Goal: Task Accomplishment & Management: Manage account settings

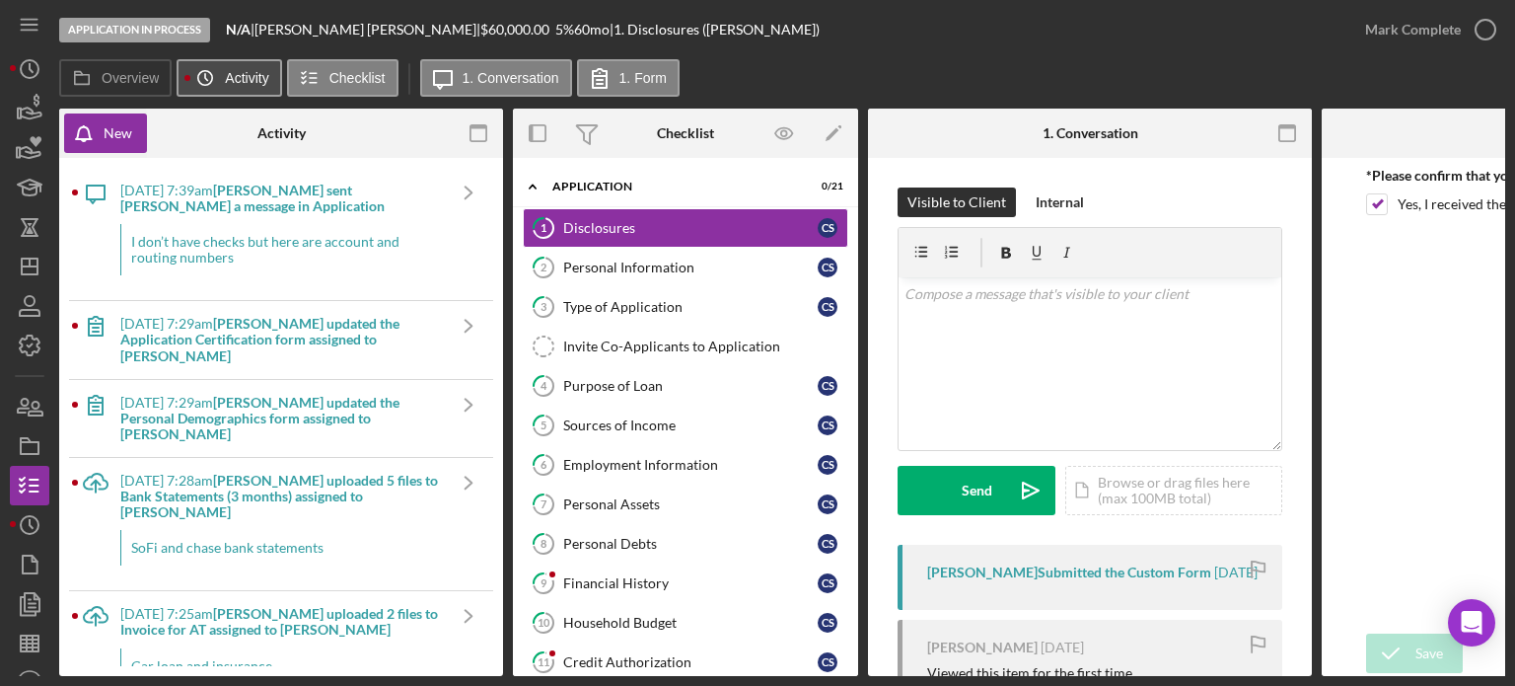
click at [207, 80] on polyline at bounding box center [206, 77] width 2 height 6
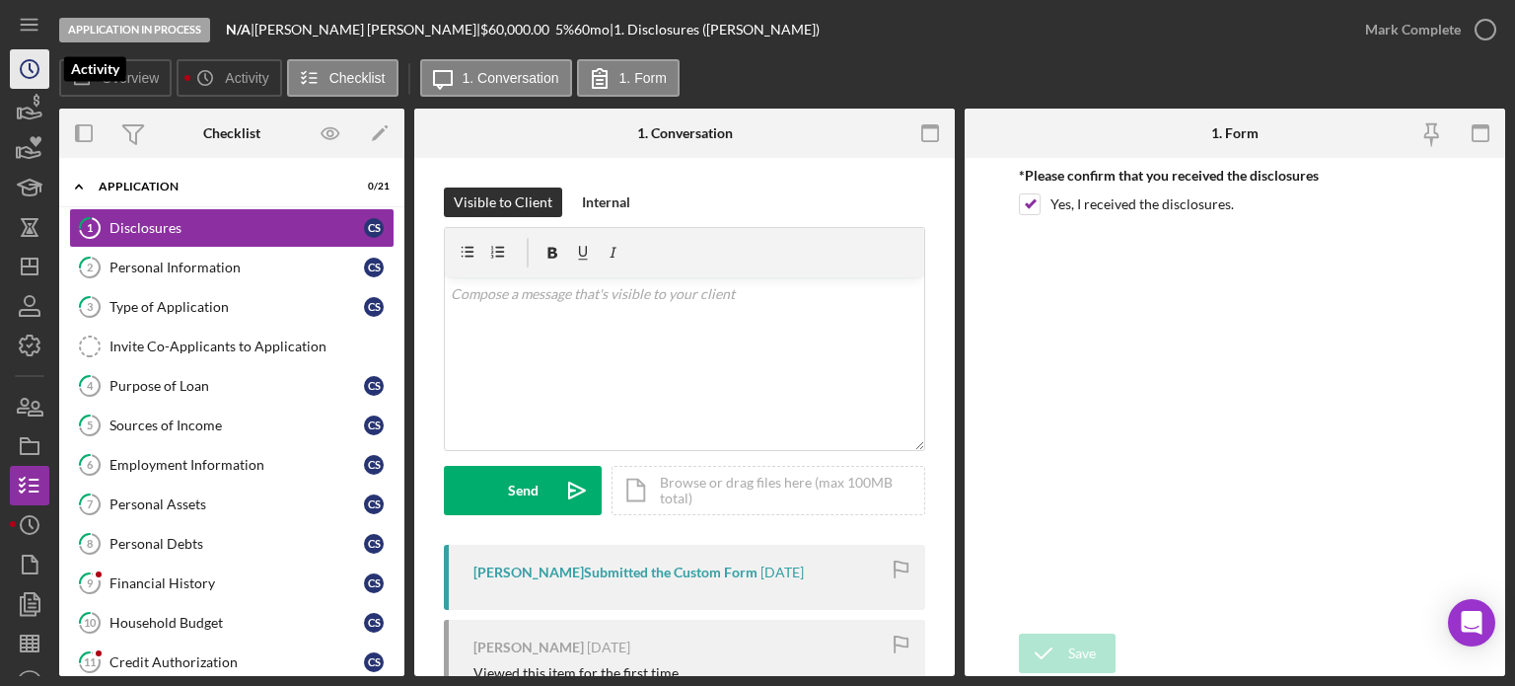
click at [27, 74] on icon "Icon/History" at bounding box center [29, 68] width 49 height 49
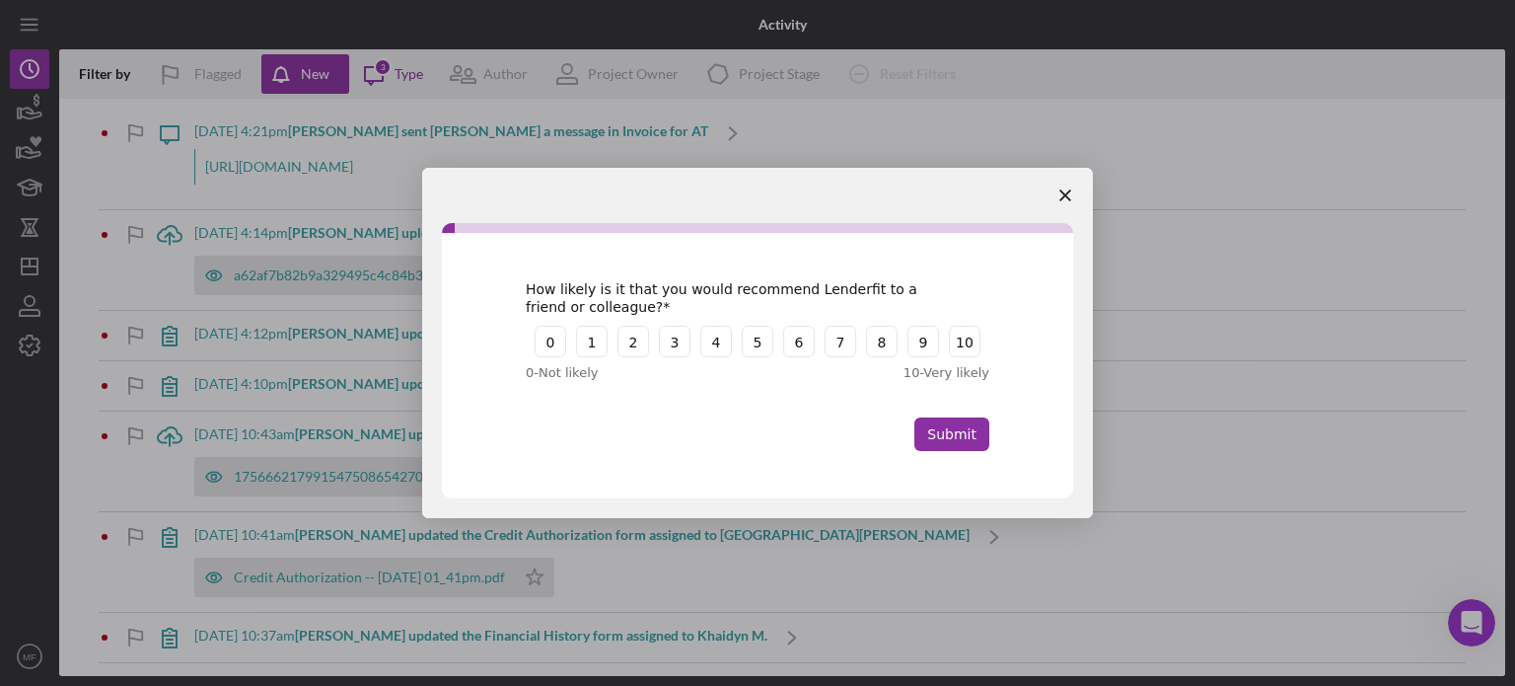
click at [1069, 195] on icon "Close survey" at bounding box center [1066, 195] width 12 height 12
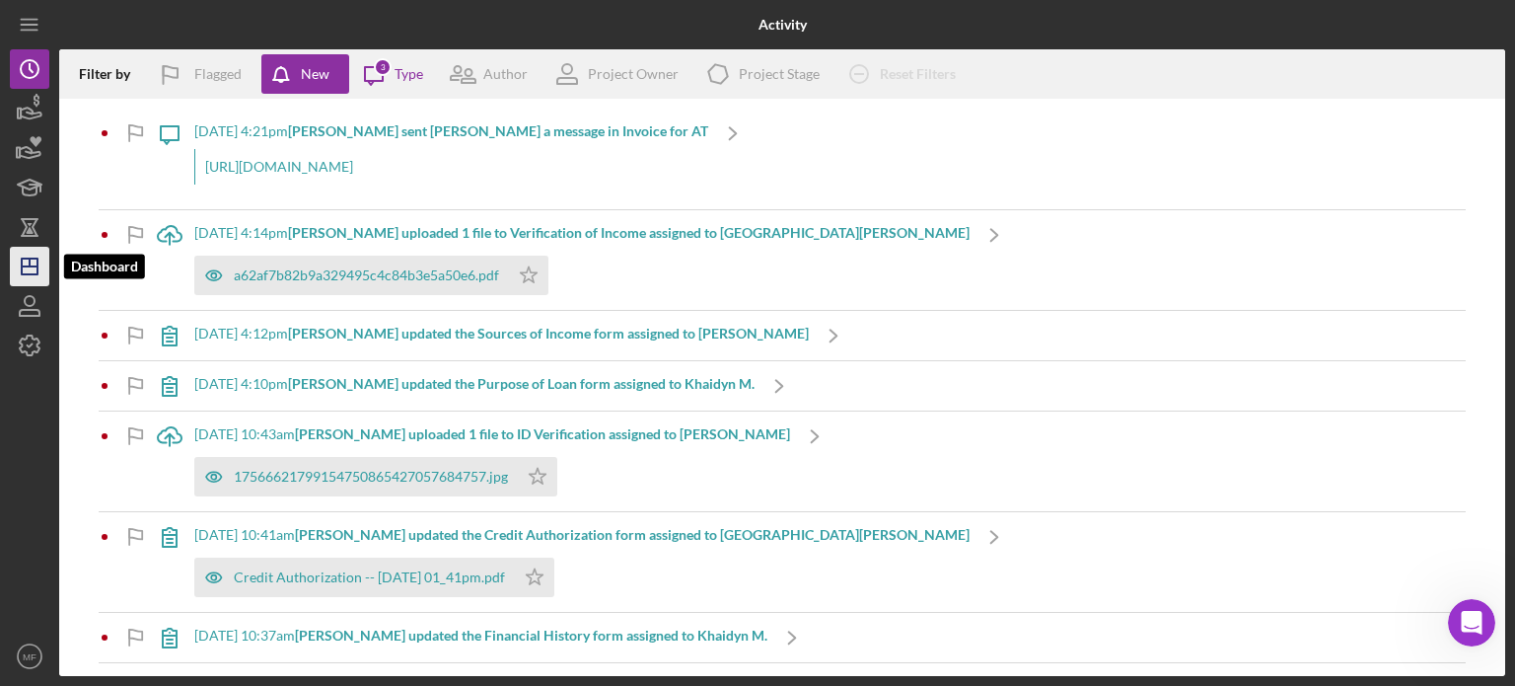
click at [21, 275] on icon "Icon/Dashboard" at bounding box center [29, 266] width 49 height 49
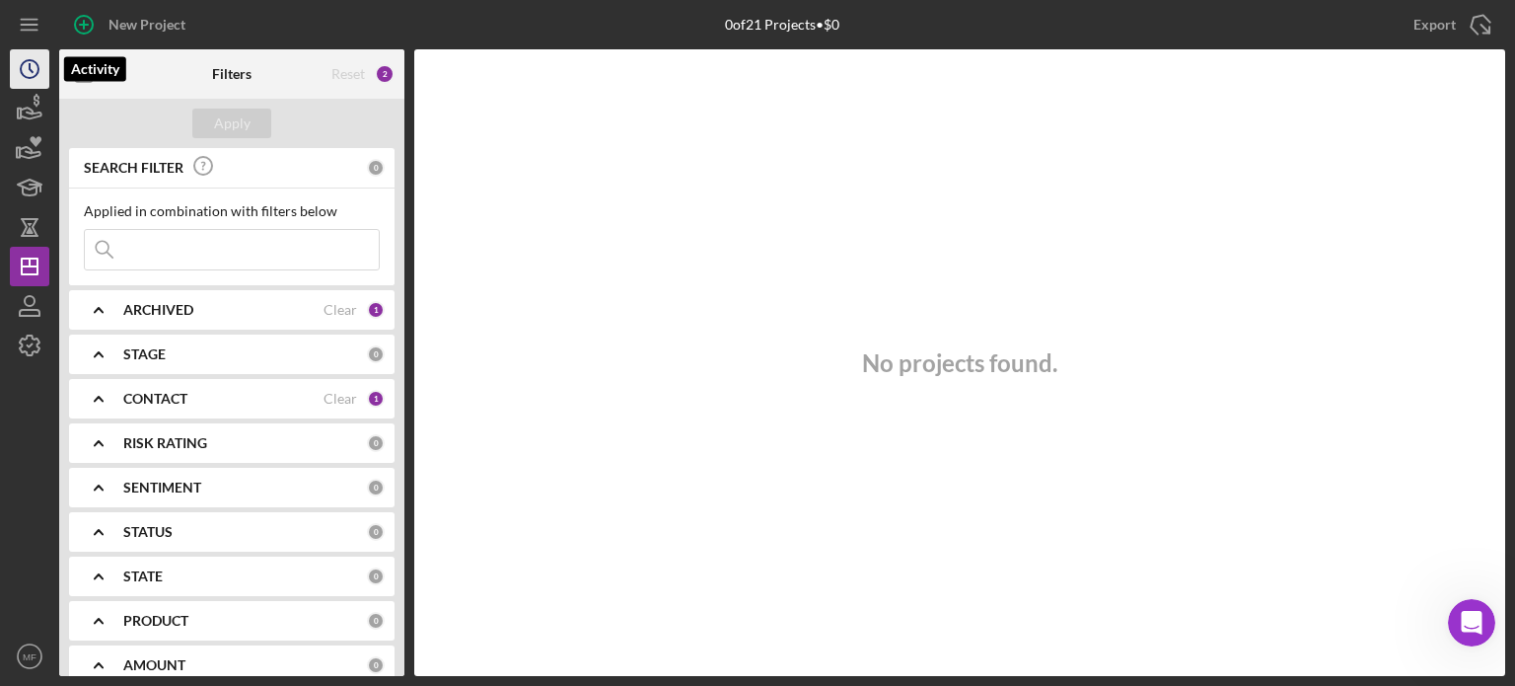
click at [26, 62] on icon "Icon/History" at bounding box center [29, 68] width 49 height 49
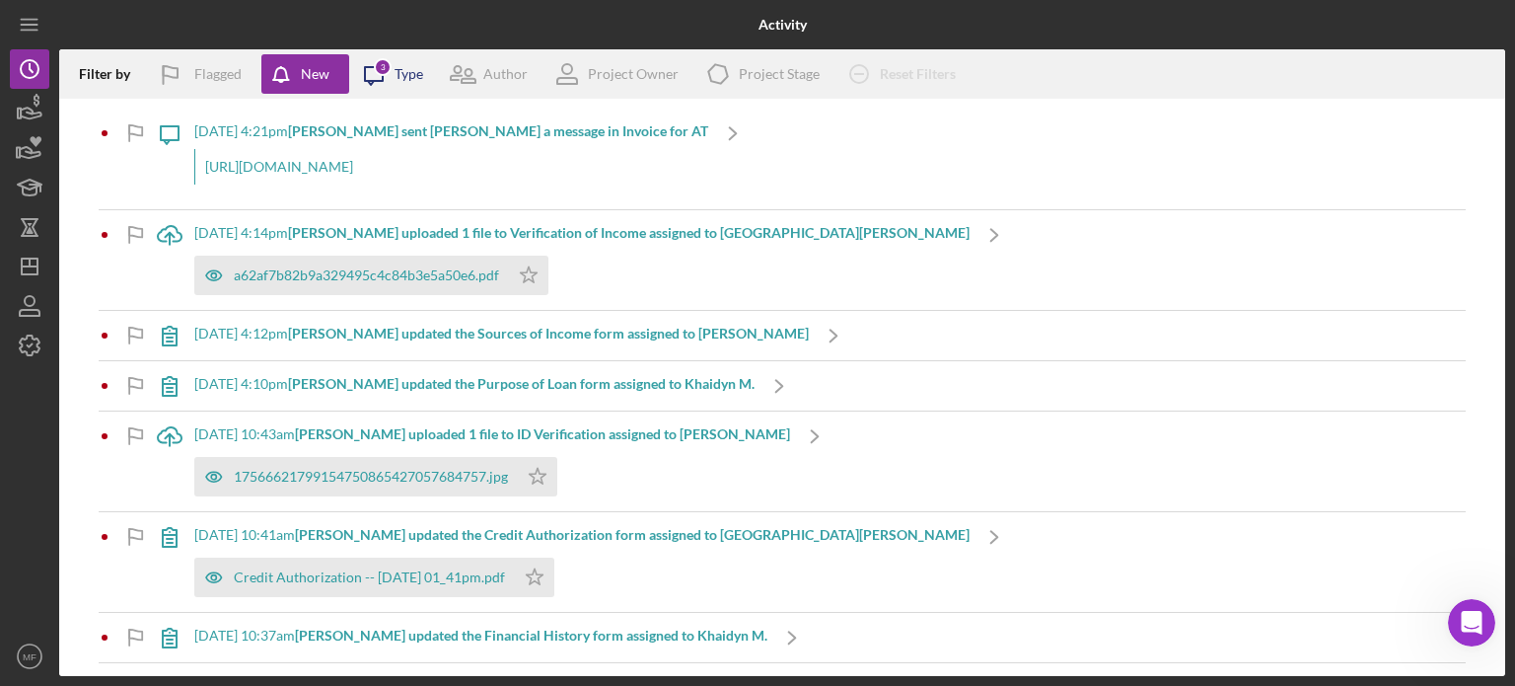
click at [405, 72] on div "Type" at bounding box center [409, 74] width 29 height 16
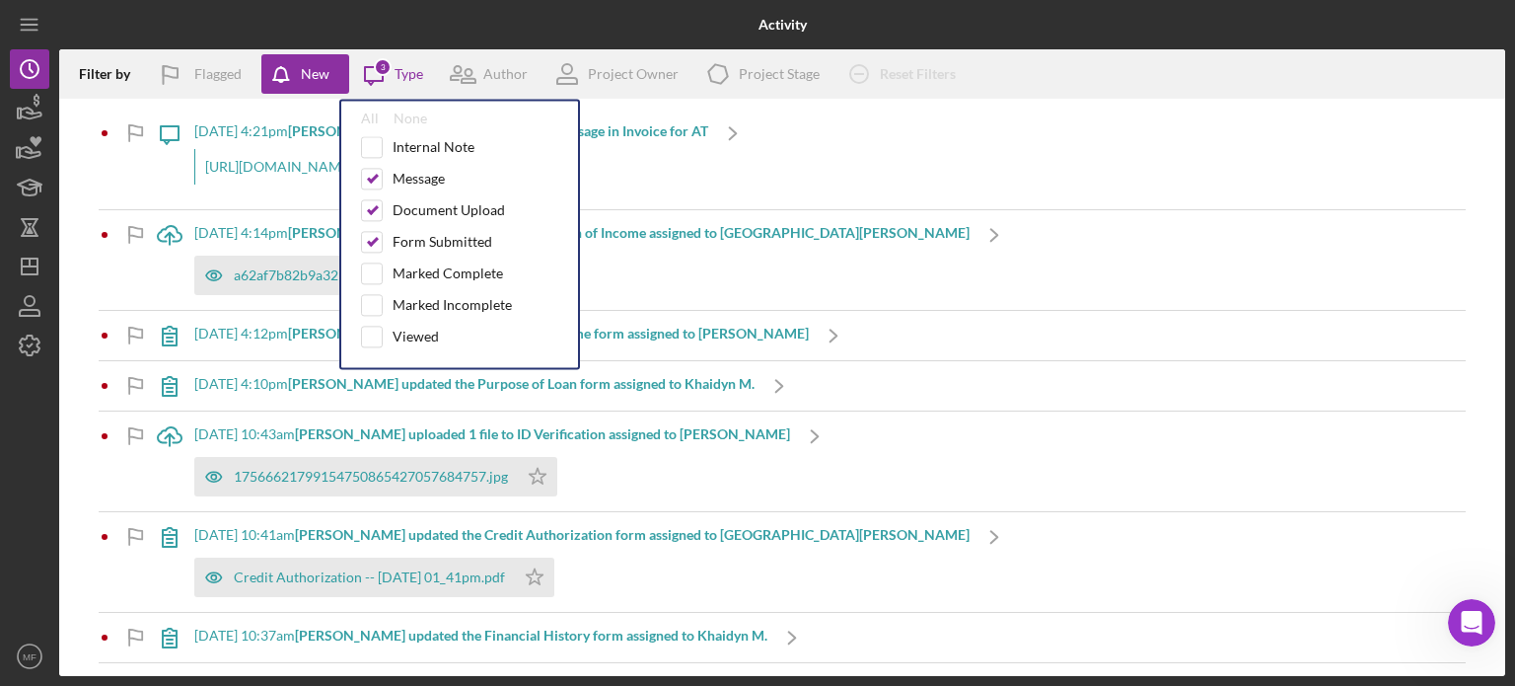
click at [974, 153] on div "Icon/Message [DATE] 4:21pm [PERSON_NAME] sent [PERSON_NAME] a message in Invoic…" at bounding box center [782, 159] width 1367 height 101
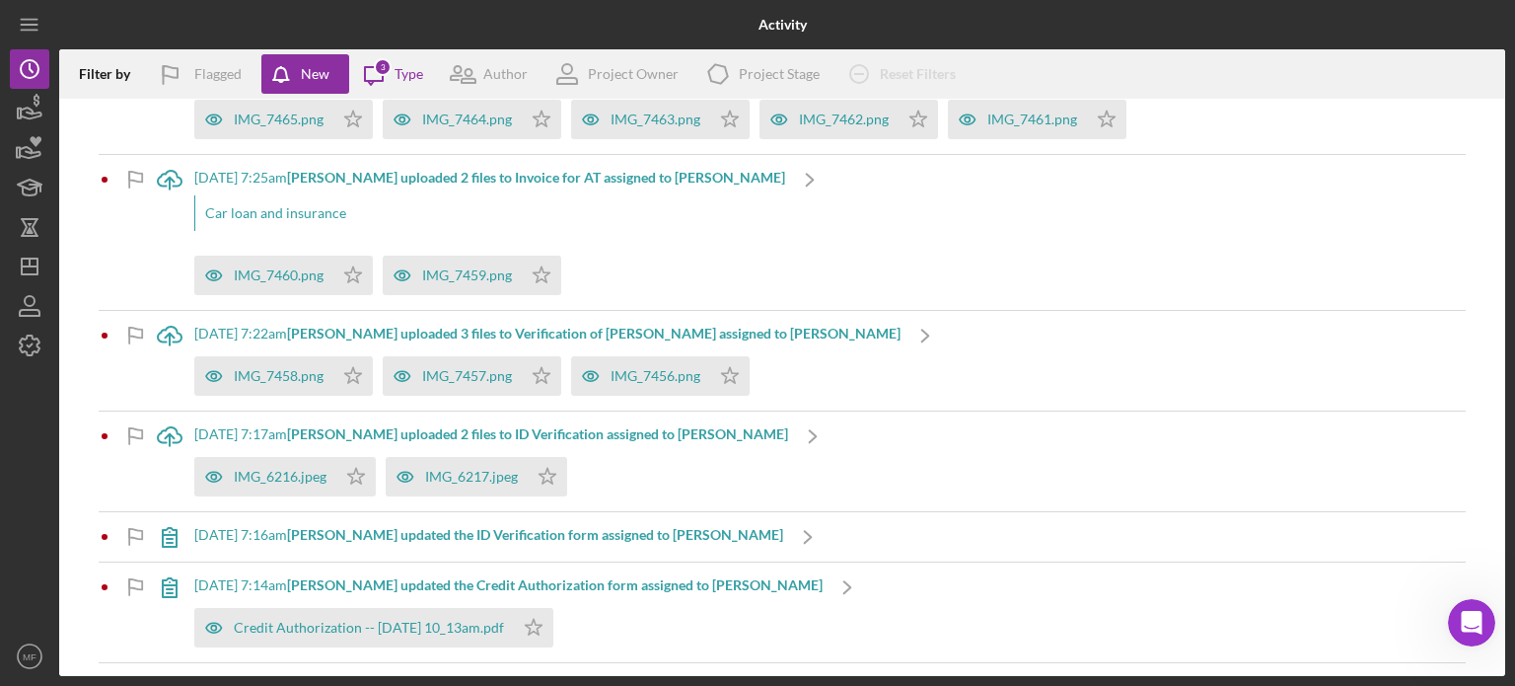
scroll to position [1160, 0]
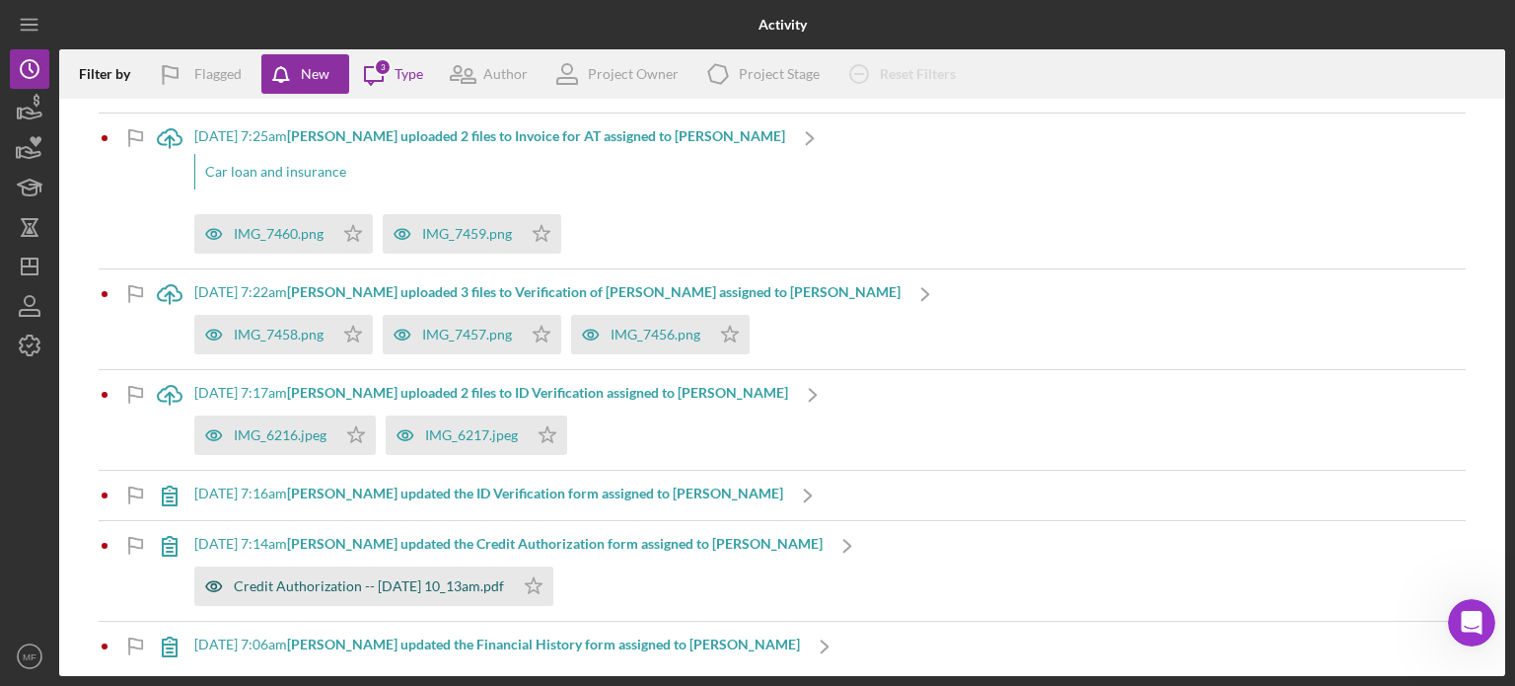
click at [409, 578] on div "Credit Authorization -- [DATE] 10_13am.pdf" at bounding box center [369, 586] width 270 height 16
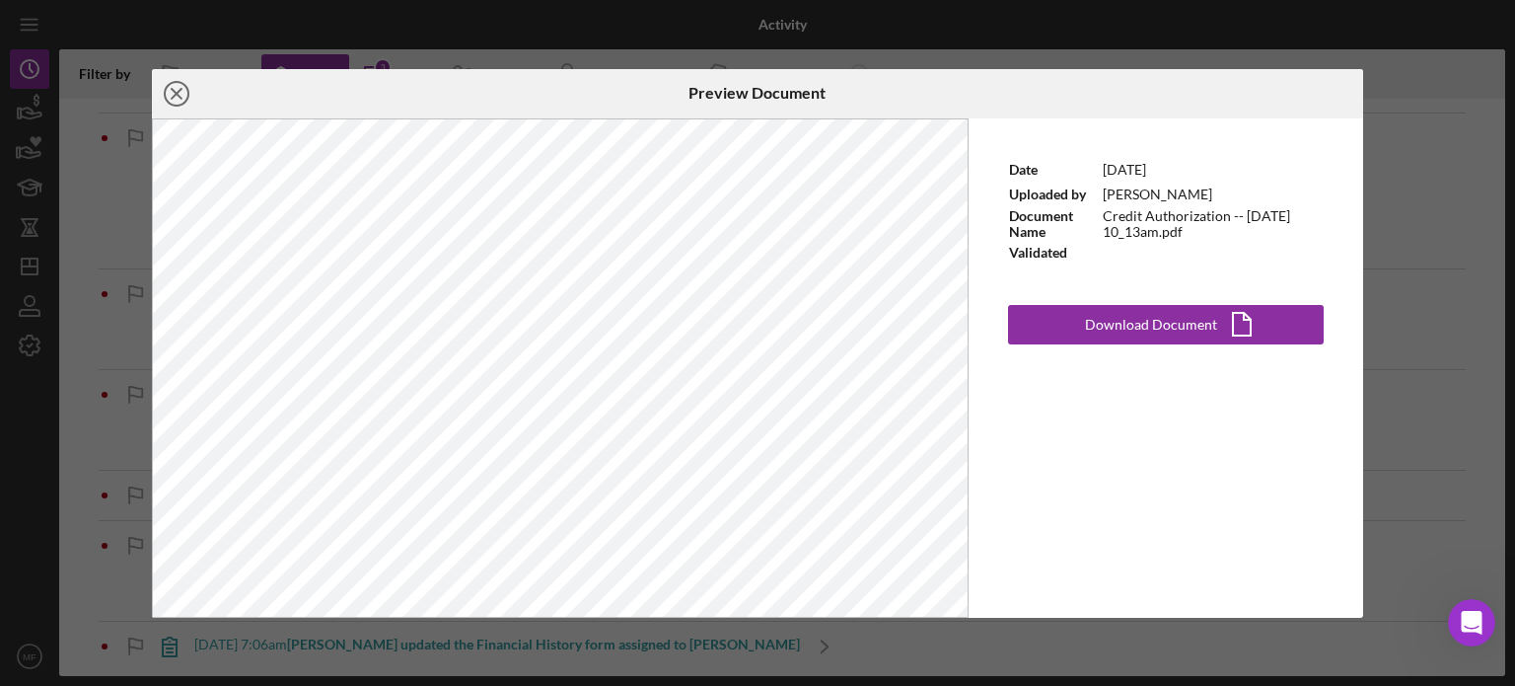
click at [174, 93] on icon "Icon/Close" at bounding box center [176, 93] width 49 height 49
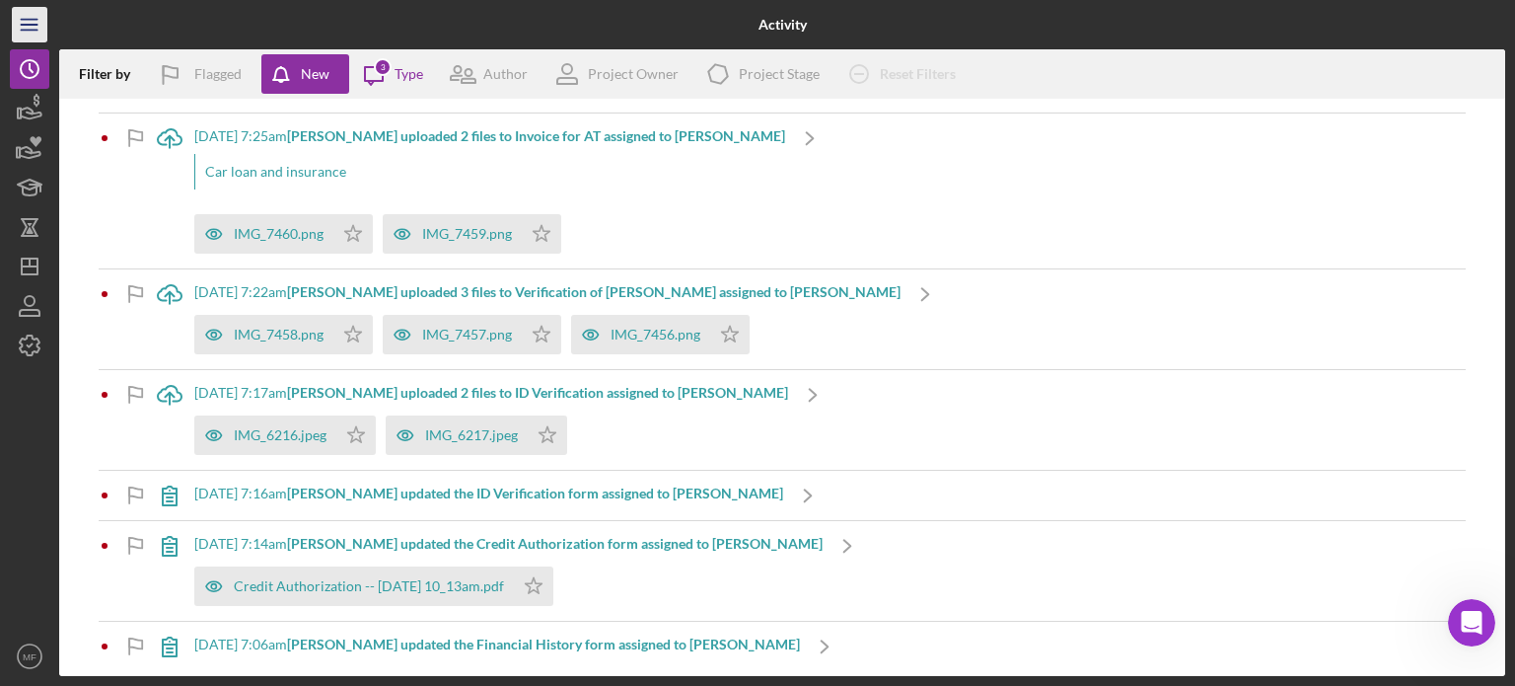
click at [27, 25] on line "button" at bounding box center [29, 25] width 16 height 0
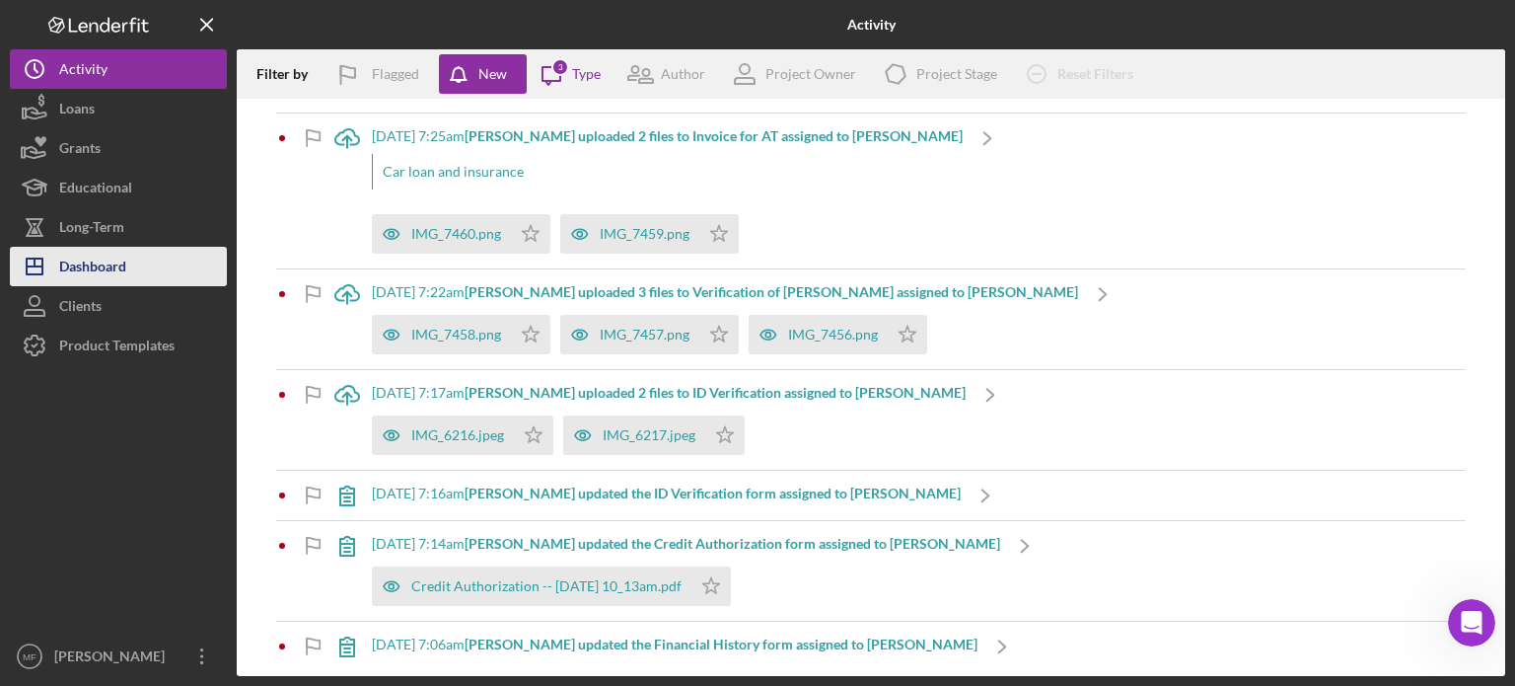
click at [108, 262] on div "Dashboard" at bounding box center [92, 269] width 67 height 44
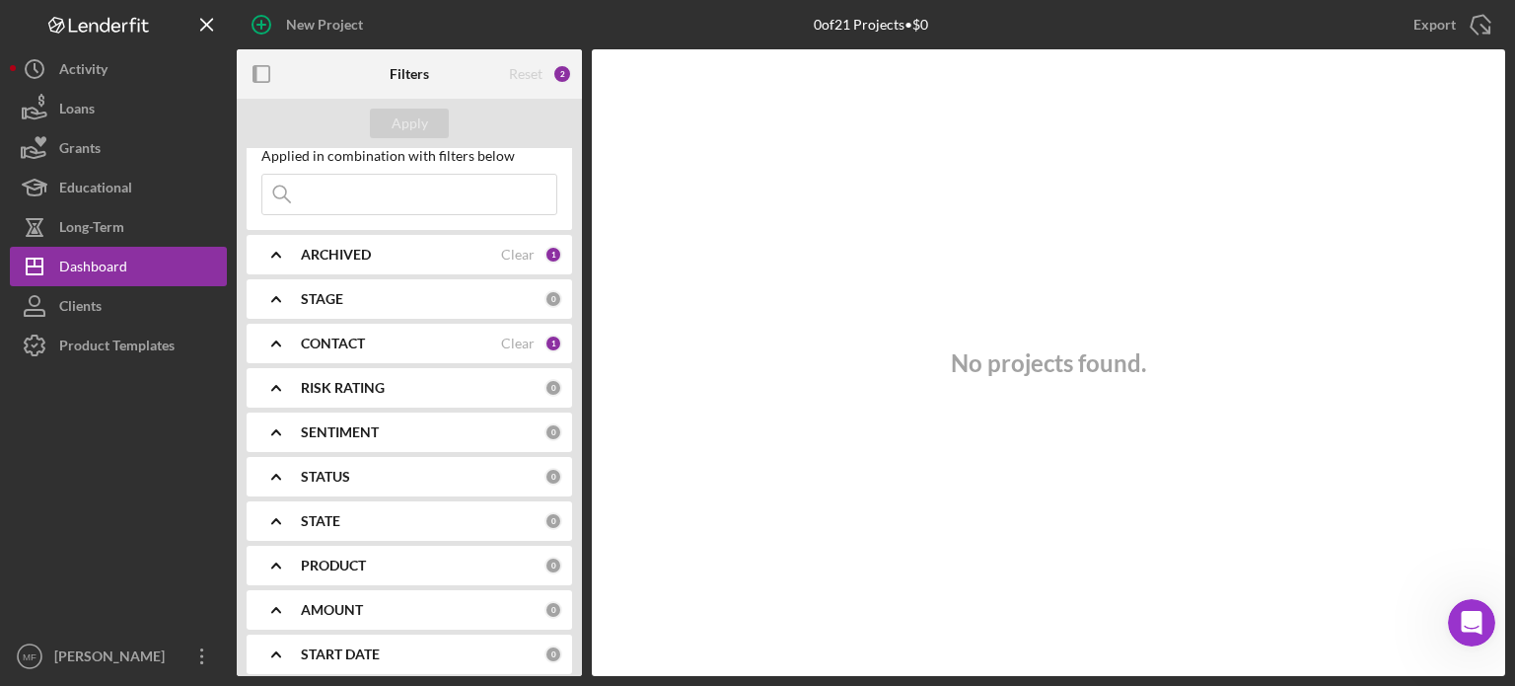
scroll to position [99, 0]
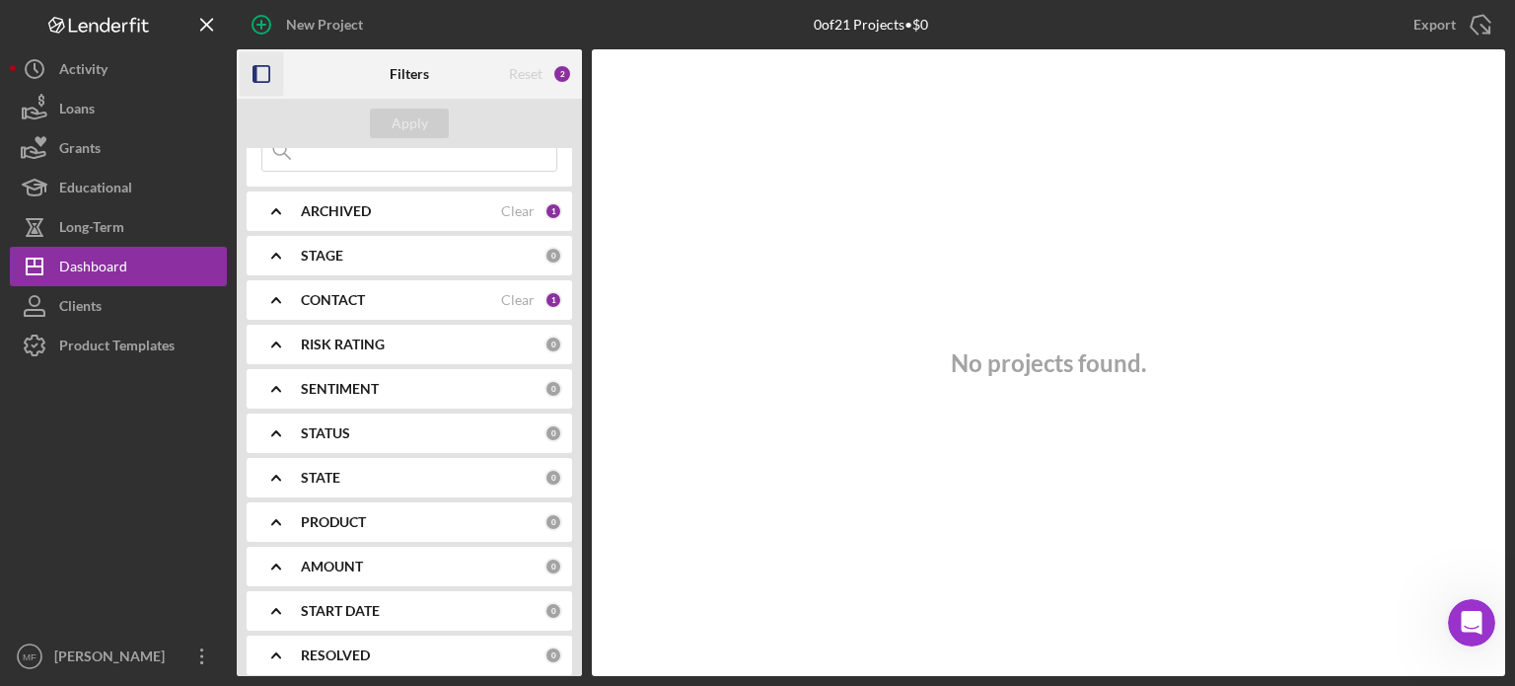
click at [258, 72] on icon "button" at bounding box center [262, 74] width 44 height 44
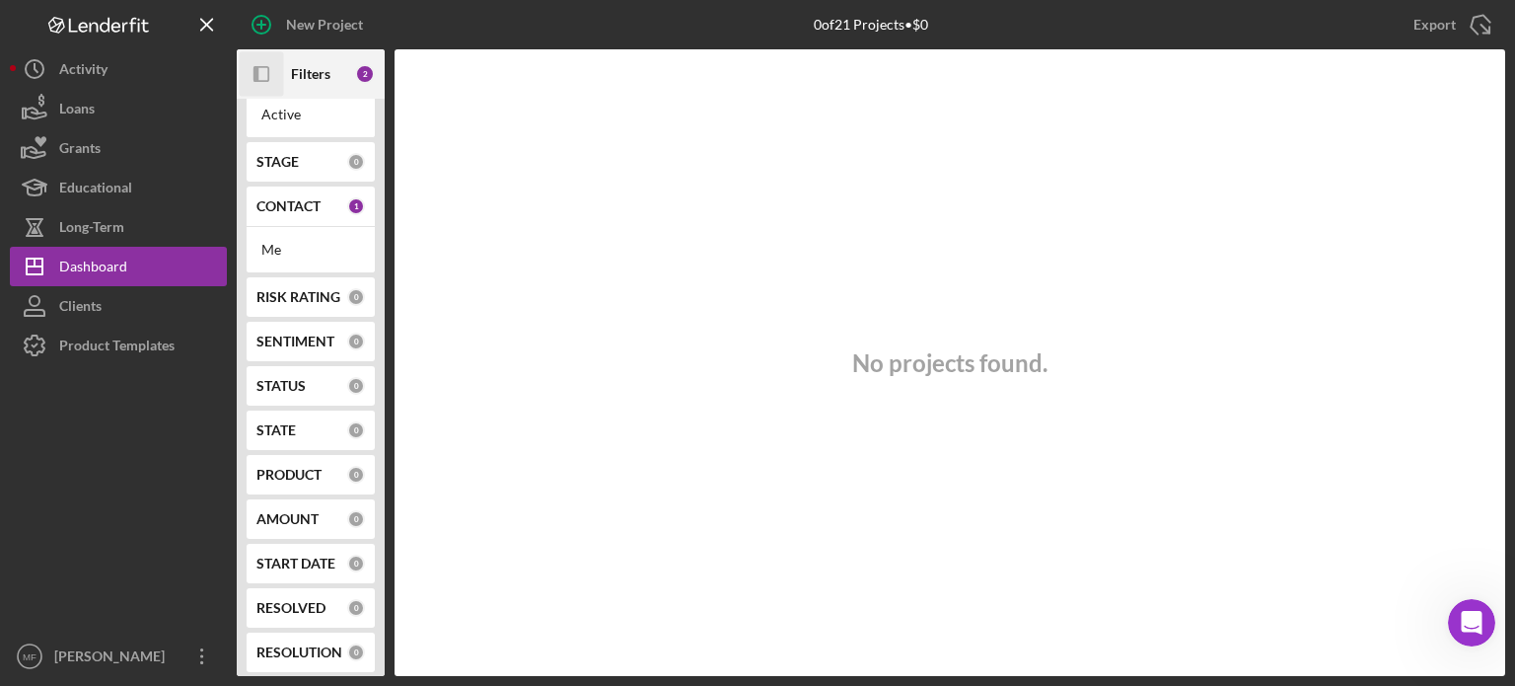
scroll to position [0, 0]
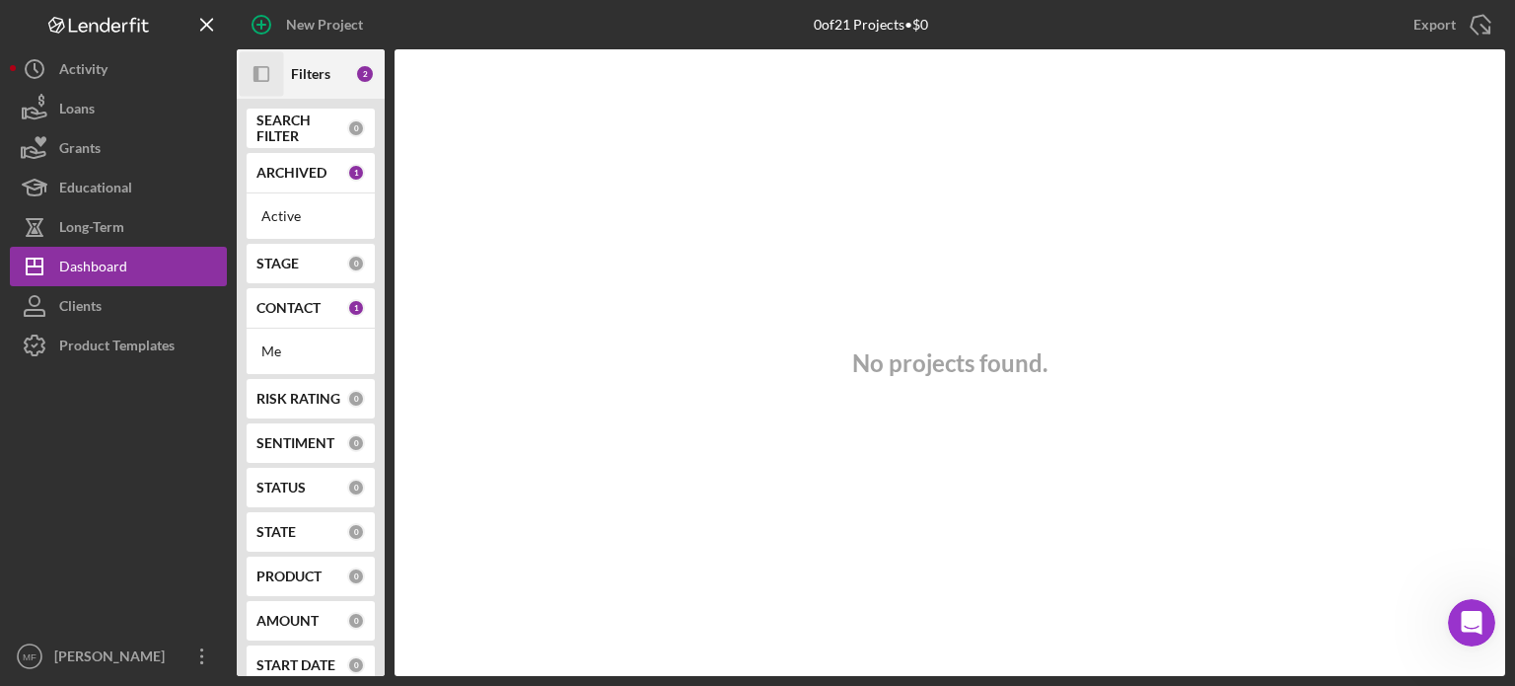
click at [258, 71] on icon "Icon/Panel Side Expand" at bounding box center [262, 74] width 44 height 44
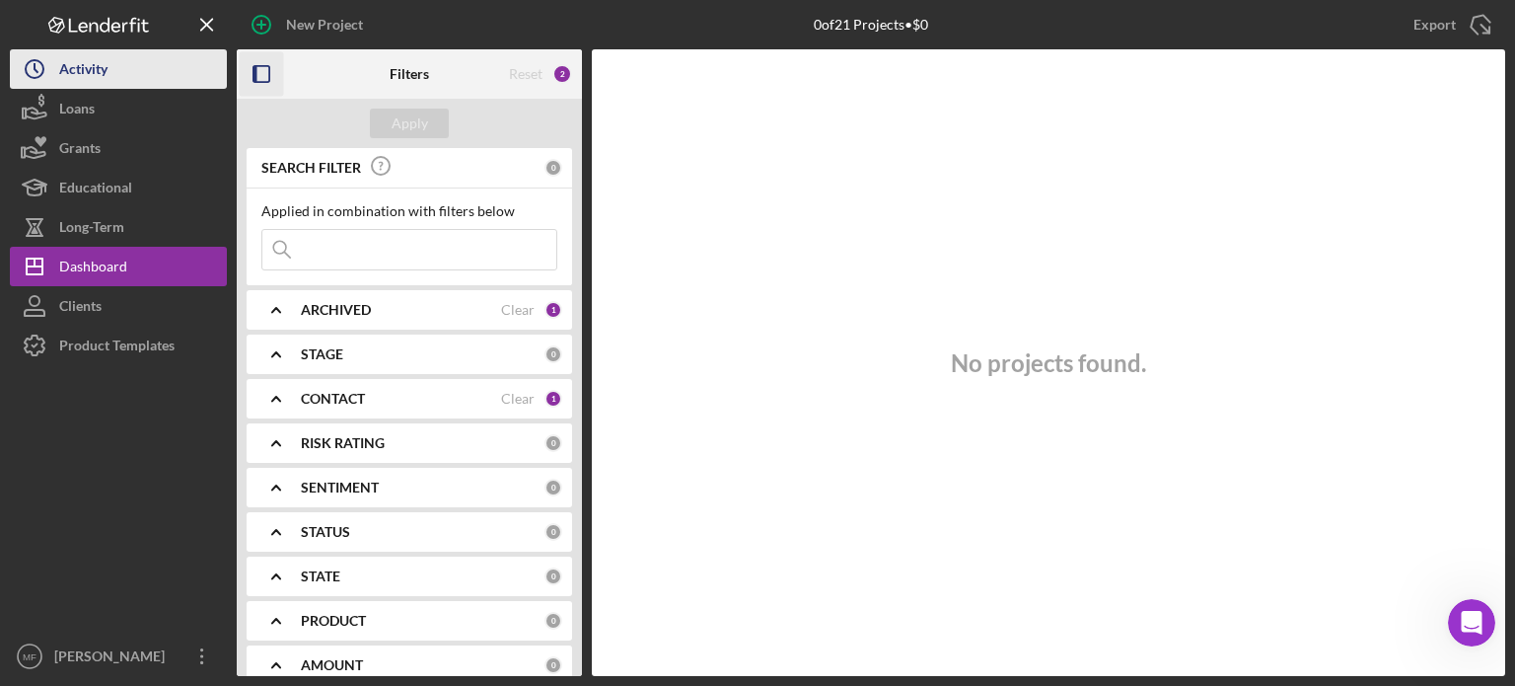
click at [85, 74] on div "Activity" at bounding box center [83, 71] width 48 height 44
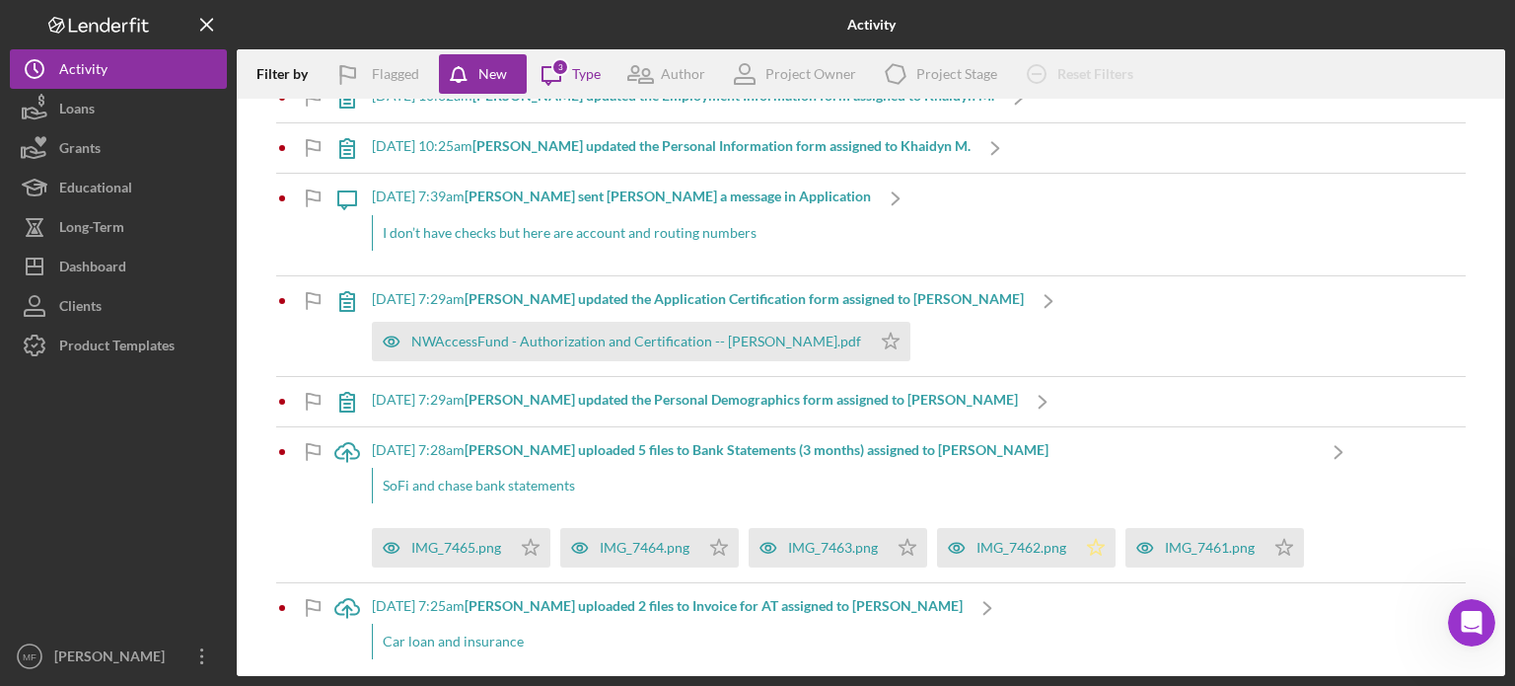
scroll to position [1160, 0]
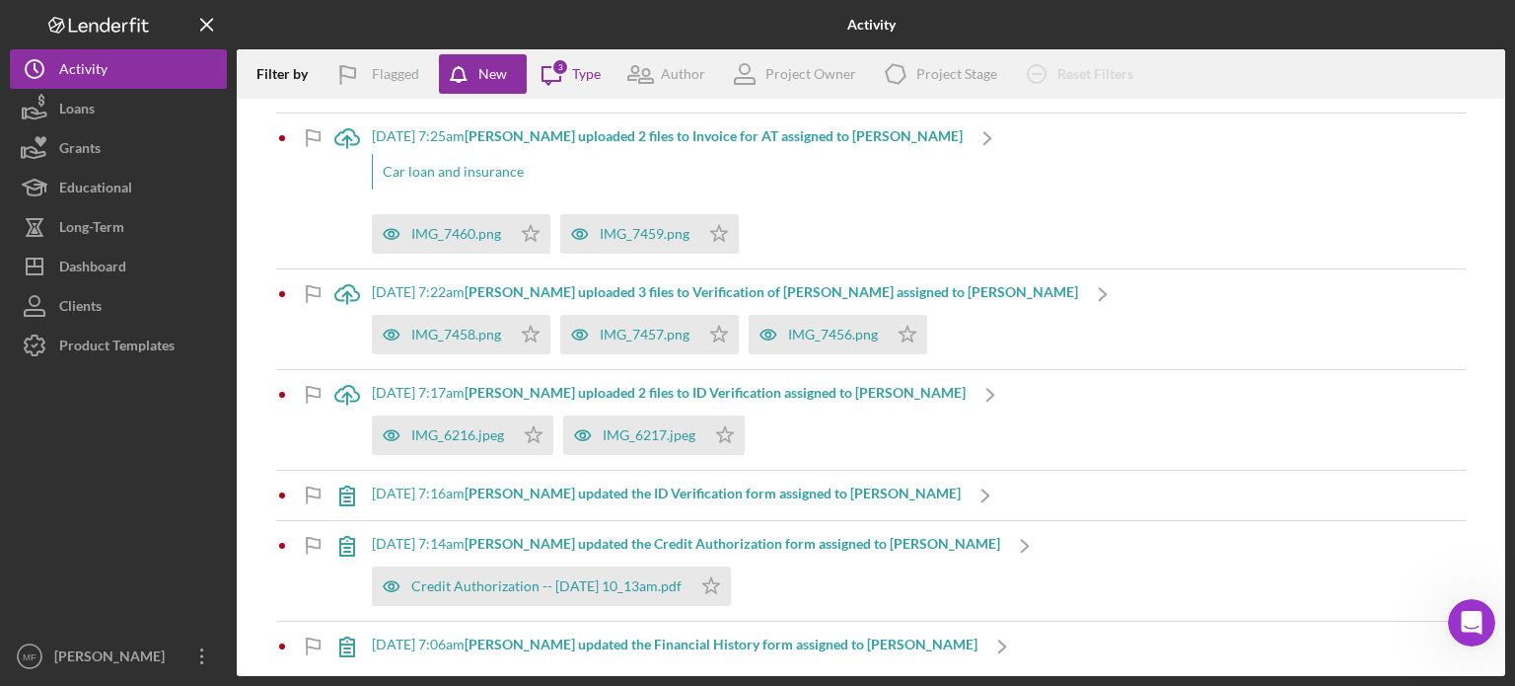
click at [616, 642] on b "[PERSON_NAME] updated the Financial History form assigned to [PERSON_NAME]" at bounding box center [721, 643] width 513 height 17
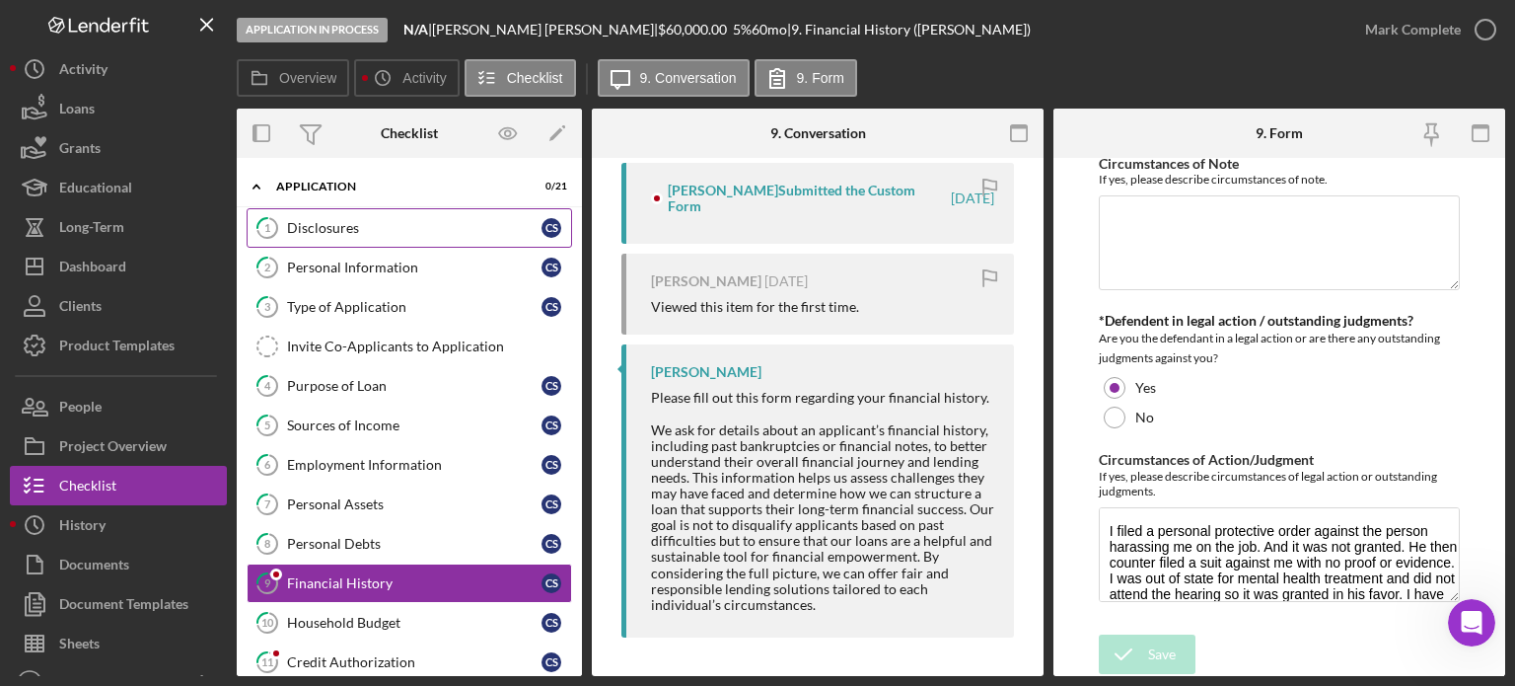
click at [339, 231] on div "Disclosures" at bounding box center [414, 228] width 255 height 16
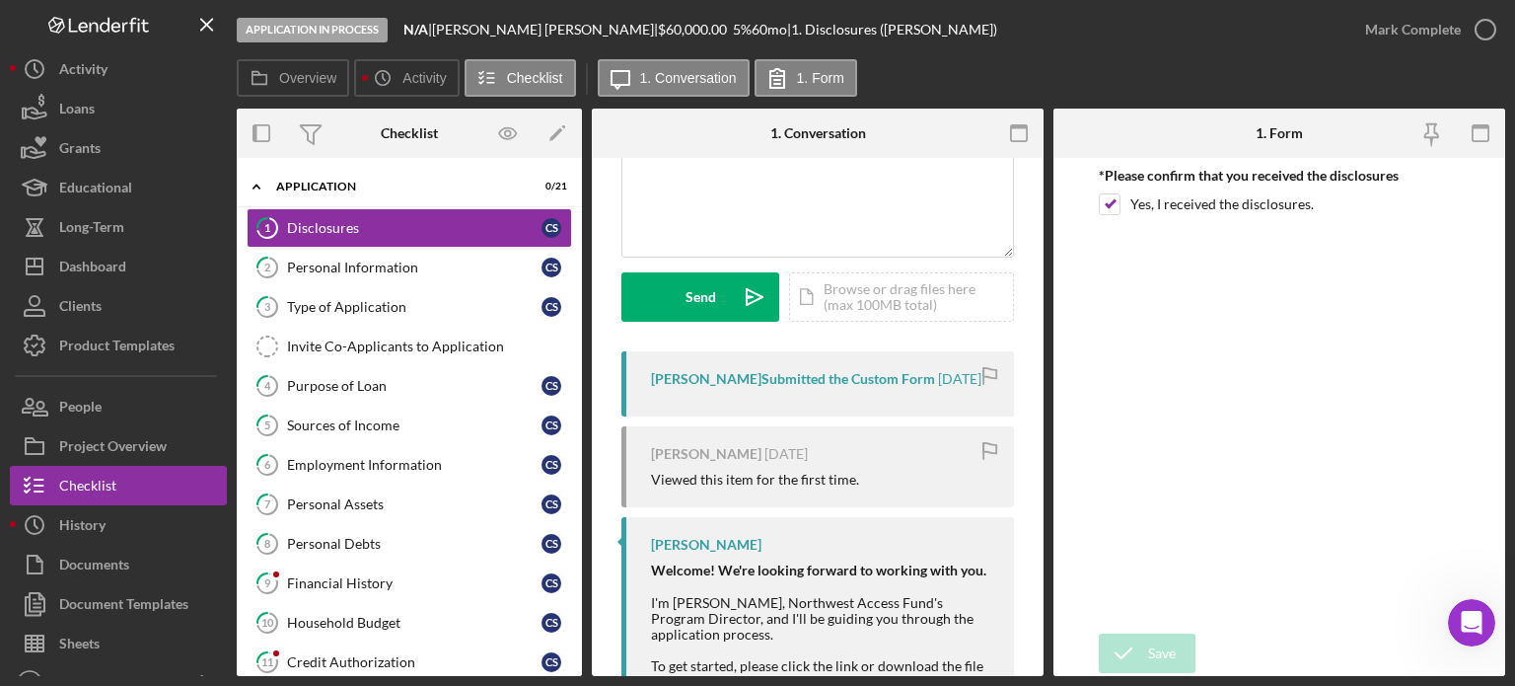
scroll to position [197, 0]
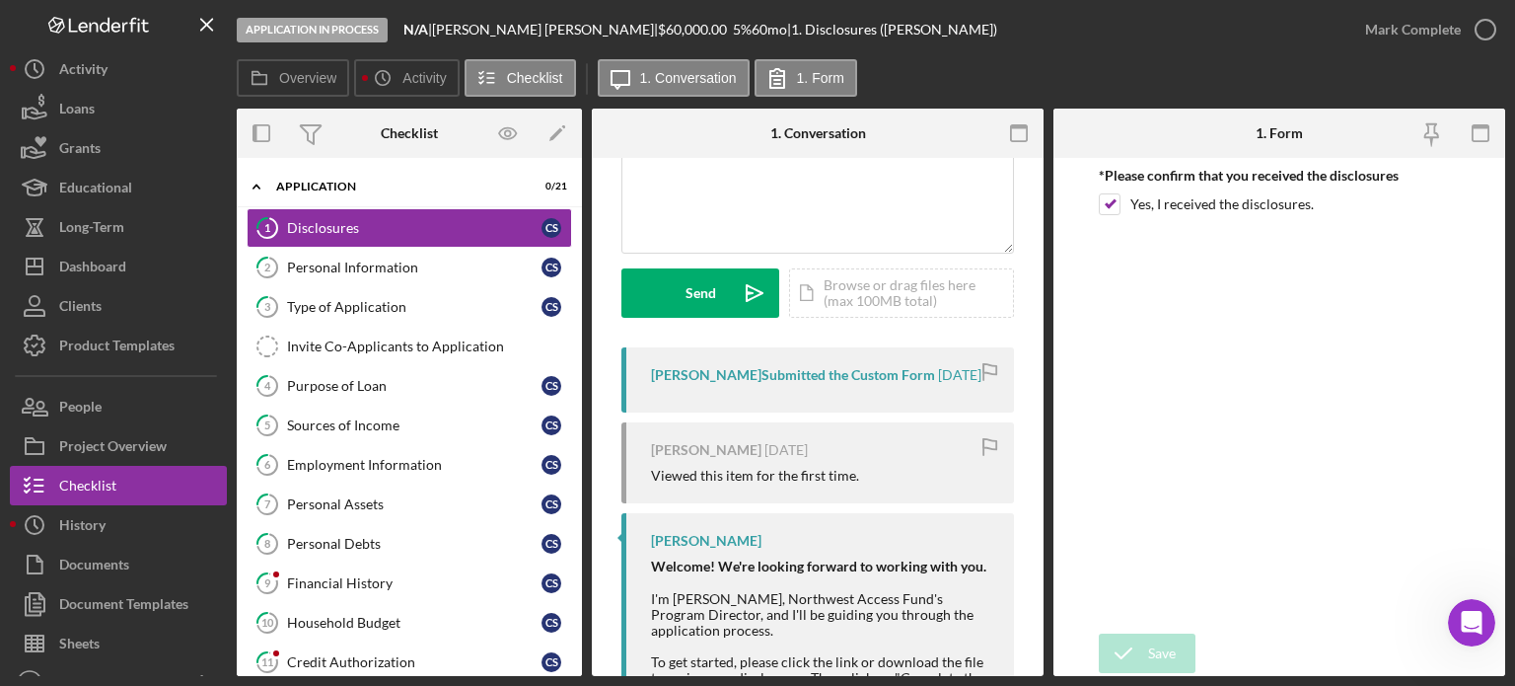
click at [938, 369] on time "[DATE]" at bounding box center [959, 375] width 43 height 16
click at [762, 373] on div "[PERSON_NAME] Submitted the Custom Form" at bounding box center [793, 375] width 284 height 16
click at [673, 390] on div "[PERSON_NAME] Submitted the Custom Form [DATE]" at bounding box center [818, 379] width 393 height 65
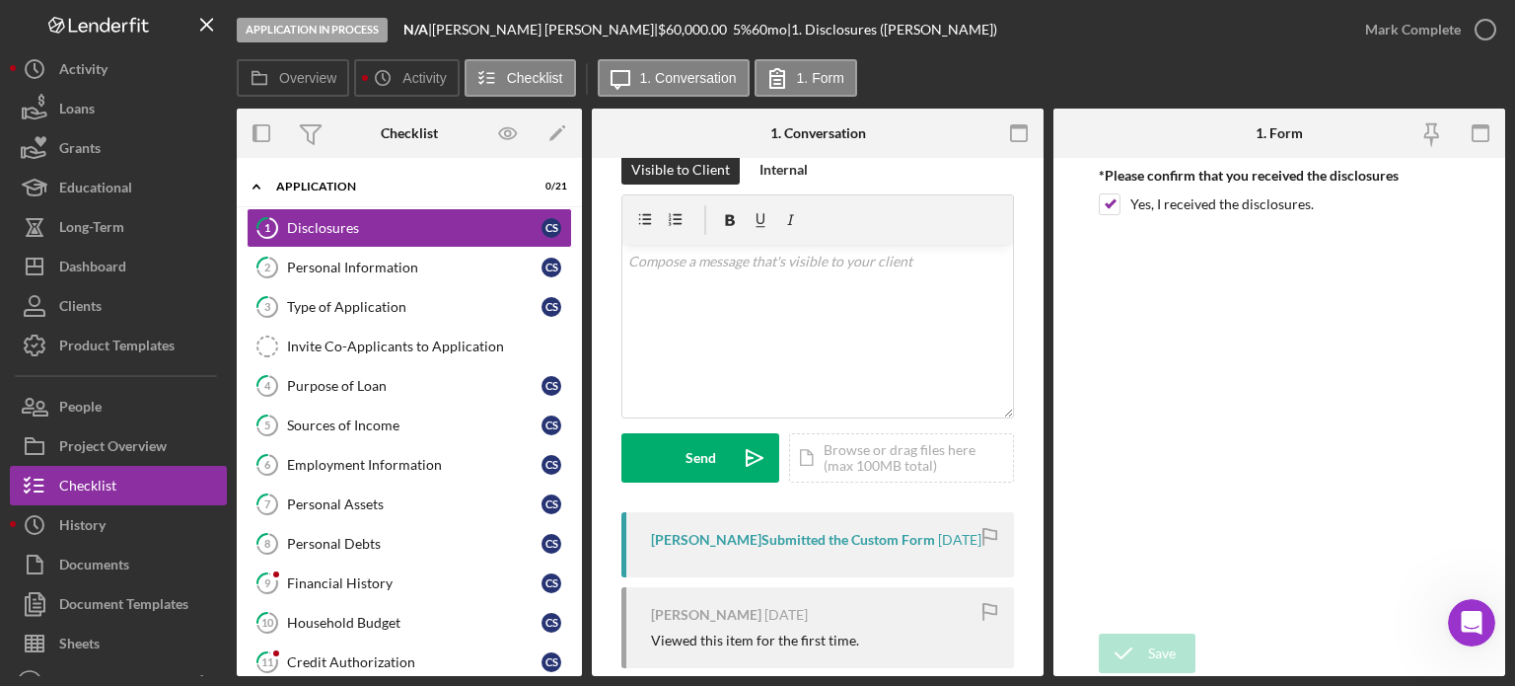
scroll to position [0, 0]
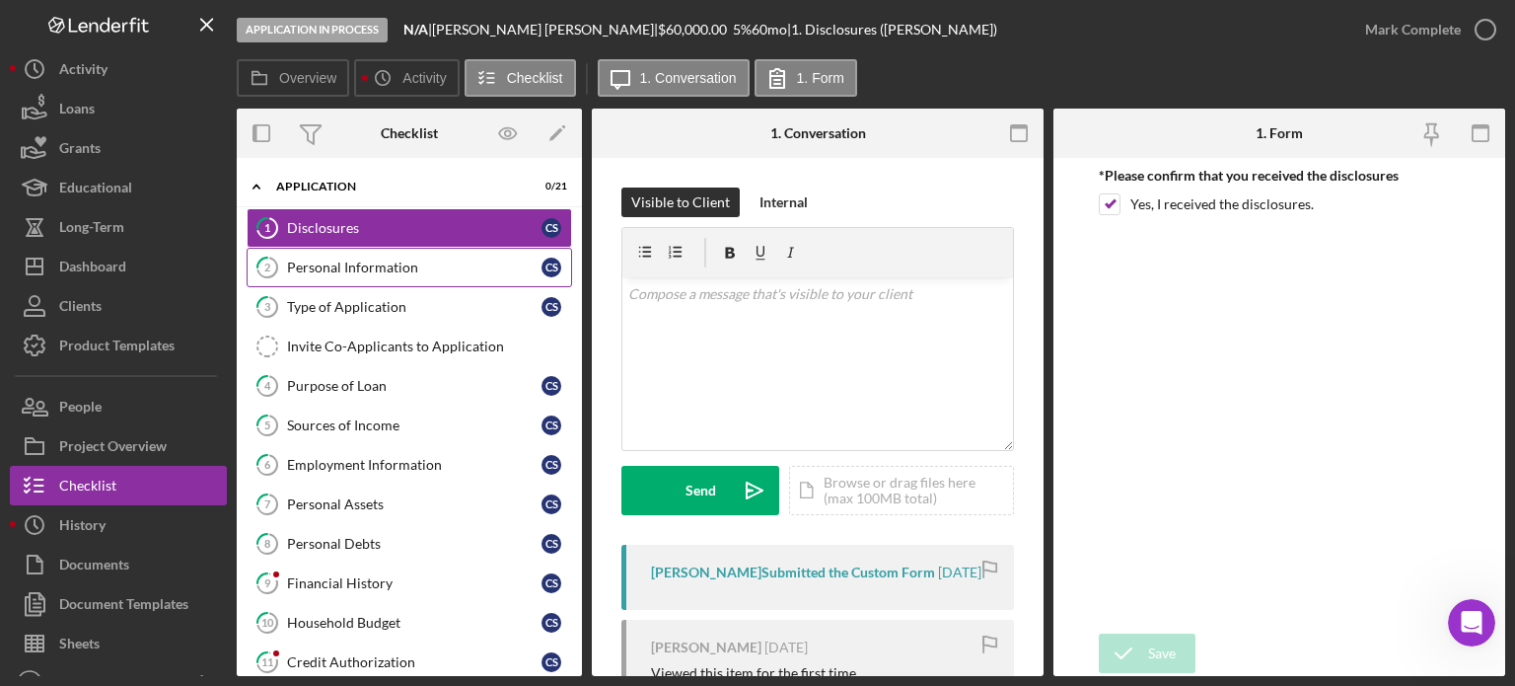
click at [384, 264] on div "Personal Information" at bounding box center [414, 267] width 255 height 16
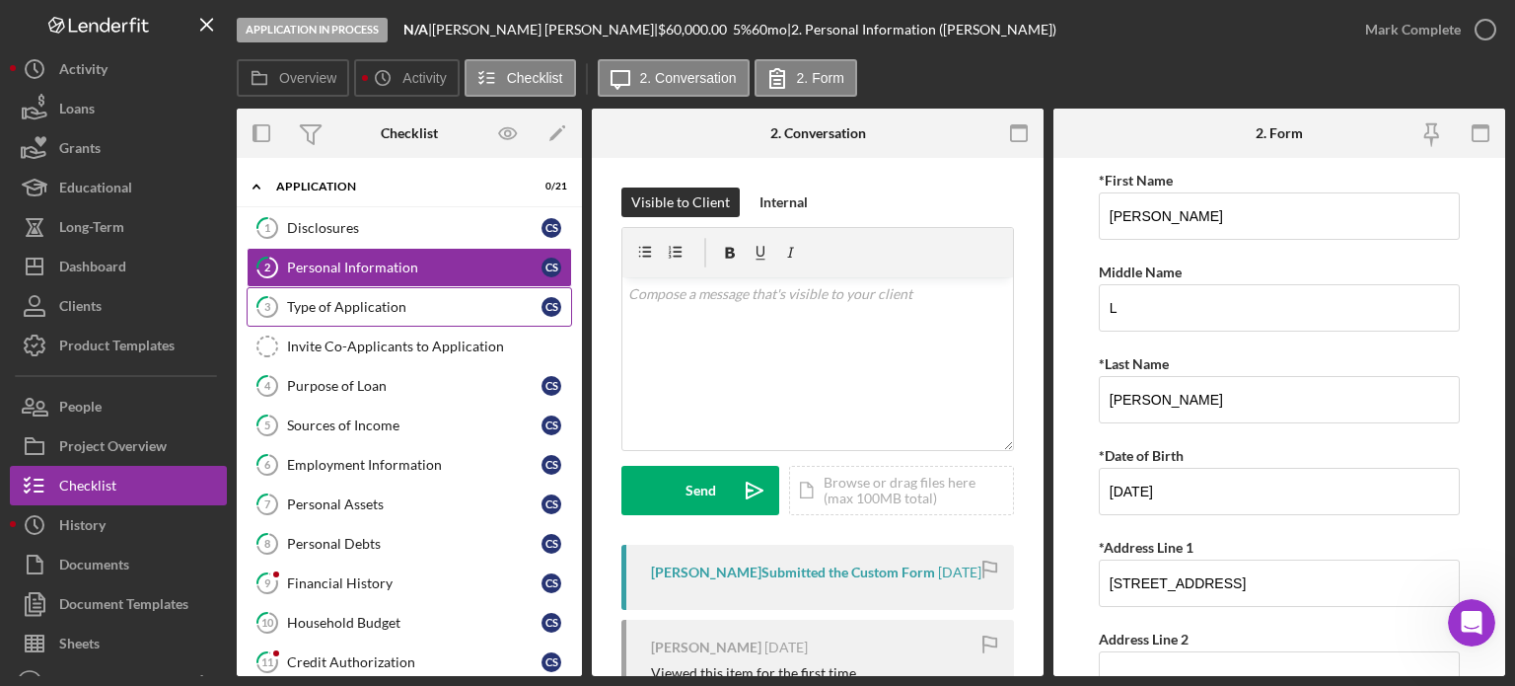
click at [359, 308] on div "Type of Application" at bounding box center [414, 307] width 255 height 16
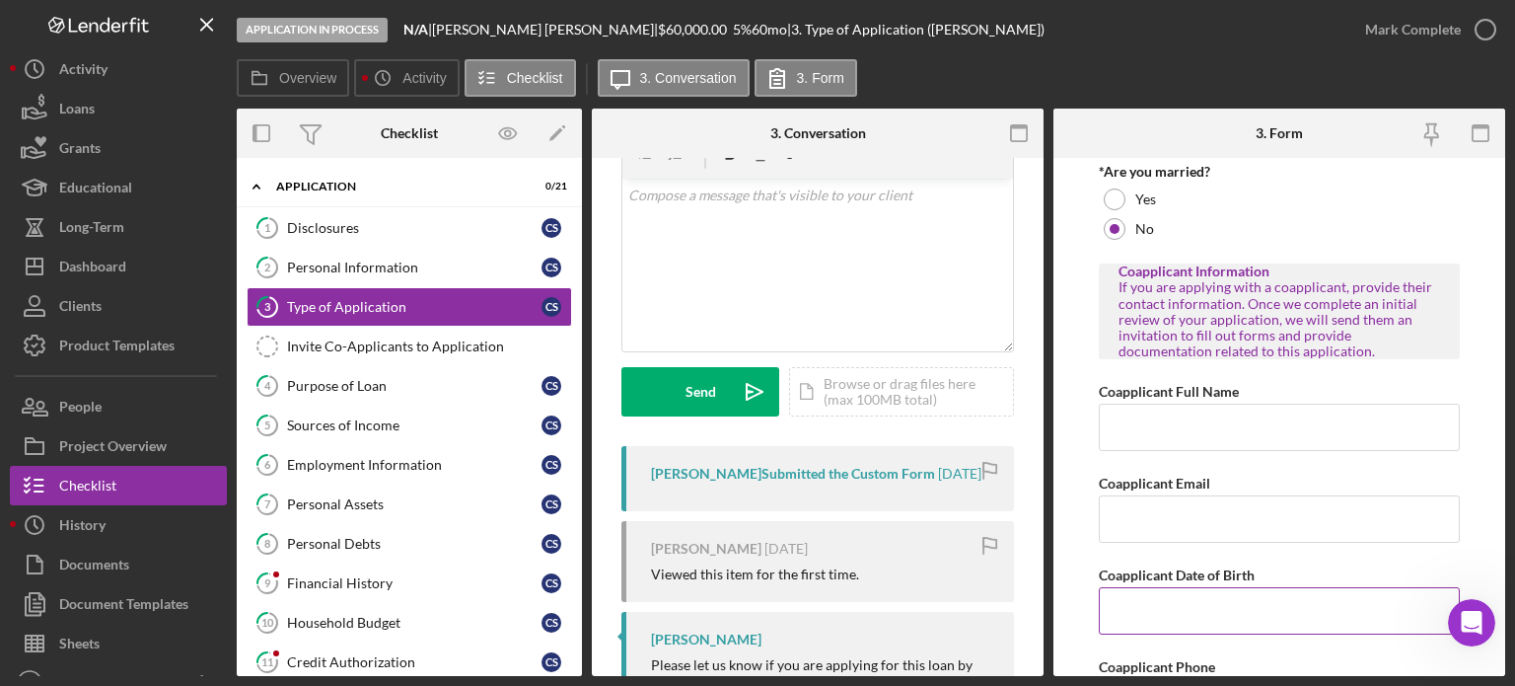
scroll to position [434, 0]
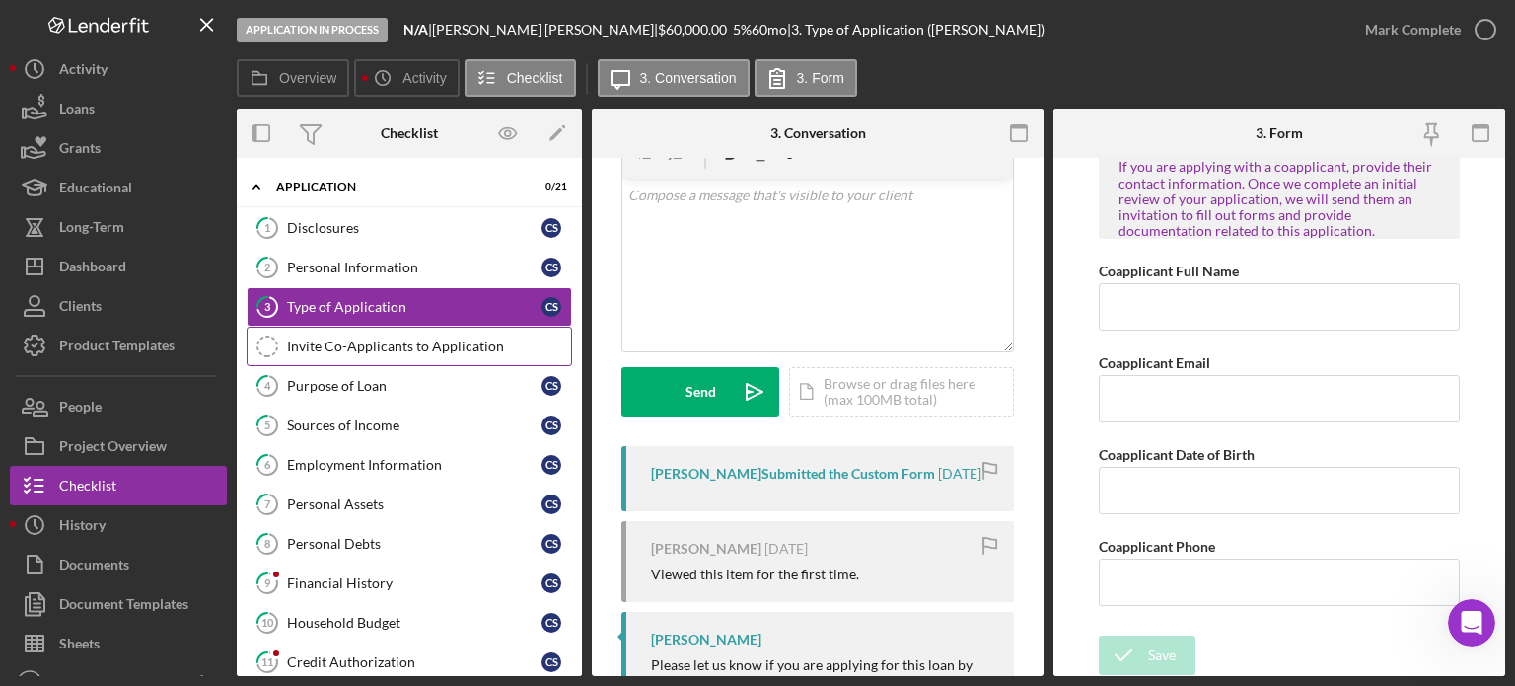
click at [344, 348] on div "Invite Co-Applicants to Application" at bounding box center [429, 346] width 284 height 16
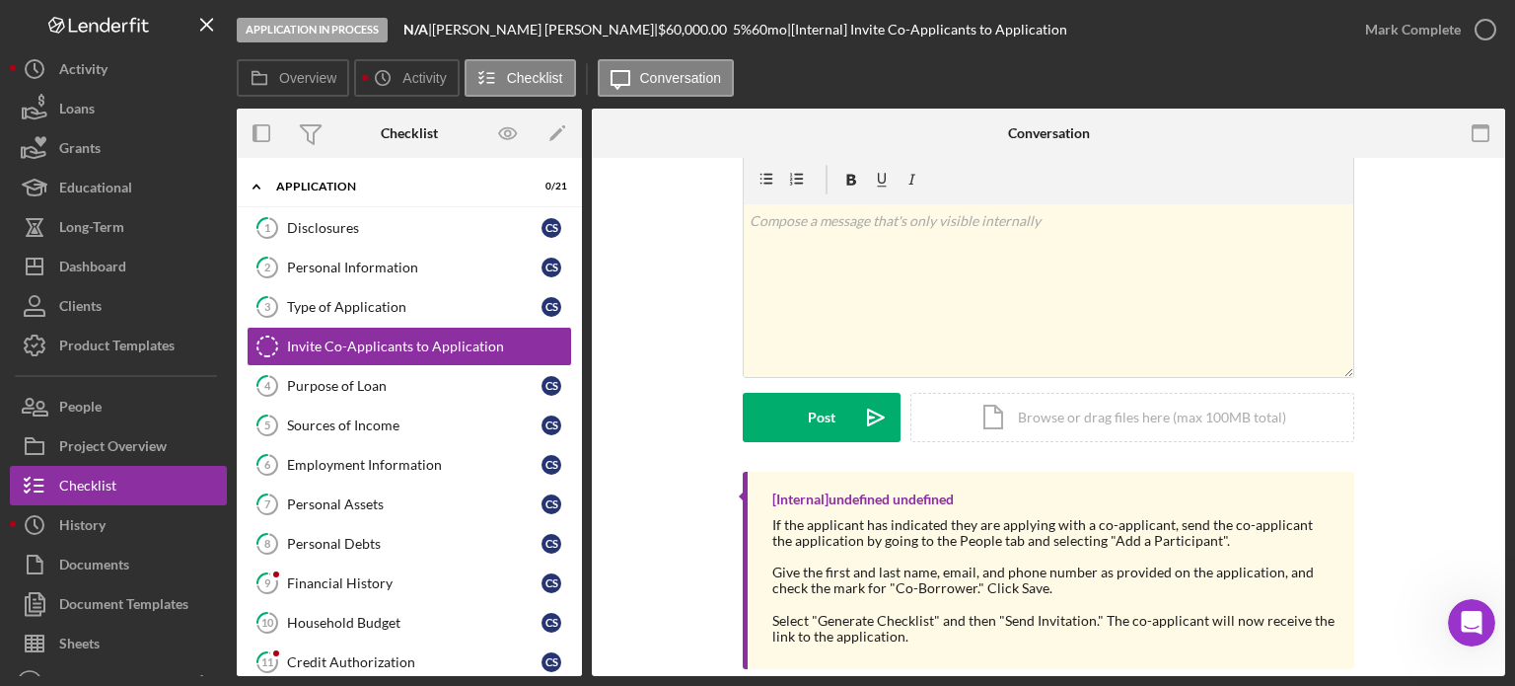
scroll to position [64, 0]
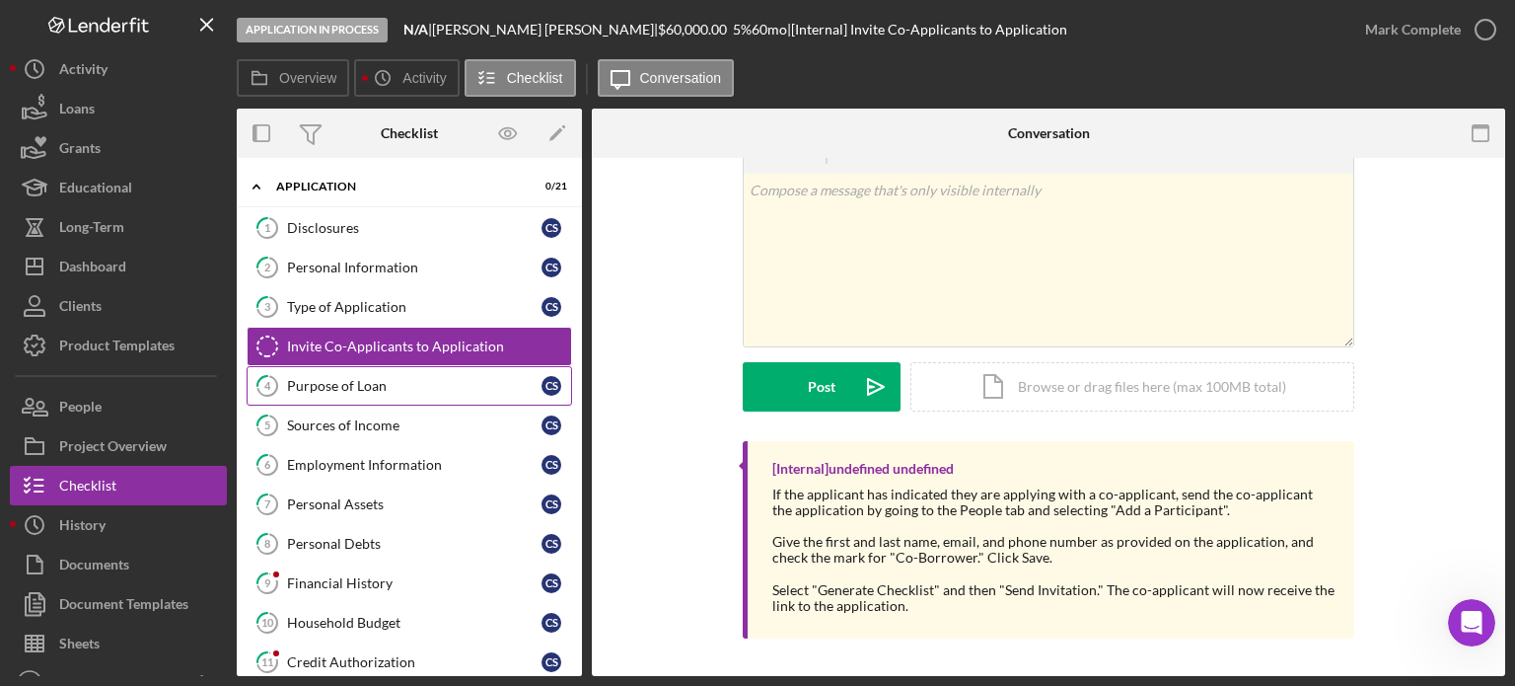
click at [359, 378] on div "Purpose of Loan" at bounding box center [414, 386] width 255 height 16
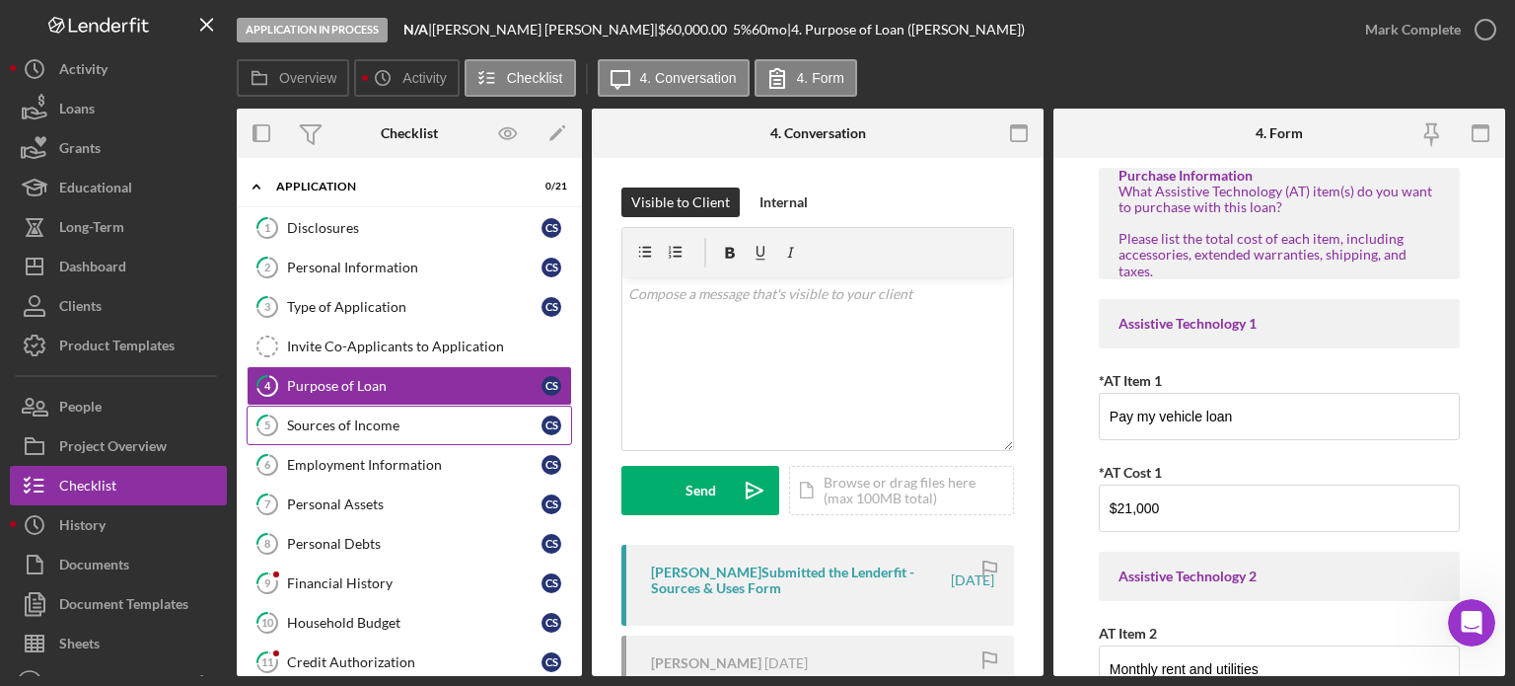
click at [381, 418] on div "Sources of Income" at bounding box center [414, 425] width 255 height 16
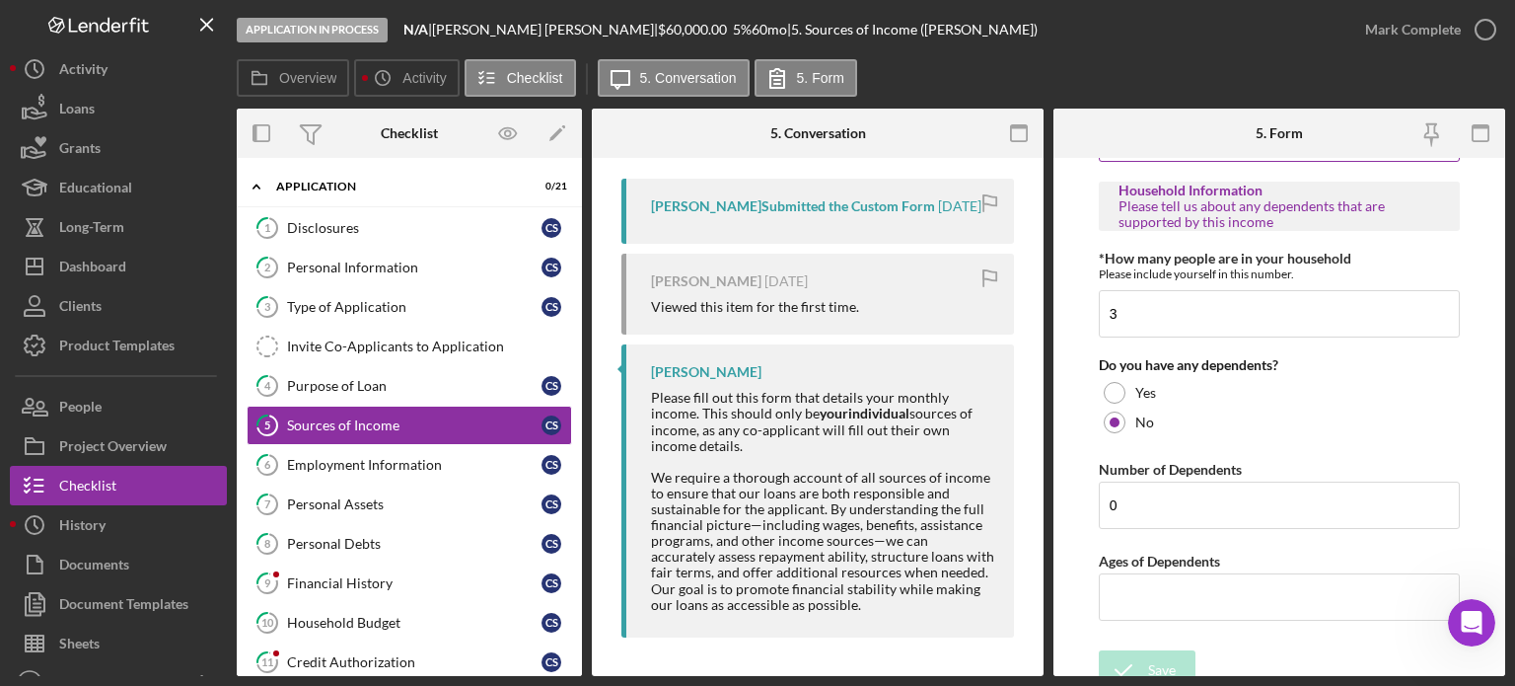
scroll to position [1214, 0]
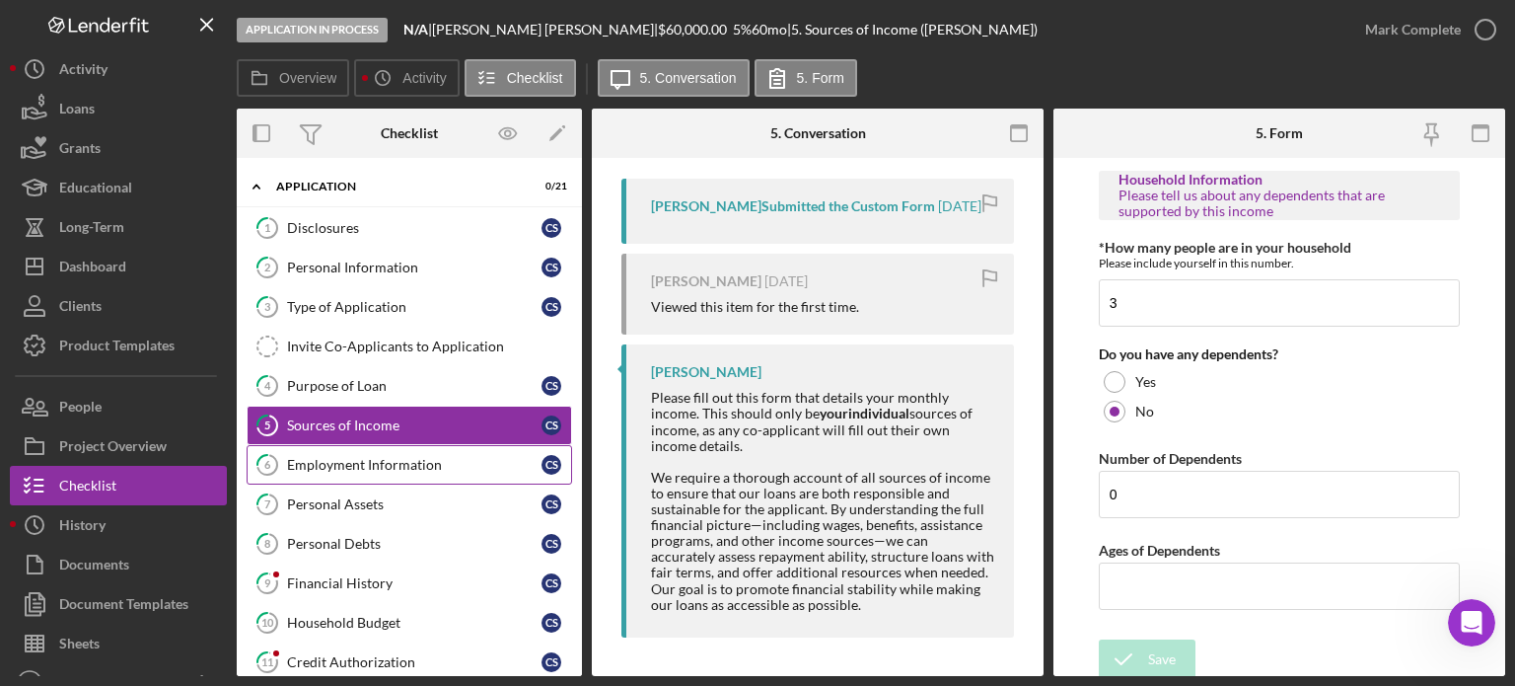
click at [407, 460] on div "Employment Information" at bounding box center [414, 465] width 255 height 16
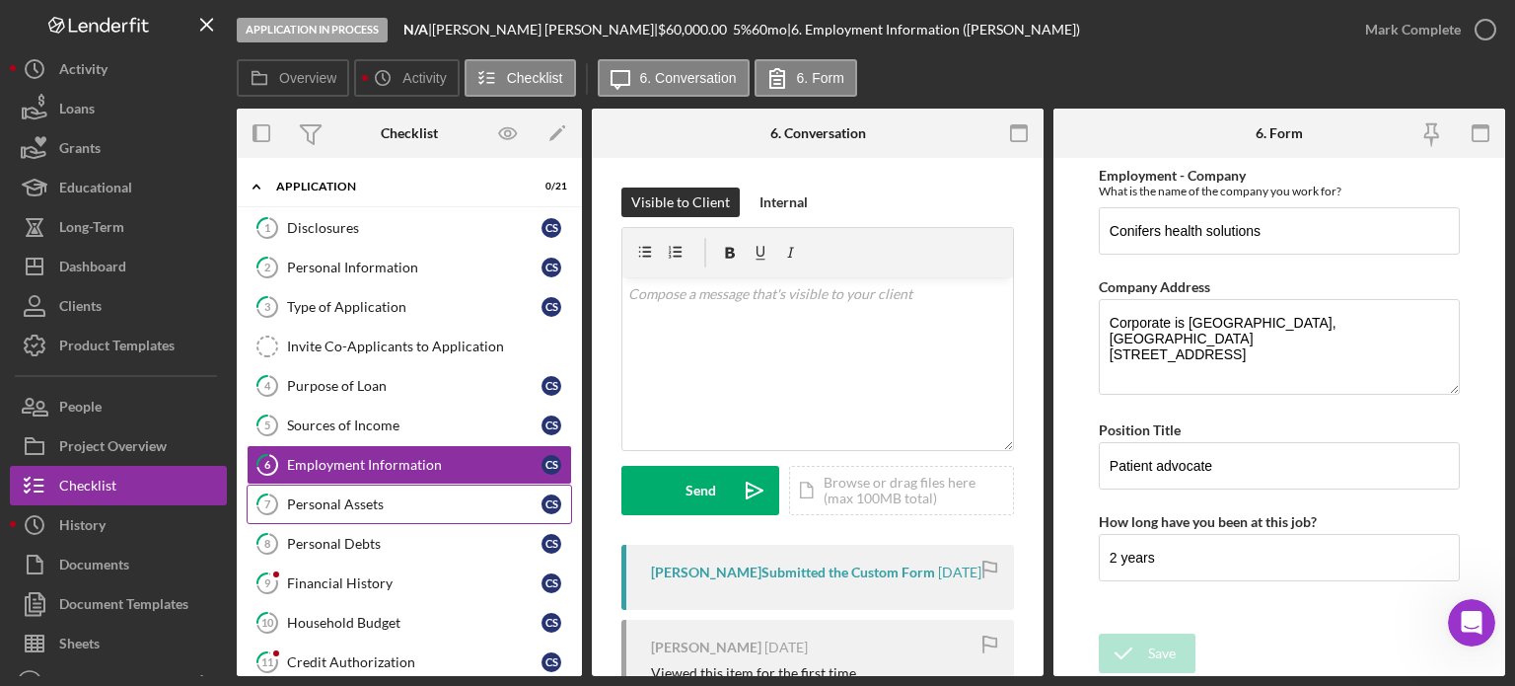
click at [340, 504] on div "Personal Assets" at bounding box center [414, 504] width 255 height 16
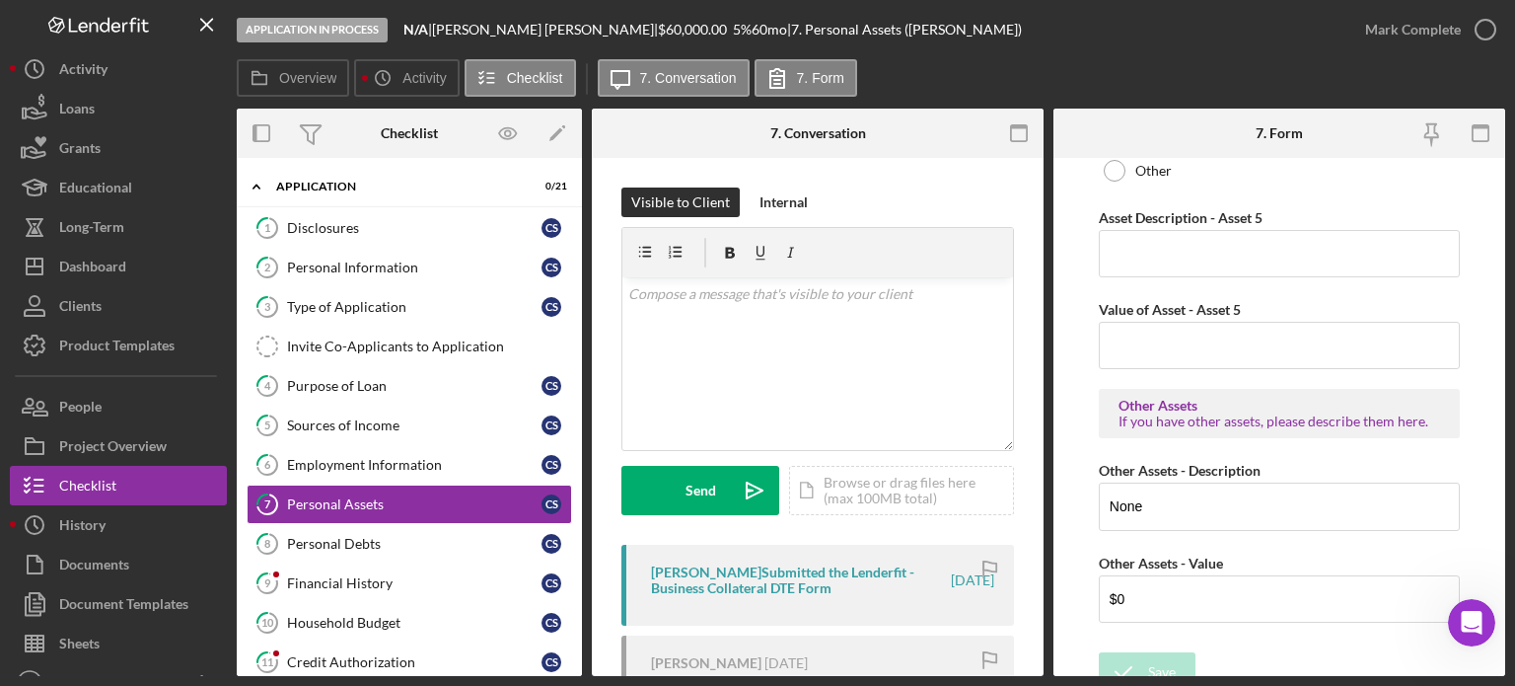
scroll to position [3041, 0]
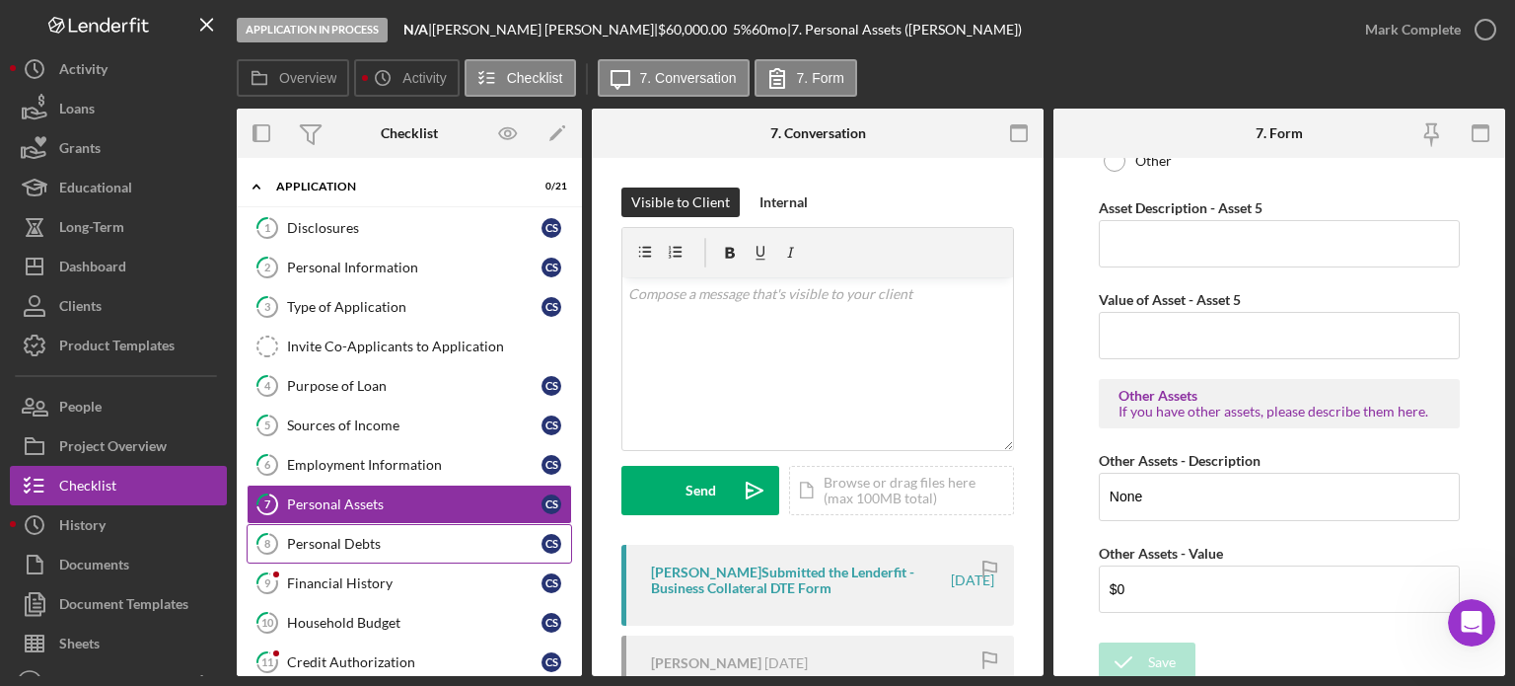
click at [343, 548] on div "Personal Debts" at bounding box center [414, 544] width 255 height 16
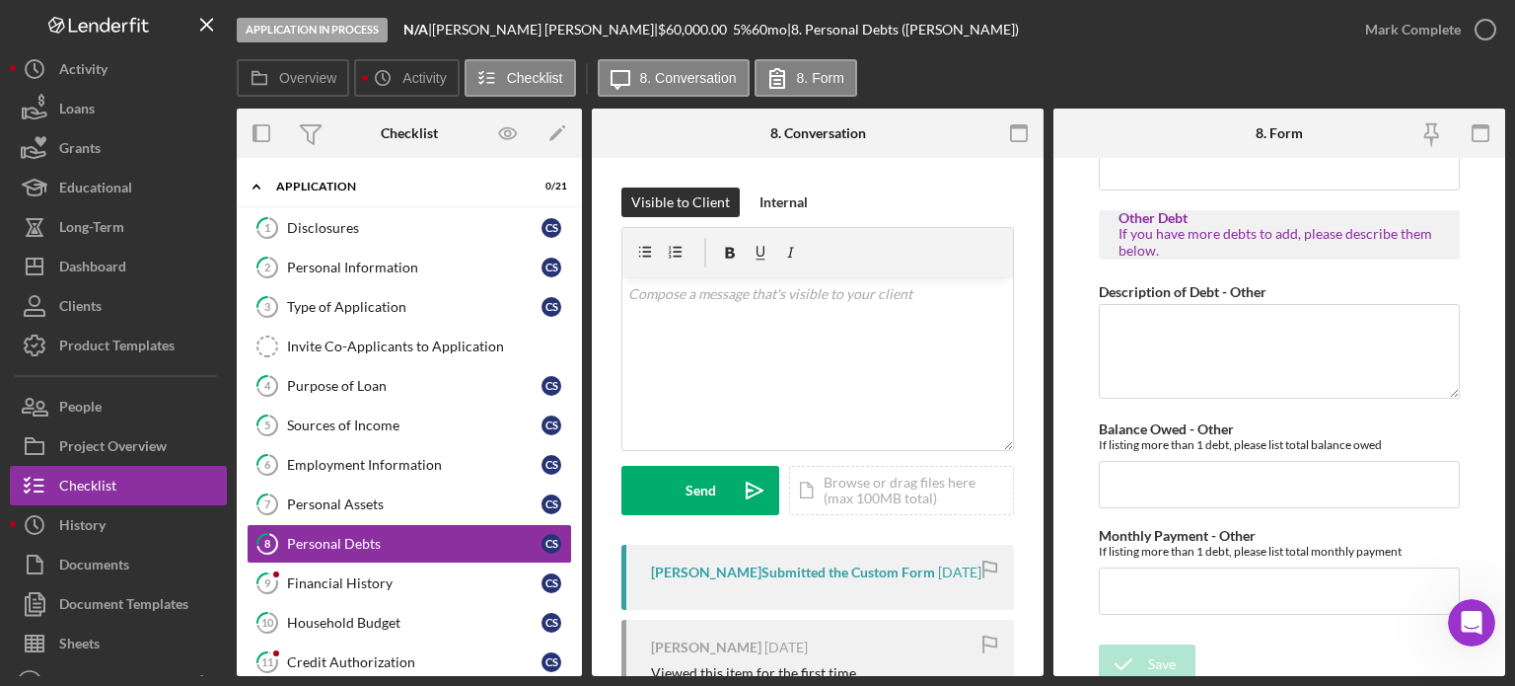
scroll to position [4460, 0]
click at [378, 583] on div "Financial History" at bounding box center [414, 583] width 255 height 16
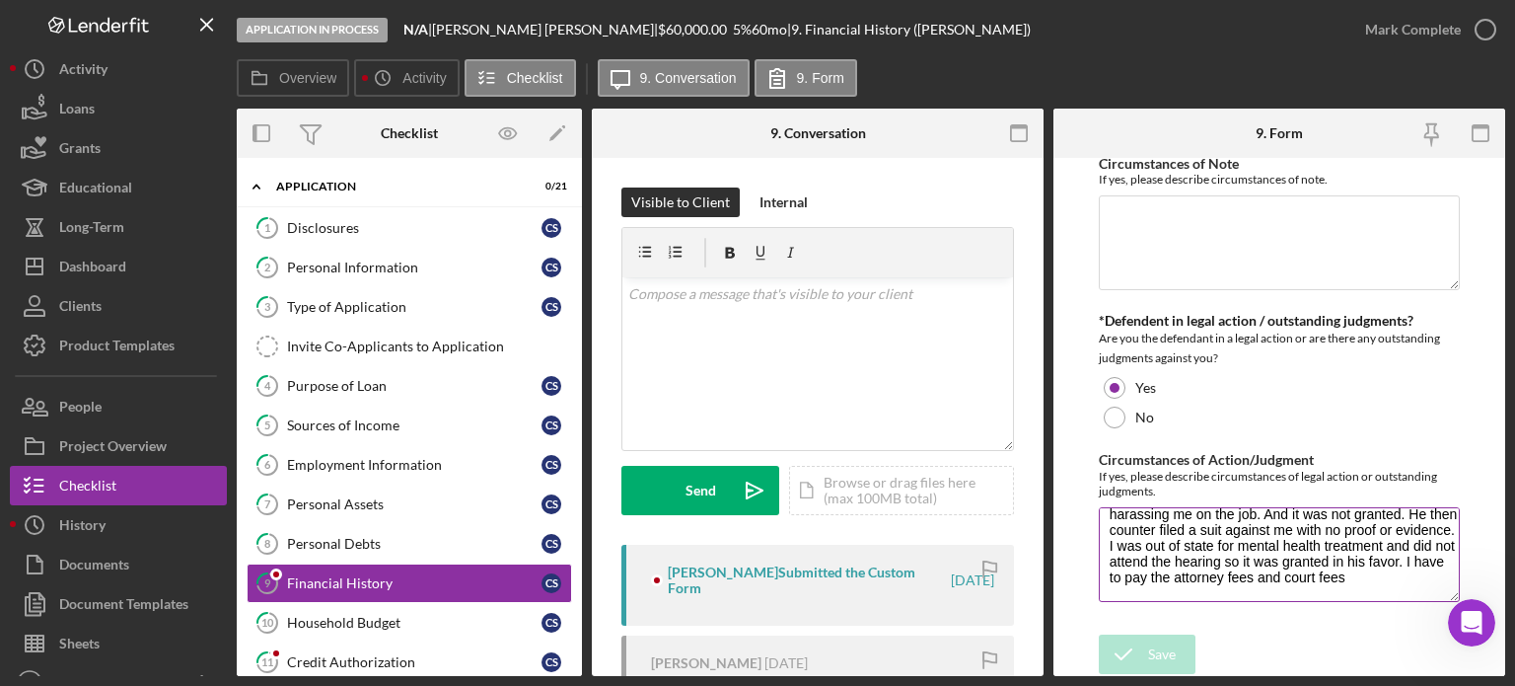
scroll to position [47, 0]
click at [359, 658] on div "Credit Authorization" at bounding box center [414, 662] width 255 height 16
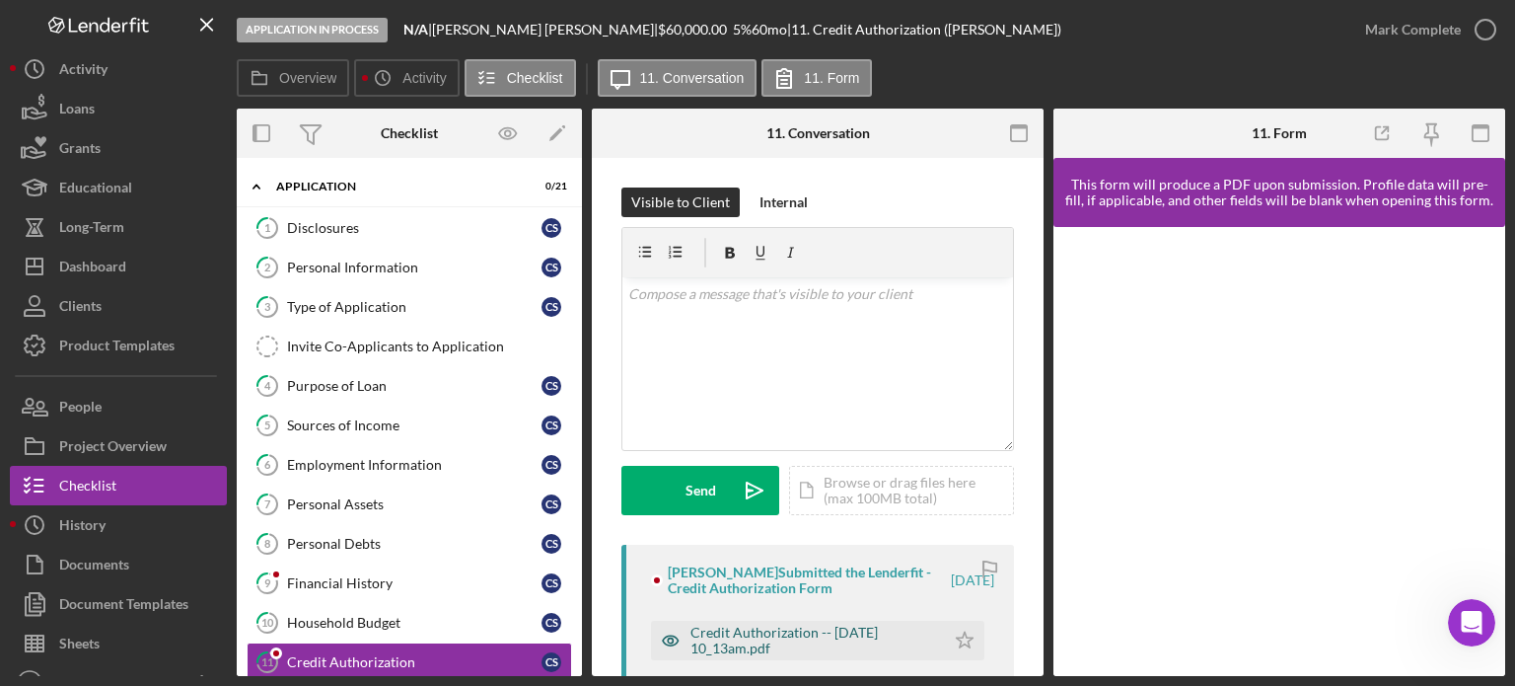
click at [747, 633] on div "Credit Authorization -- [DATE] 10_13am.pdf" at bounding box center [813, 641] width 245 height 32
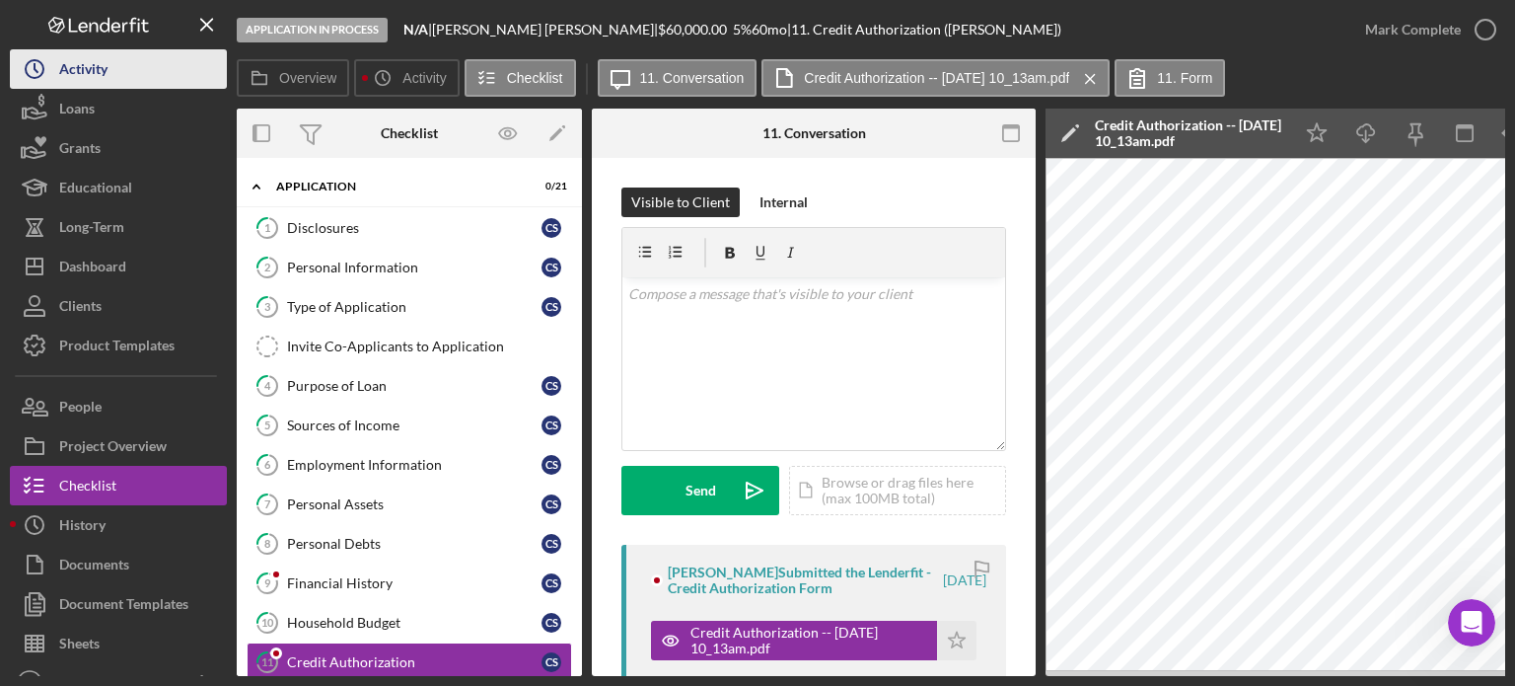
click at [88, 63] on div "Activity" at bounding box center [83, 71] width 48 height 44
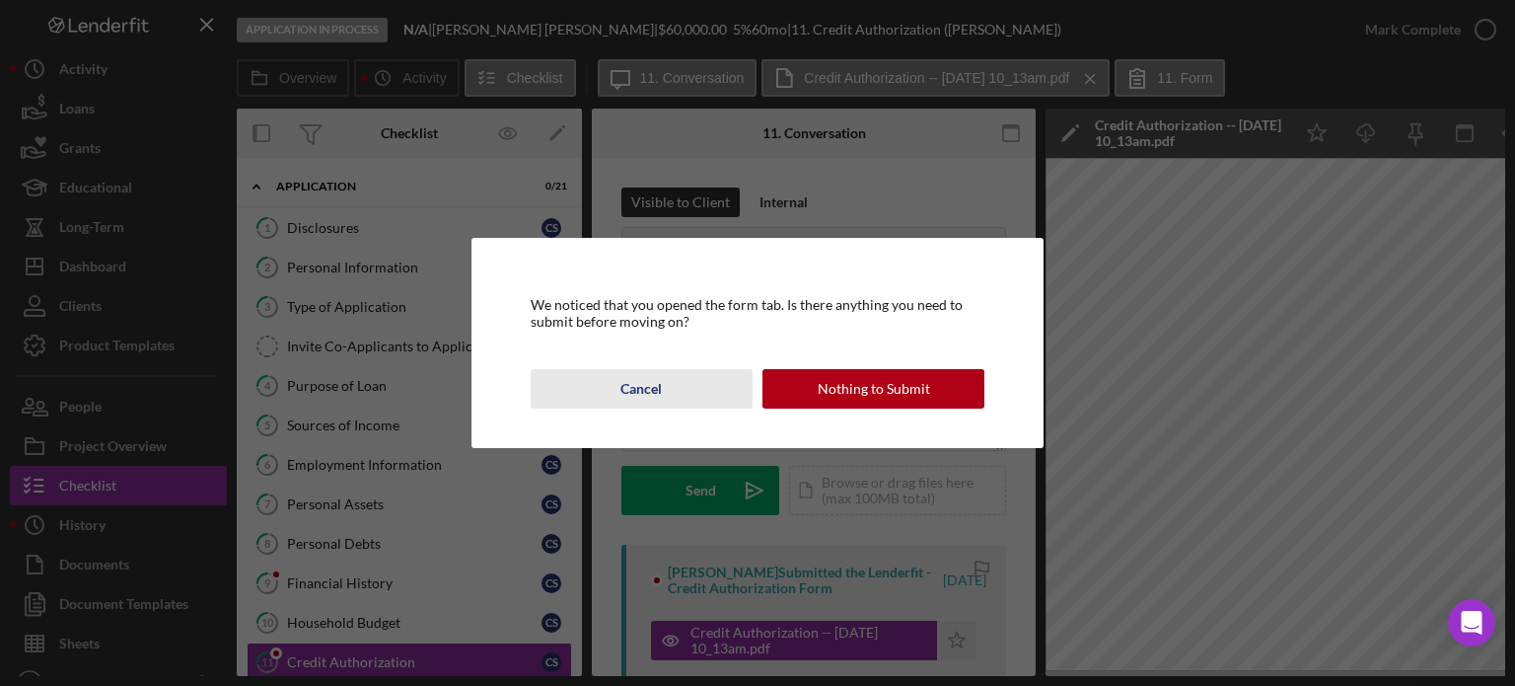
click at [650, 386] on div "Cancel" at bounding box center [641, 388] width 41 height 39
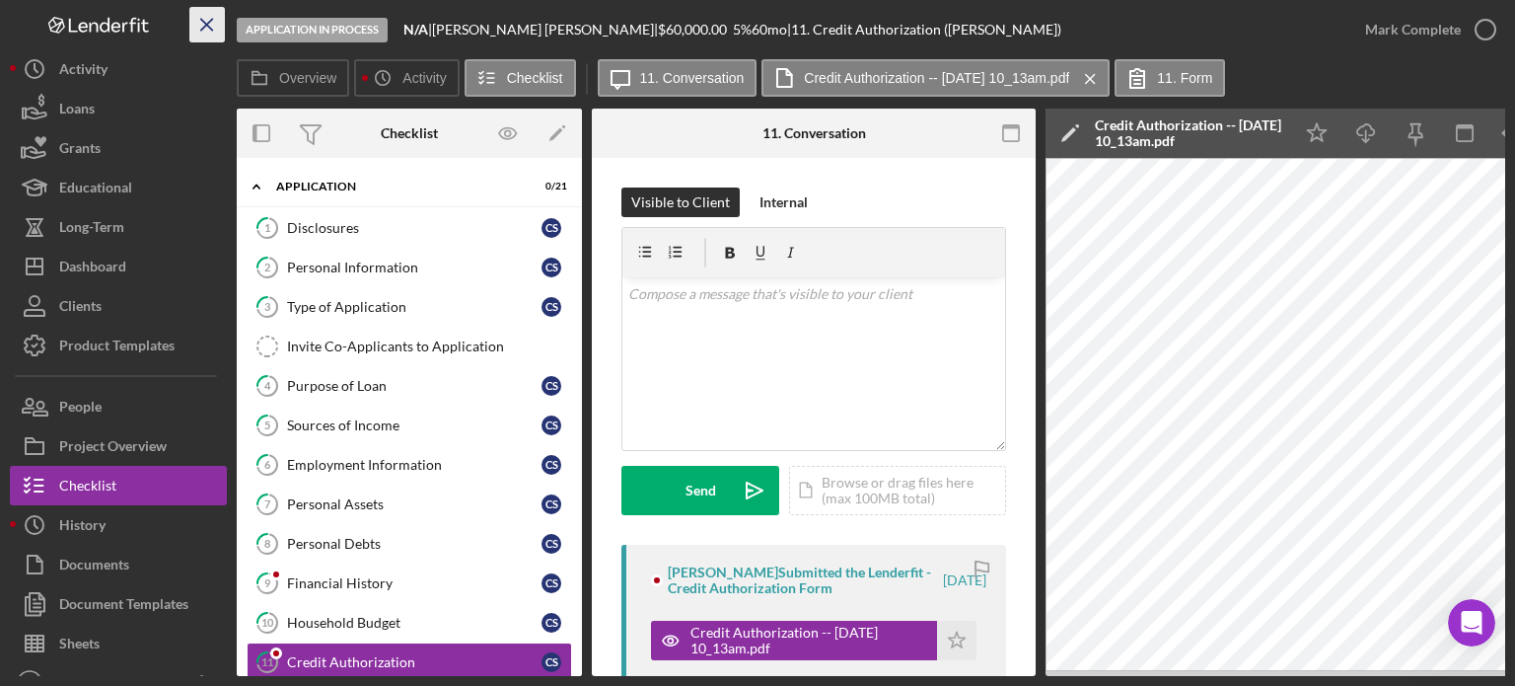
click at [195, 28] on icon "Icon/Menu Close" at bounding box center [207, 25] width 44 height 44
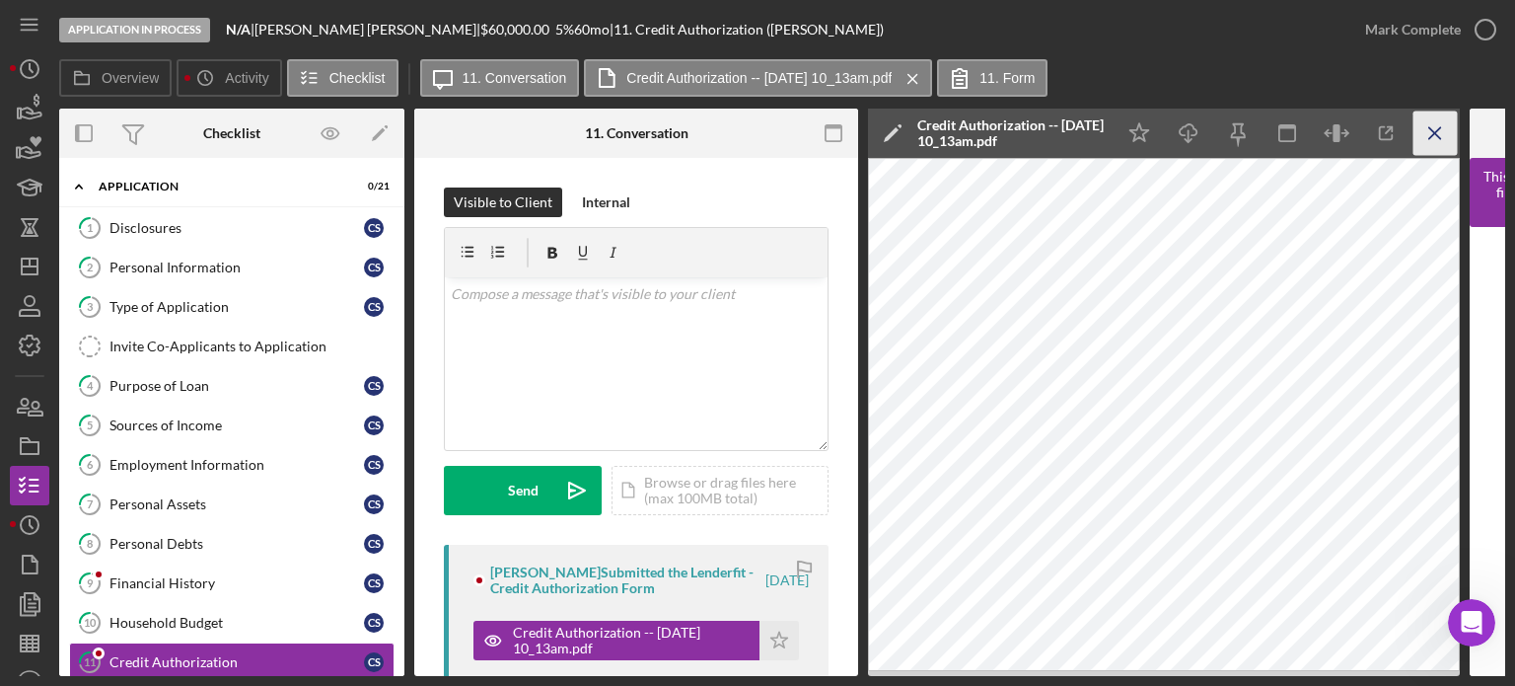
click at [1431, 121] on icon "Icon/Menu Close" at bounding box center [1436, 133] width 44 height 44
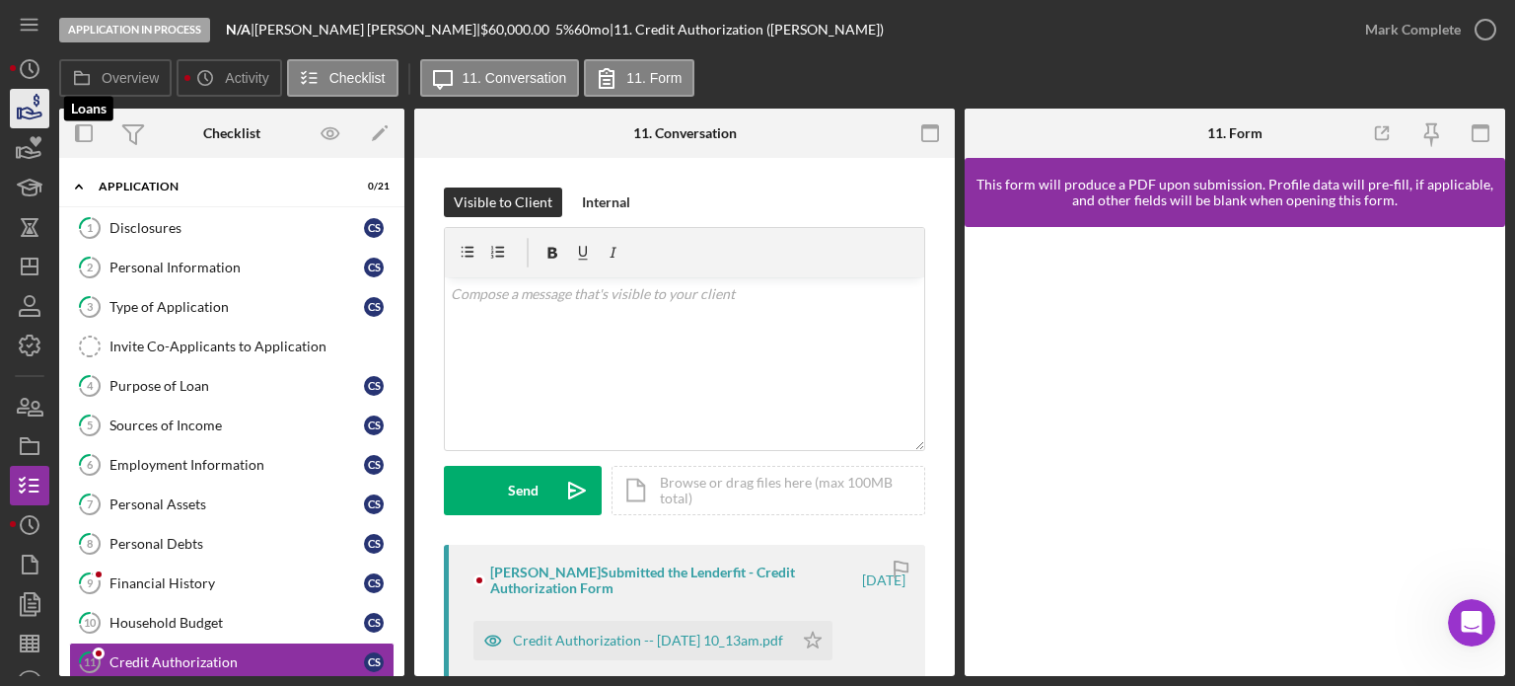
click at [28, 114] on icon "button" at bounding box center [29, 108] width 49 height 49
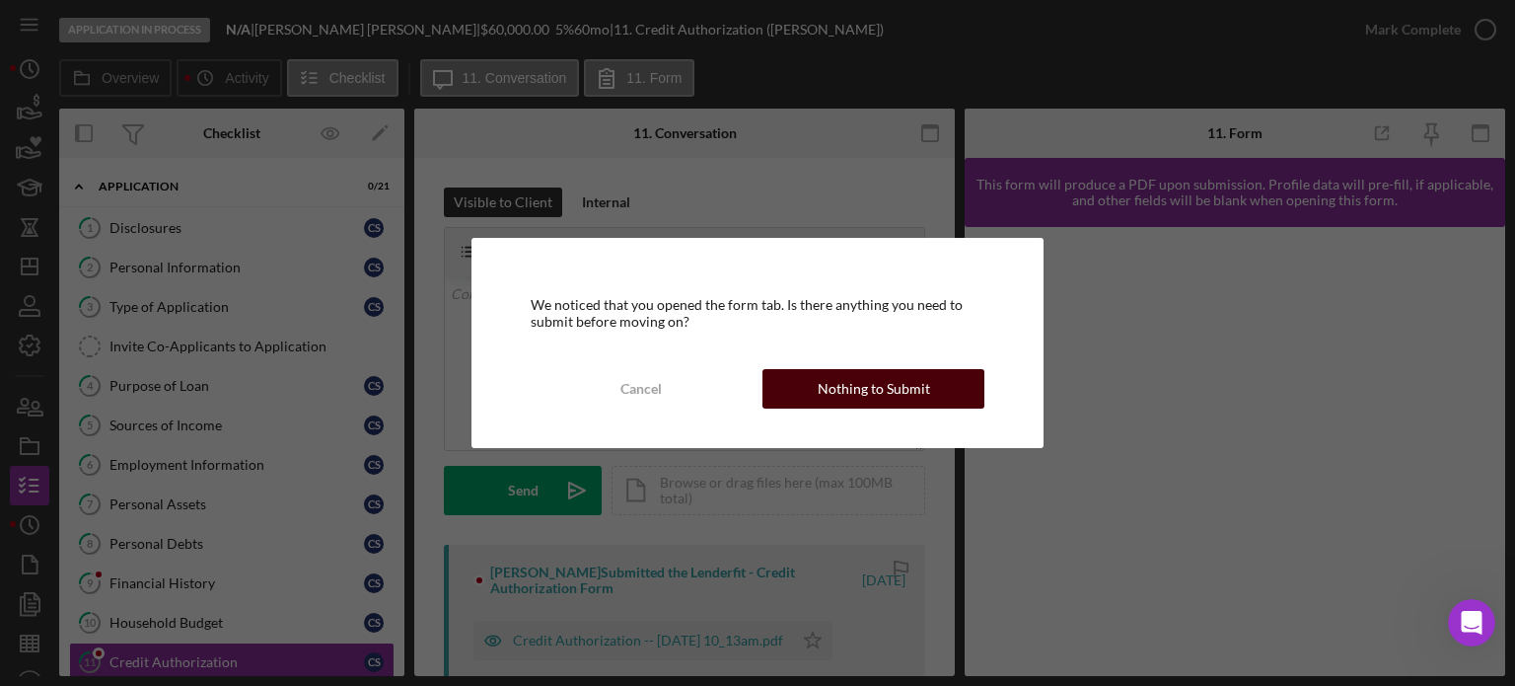
click at [833, 394] on div "Nothing to Submit" at bounding box center [874, 388] width 112 height 39
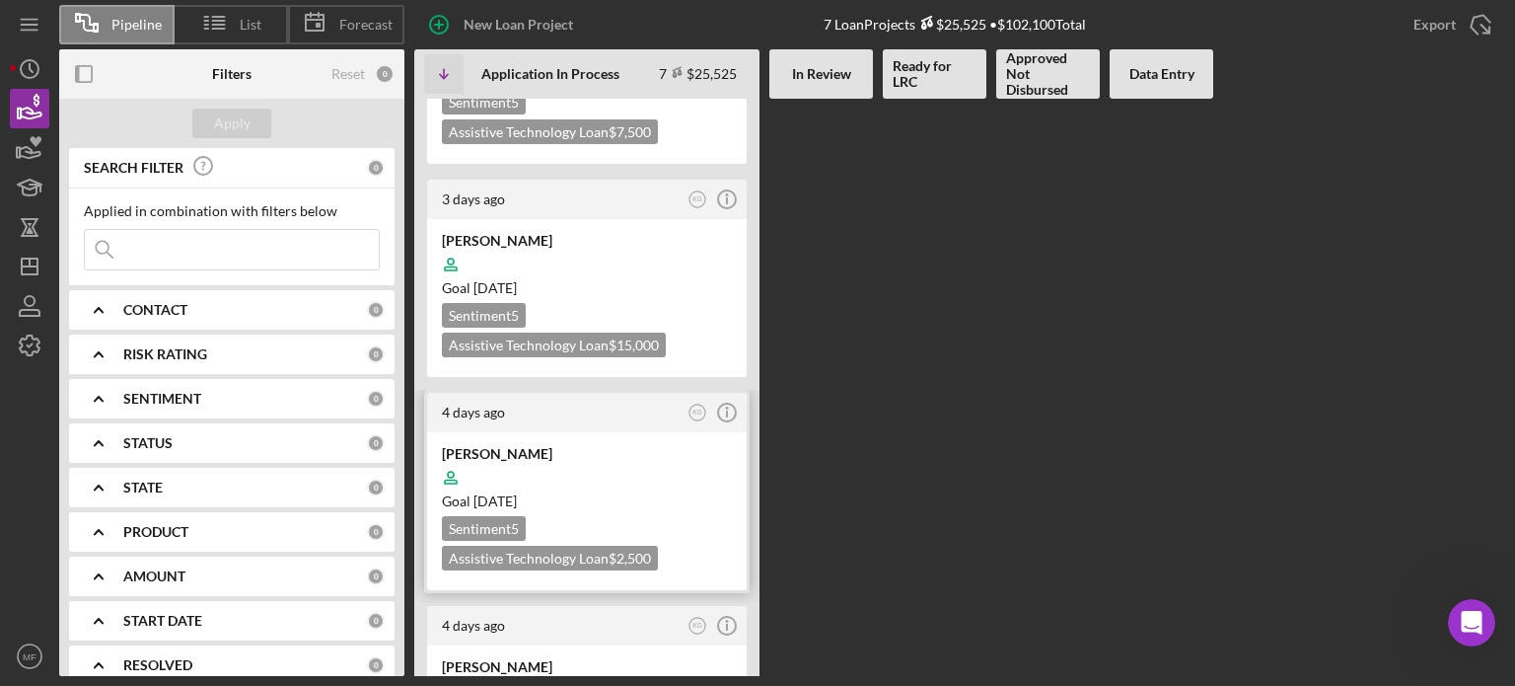
scroll to position [906, 0]
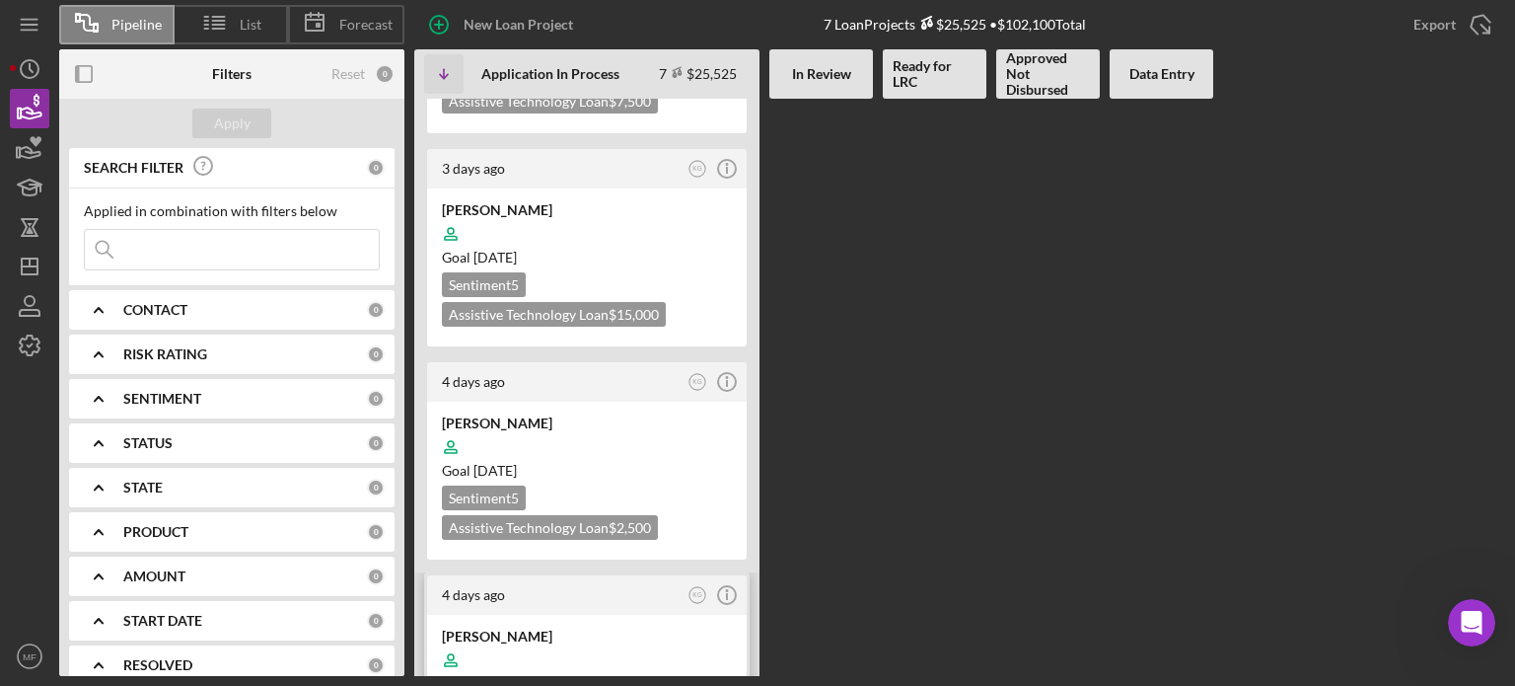
click at [629, 641] on div at bounding box center [587, 659] width 290 height 37
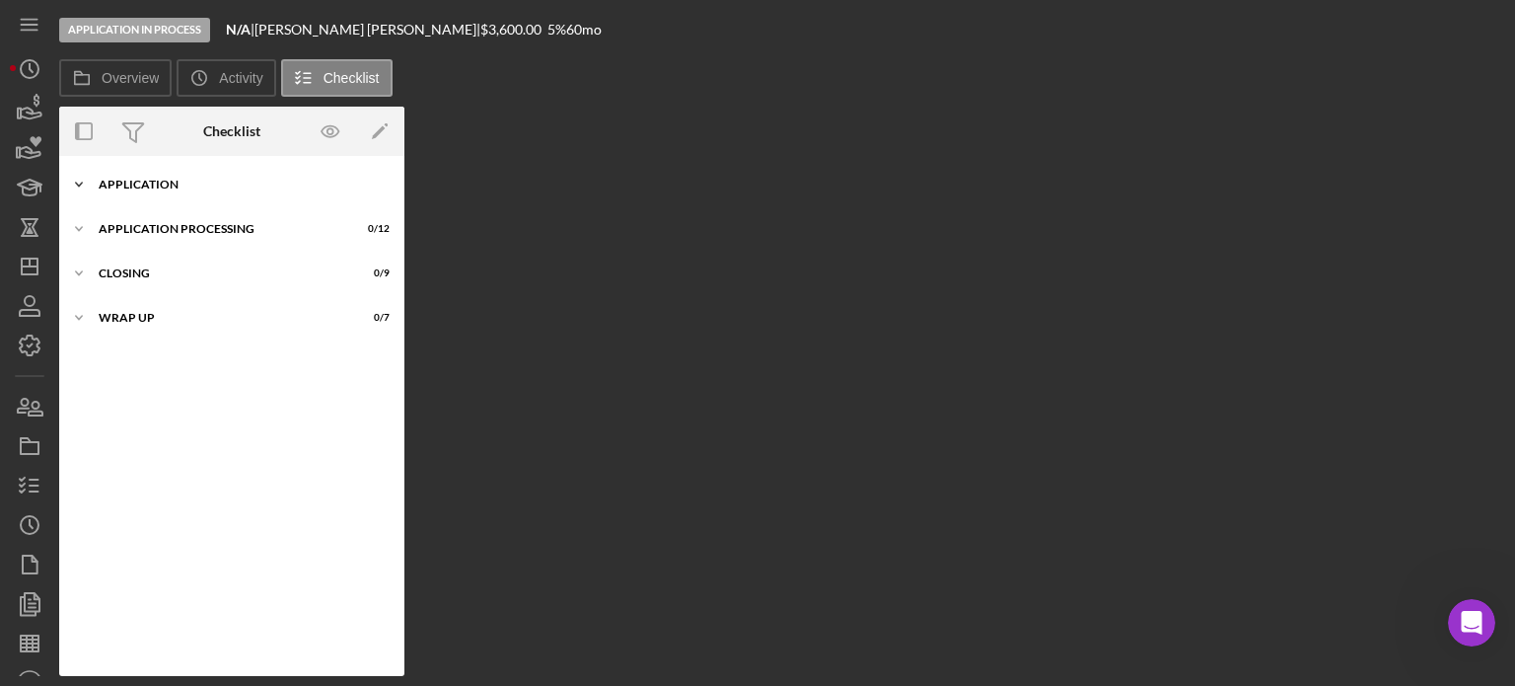
click at [162, 181] on div "Application" at bounding box center [239, 185] width 281 height 12
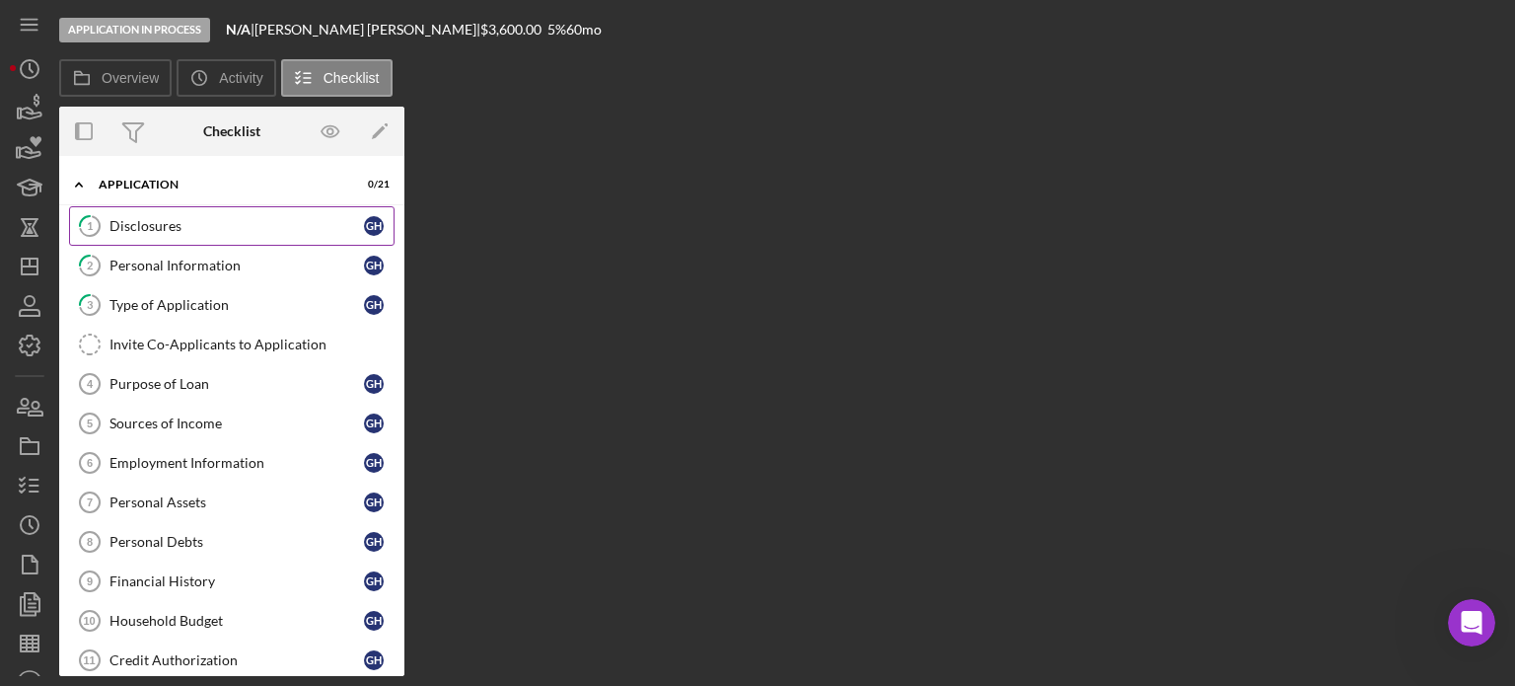
click at [158, 232] on div "Disclosures" at bounding box center [237, 226] width 255 height 16
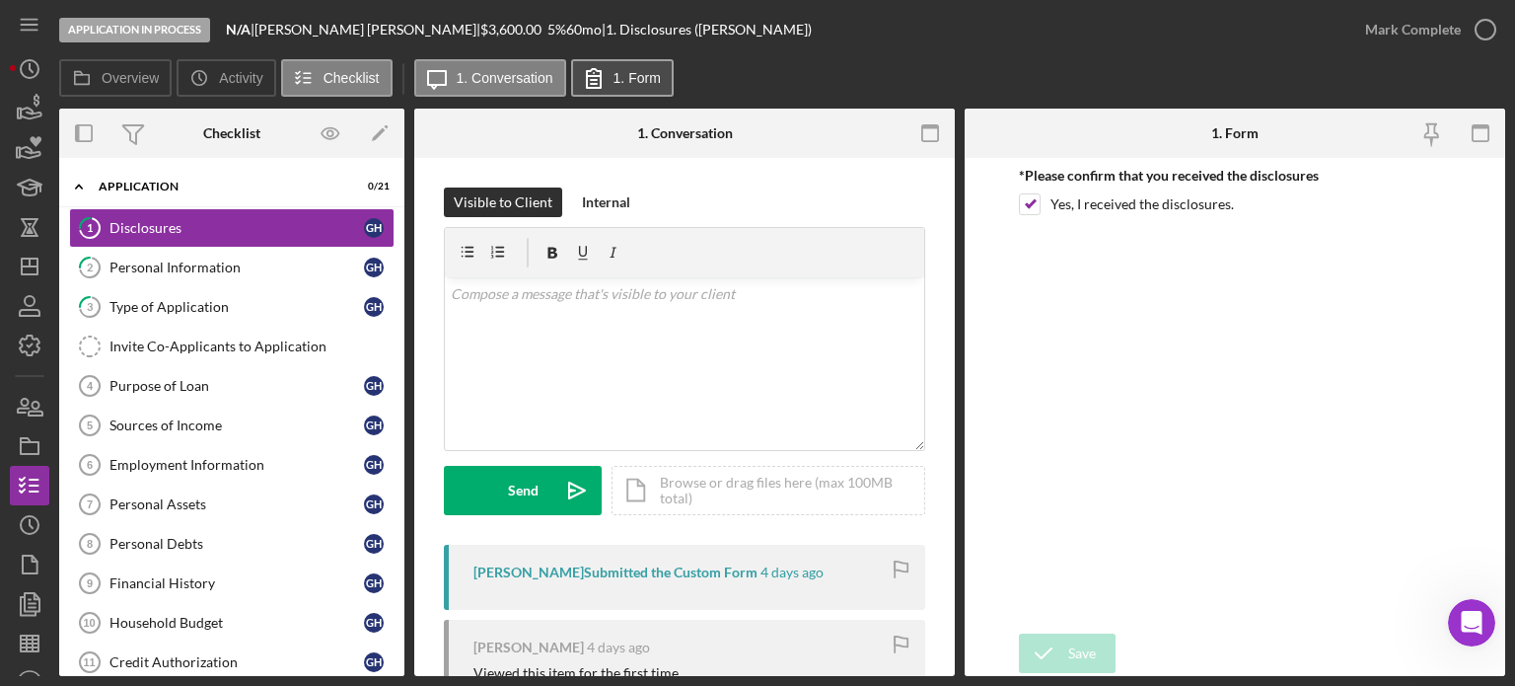
click at [628, 77] on label "1. Form" at bounding box center [637, 78] width 47 height 16
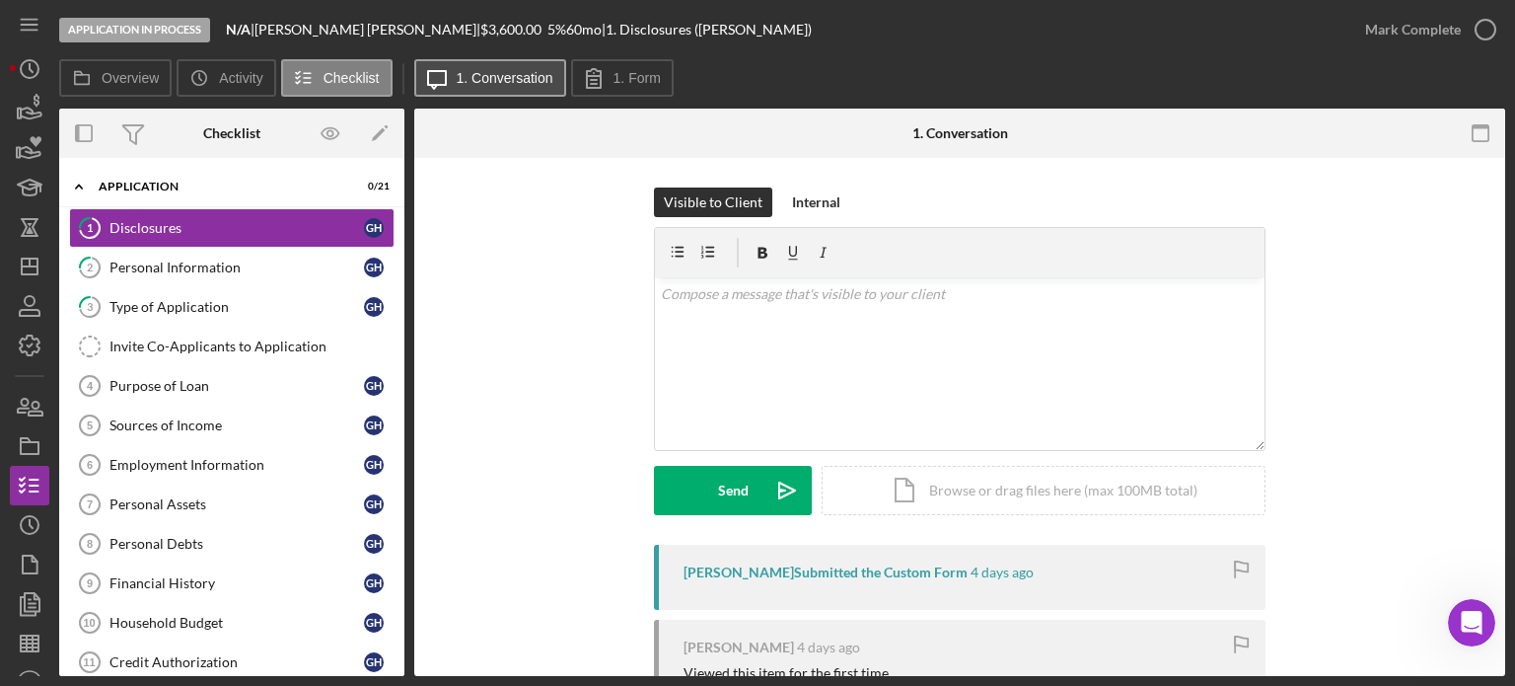
click at [497, 80] on label "1. Conversation" at bounding box center [505, 78] width 97 height 16
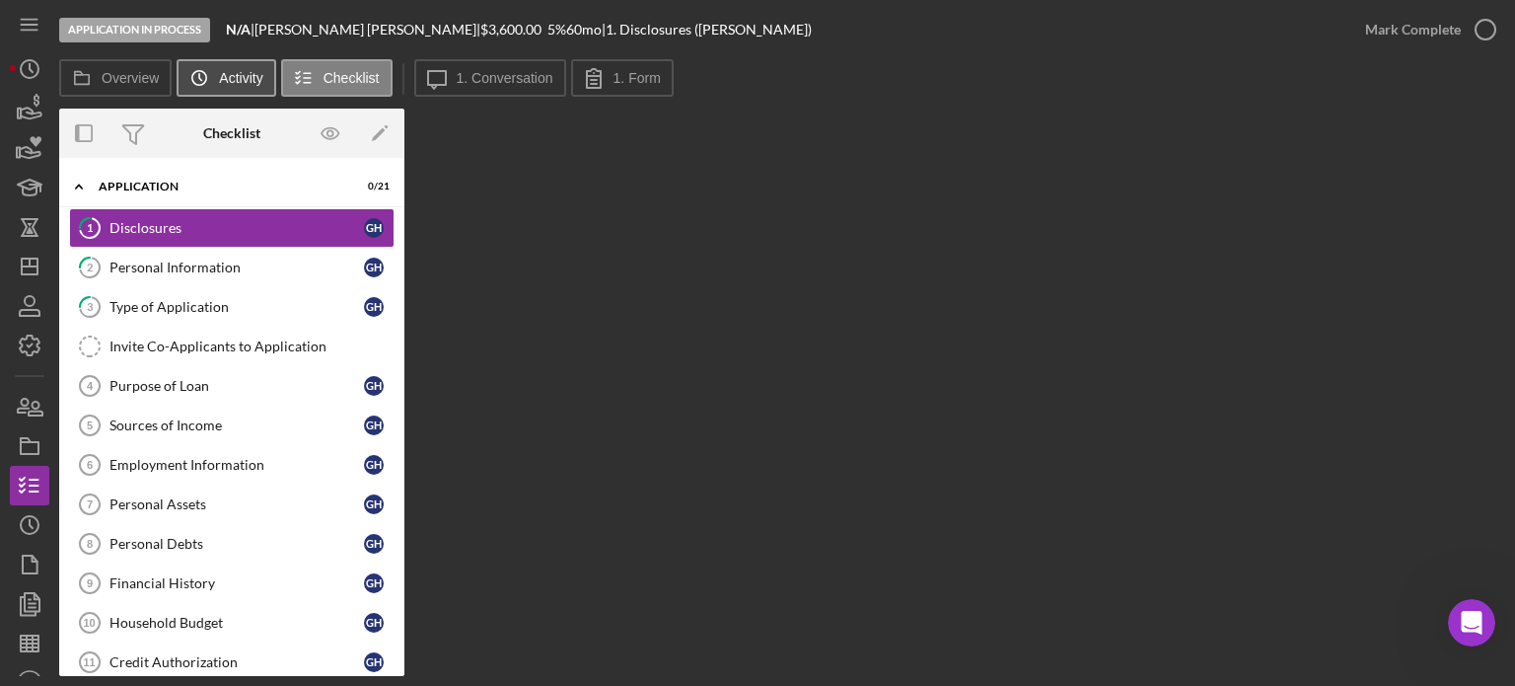
click at [200, 75] on icon "Icon/History" at bounding box center [199, 77] width 39 height 39
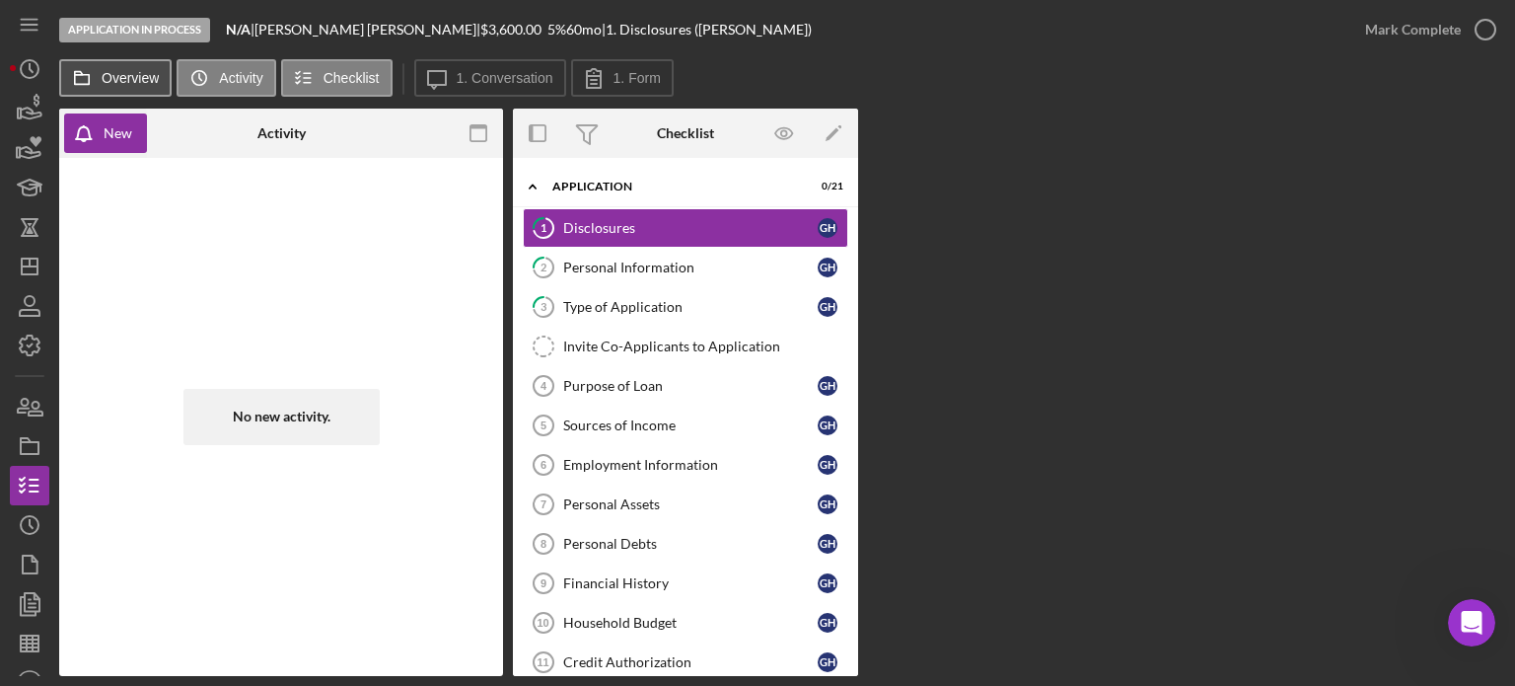
click at [134, 81] on label "Overview" at bounding box center [130, 78] width 57 height 16
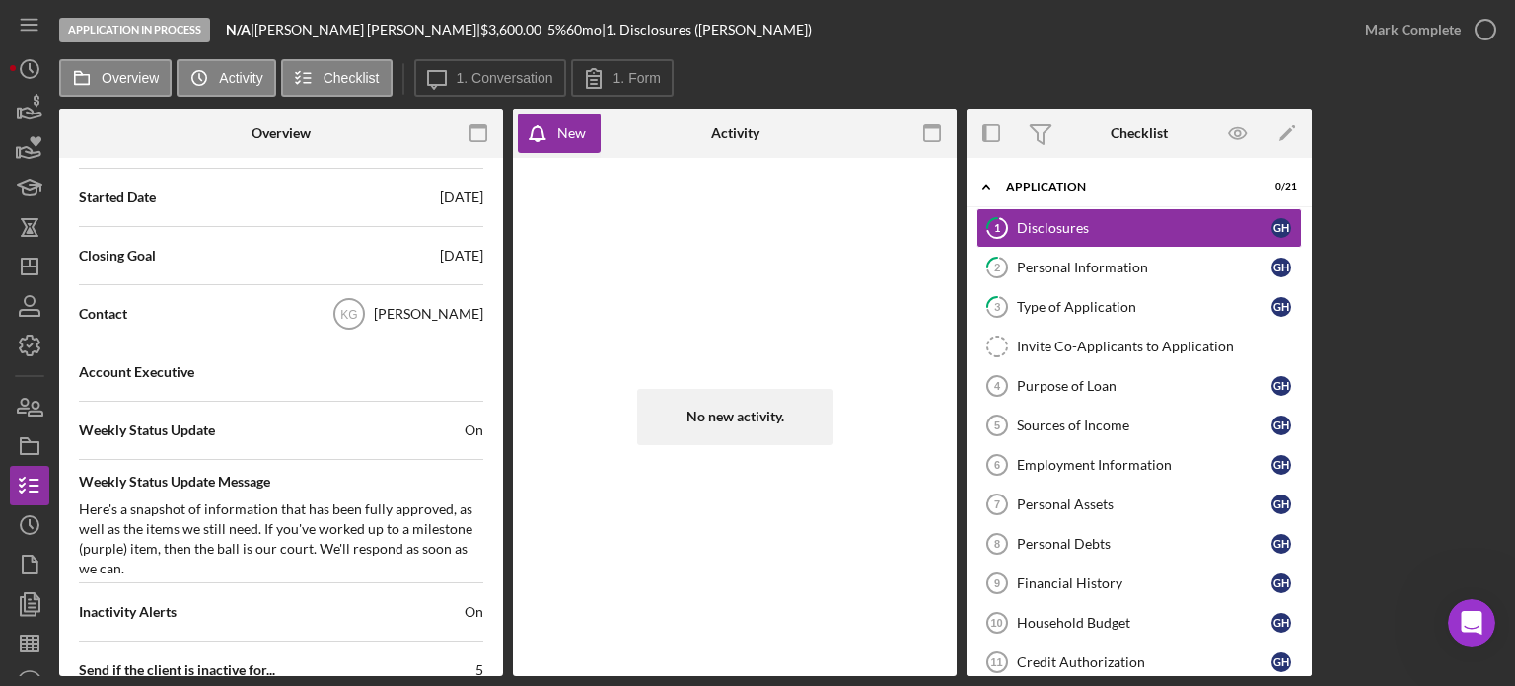
scroll to position [592, 0]
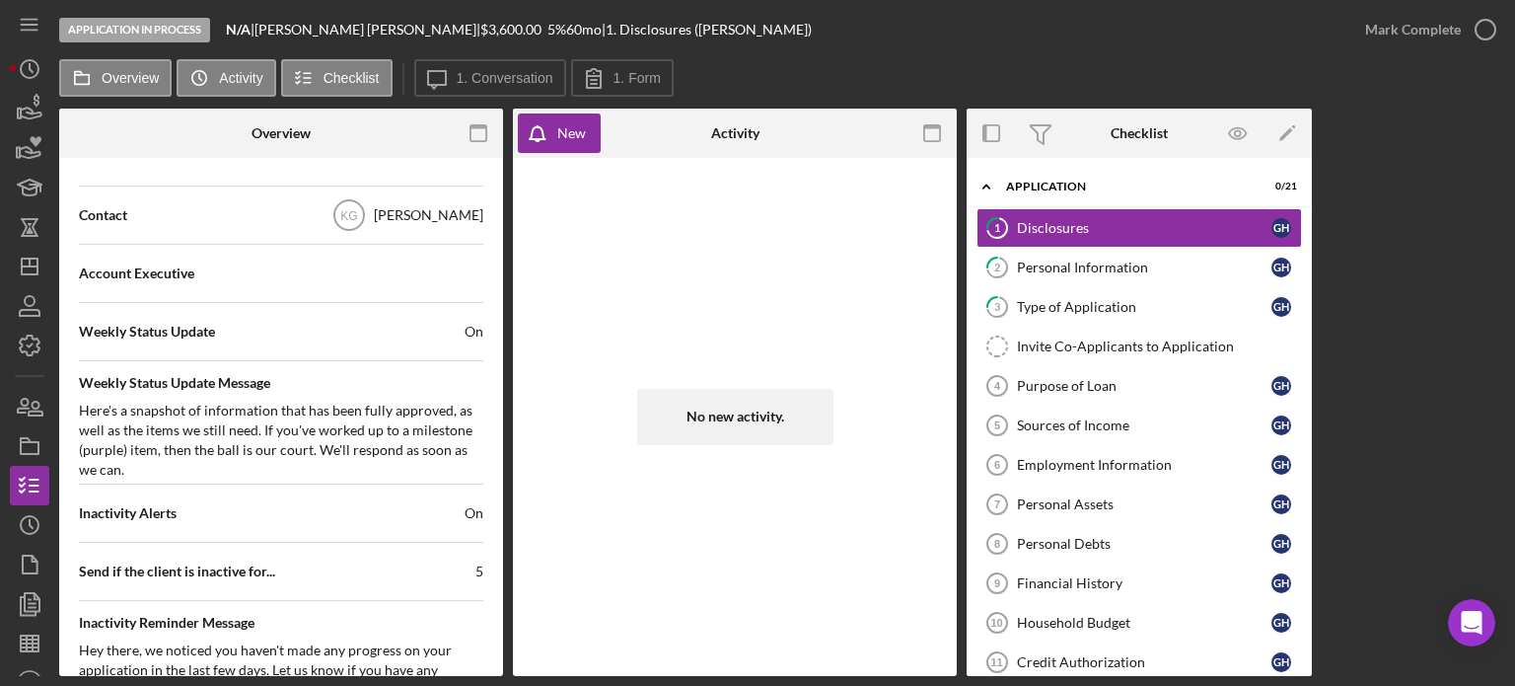
click at [316, 275] on div "Account Executive" at bounding box center [281, 273] width 405 height 49
click at [118, 75] on label "Overview" at bounding box center [130, 78] width 57 height 16
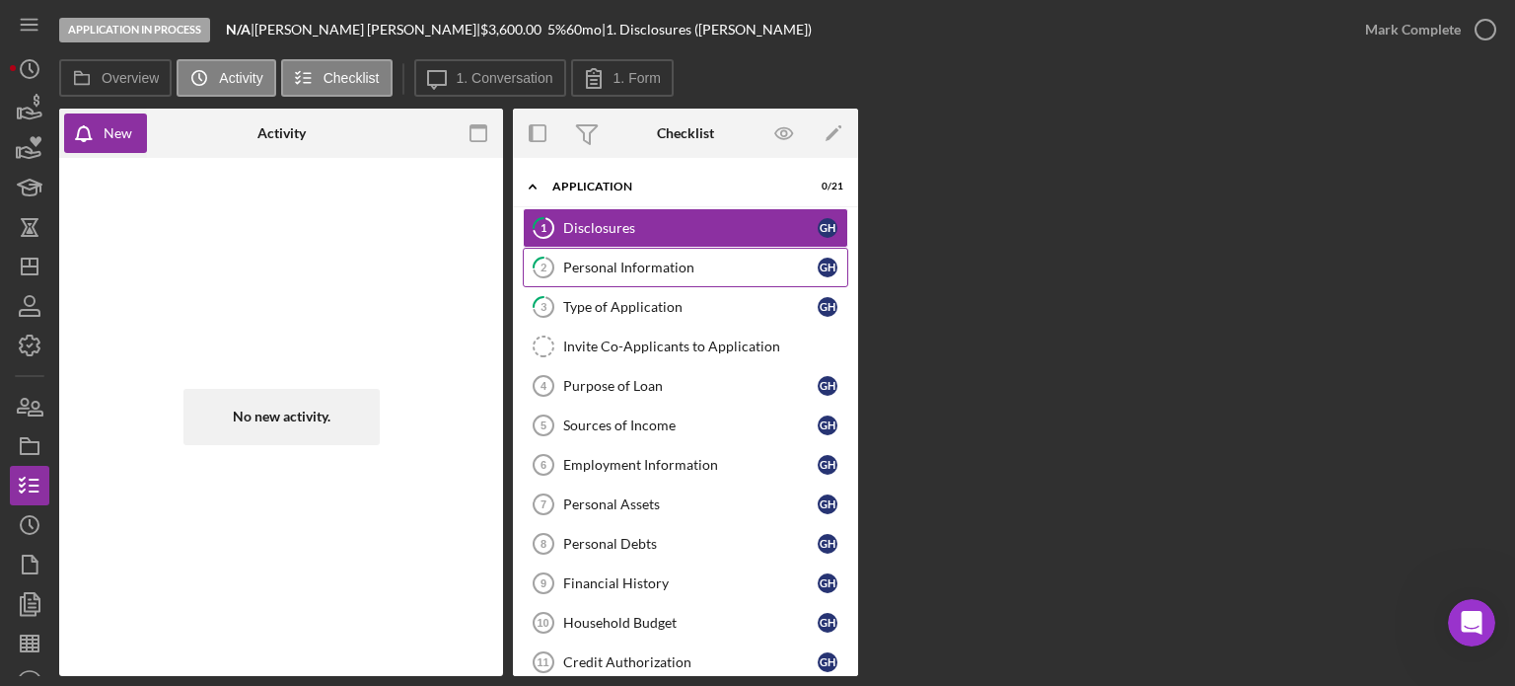
click at [649, 267] on div "Personal Information" at bounding box center [690, 267] width 255 height 16
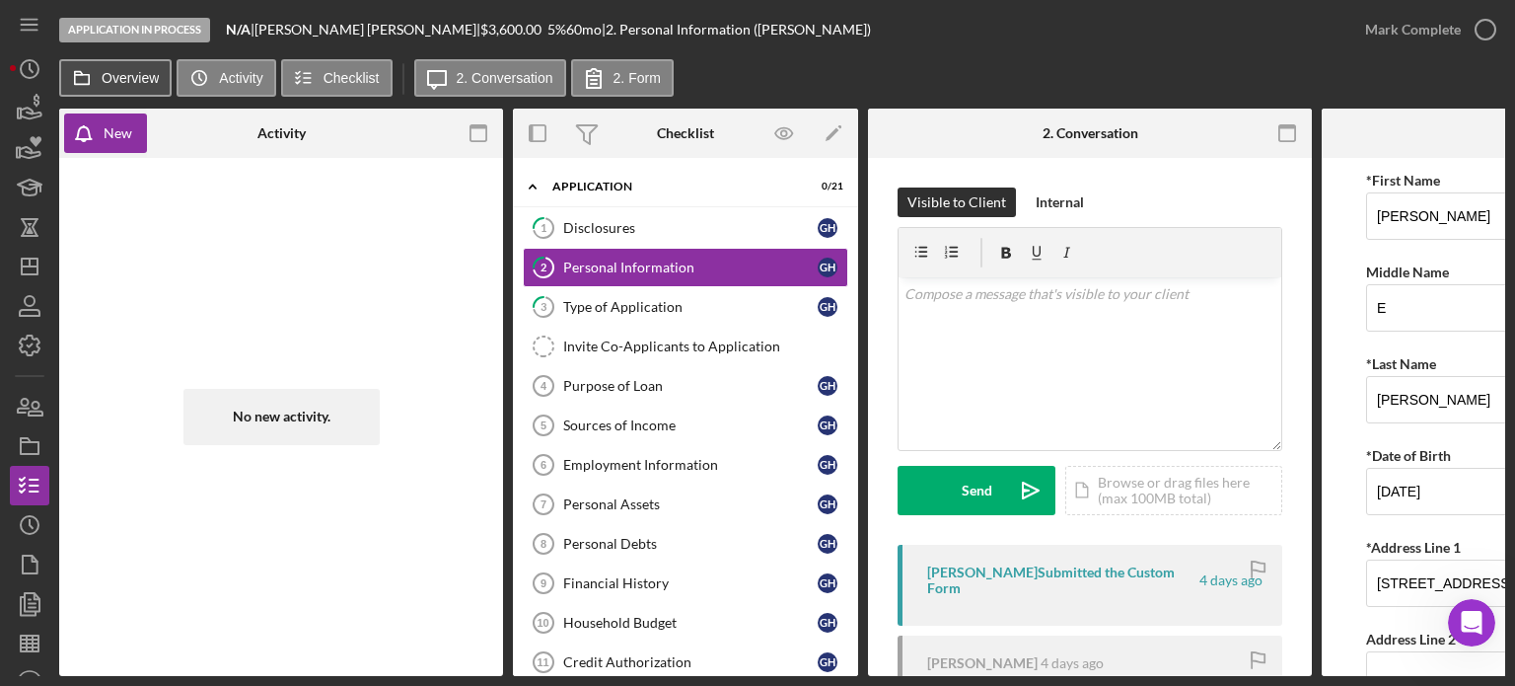
click at [111, 84] on label "Overview" at bounding box center [130, 78] width 57 height 16
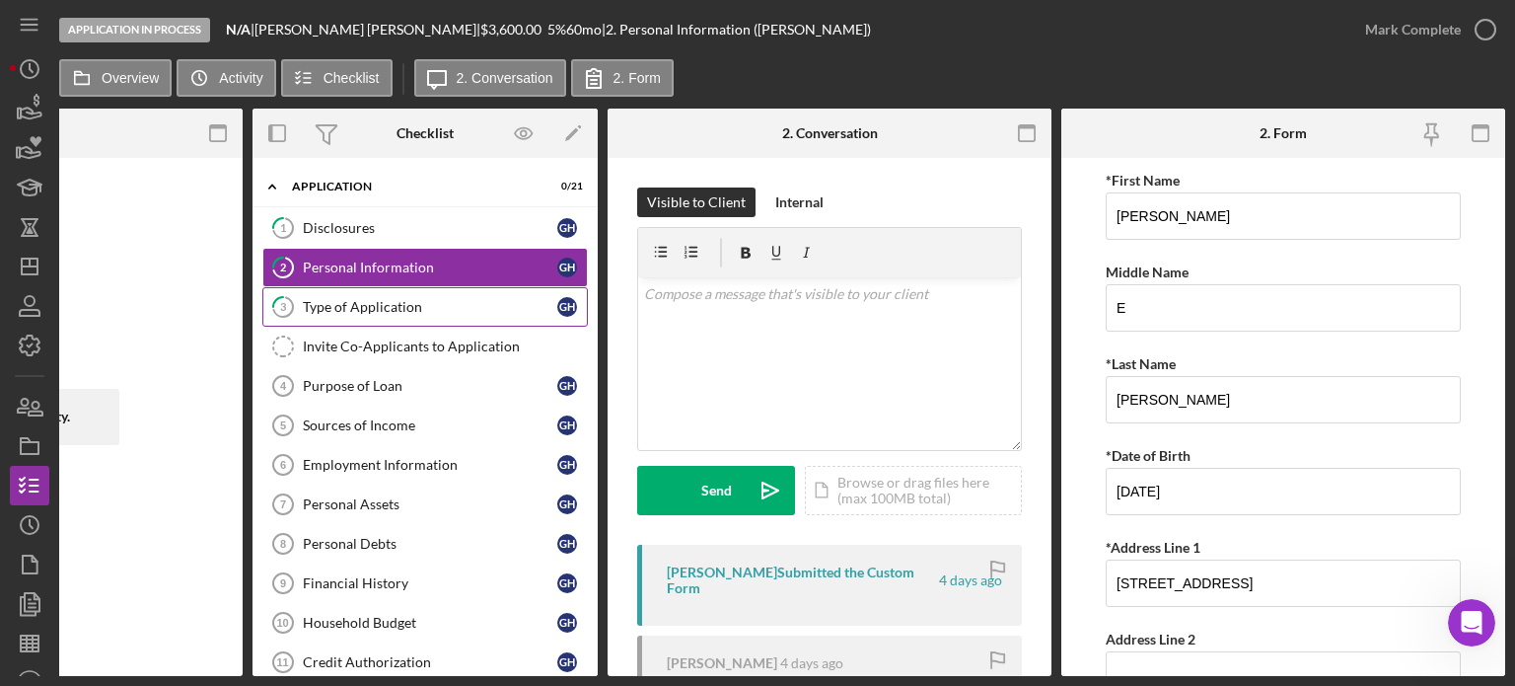
click at [382, 307] on div "Type of Application" at bounding box center [430, 307] width 255 height 16
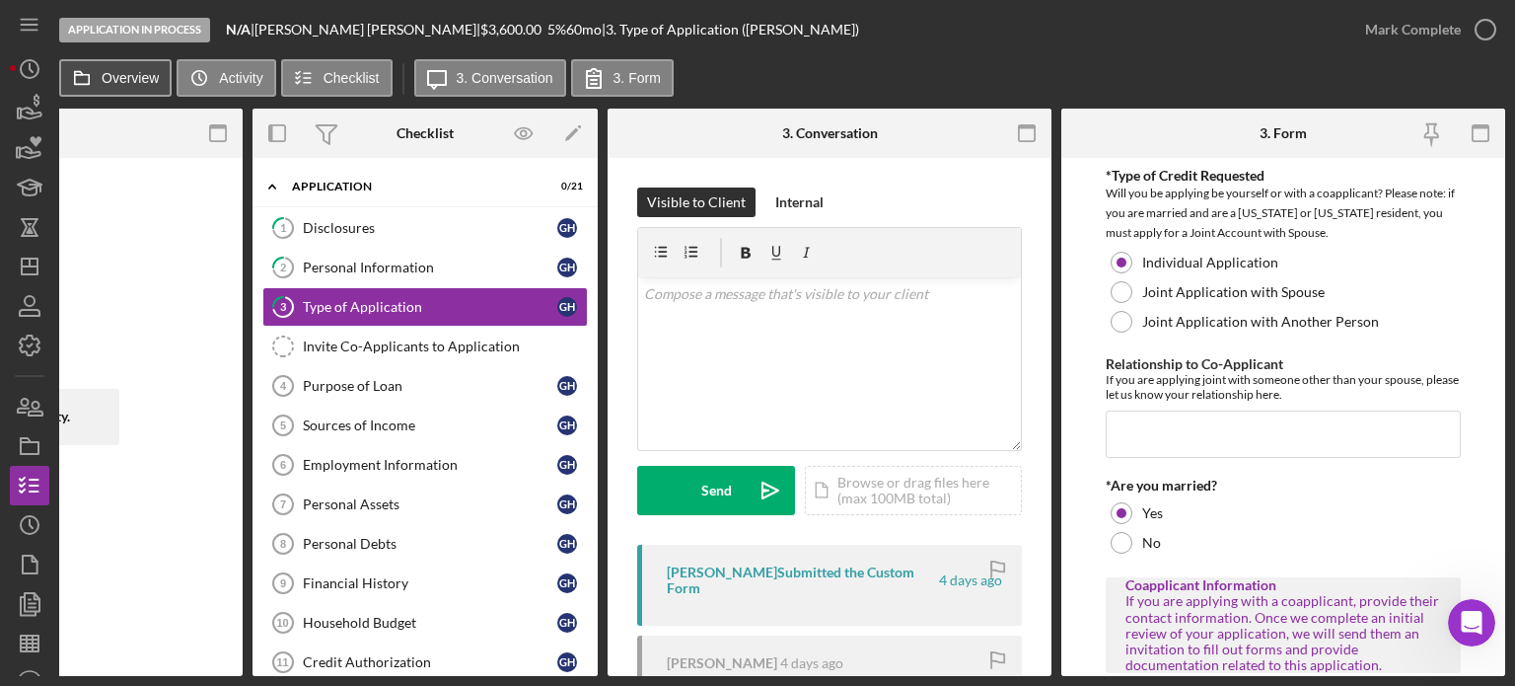
click at [118, 75] on label "Overview" at bounding box center [130, 78] width 57 height 16
click at [118, 76] on label "Overview" at bounding box center [130, 78] width 57 height 16
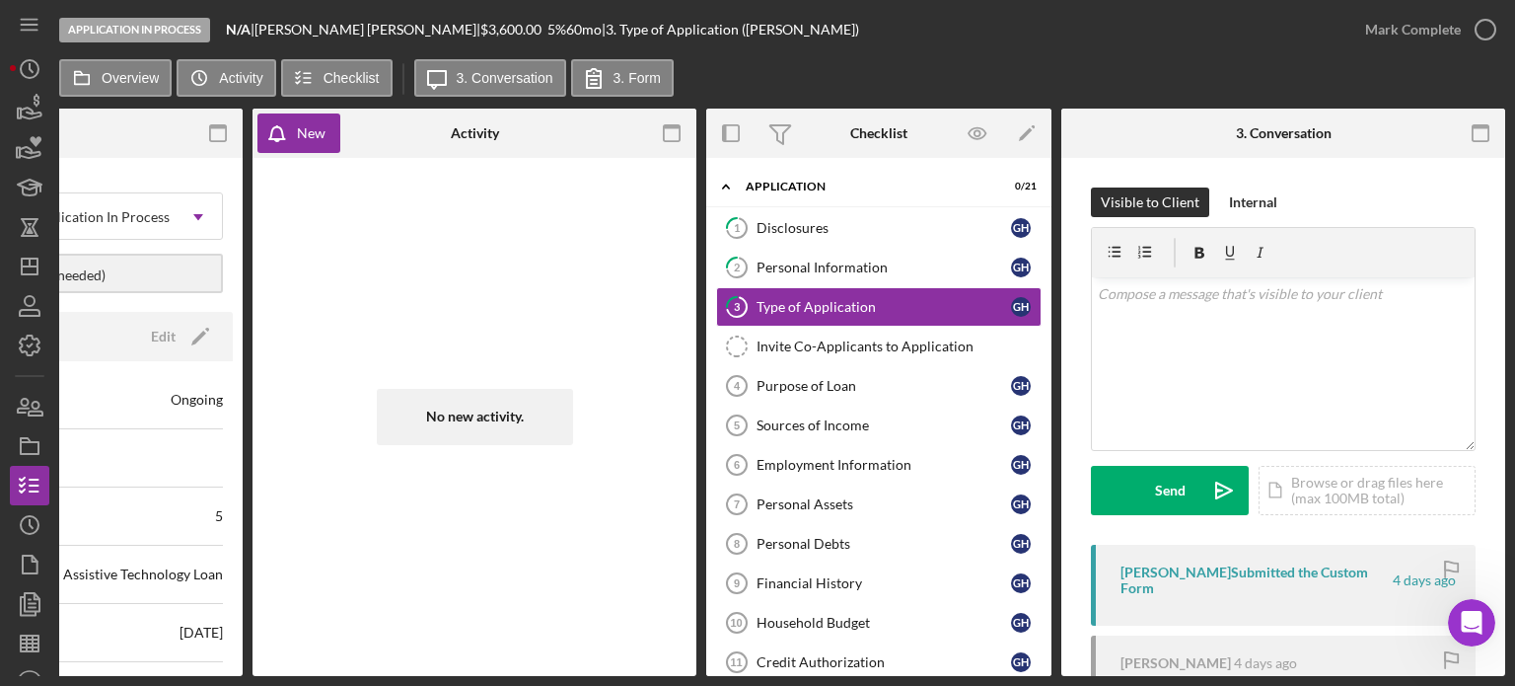
scroll to position [0, 0]
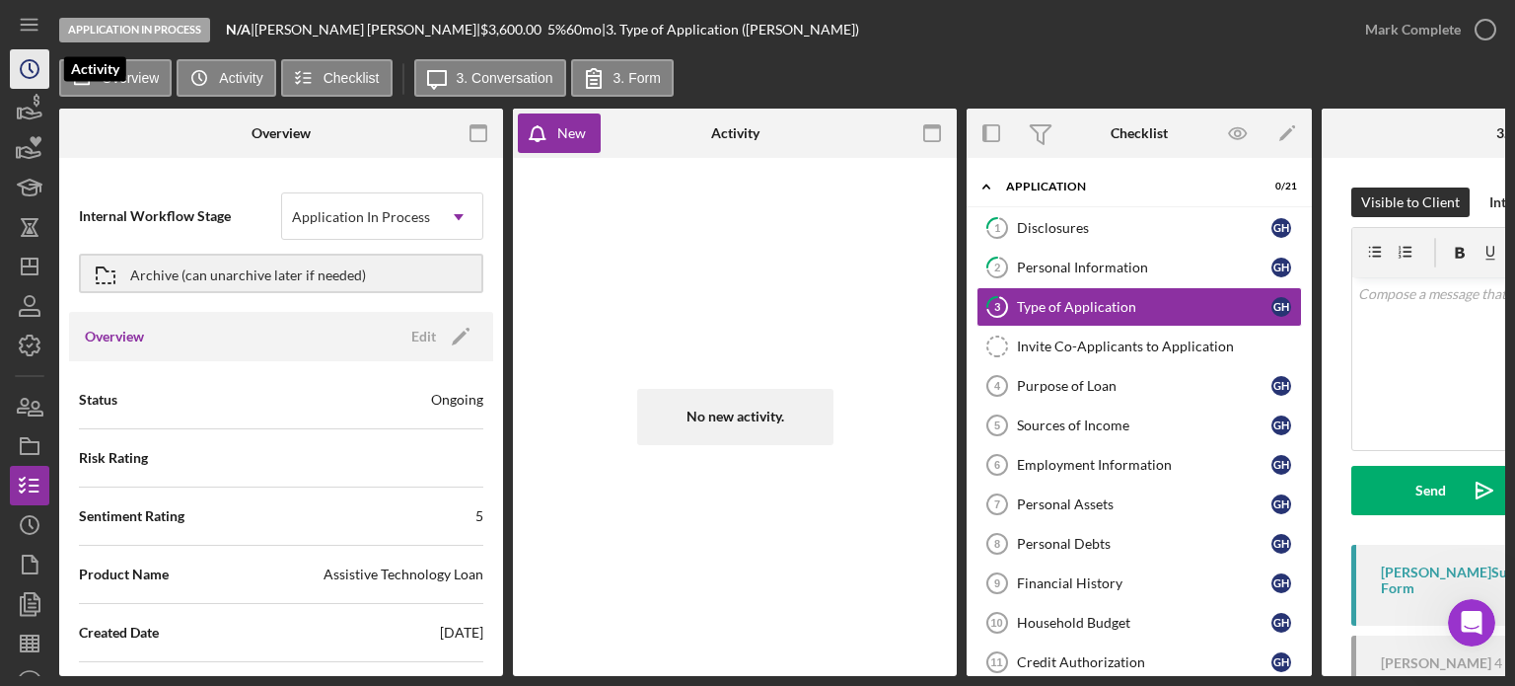
click at [35, 70] on icon "Icon/History" at bounding box center [29, 68] width 49 height 49
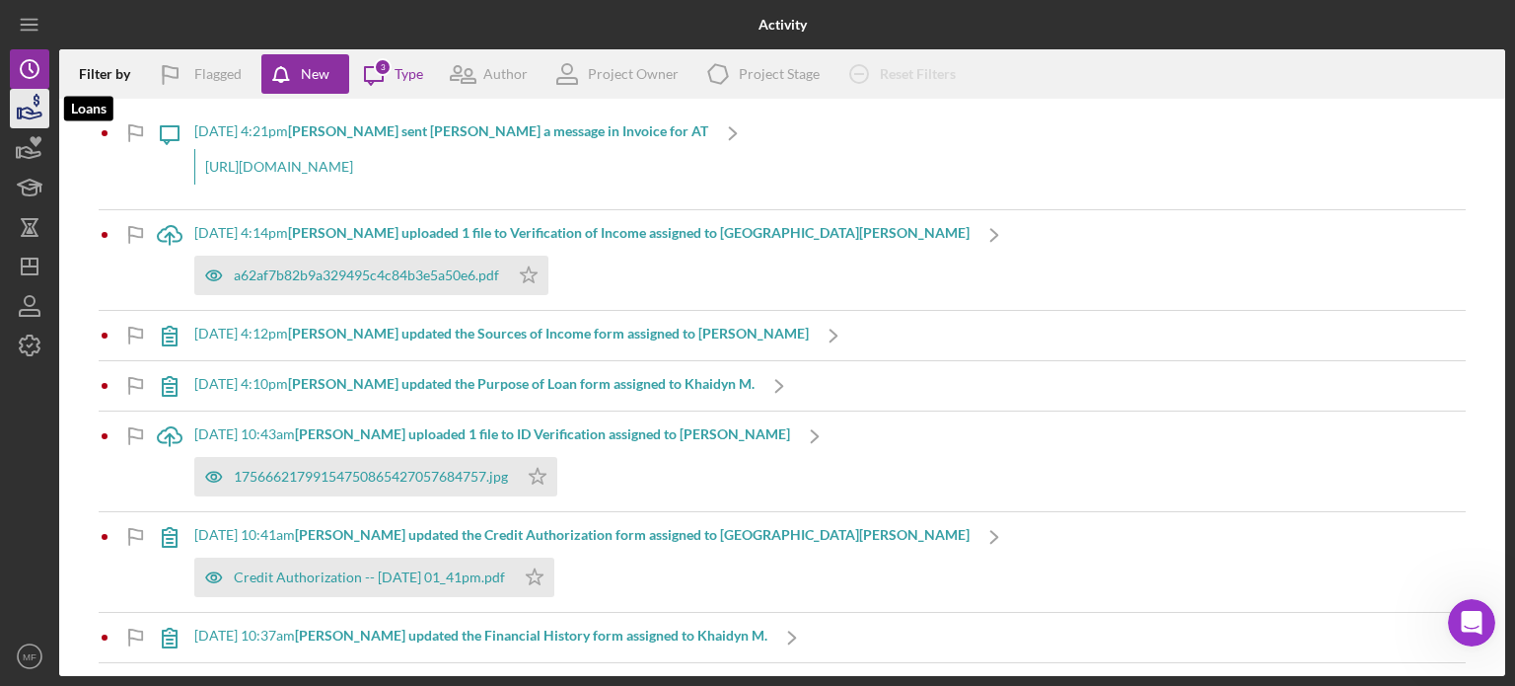
click at [15, 113] on icon "button" at bounding box center [29, 108] width 49 height 49
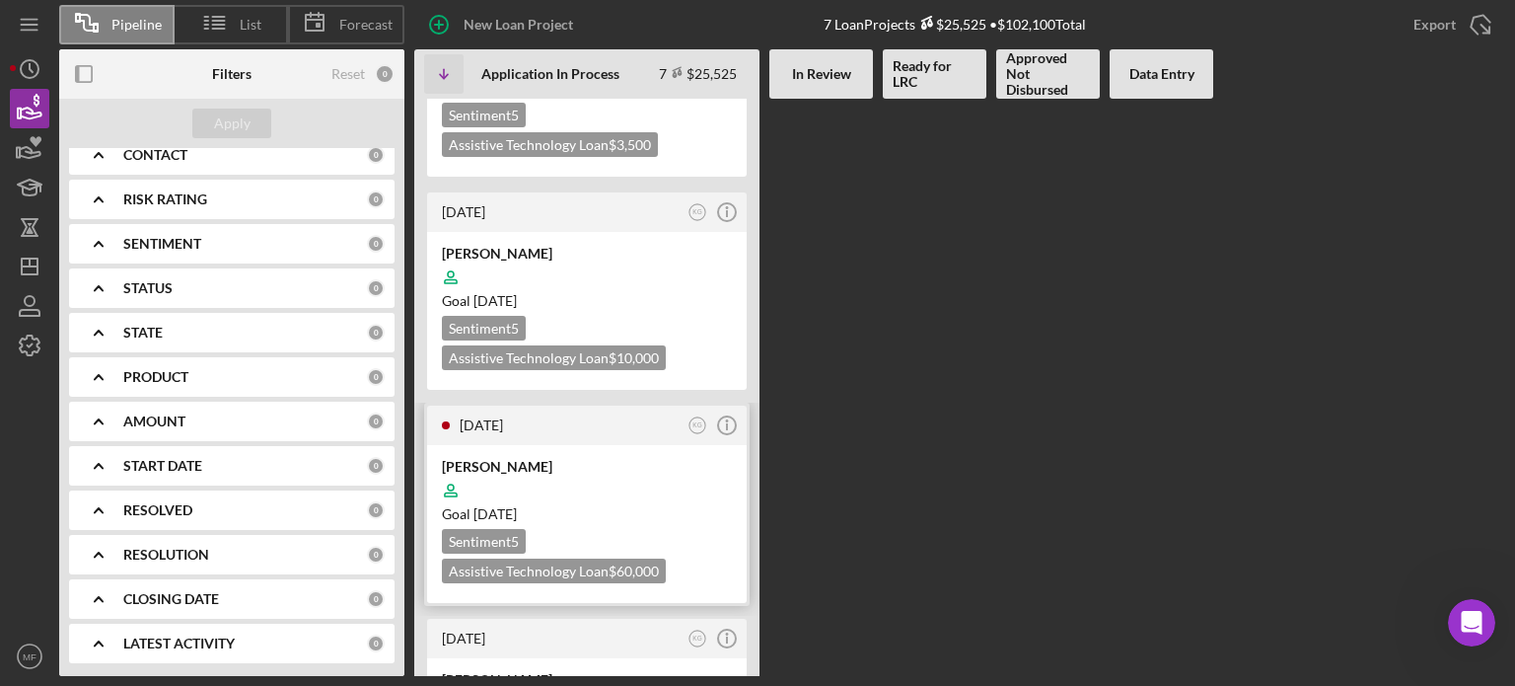
scroll to position [215, 0]
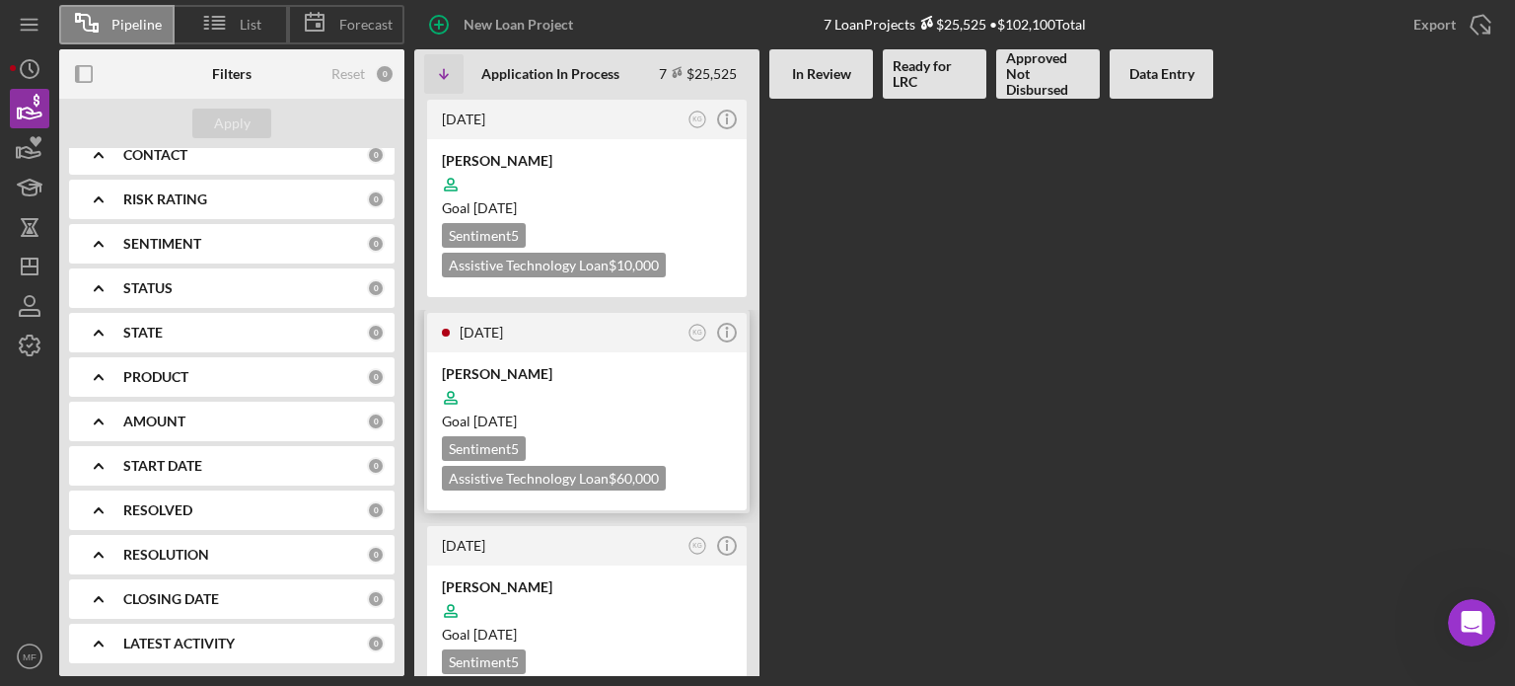
click at [592, 365] on div "[PERSON_NAME]" at bounding box center [587, 374] width 290 height 20
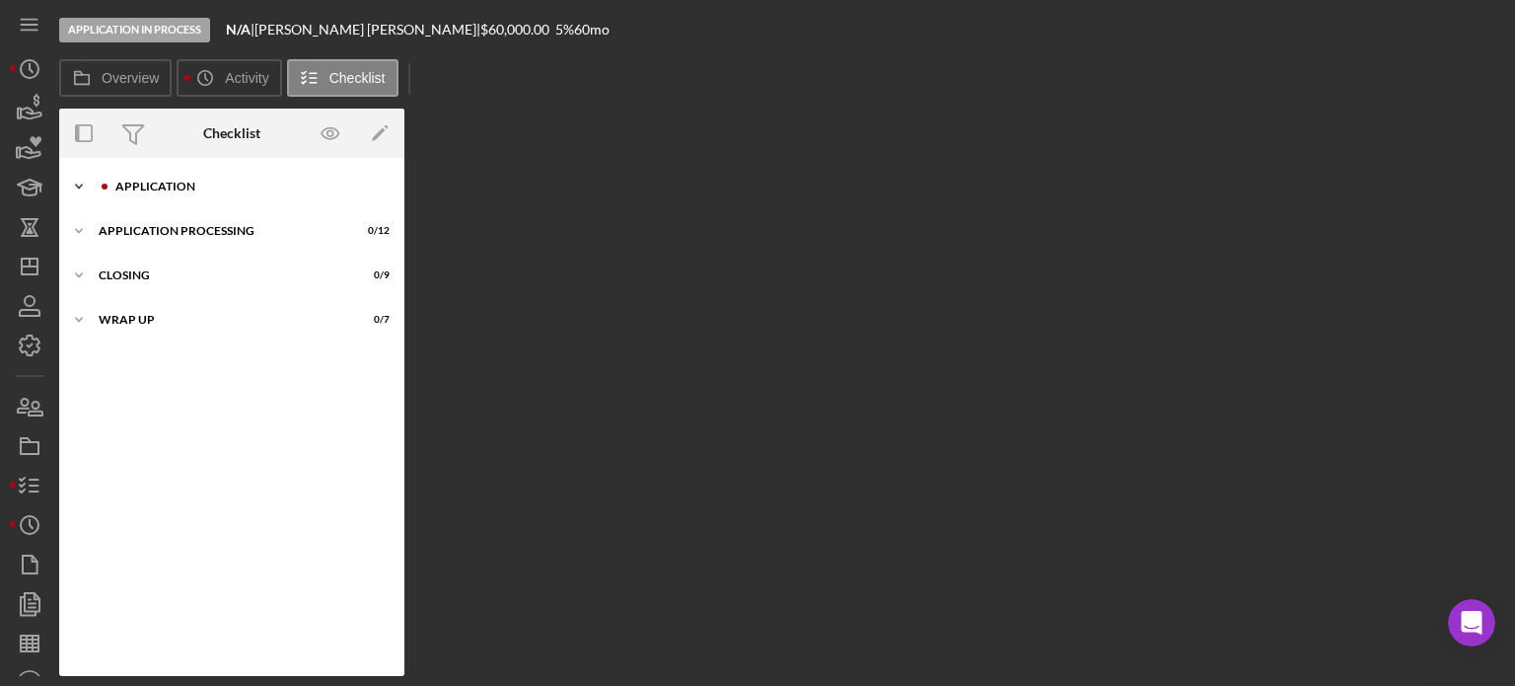
click at [167, 185] on div "Application" at bounding box center [247, 187] width 264 height 12
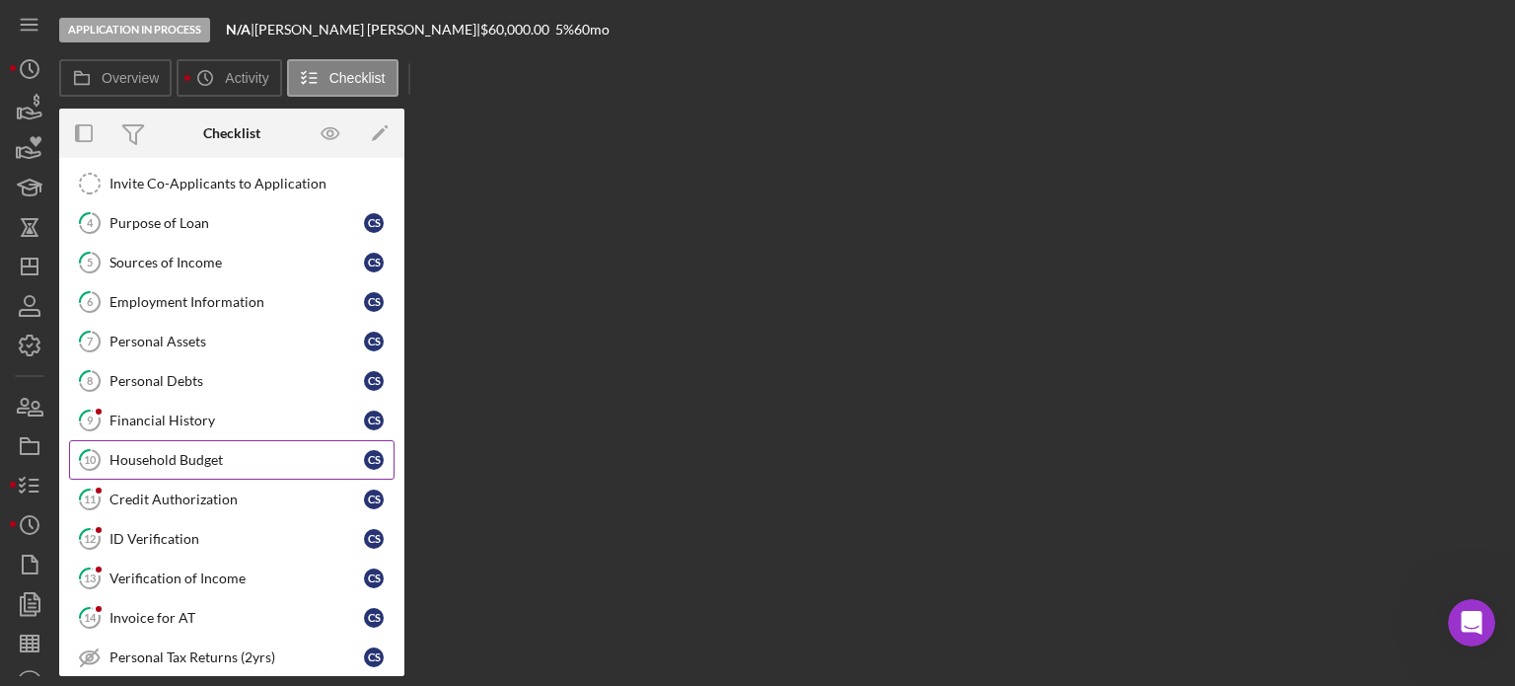
scroll to position [197, 0]
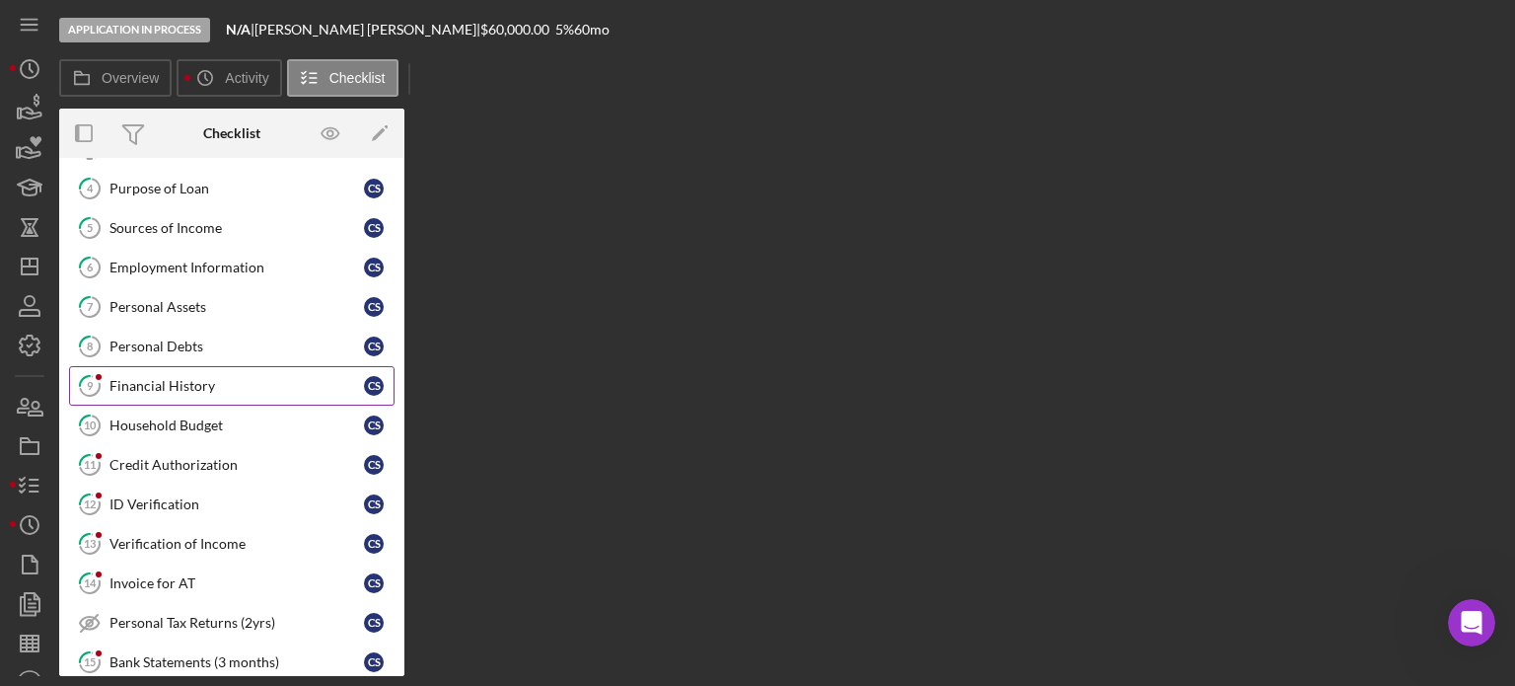
click at [173, 379] on div "Financial History" at bounding box center [237, 386] width 255 height 16
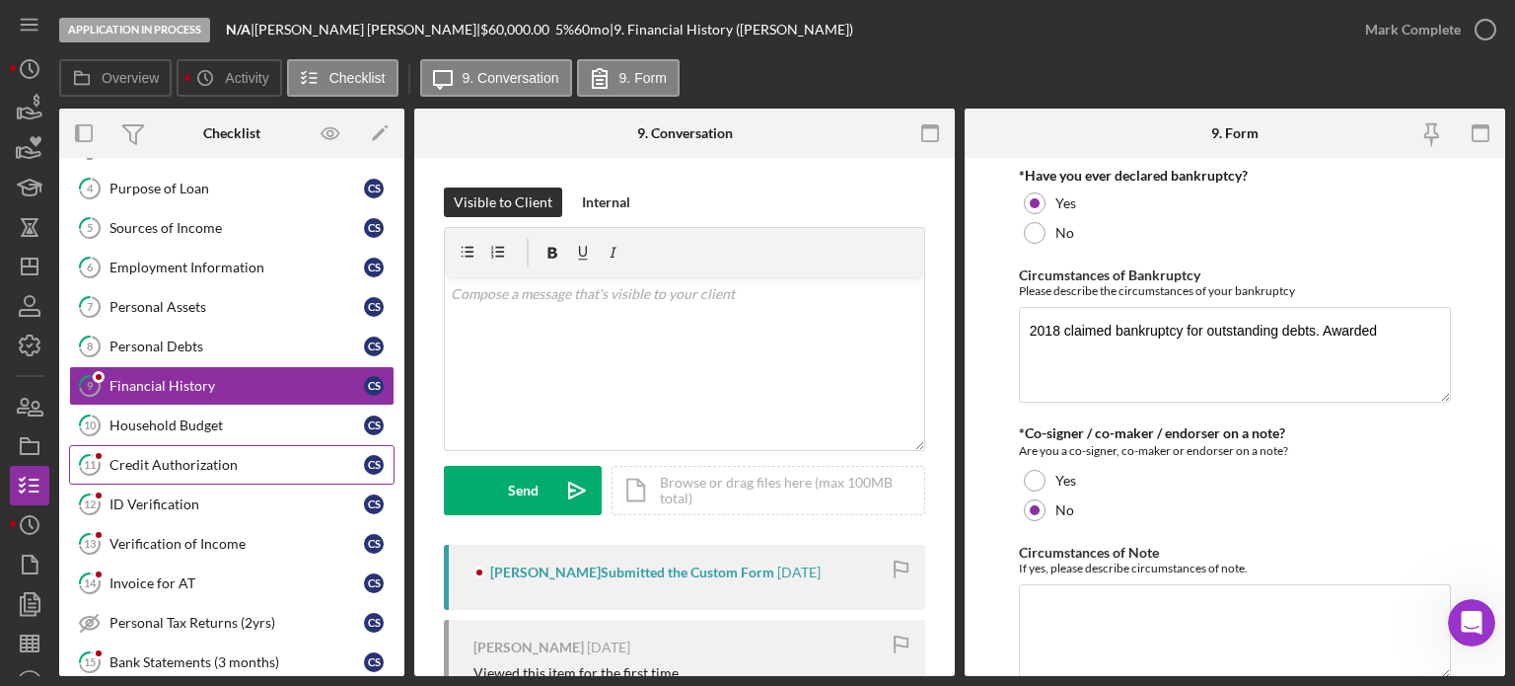
click at [198, 457] on div "Credit Authorization" at bounding box center [237, 465] width 255 height 16
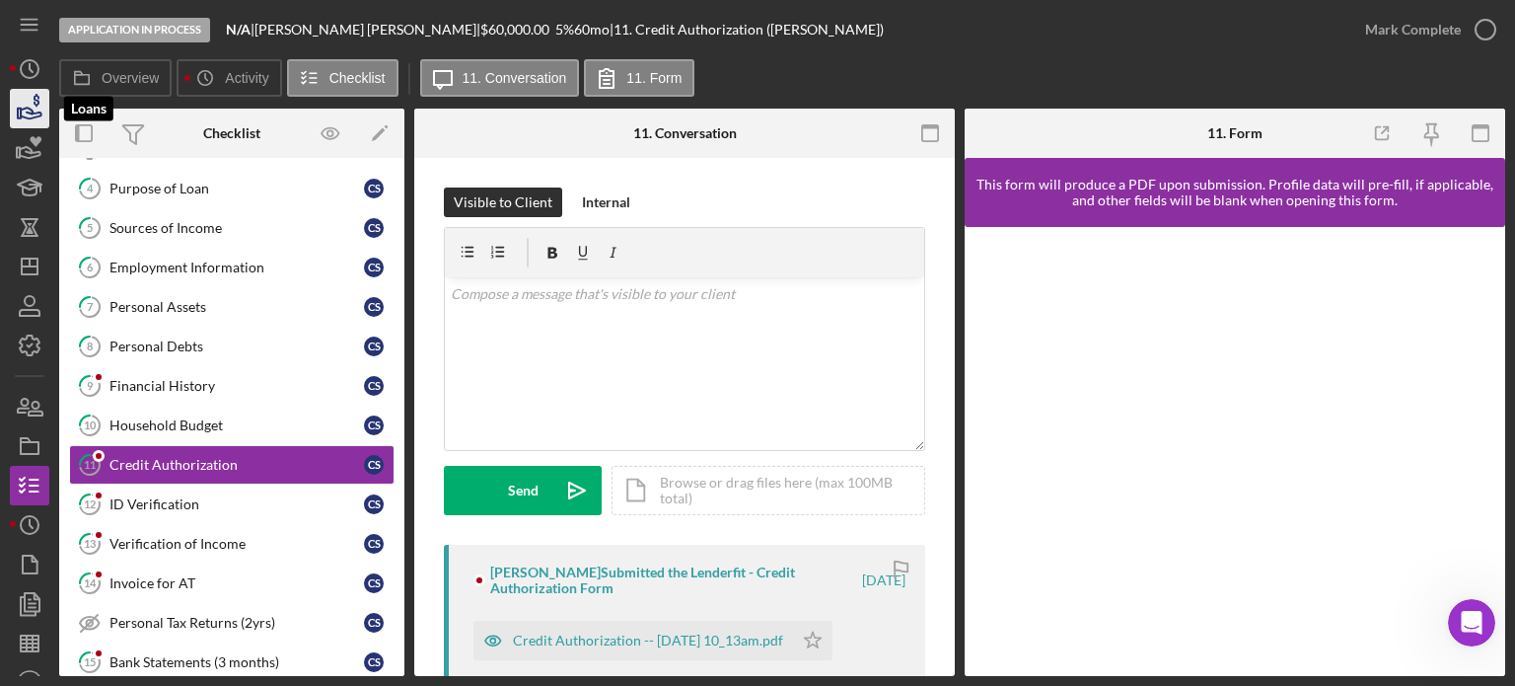
click at [31, 106] on icon "button" at bounding box center [29, 108] width 49 height 49
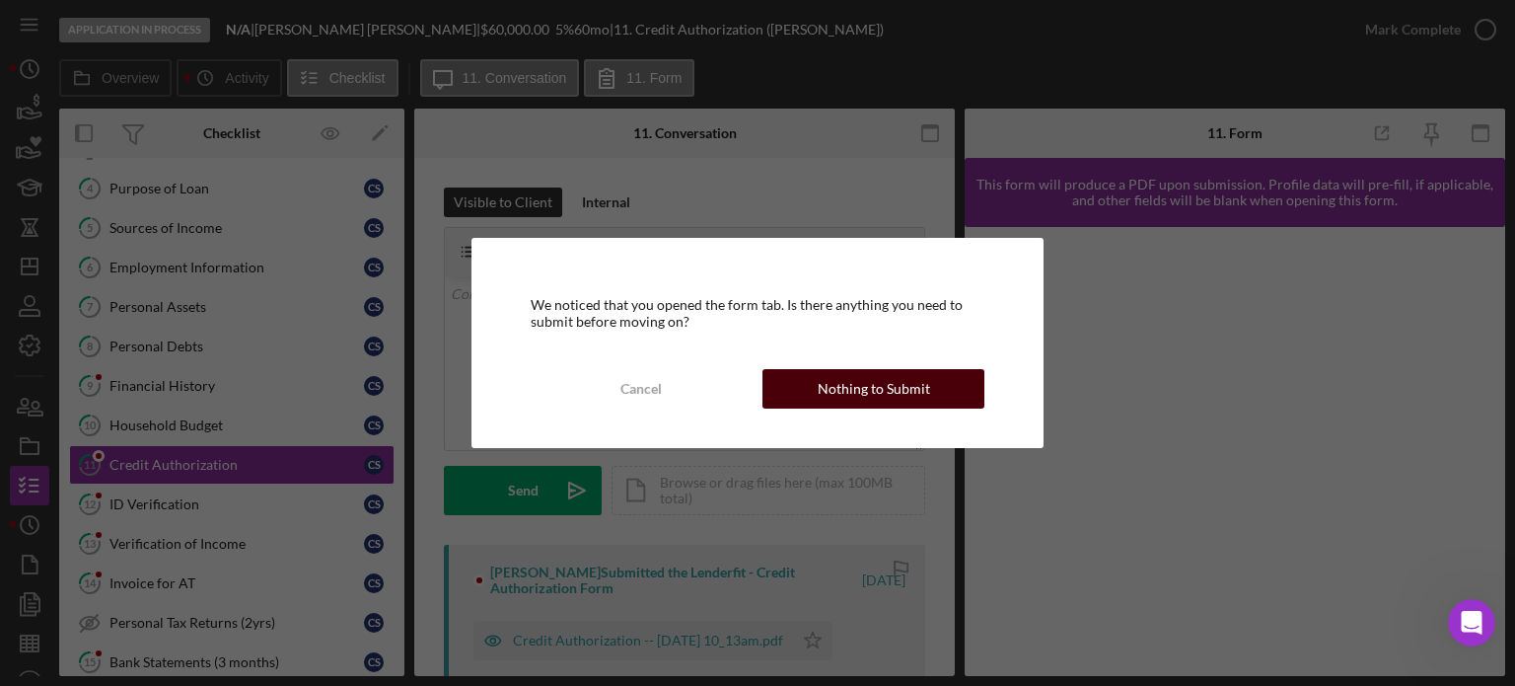
click at [871, 405] on div "Nothing to Submit" at bounding box center [874, 388] width 112 height 39
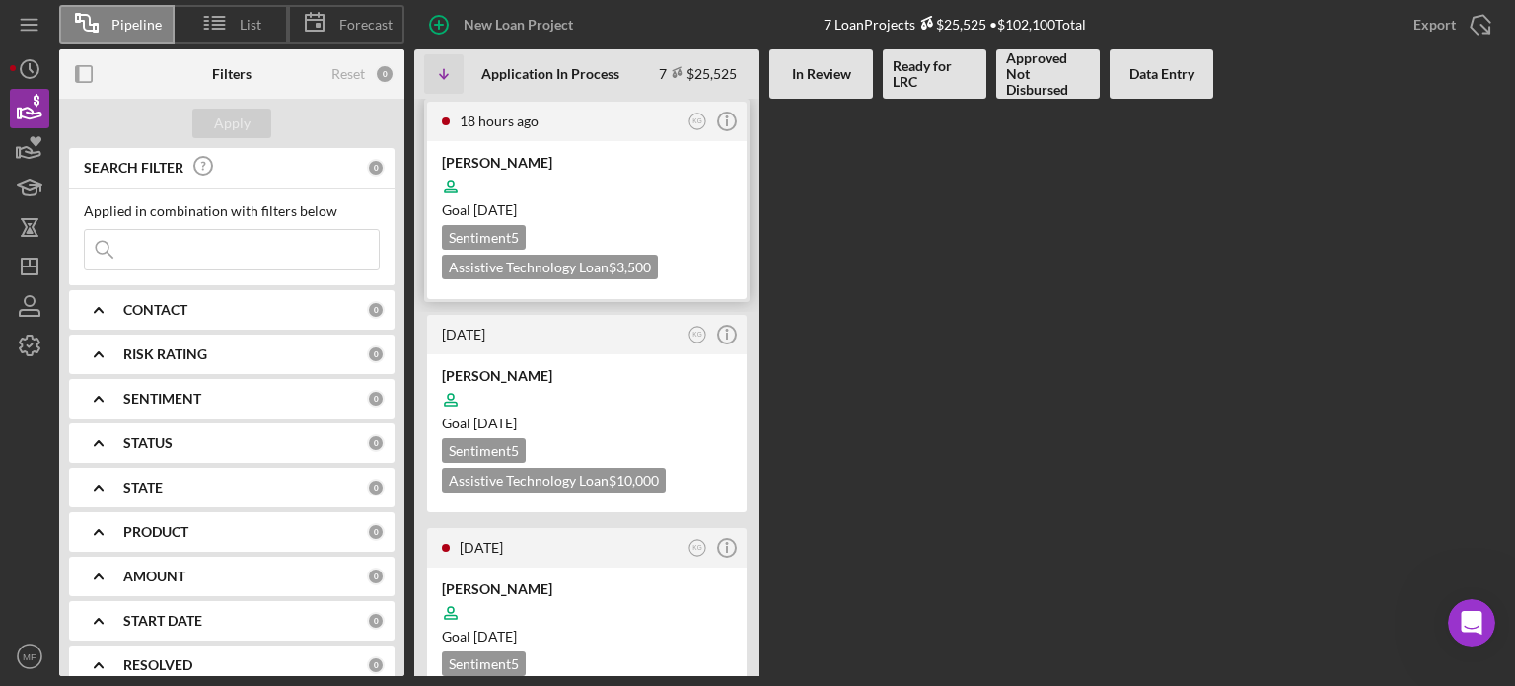
click at [616, 181] on div at bounding box center [587, 186] width 290 height 37
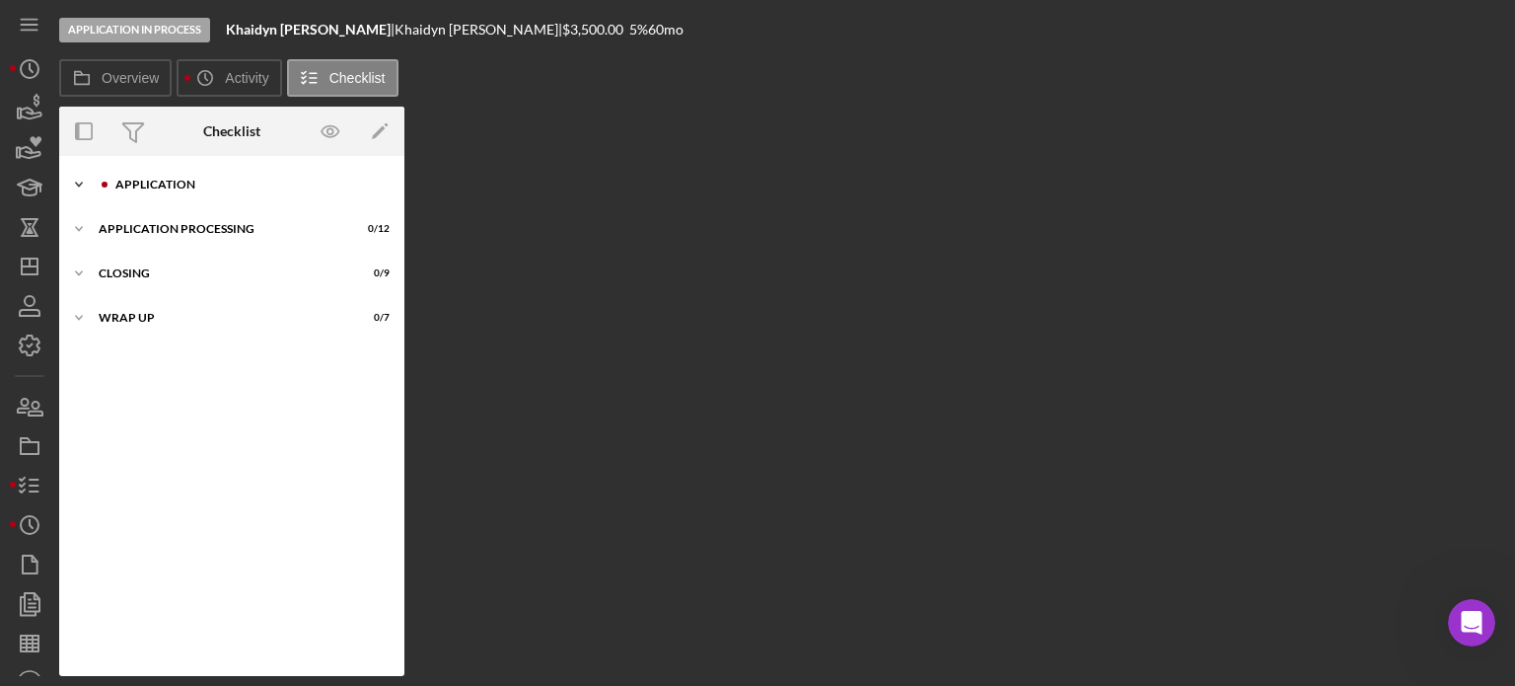
click at [166, 184] on div "Application" at bounding box center [247, 185] width 264 height 12
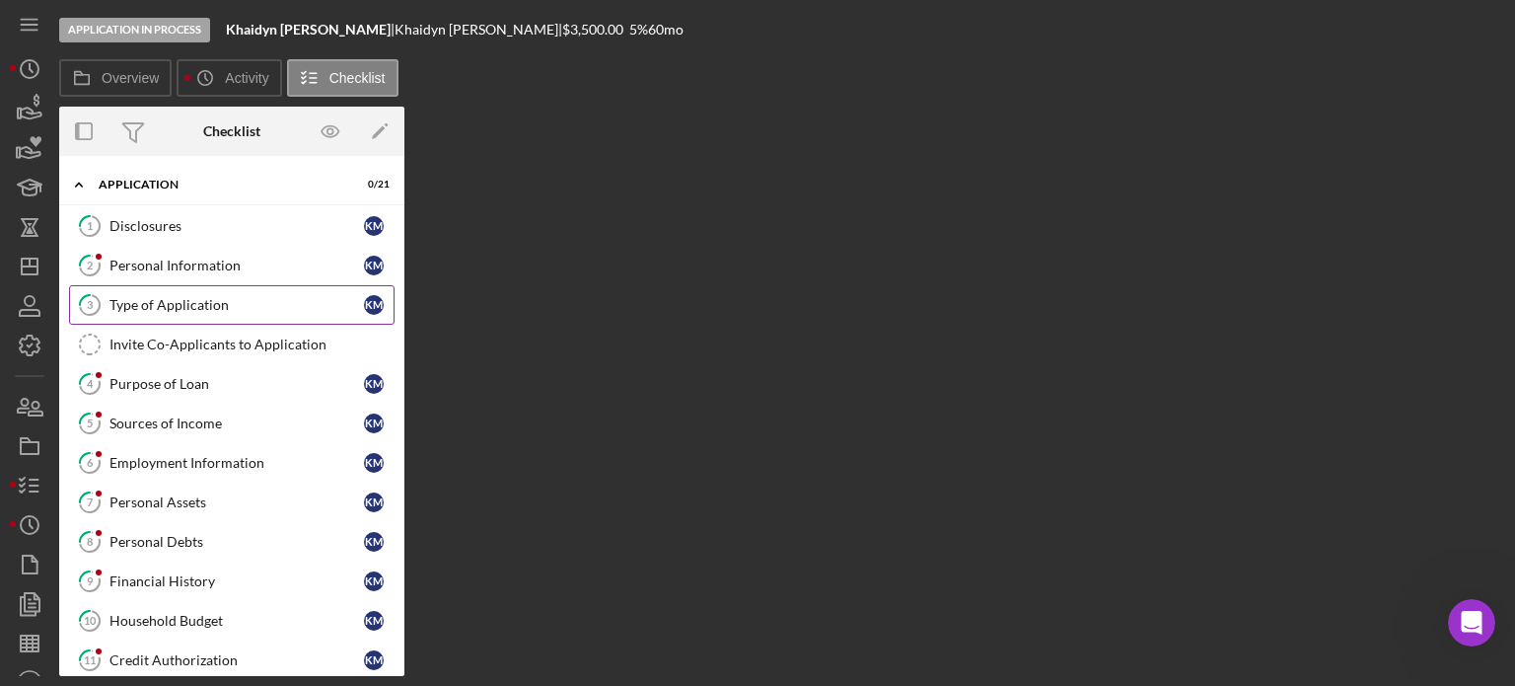
click at [166, 301] on div "Type of Application" at bounding box center [237, 305] width 255 height 16
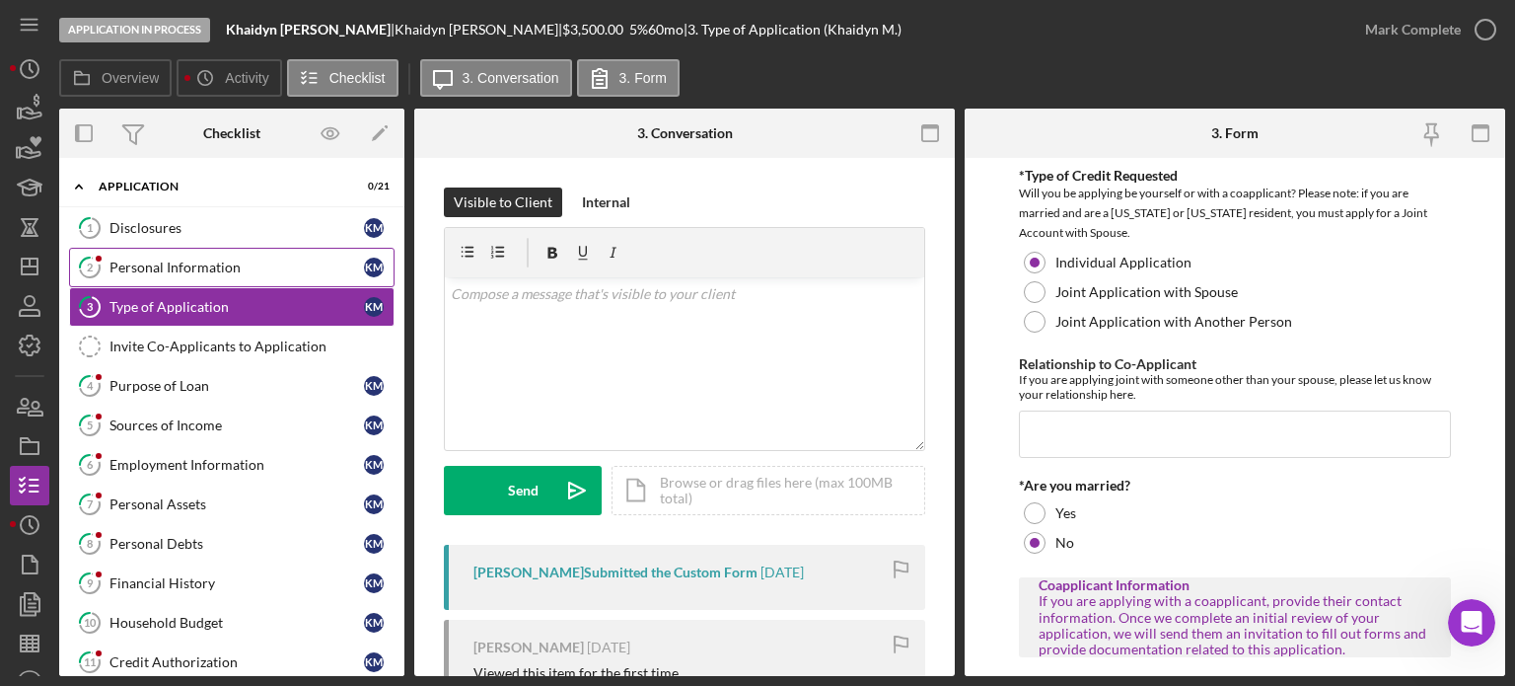
click at [175, 266] on div "Personal Information" at bounding box center [237, 267] width 255 height 16
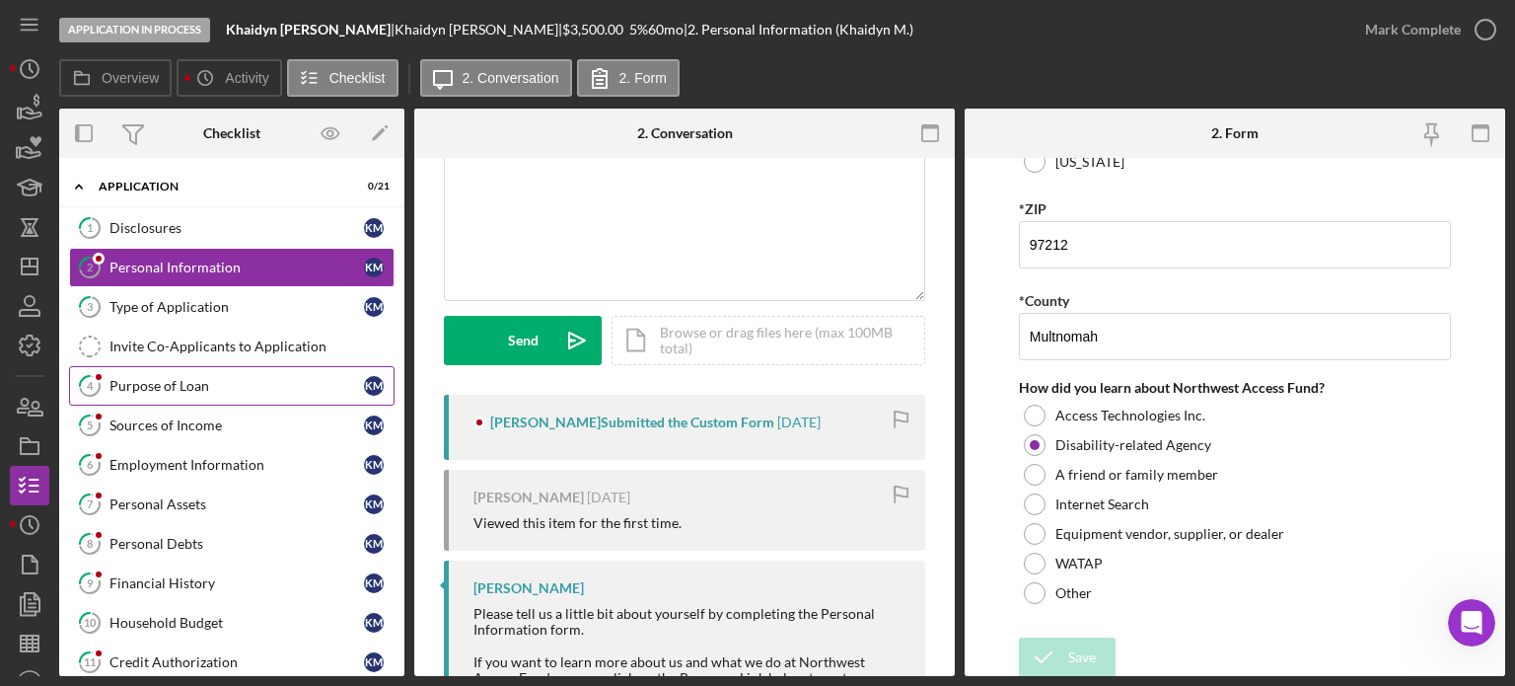
scroll to position [197, 0]
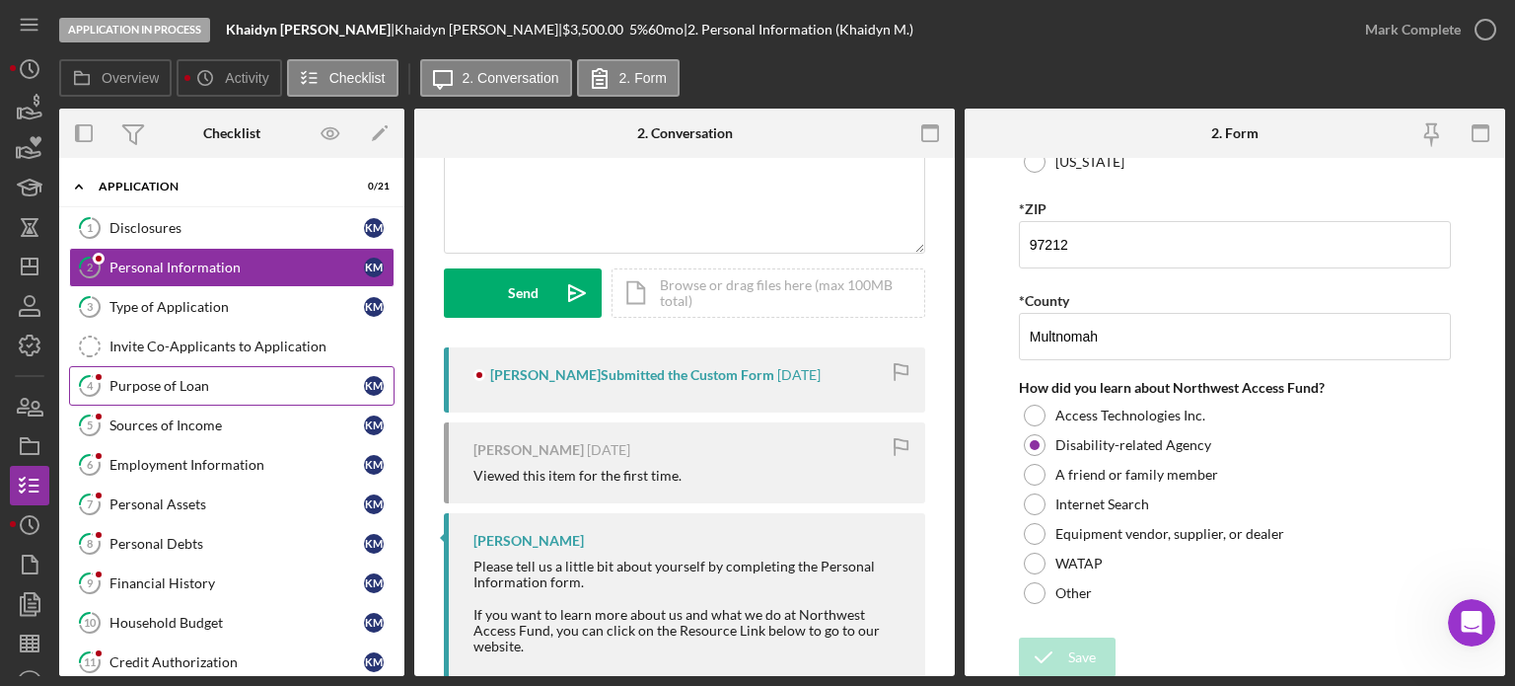
click at [182, 380] on div "Purpose of Loan" at bounding box center [237, 386] width 255 height 16
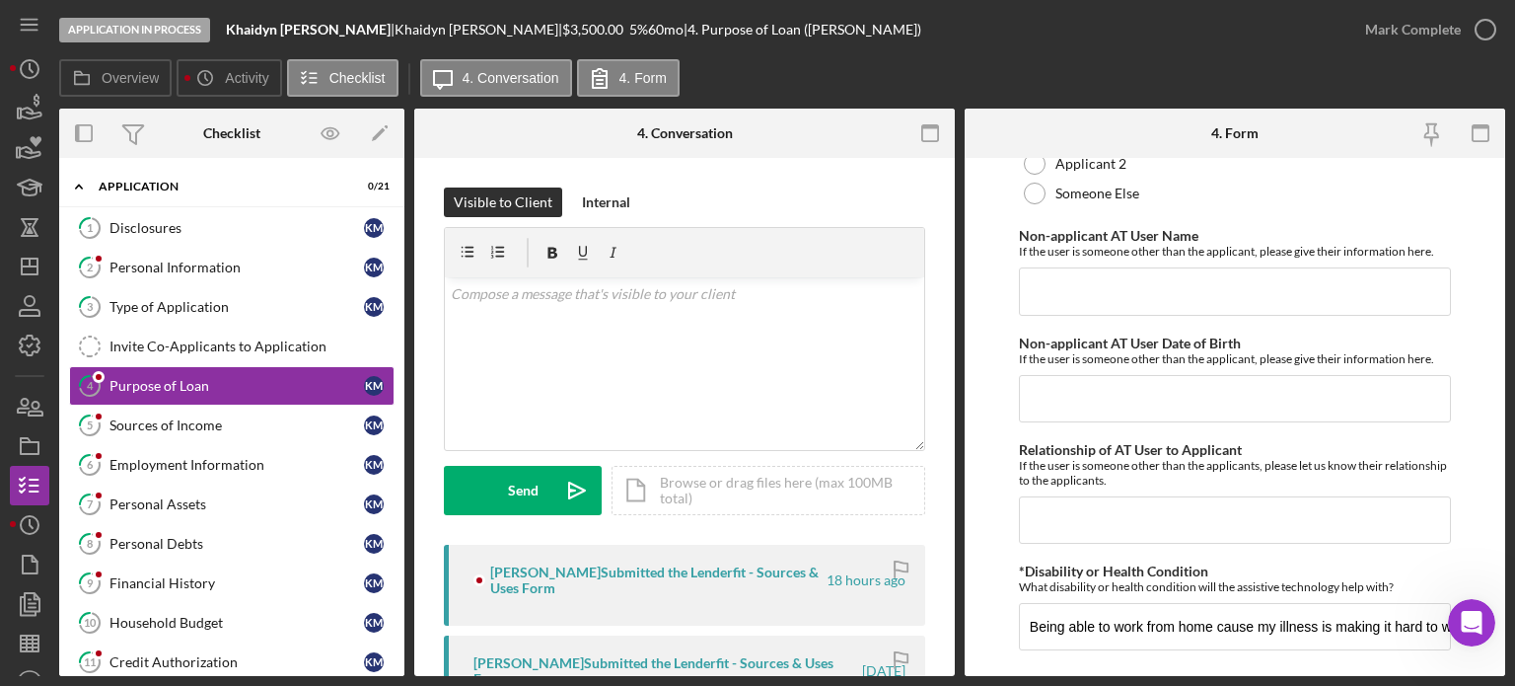
scroll to position [1759, 0]
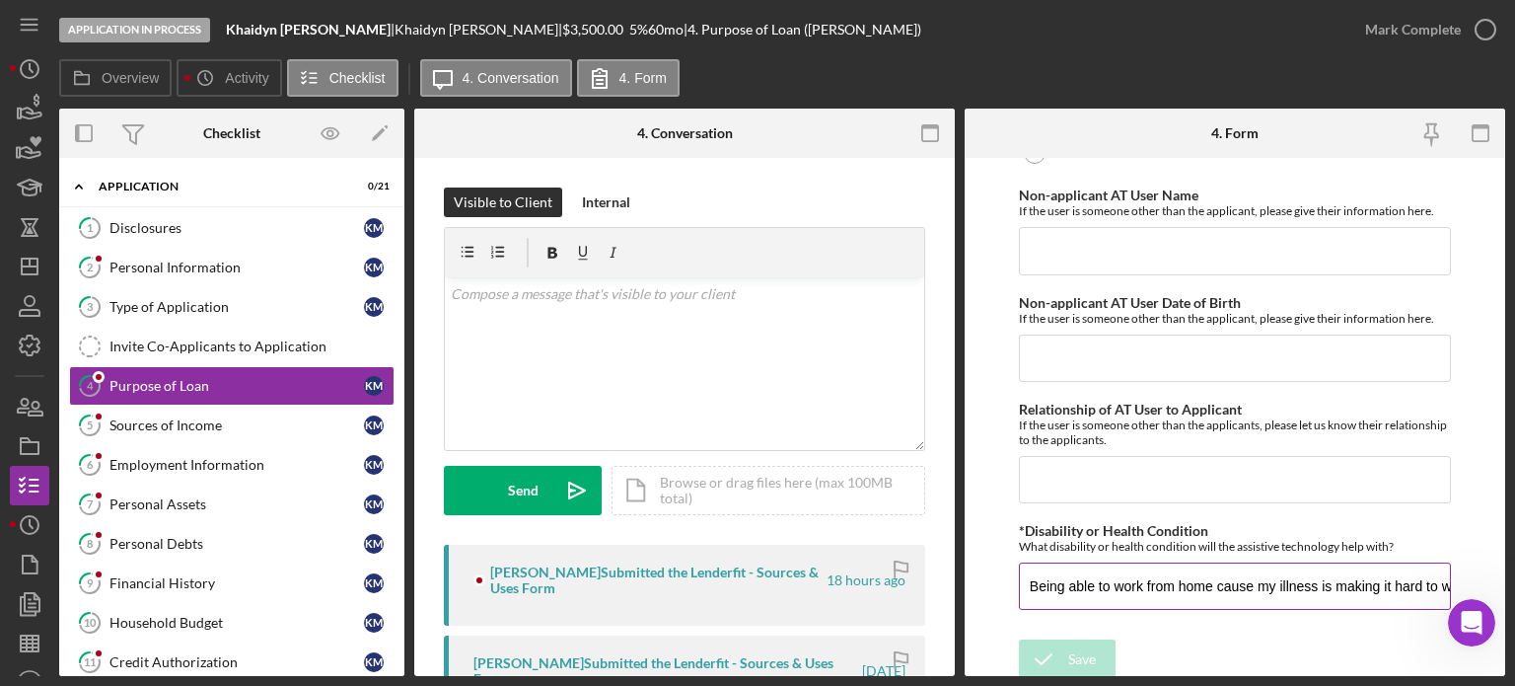
click at [1263, 574] on input "Being able to work from home cause my illness is making it hard to work away fr…" at bounding box center [1235, 585] width 432 height 47
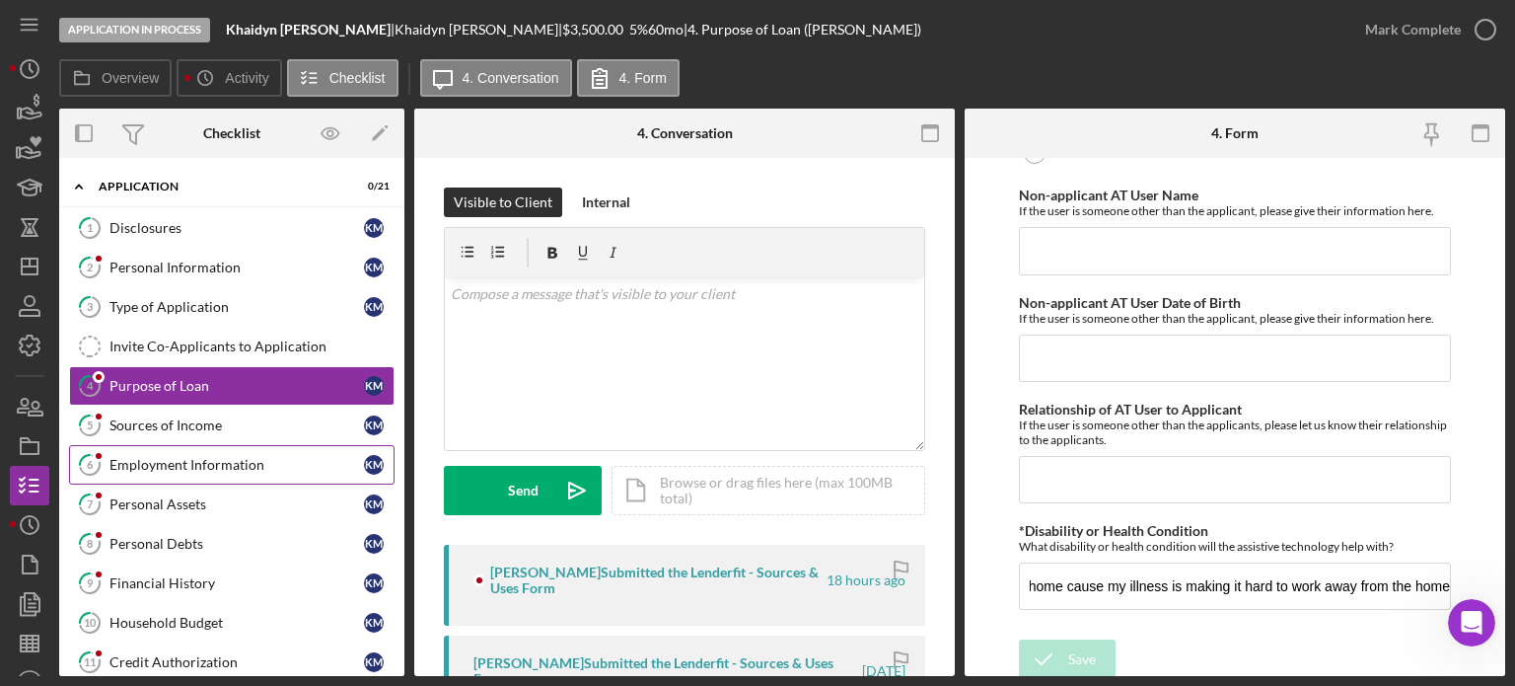
scroll to position [0, 0]
click at [203, 461] on div "Employment Information" at bounding box center [237, 465] width 255 height 16
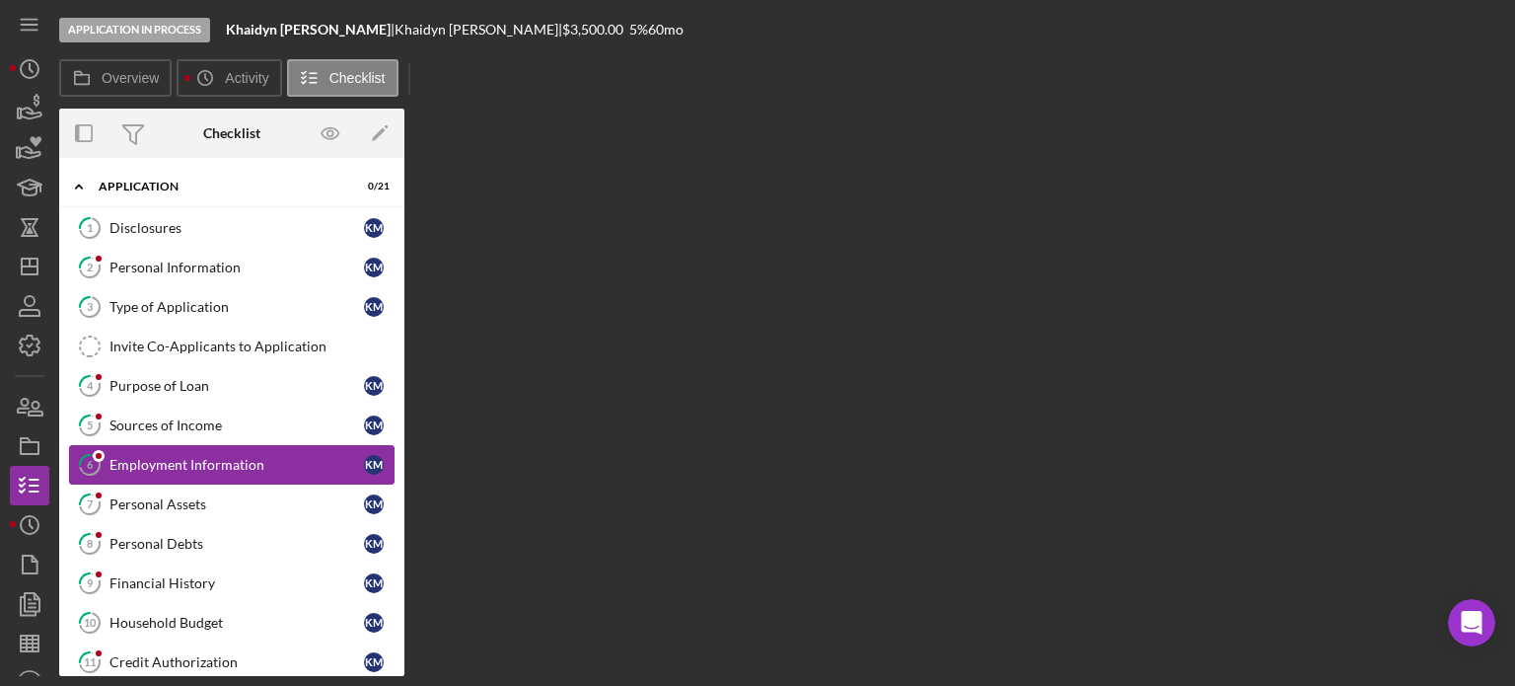
click at [203, 461] on div "Employment Information" at bounding box center [237, 465] width 255 height 16
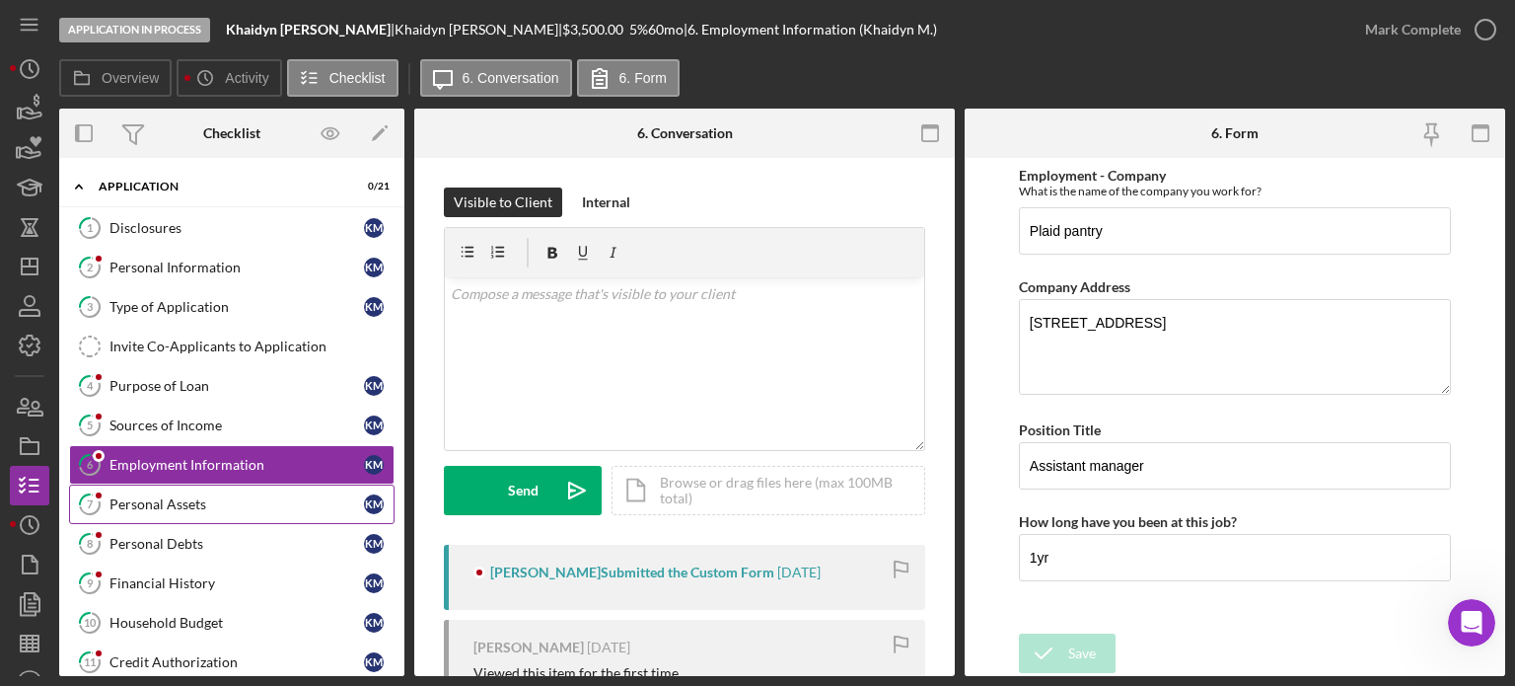
click at [167, 496] on div "Personal Assets" at bounding box center [237, 504] width 255 height 16
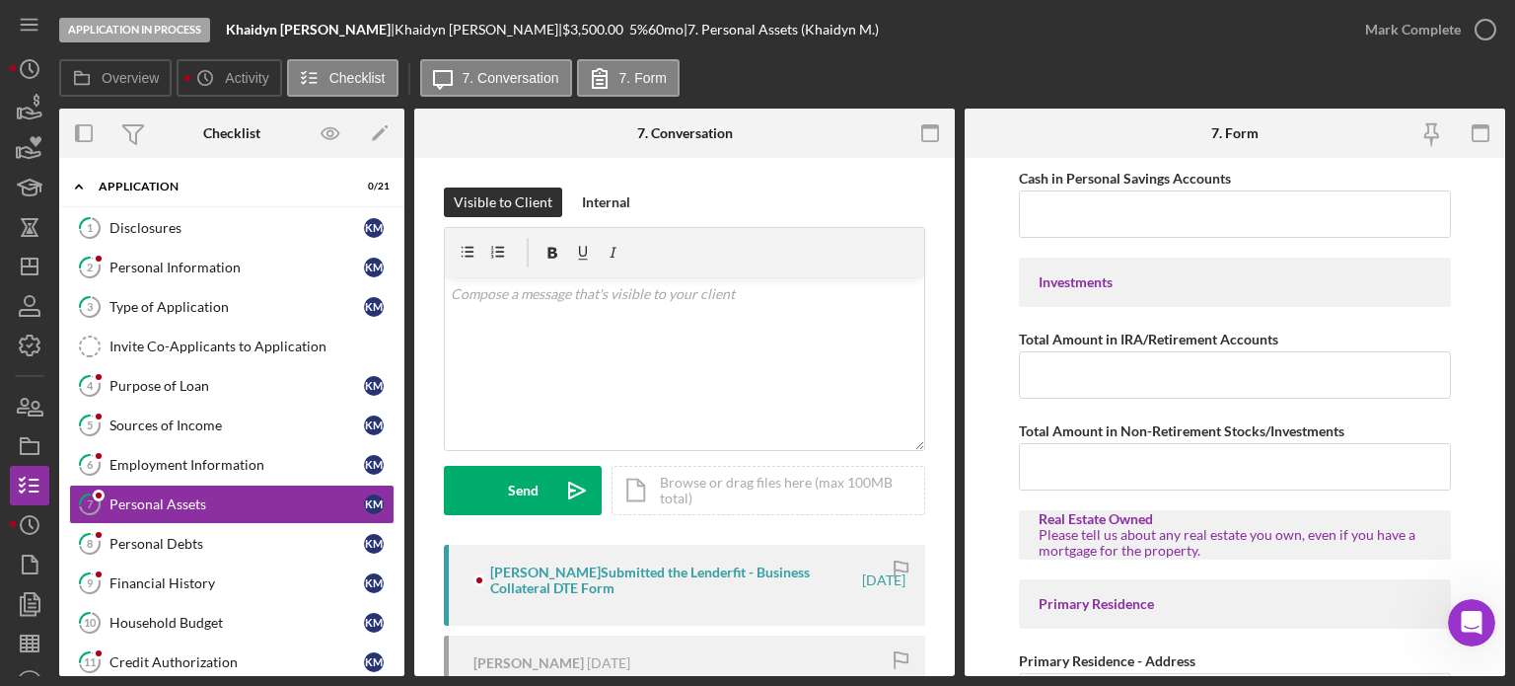
scroll to position [197, 0]
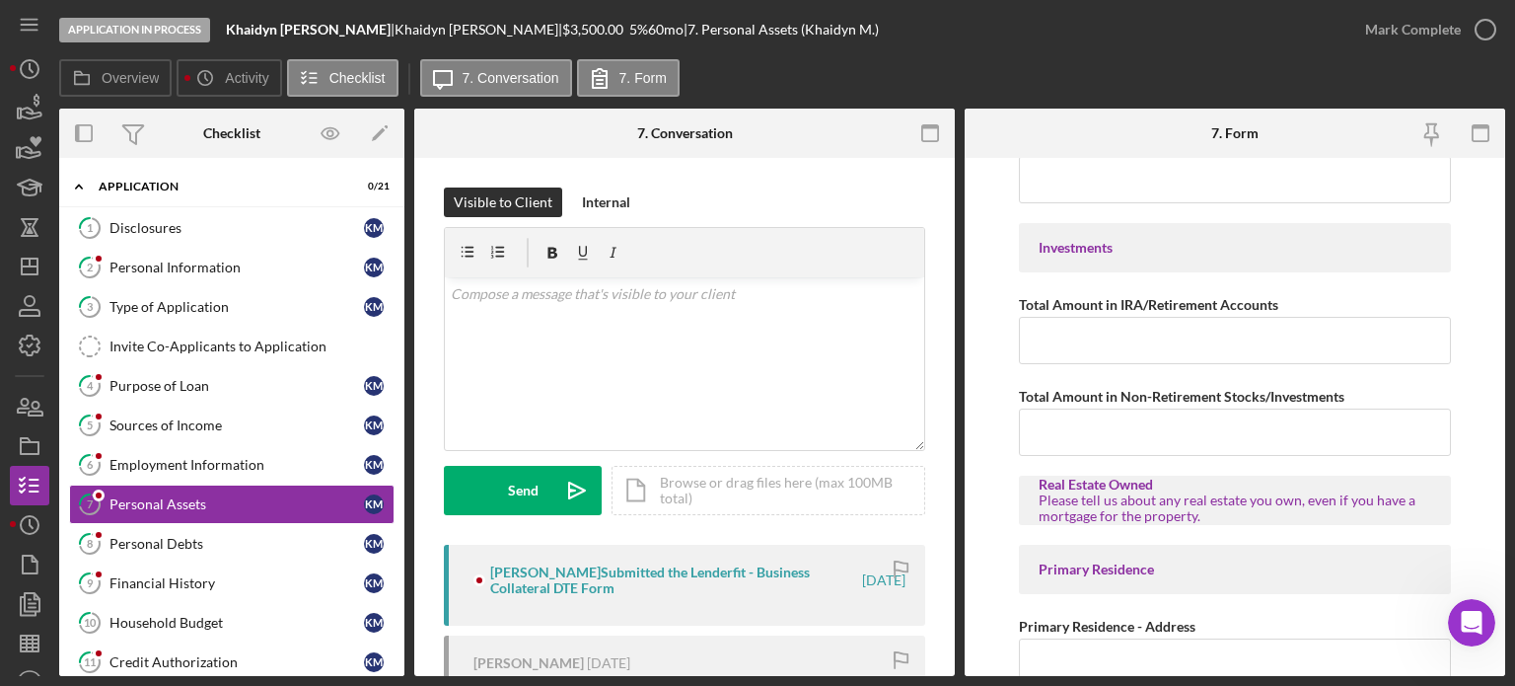
click at [651, 568] on div "Khaidyn [PERSON_NAME] Submitted the Lenderfit - Business Collateral DTE Form" at bounding box center [674, 580] width 369 height 32
click at [694, 566] on div "Khaidyn [PERSON_NAME] Submitted the Lenderfit - Business Collateral DTE Form" at bounding box center [674, 580] width 369 height 32
click at [716, 576] on div "Khaidyn [PERSON_NAME] Submitted the Lenderfit - Business Collateral DTE Form" at bounding box center [674, 580] width 369 height 32
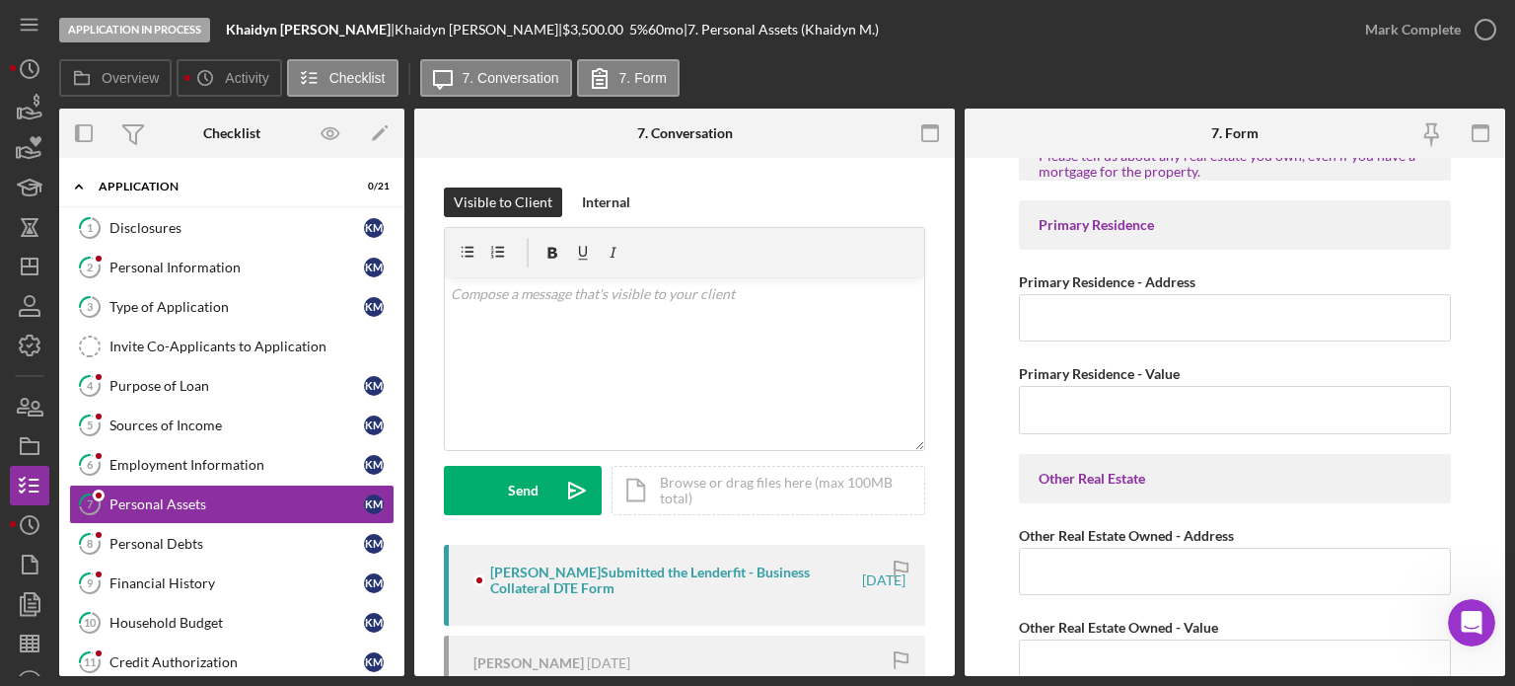
scroll to position [0, 0]
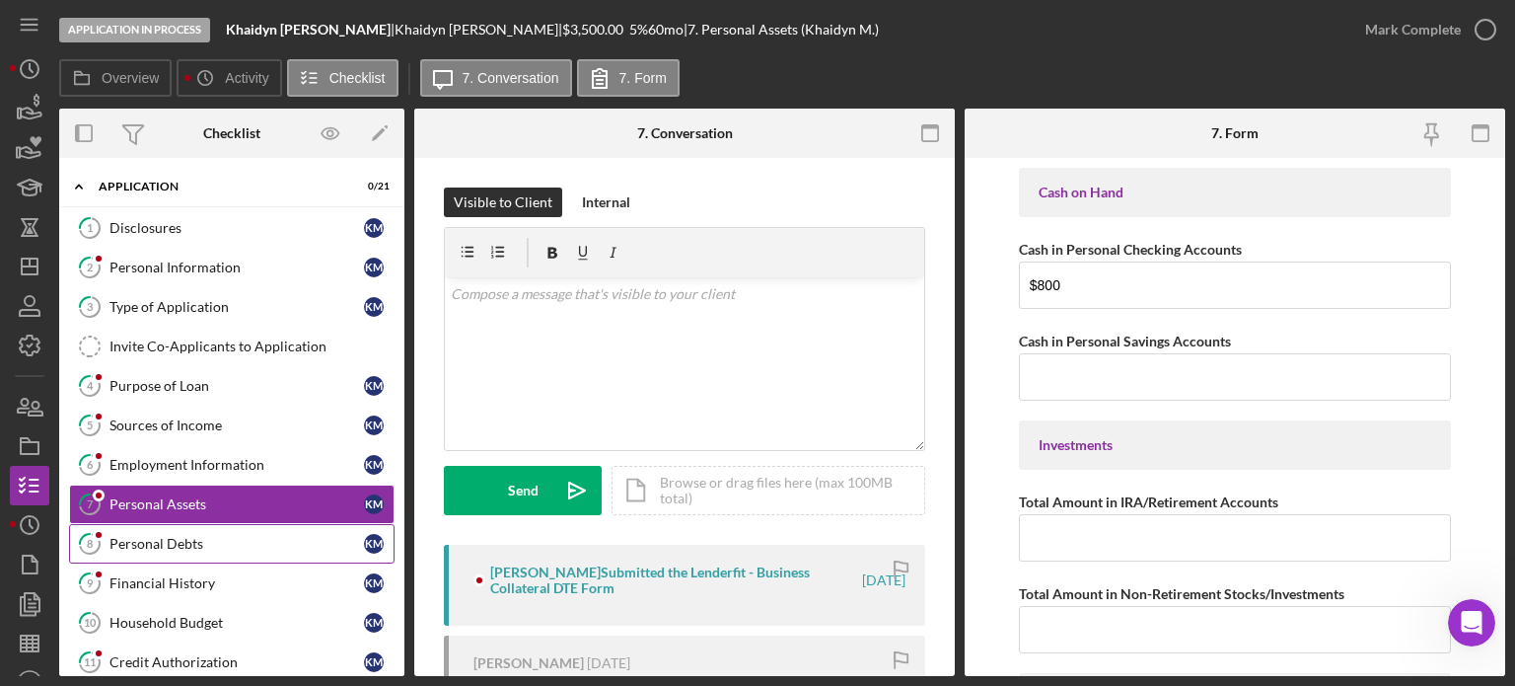
click at [171, 540] on div "Personal Debts" at bounding box center [237, 544] width 255 height 16
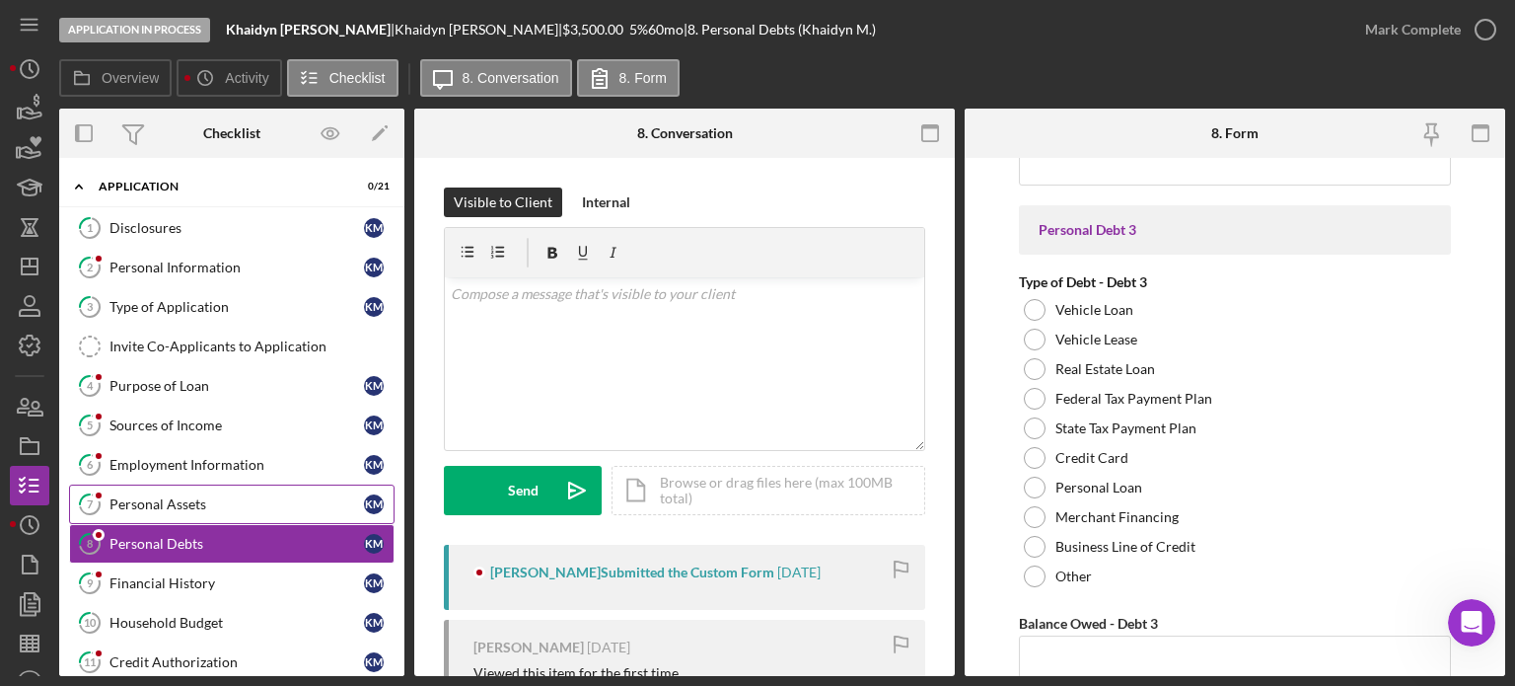
scroll to position [2072, 0]
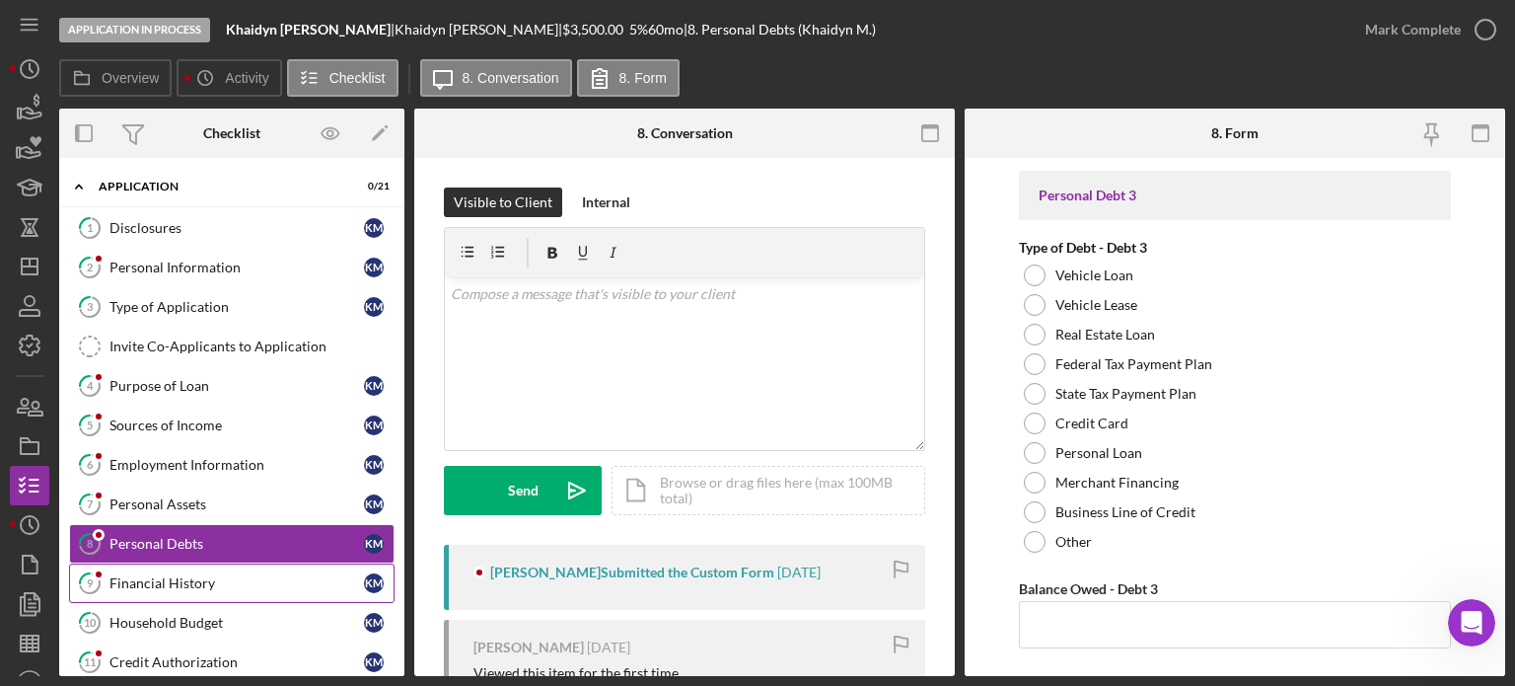
click at [163, 575] on div "Financial History" at bounding box center [237, 583] width 255 height 16
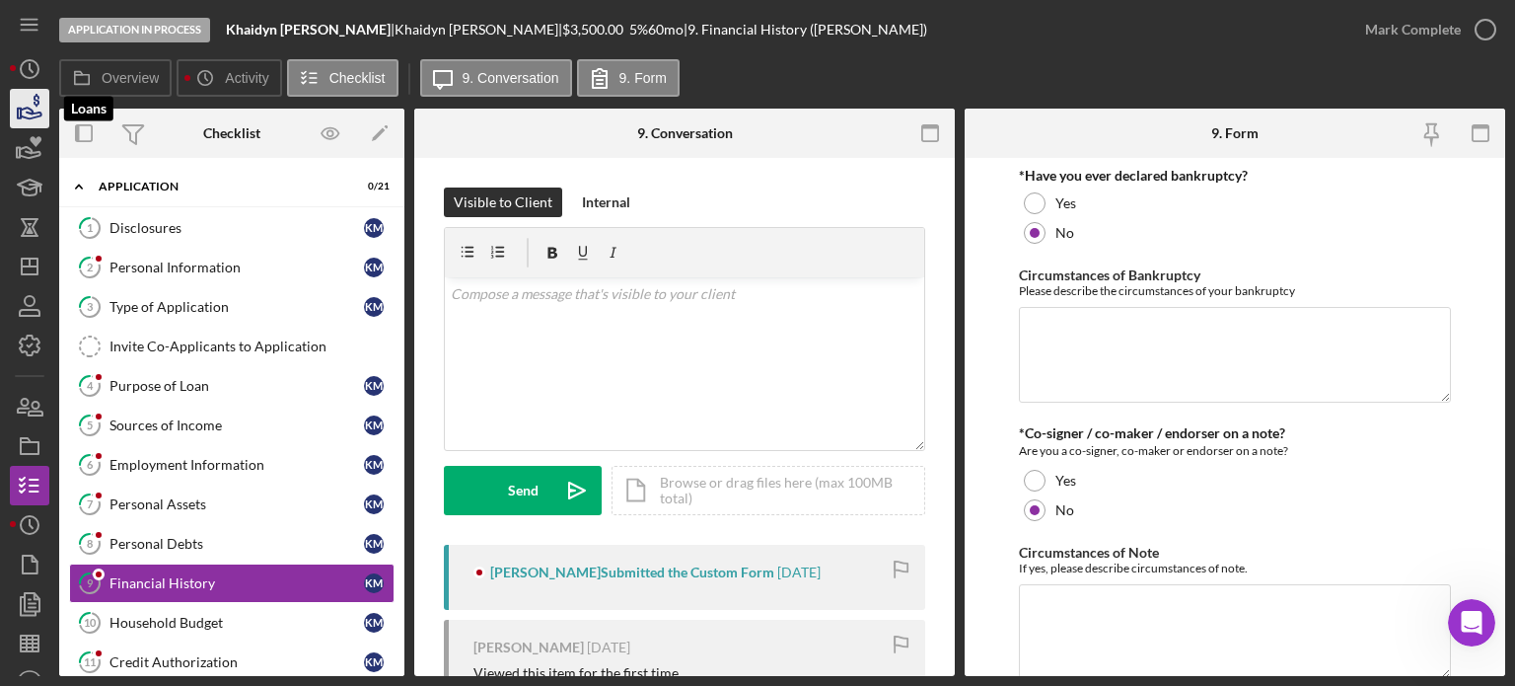
click at [27, 106] on icon "button" at bounding box center [29, 108] width 49 height 49
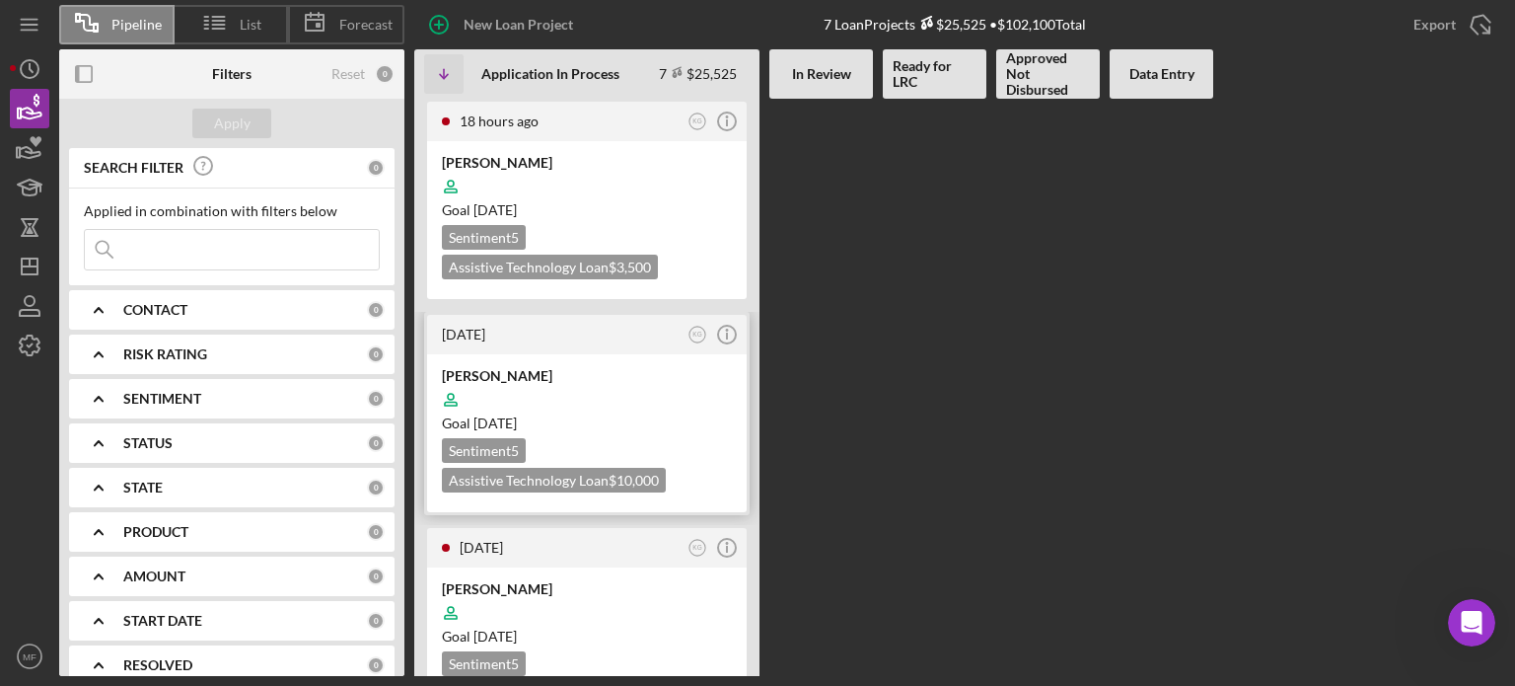
click at [588, 402] on div at bounding box center [587, 399] width 290 height 37
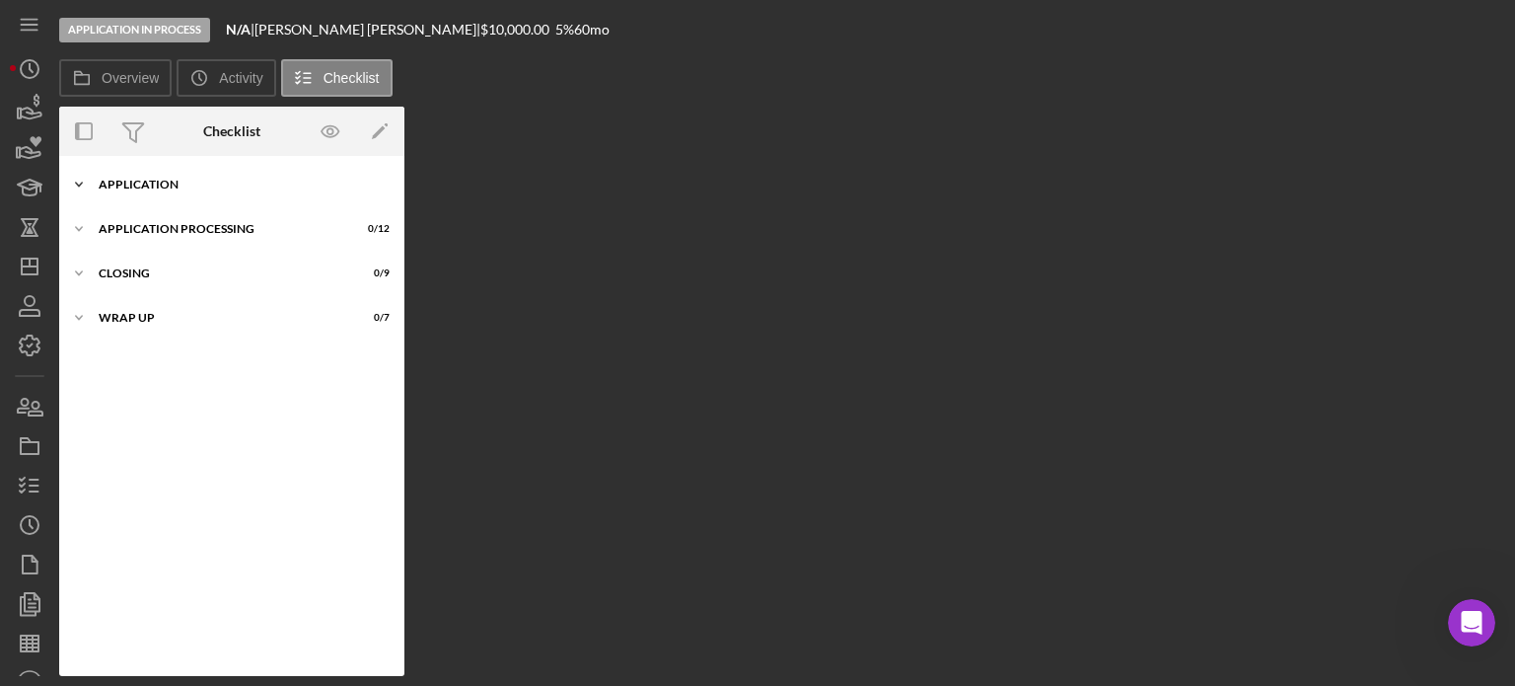
click at [162, 183] on div "Application" at bounding box center [239, 185] width 281 height 12
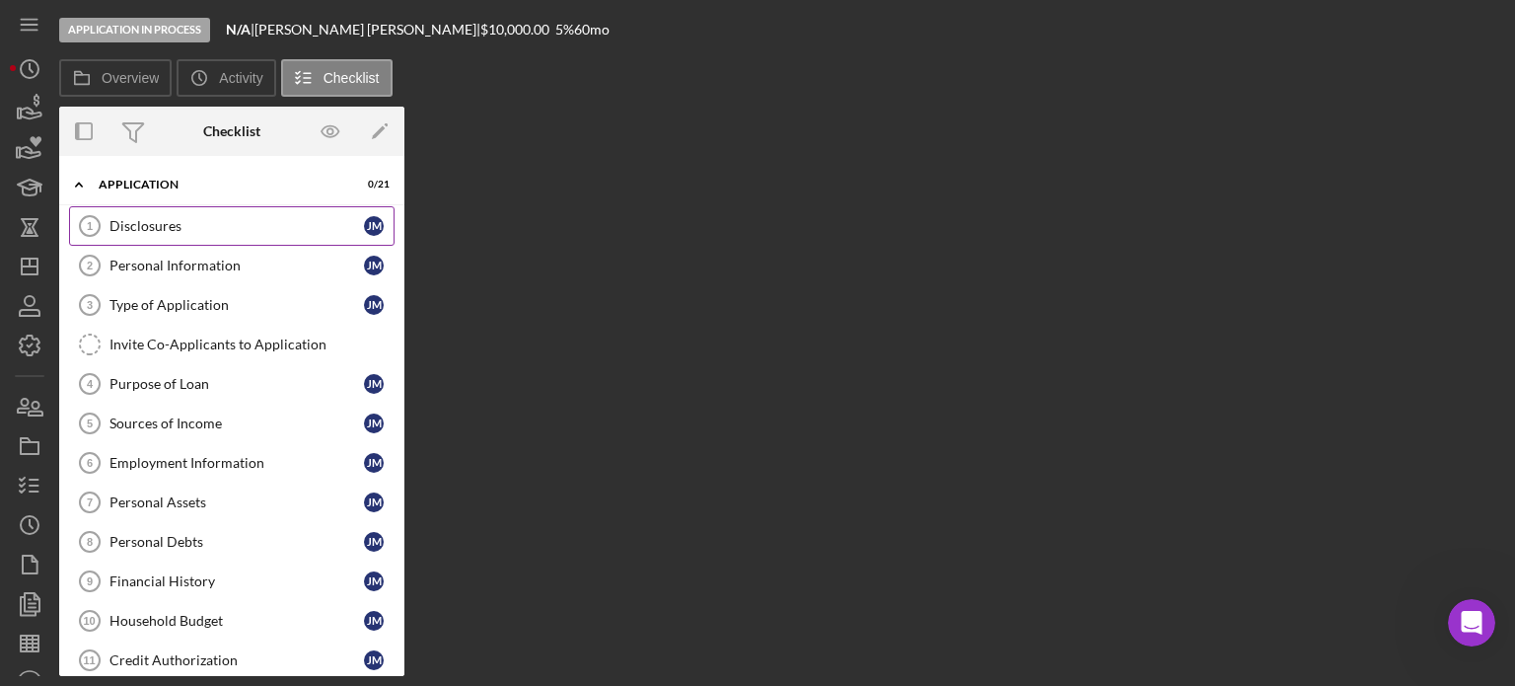
click at [189, 228] on div "Disclosures" at bounding box center [237, 226] width 255 height 16
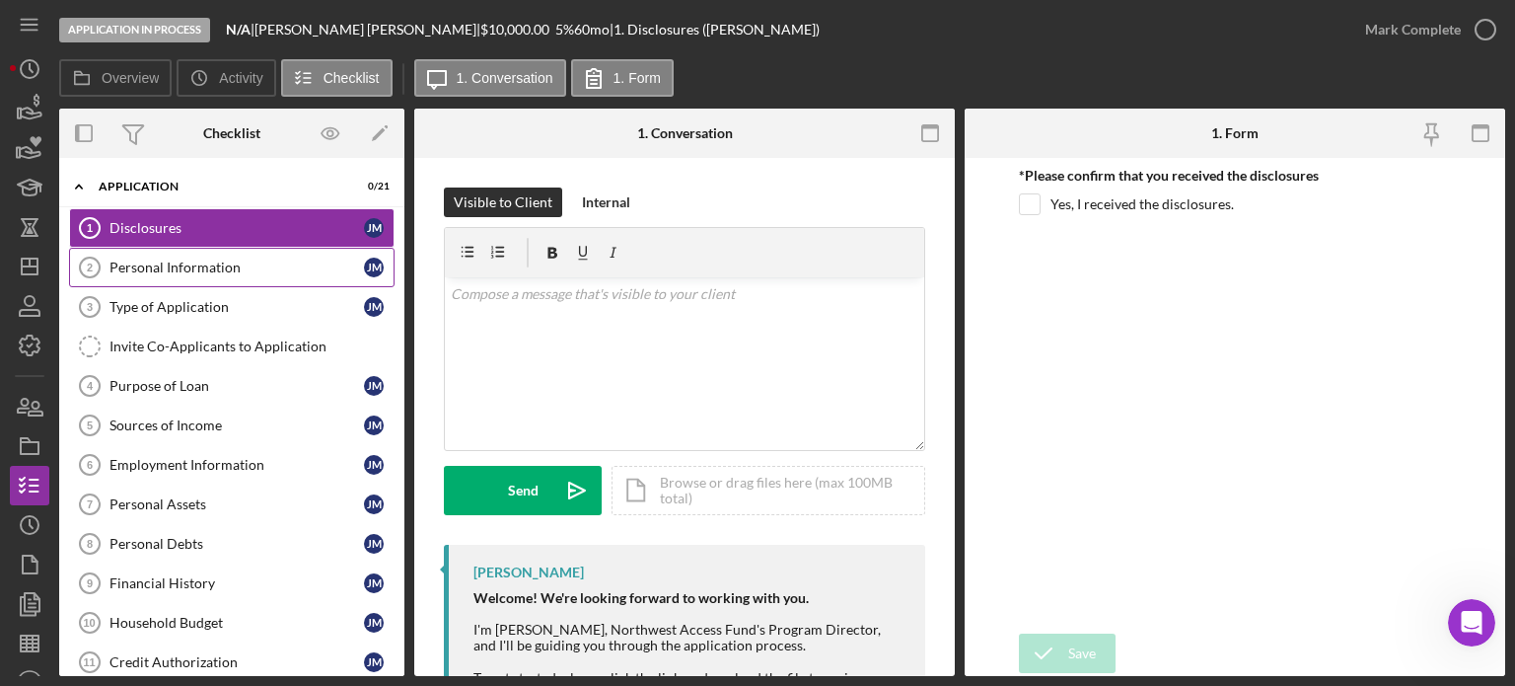
click at [225, 263] on div "Personal Information" at bounding box center [237, 267] width 255 height 16
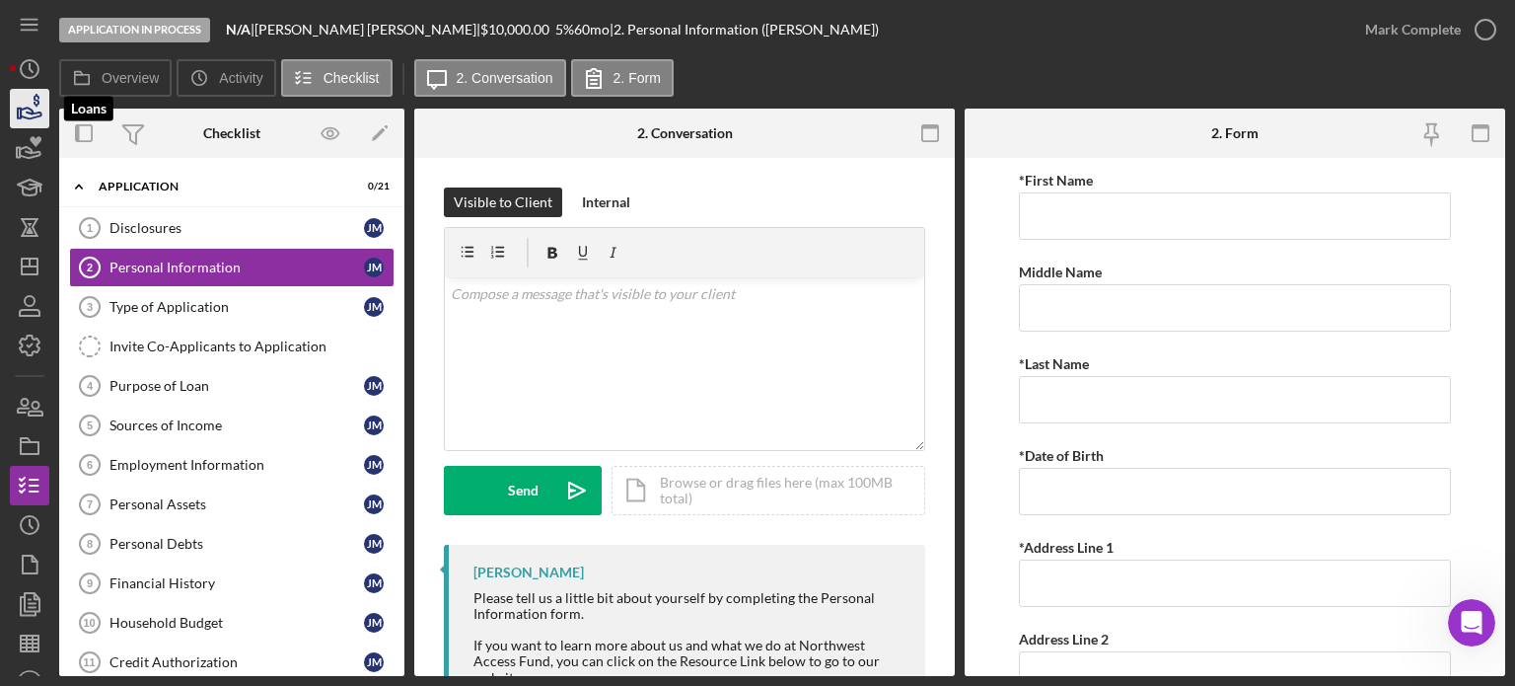
click at [28, 113] on icon "button" at bounding box center [29, 108] width 49 height 49
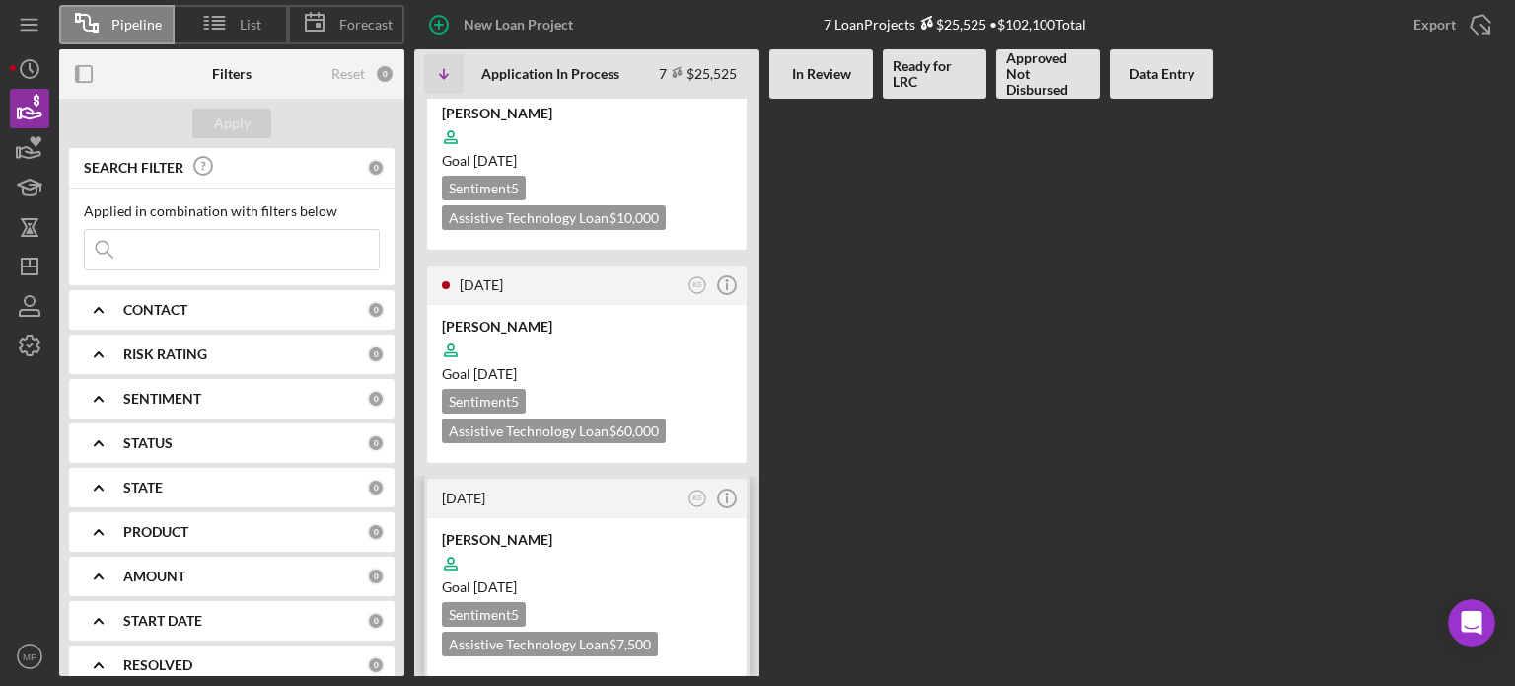
scroll to position [395, 0]
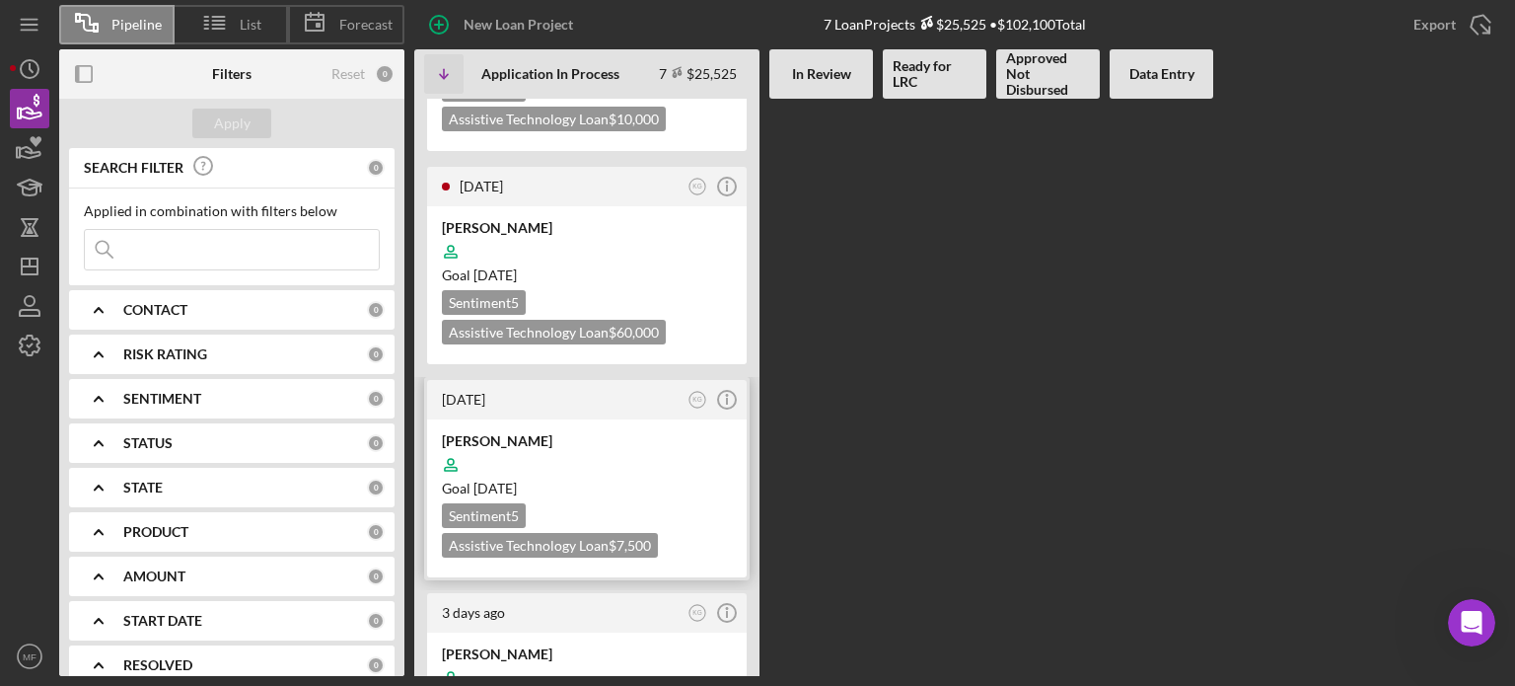
click at [614, 446] on div at bounding box center [587, 464] width 290 height 37
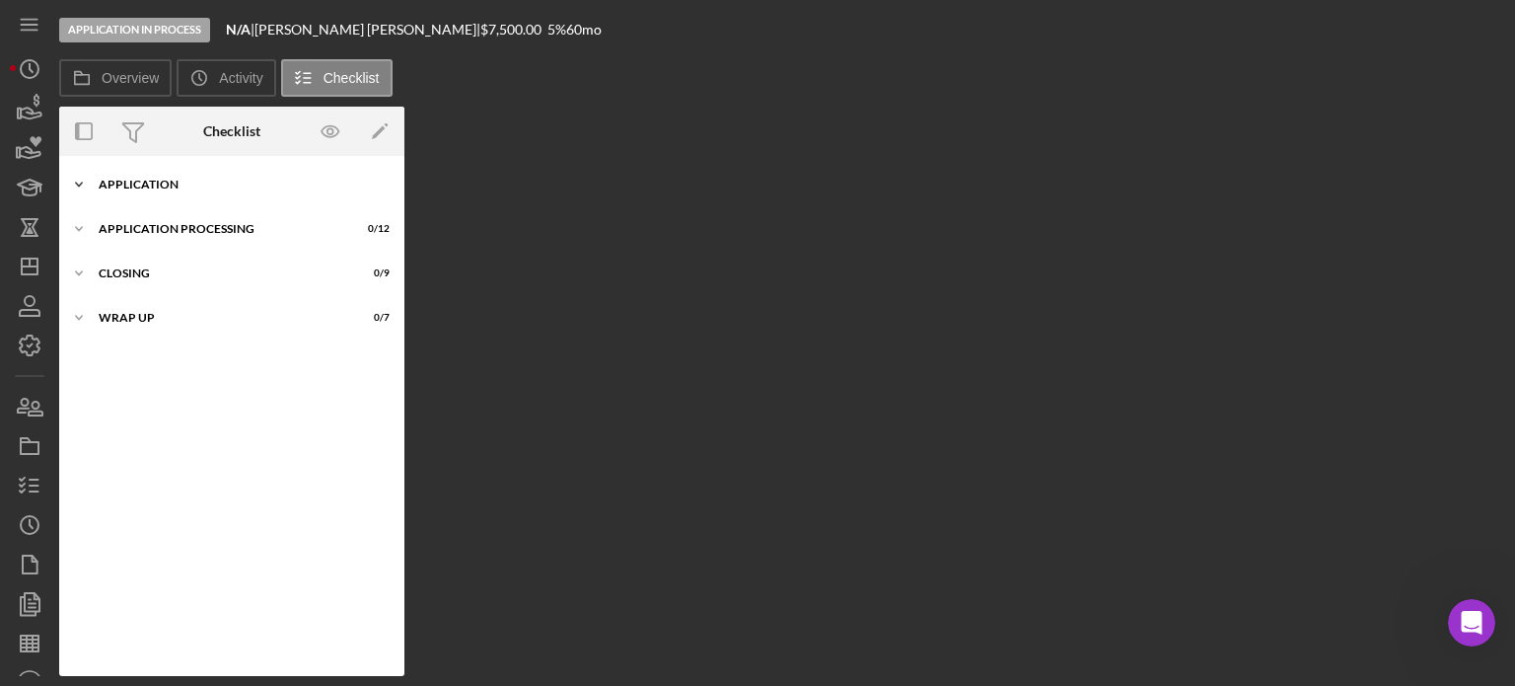
click at [169, 184] on div "Application" at bounding box center [239, 185] width 281 height 12
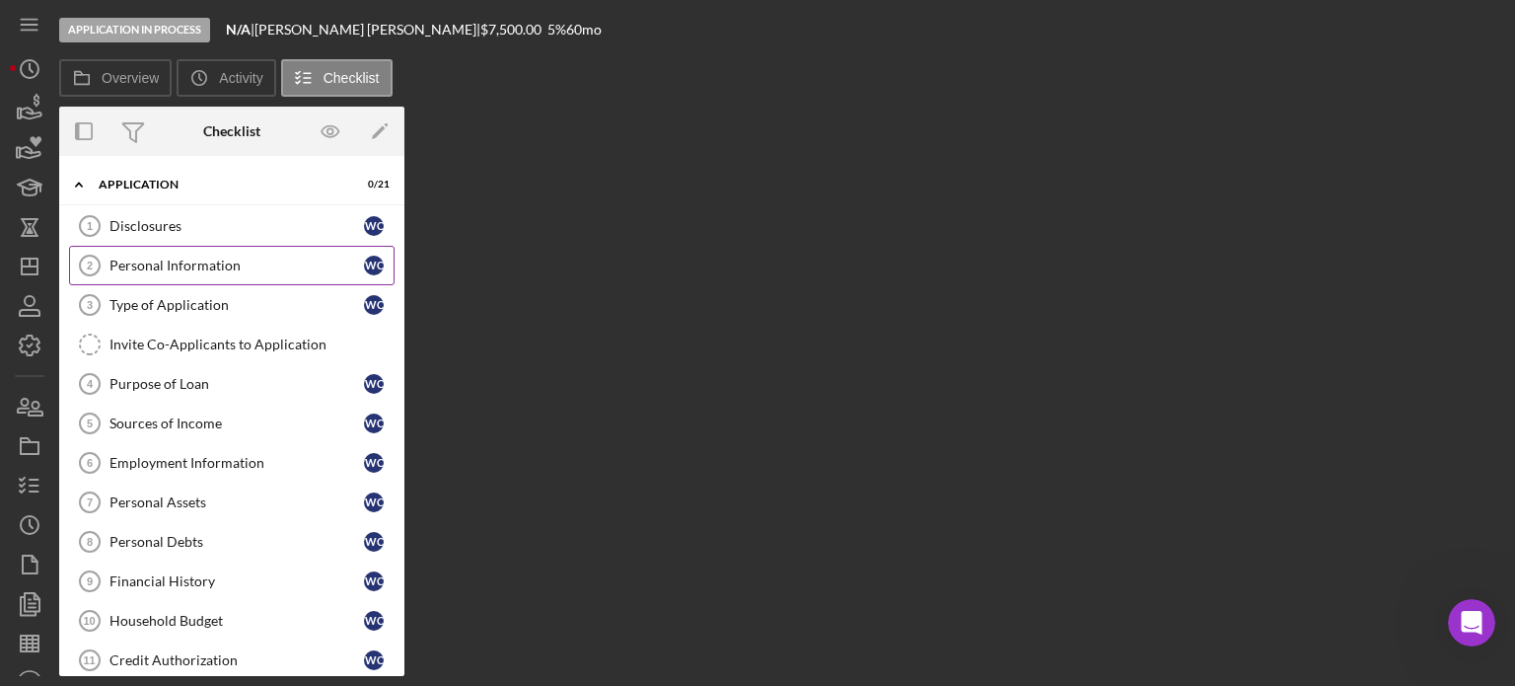
click at [195, 263] on div "Personal Information" at bounding box center [237, 266] width 255 height 16
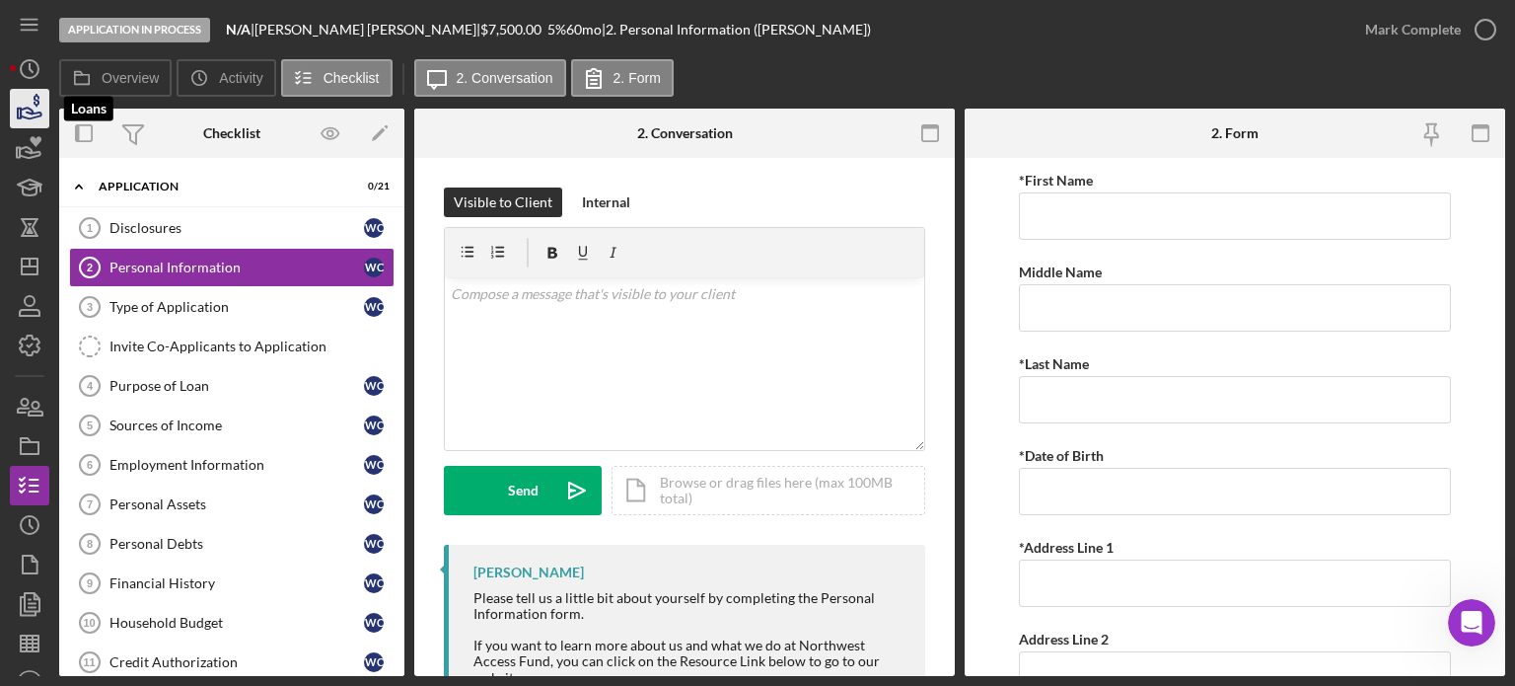
click at [35, 106] on icon "button" at bounding box center [29, 108] width 49 height 49
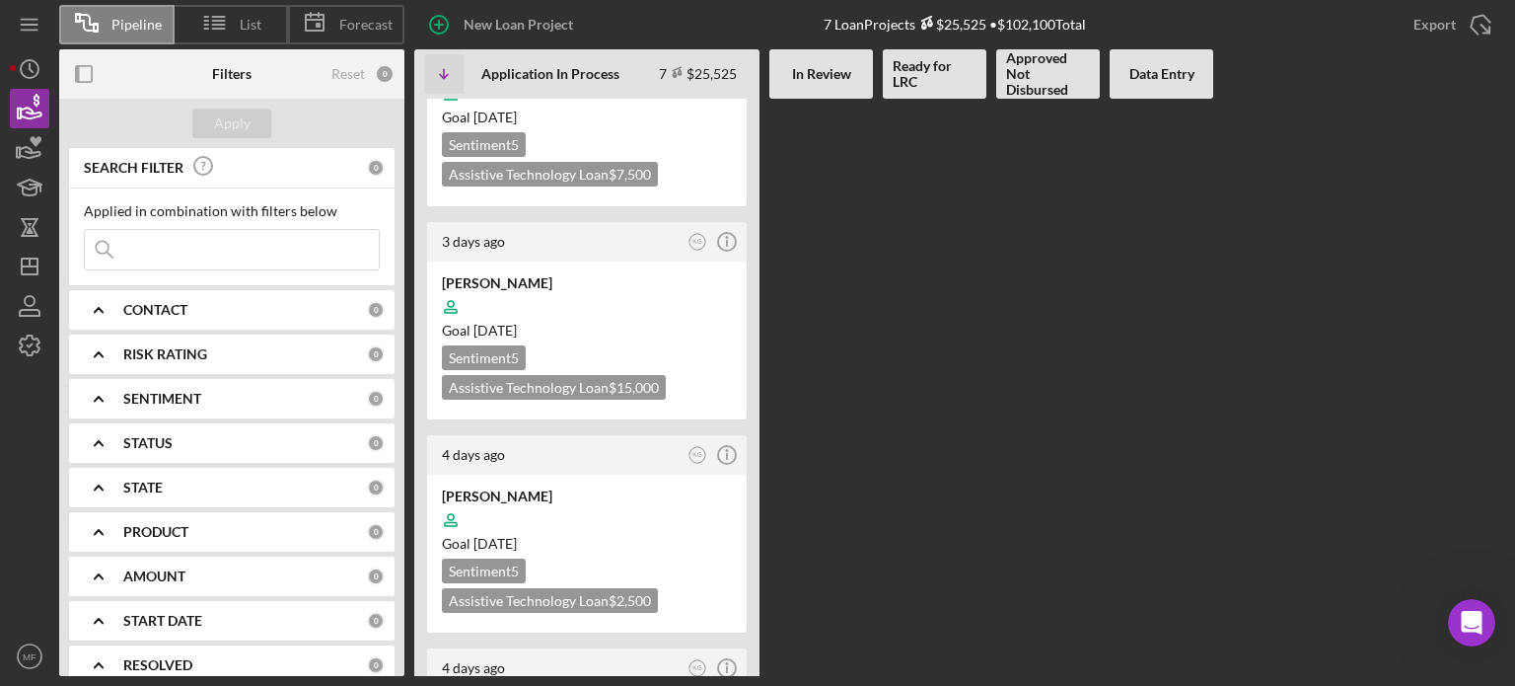
scroll to position [789, 0]
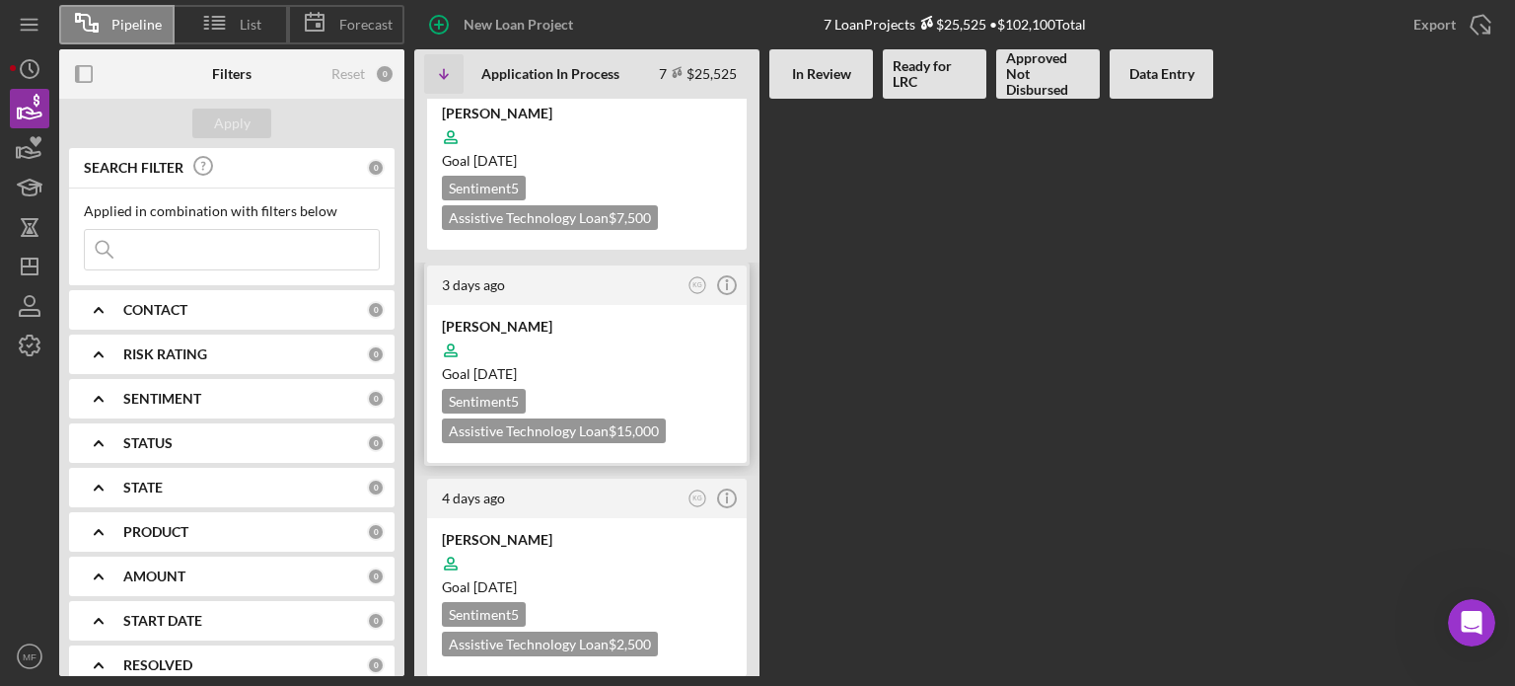
click at [617, 332] on div at bounding box center [587, 350] width 290 height 37
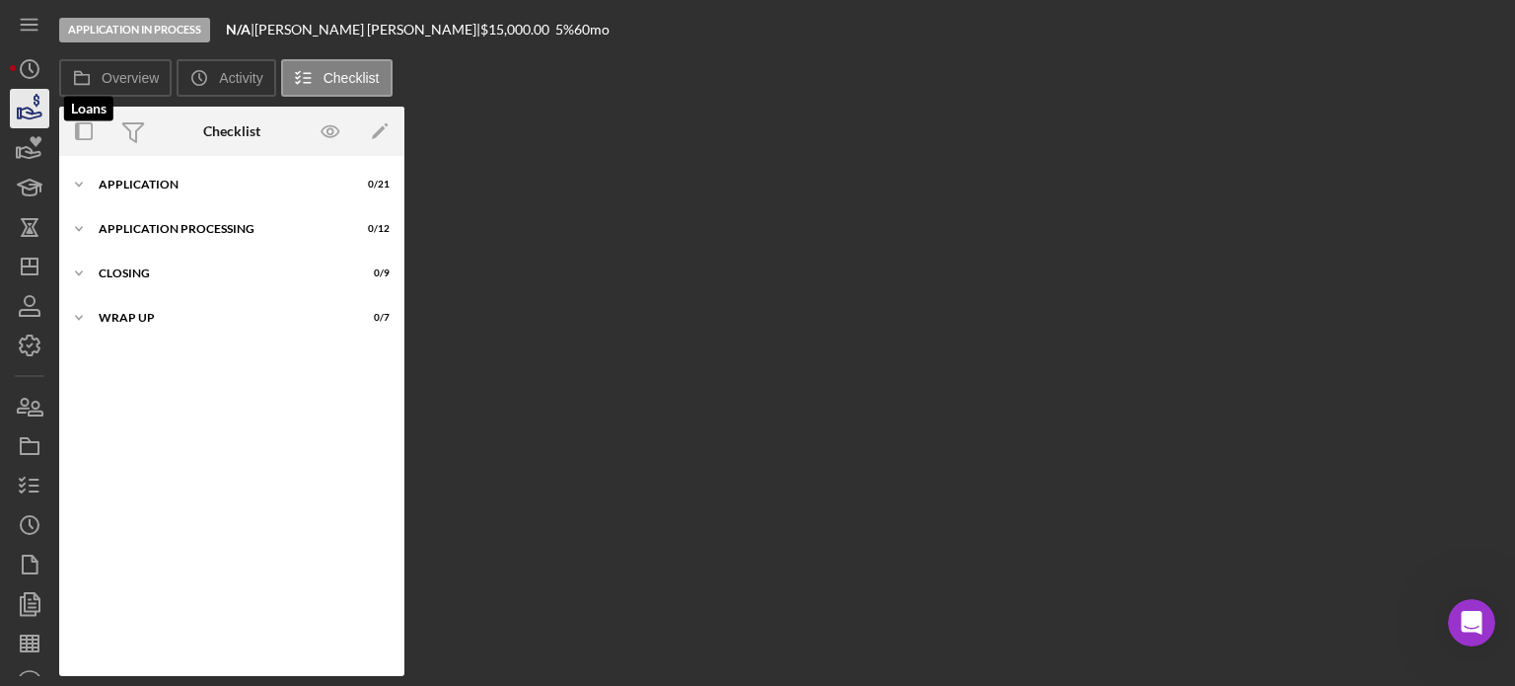
click at [24, 108] on icon "button" at bounding box center [31, 113] width 21 height 11
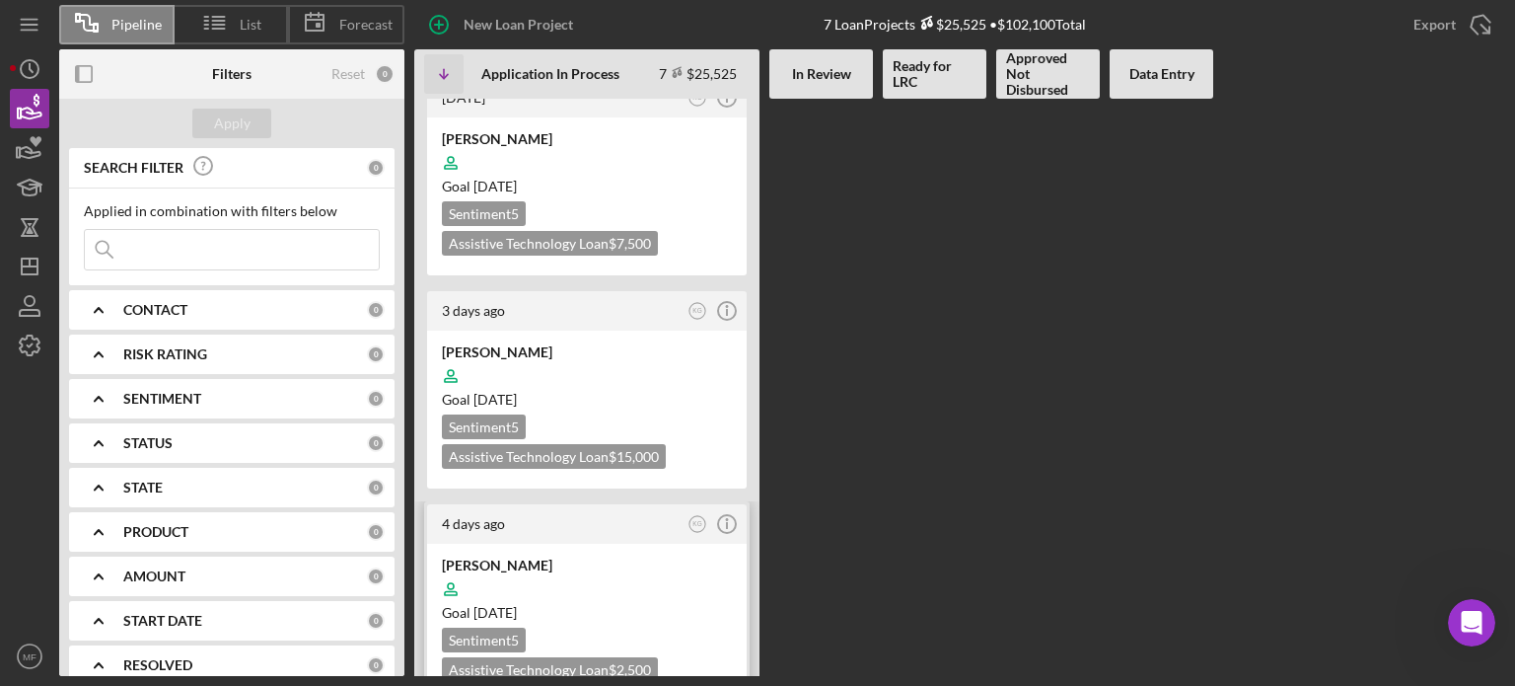
scroll to position [789, 0]
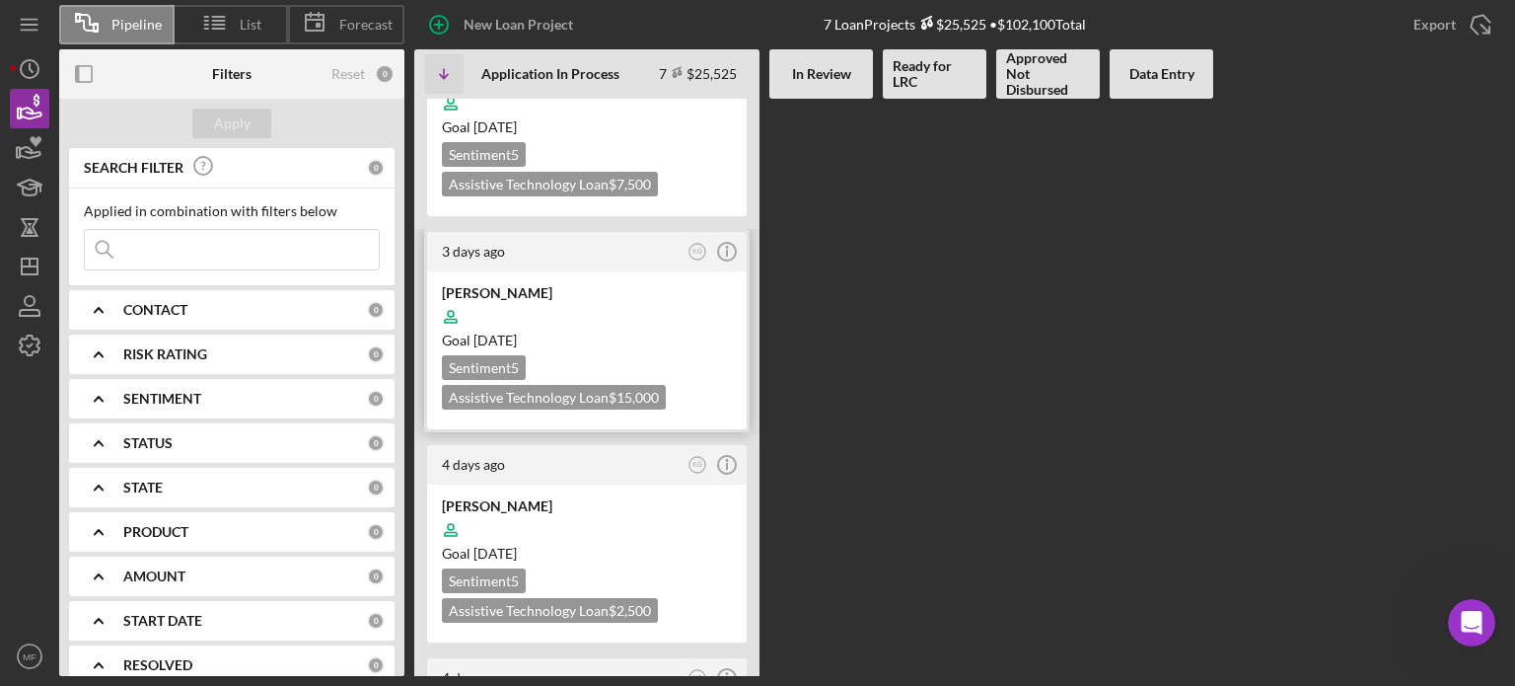
click at [641, 331] on div "Goal [DATE]" at bounding box center [587, 341] width 290 height 20
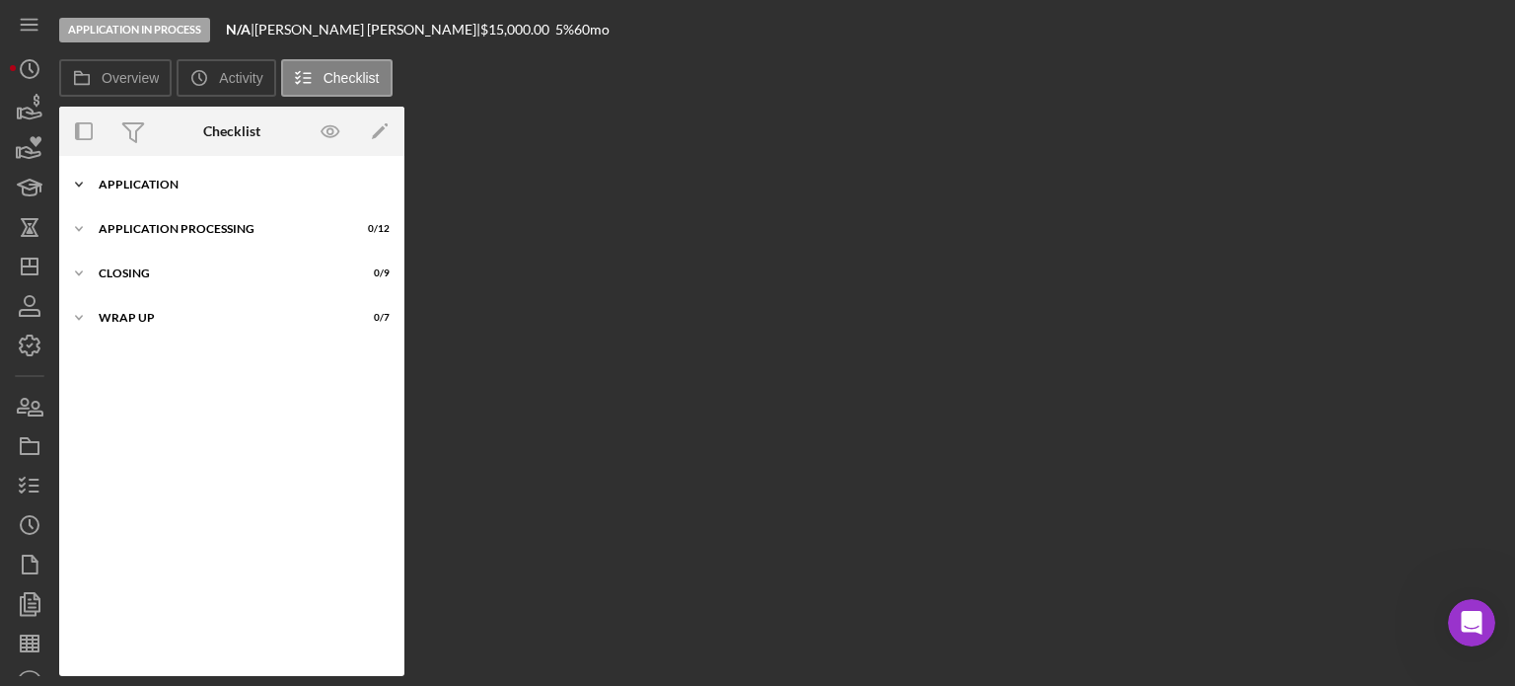
click at [193, 181] on div "Application" at bounding box center [239, 185] width 281 height 12
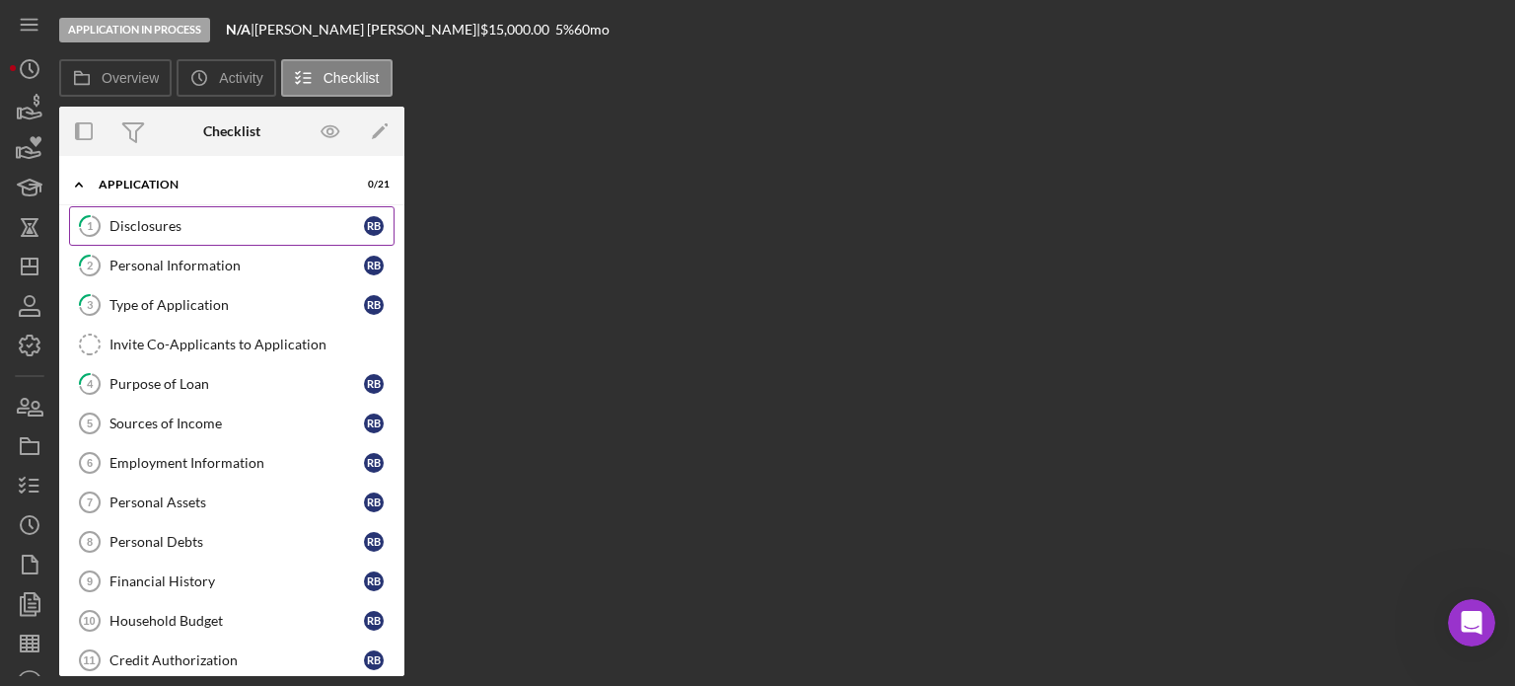
click at [182, 226] on div "Disclosures" at bounding box center [237, 226] width 255 height 16
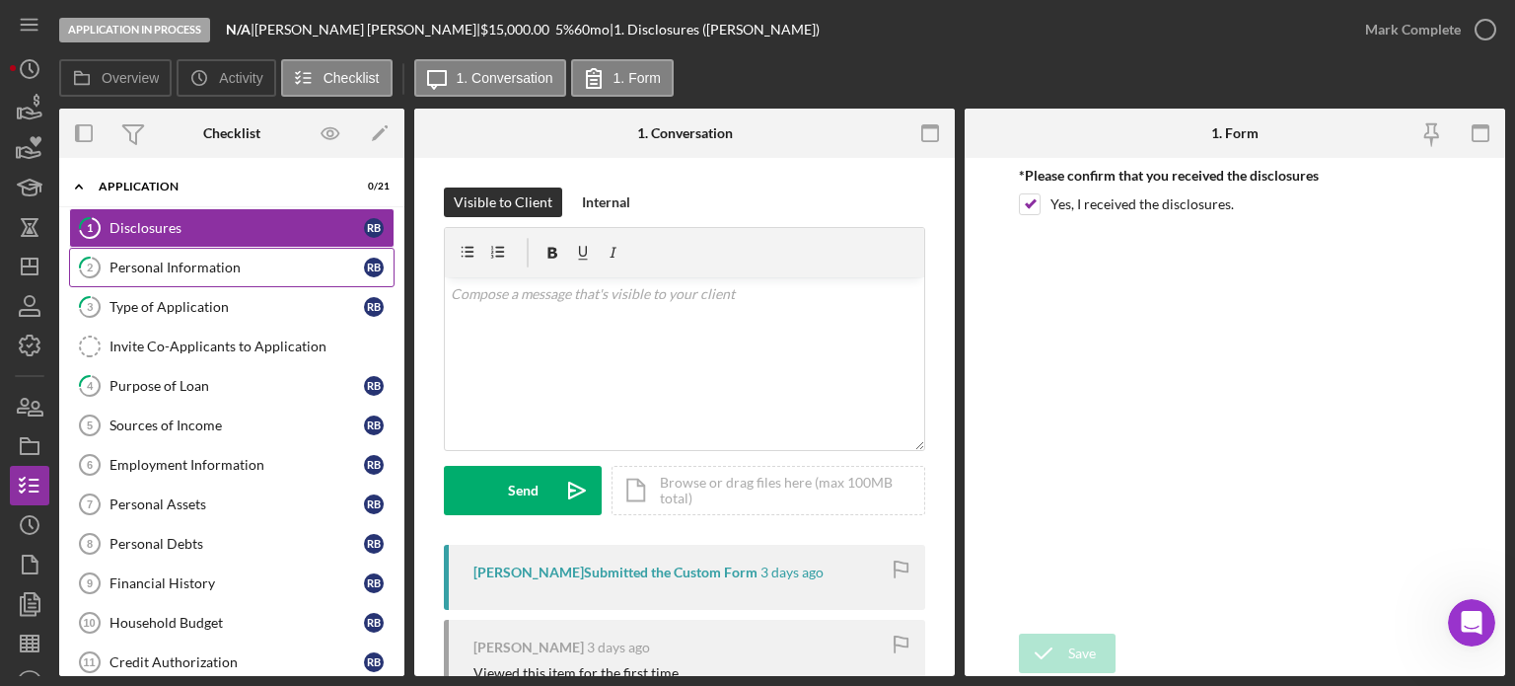
click at [205, 271] on div "Personal Information" at bounding box center [237, 267] width 255 height 16
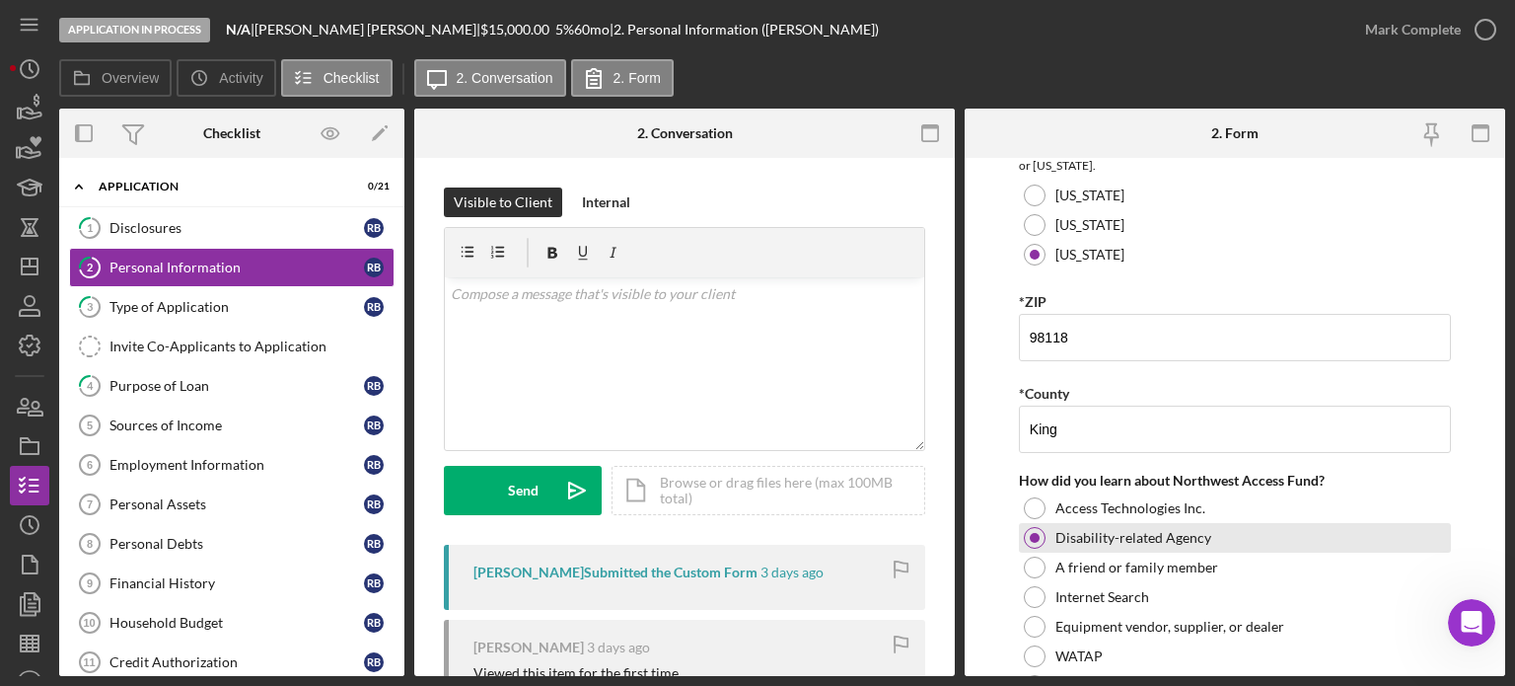
scroll to position [783, 0]
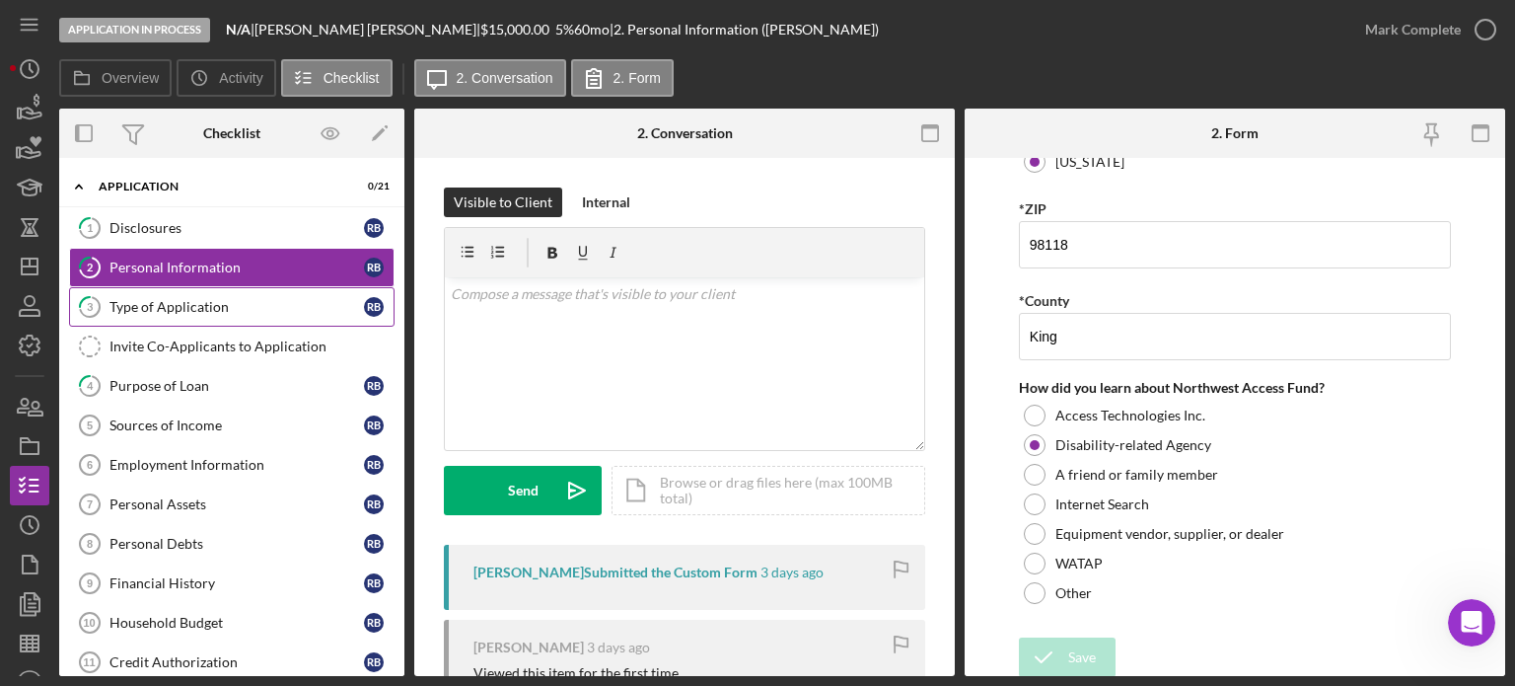
click at [174, 306] on div "Type of Application" at bounding box center [237, 307] width 255 height 16
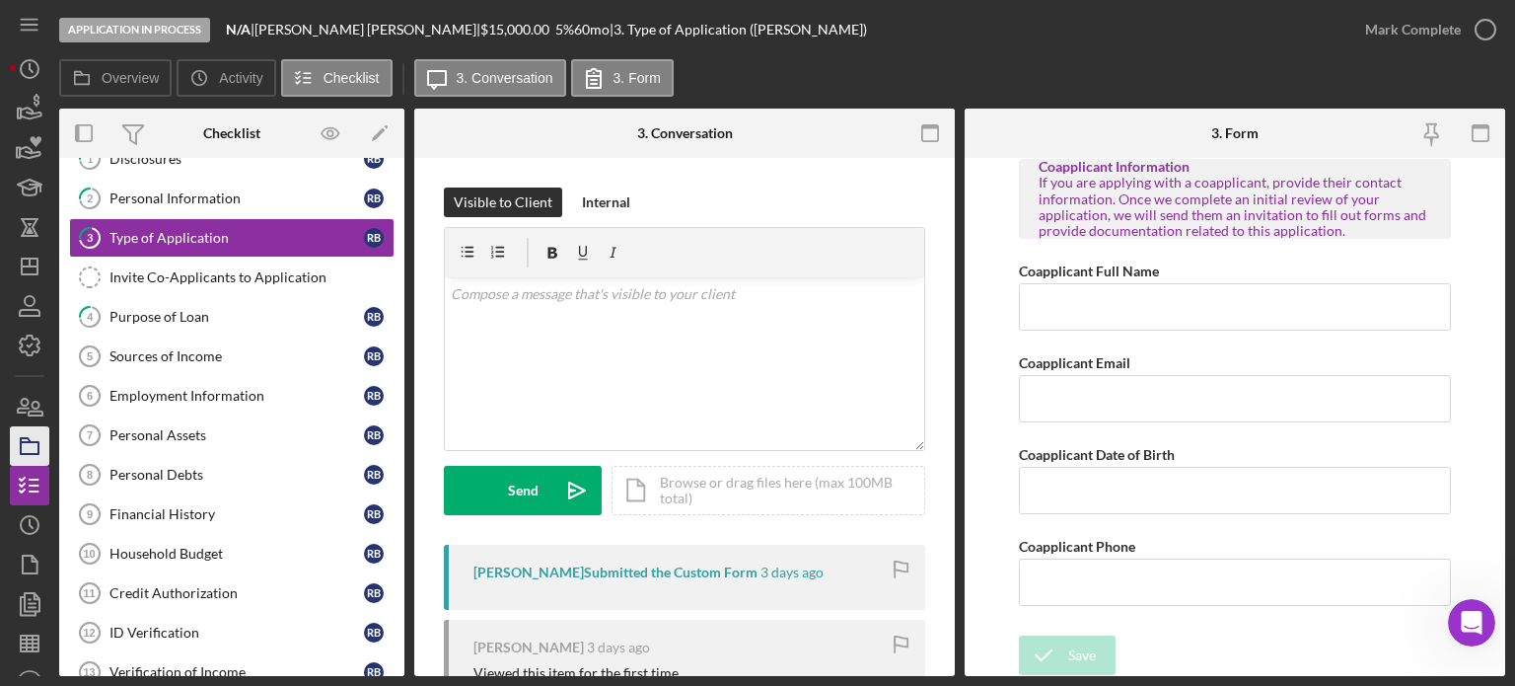
scroll to position [99, 0]
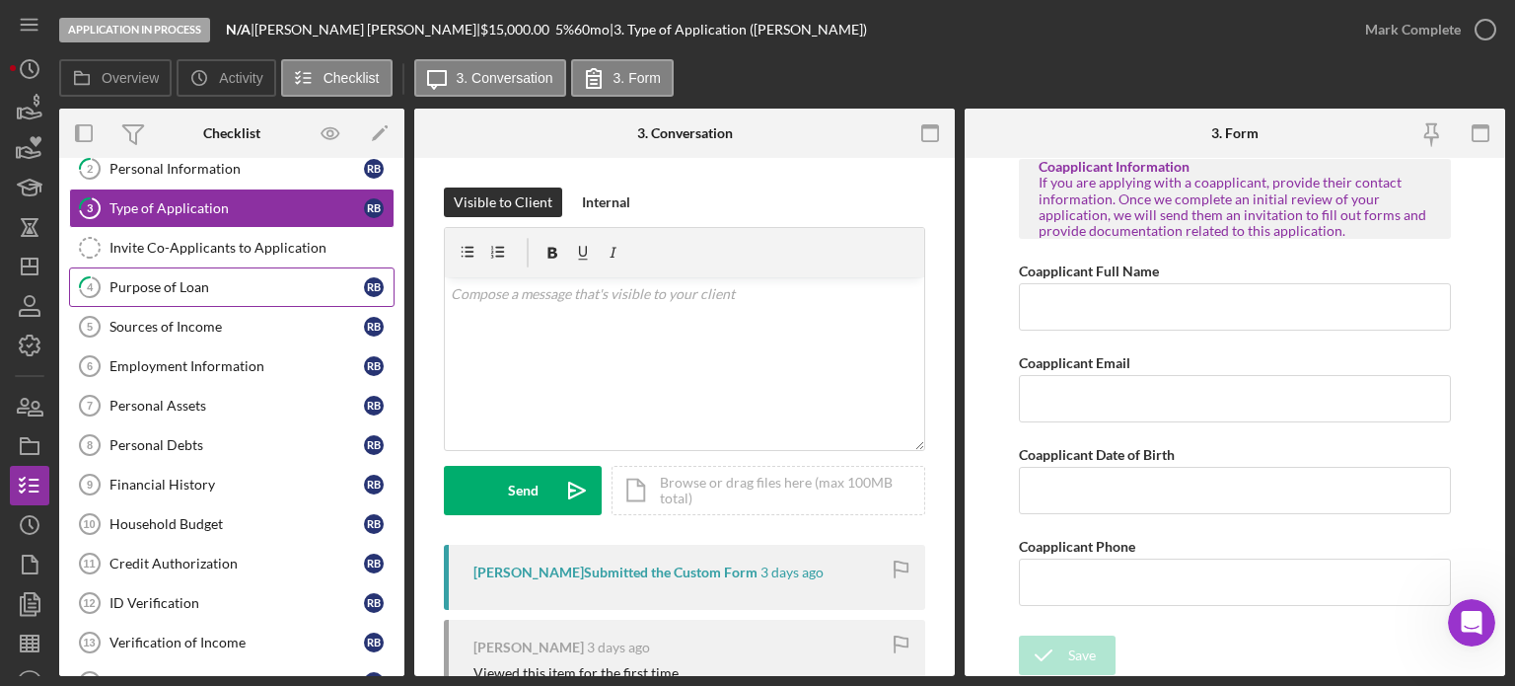
click at [182, 288] on div "Purpose of Loan" at bounding box center [237, 287] width 255 height 16
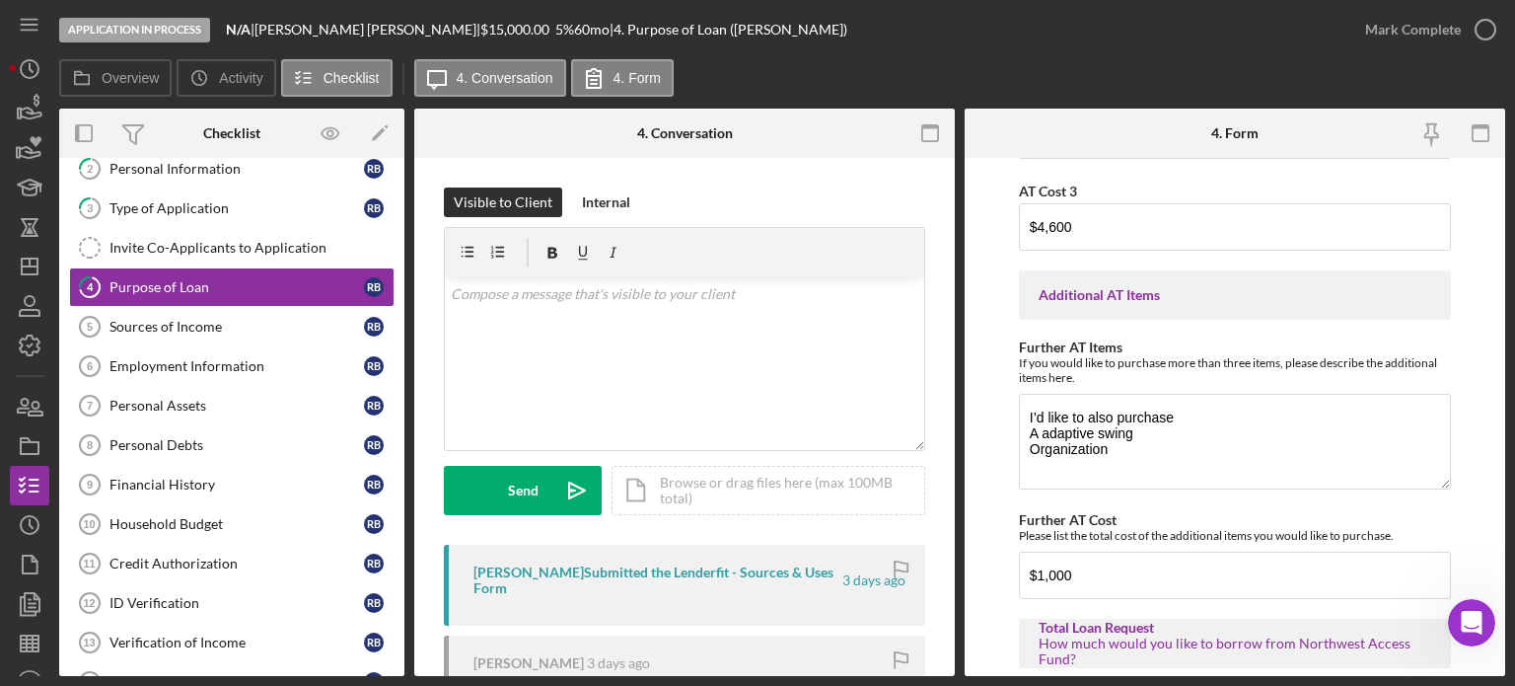
scroll to position [789, 0]
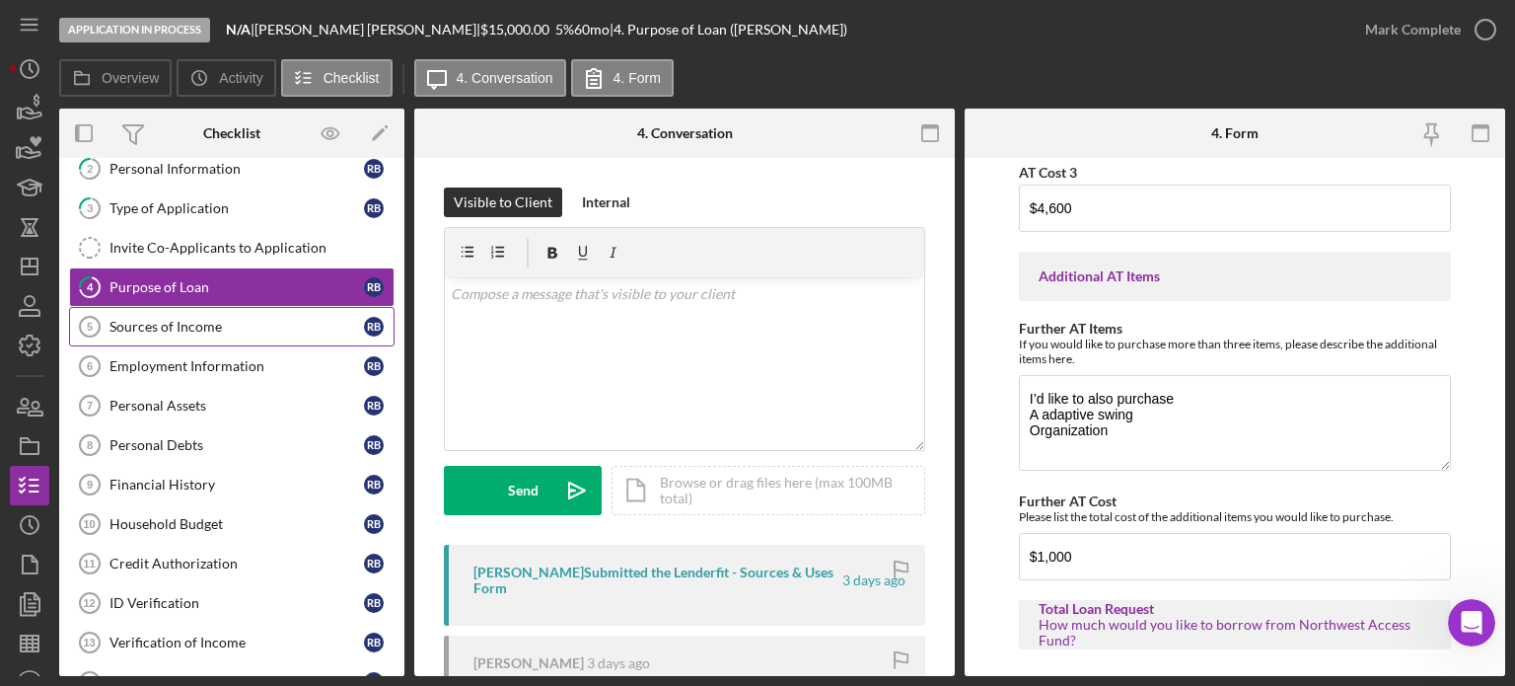
click at [211, 320] on div "Sources of Income" at bounding box center [237, 327] width 255 height 16
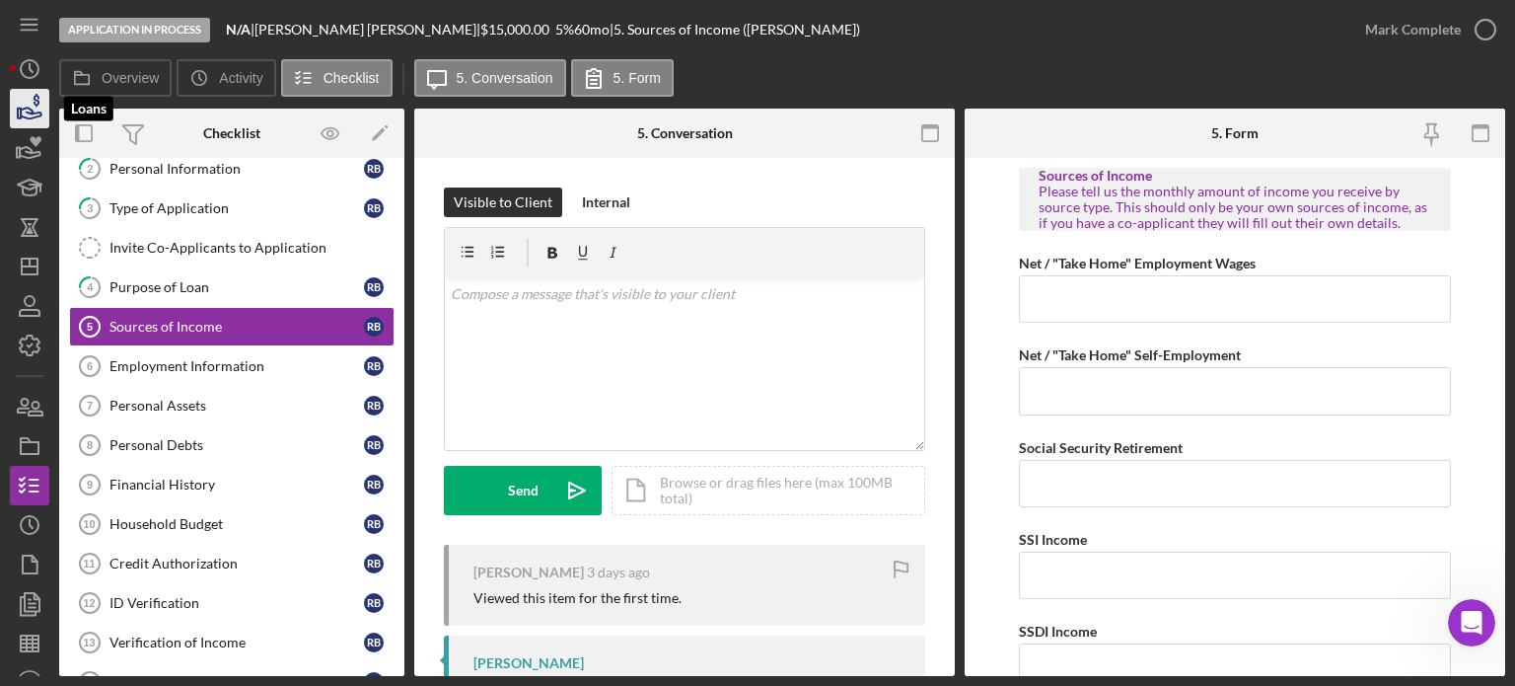
click at [32, 114] on icon "button" at bounding box center [29, 108] width 49 height 49
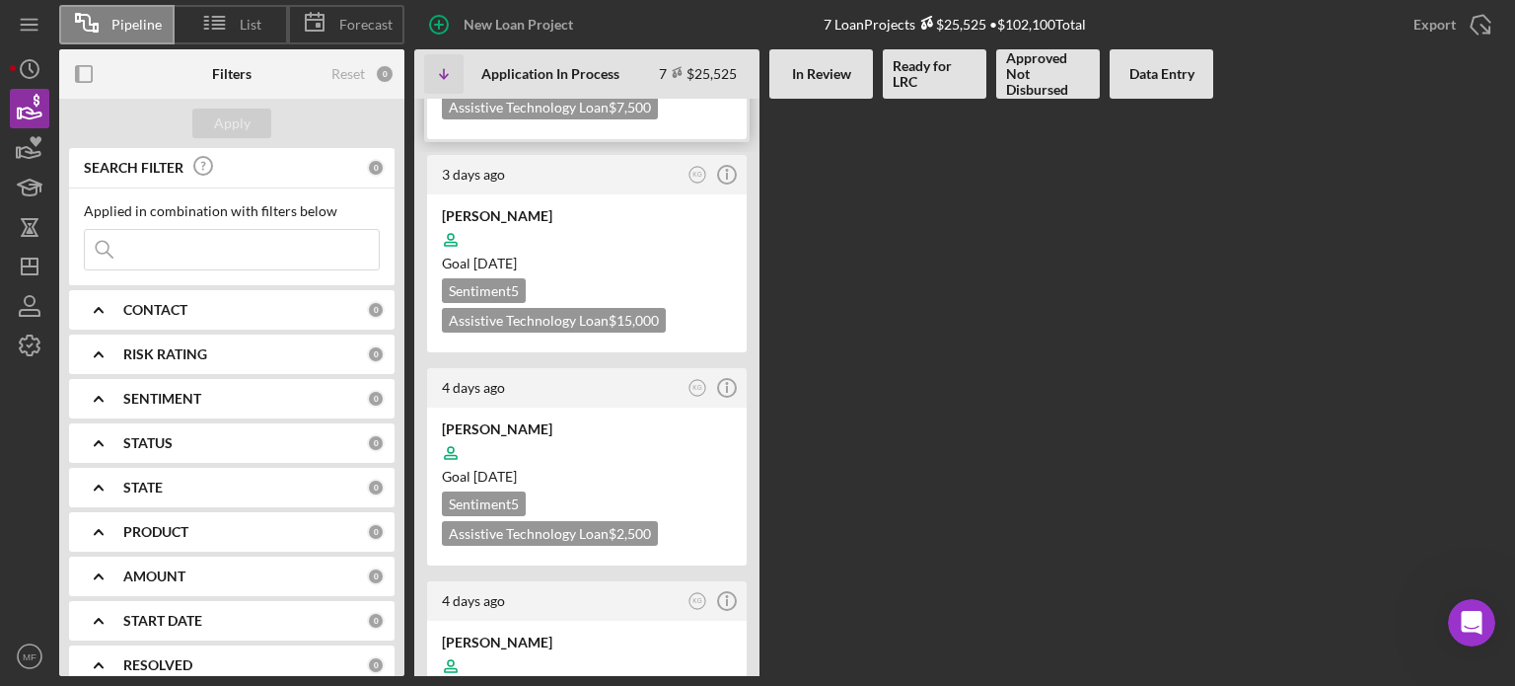
scroll to position [906, 0]
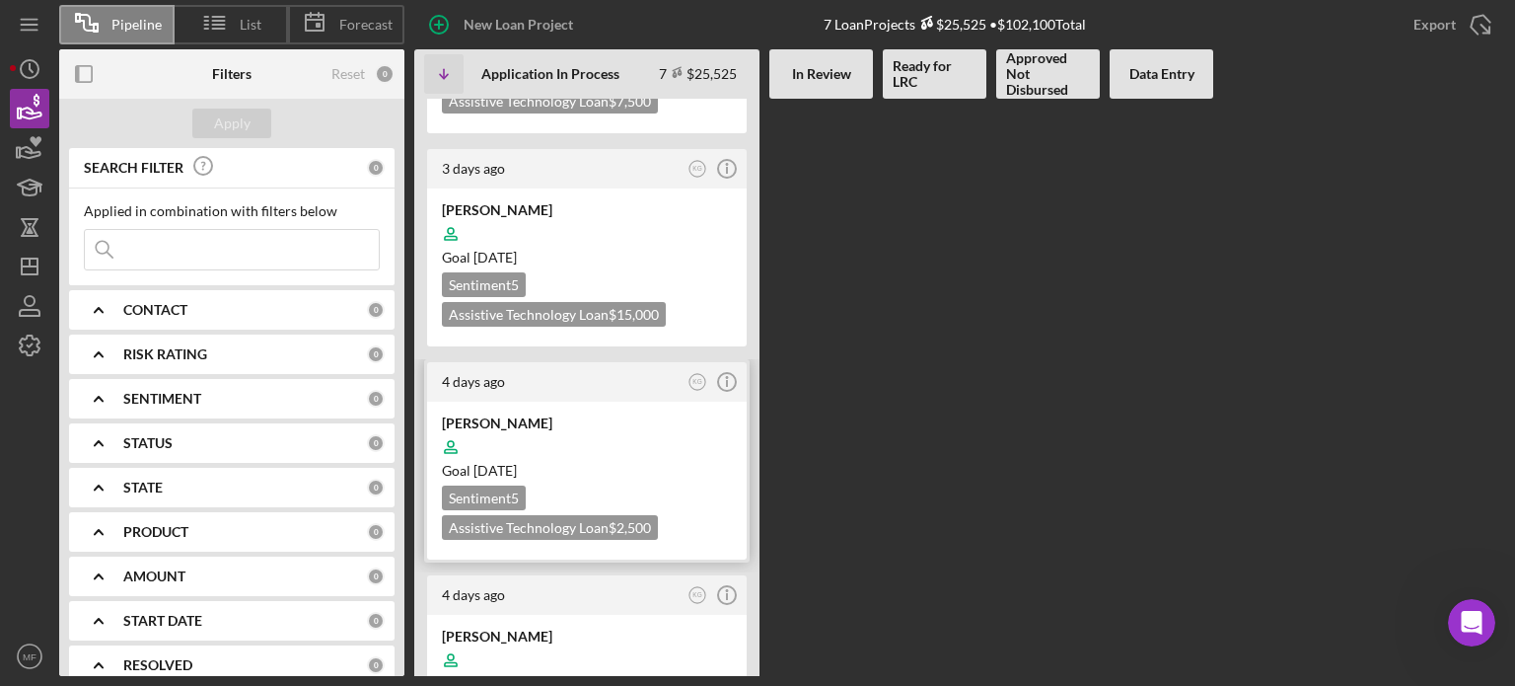
click at [617, 428] on div at bounding box center [587, 446] width 290 height 37
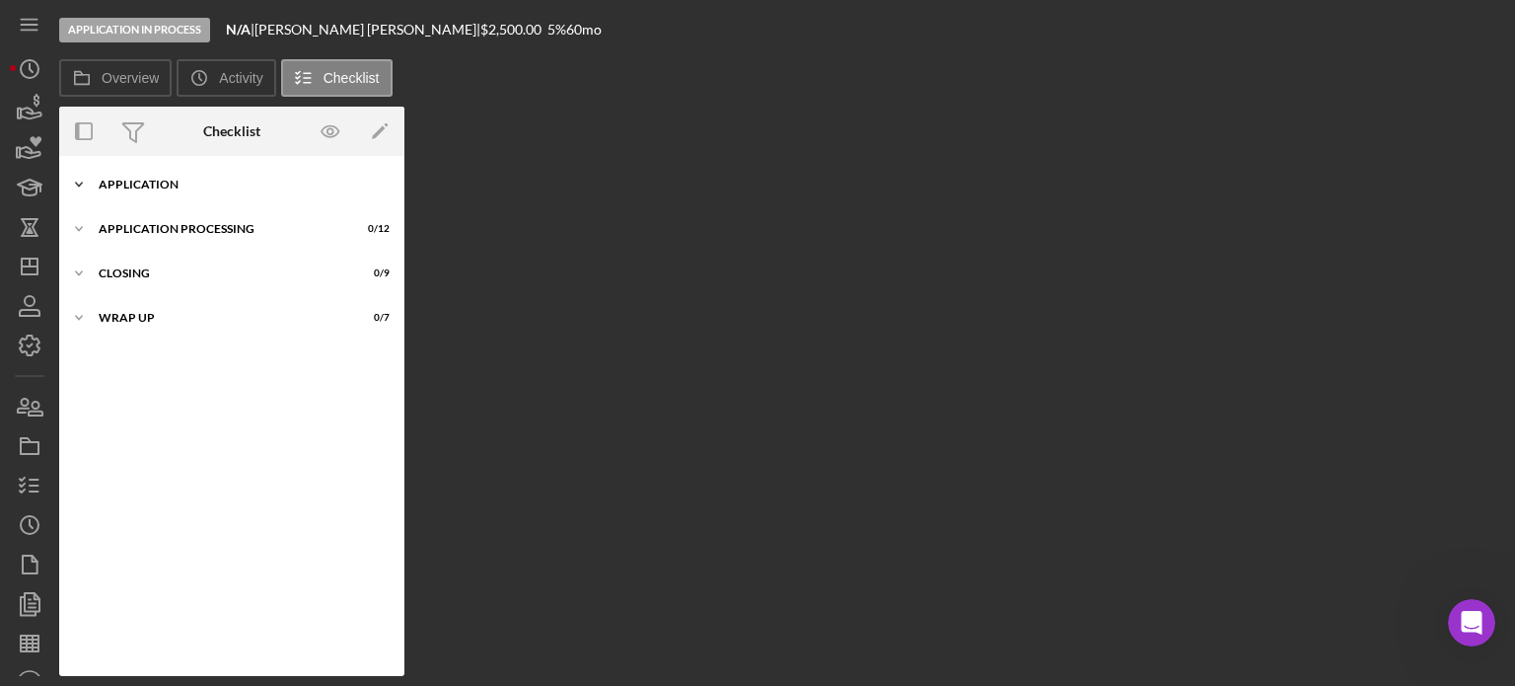
click at [177, 184] on div "Application" at bounding box center [239, 185] width 281 height 12
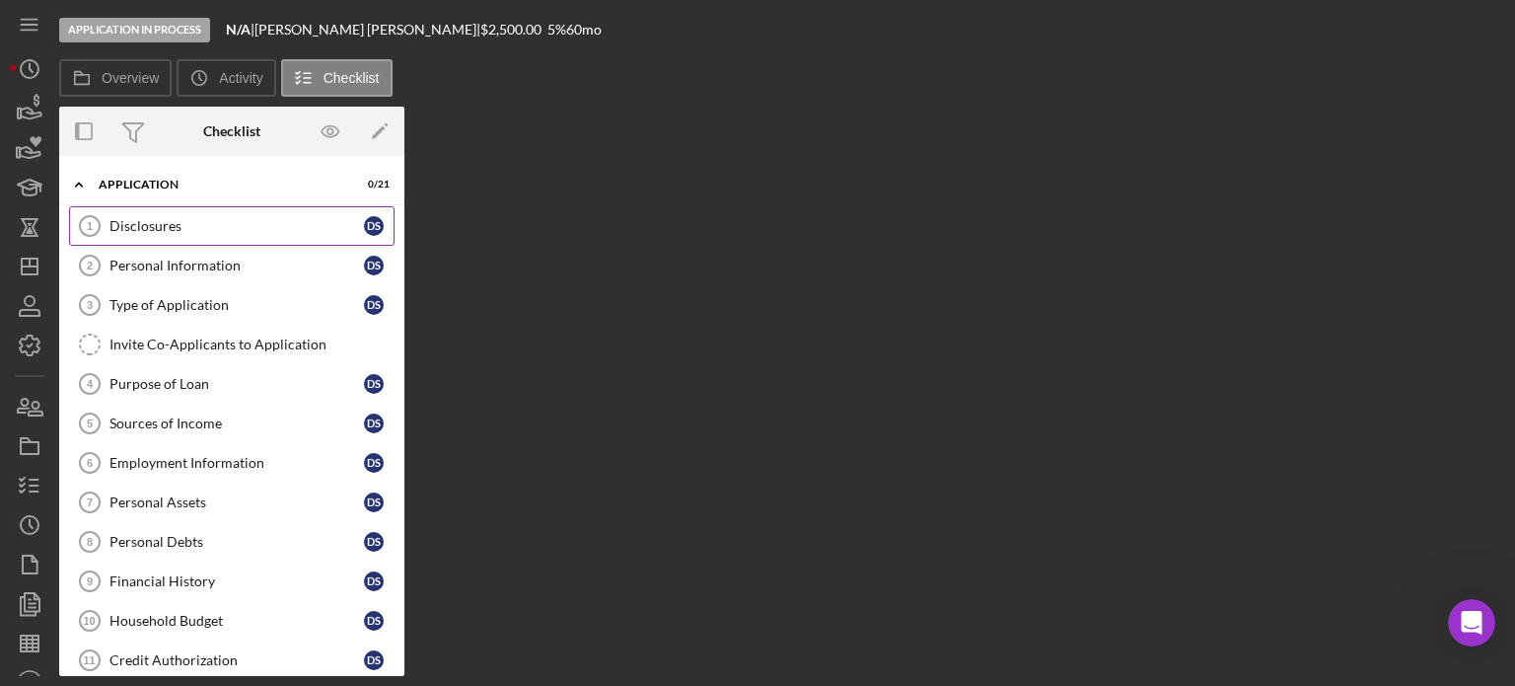
click at [176, 219] on div "Disclosures" at bounding box center [237, 226] width 255 height 16
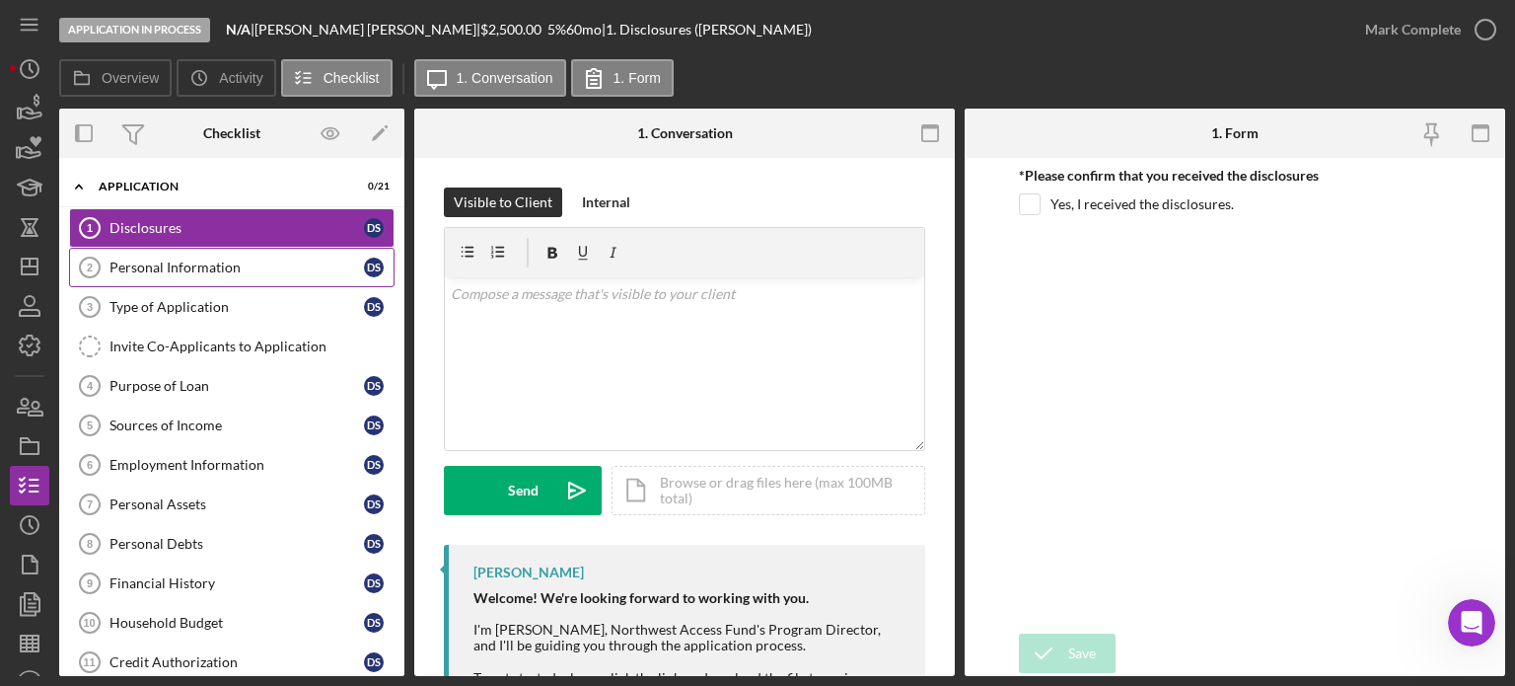
click at [200, 276] on link "Personal Information 2 Personal Information D S" at bounding box center [232, 267] width 326 height 39
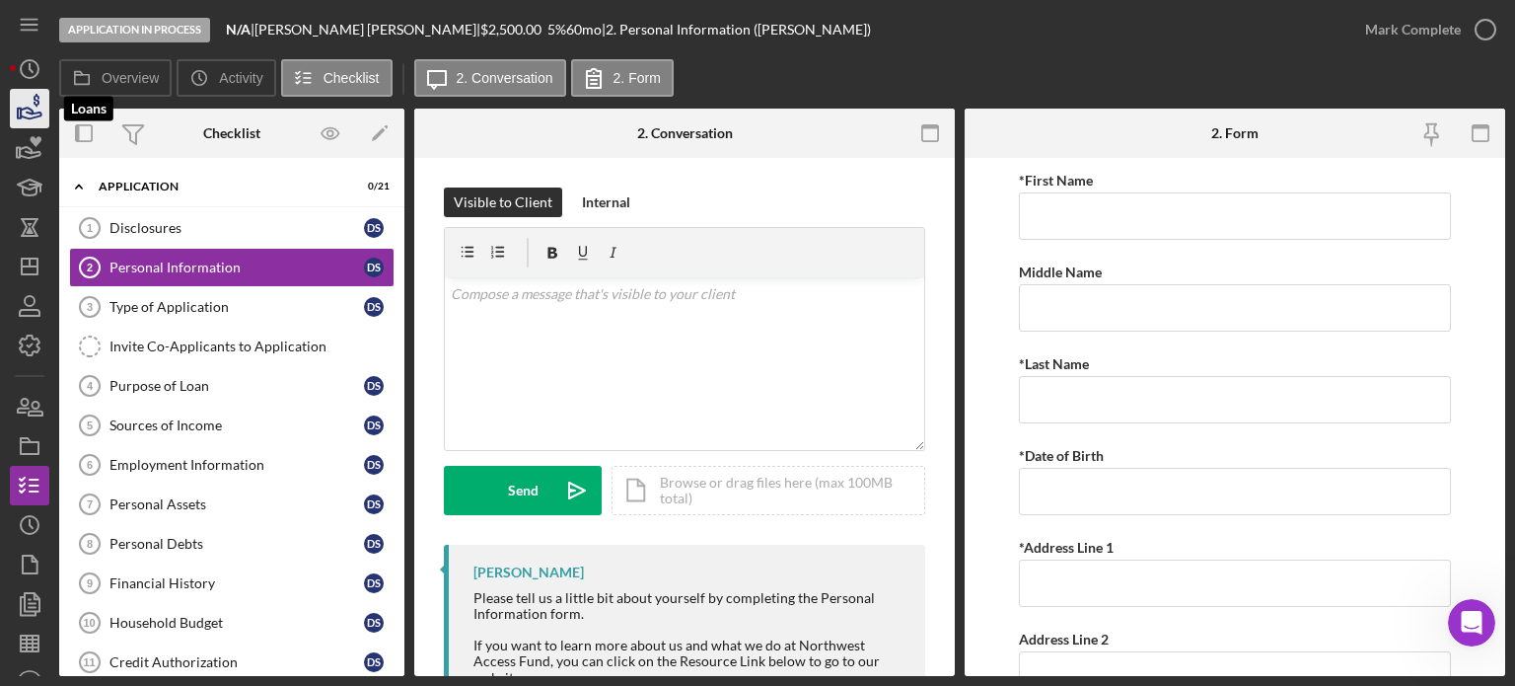
click at [34, 102] on icon "button" at bounding box center [37, 100] width 6 height 13
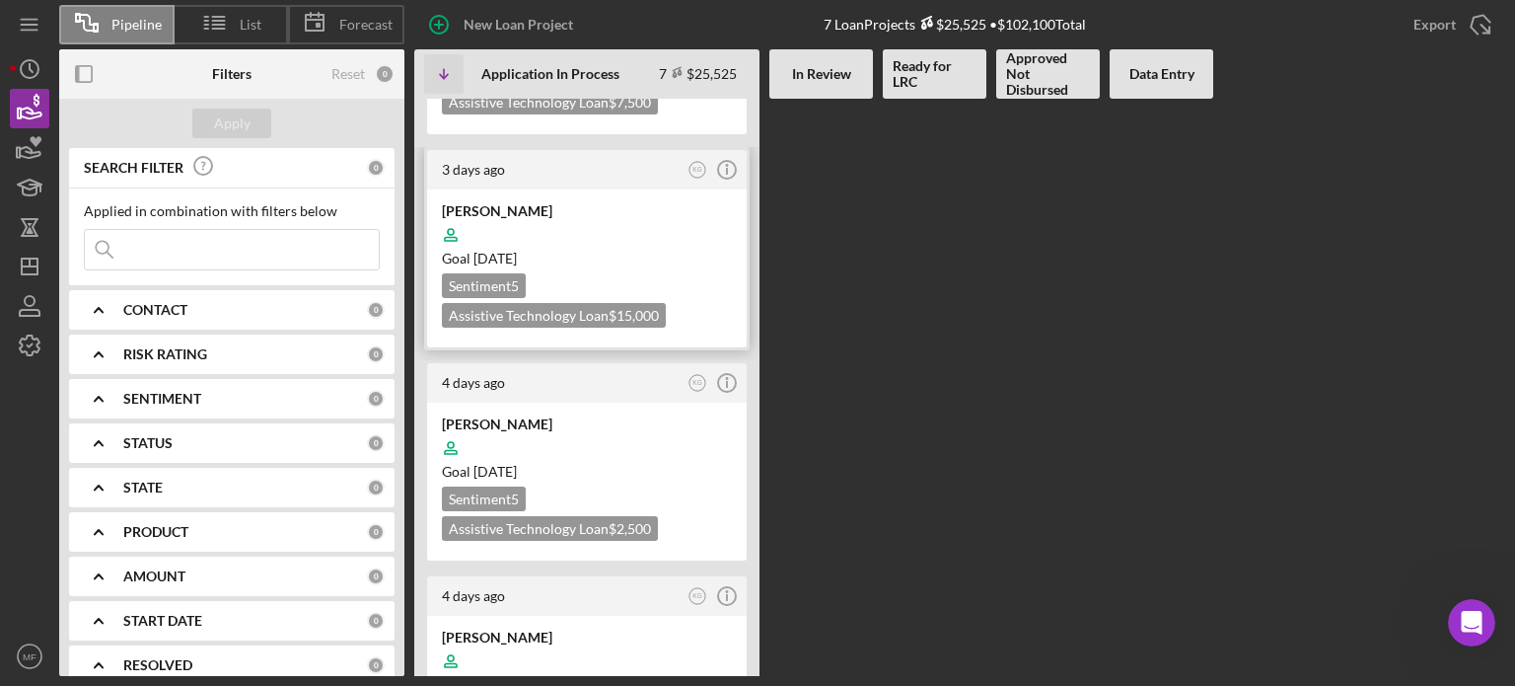
scroll to position [906, 0]
click at [643, 641] on div at bounding box center [587, 659] width 290 height 37
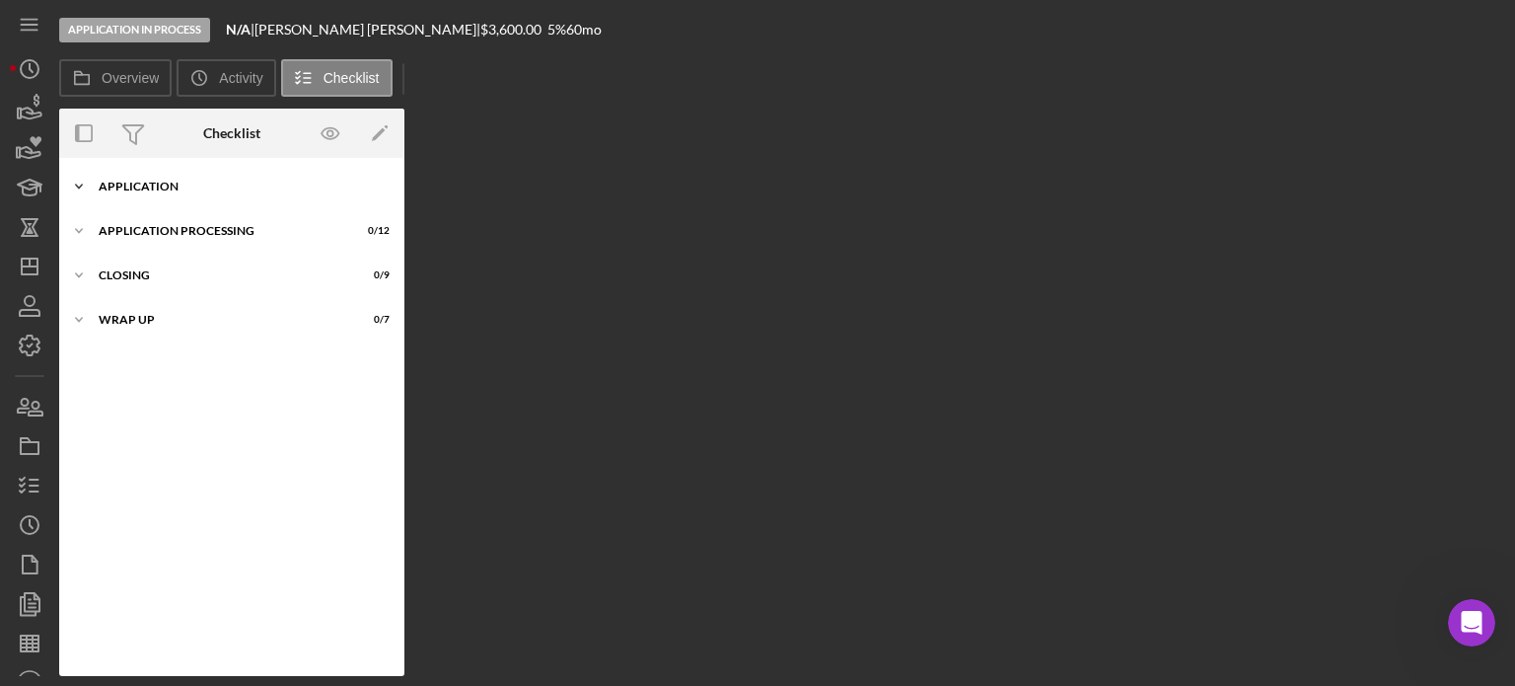
click at [187, 184] on div "Application" at bounding box center [239, 187] width 281 height 12
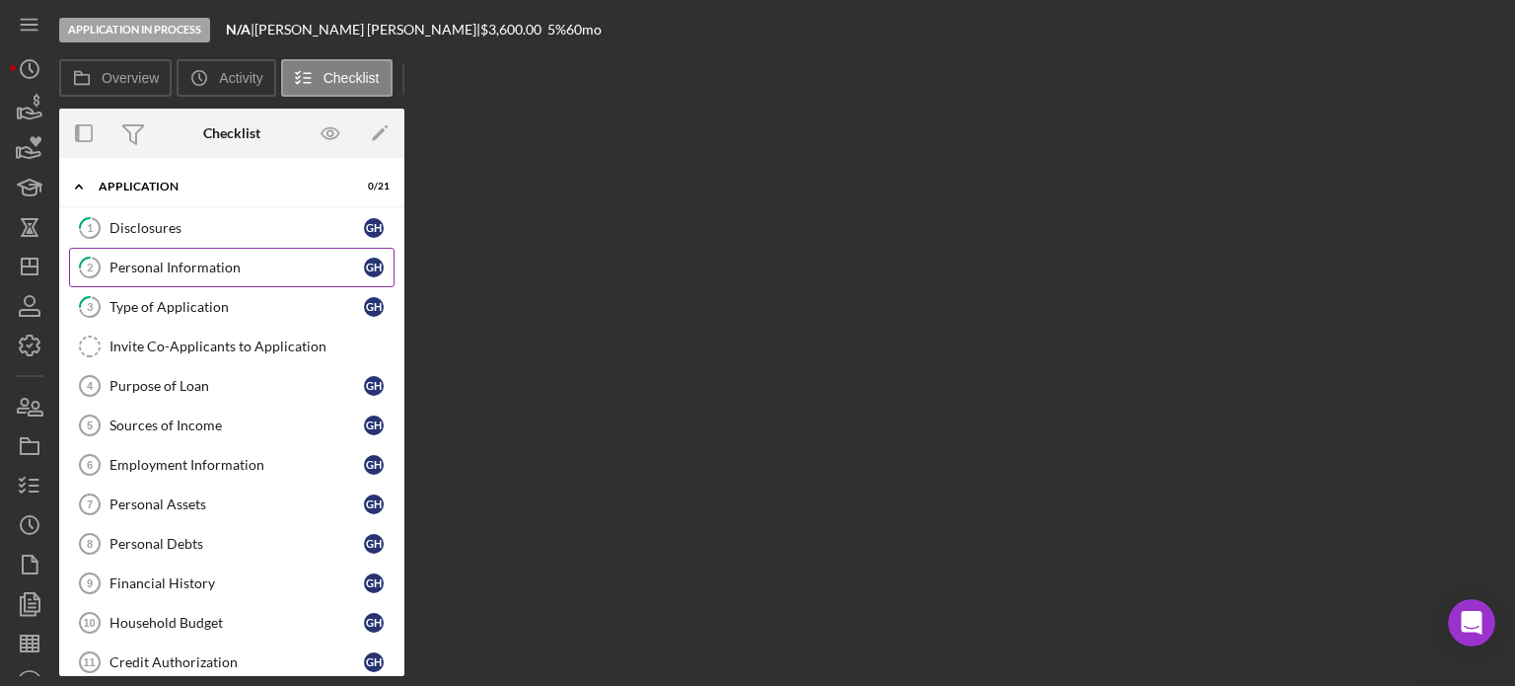
click at [208, 271] on div "Personal Information" at bounding box center [237, 267] width 255 height 16
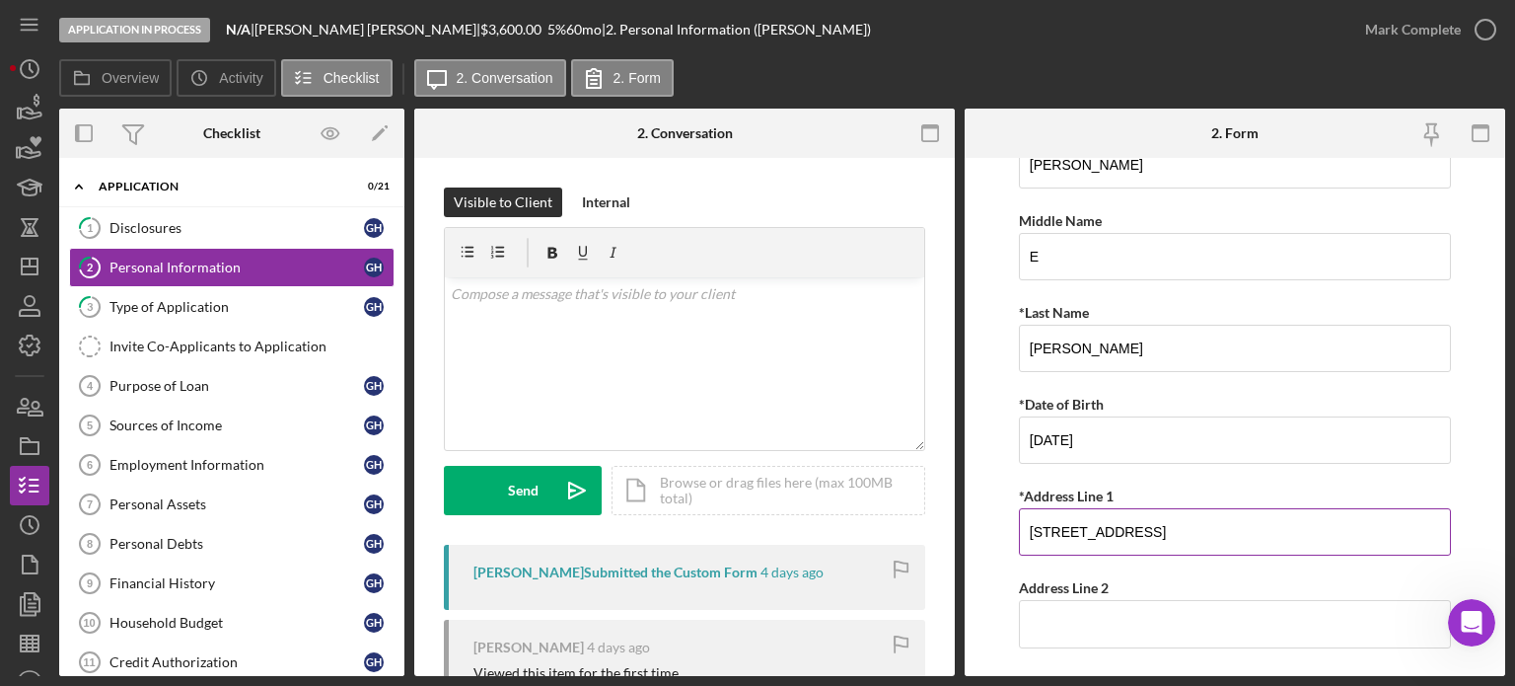
scroll to position [99, 0]
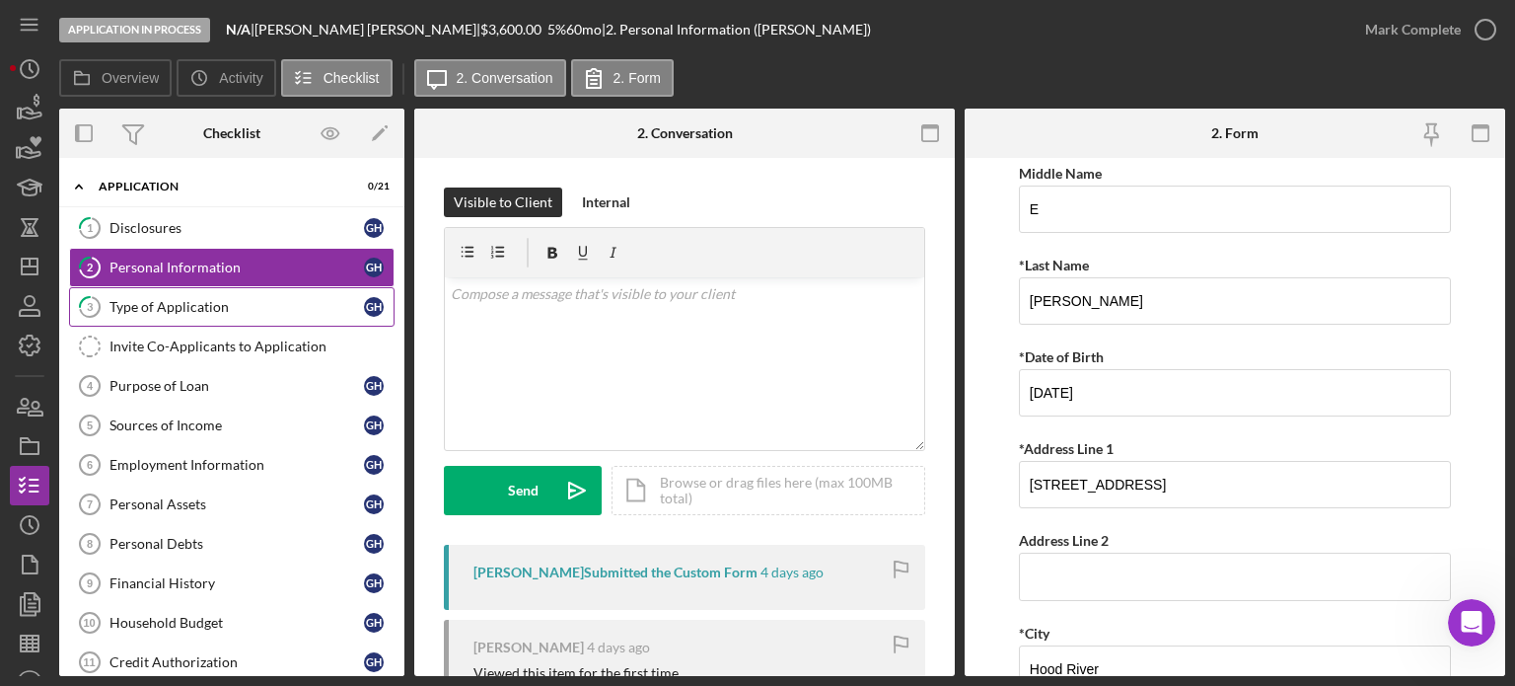
click at [213, 301] on div "Type of Application" at bounding box center [237, 307] width 255 height 16
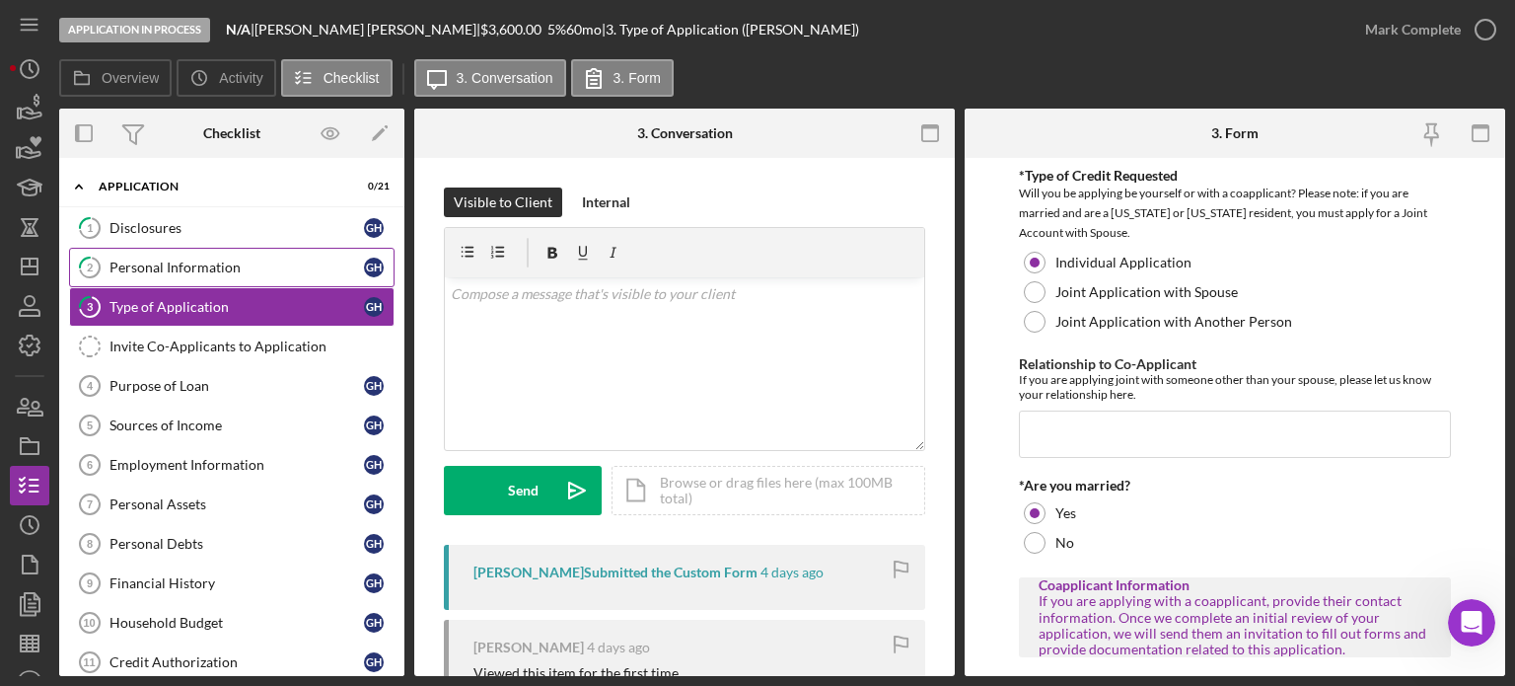
click at [141, 271] on div "Personal Information" at bounding box center [237, 267] width 255 height 16
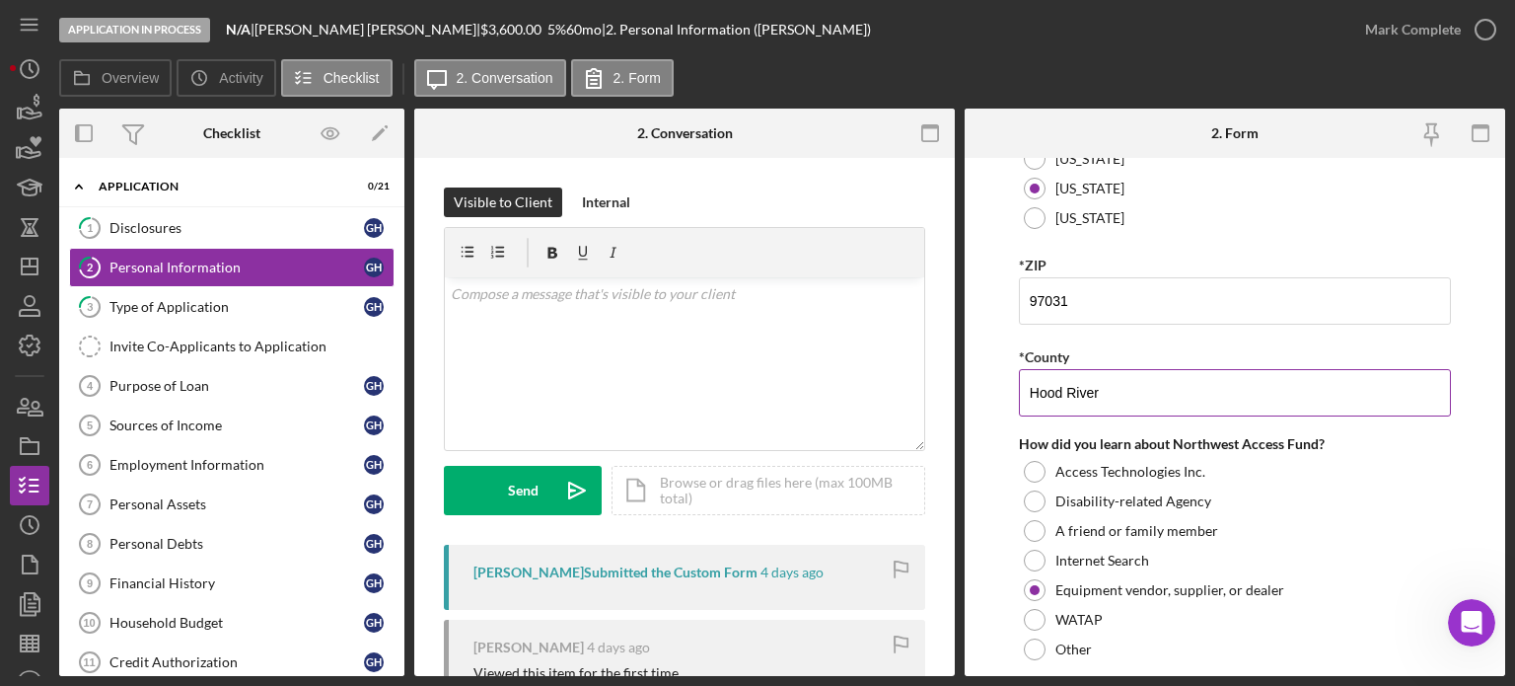
scroll to position [783, 0]
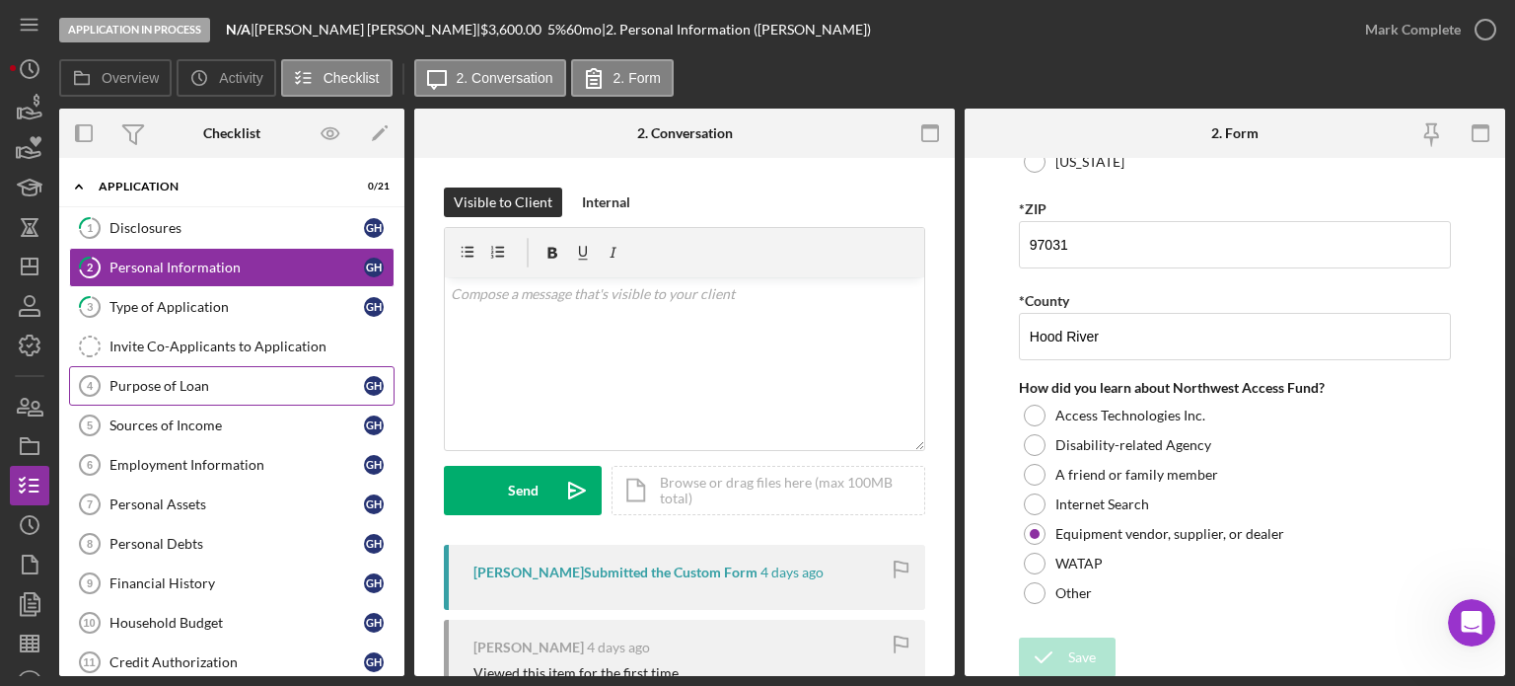
click at [210, 383] on div "Purpose of Loan" at bounding box center [237, 386] width 255 height 16
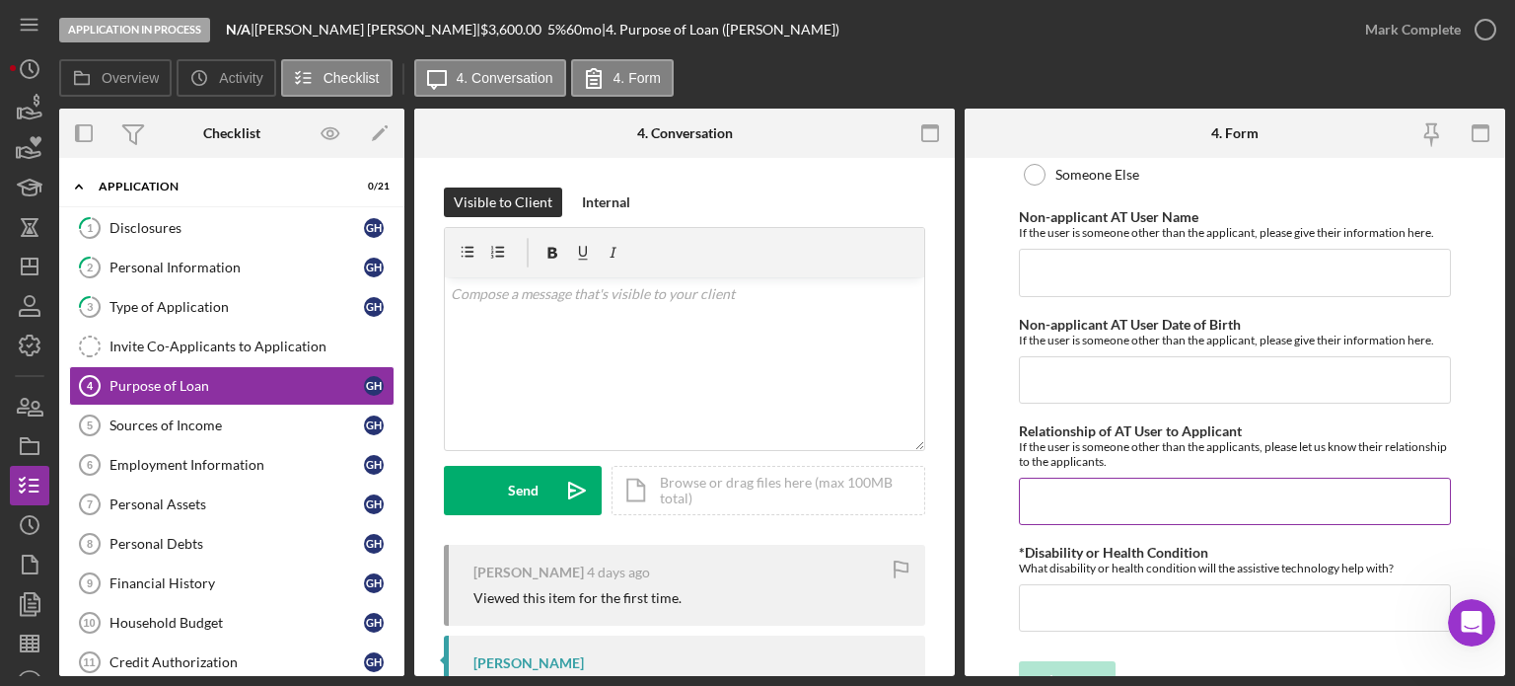
scroll to position [1759, 0]
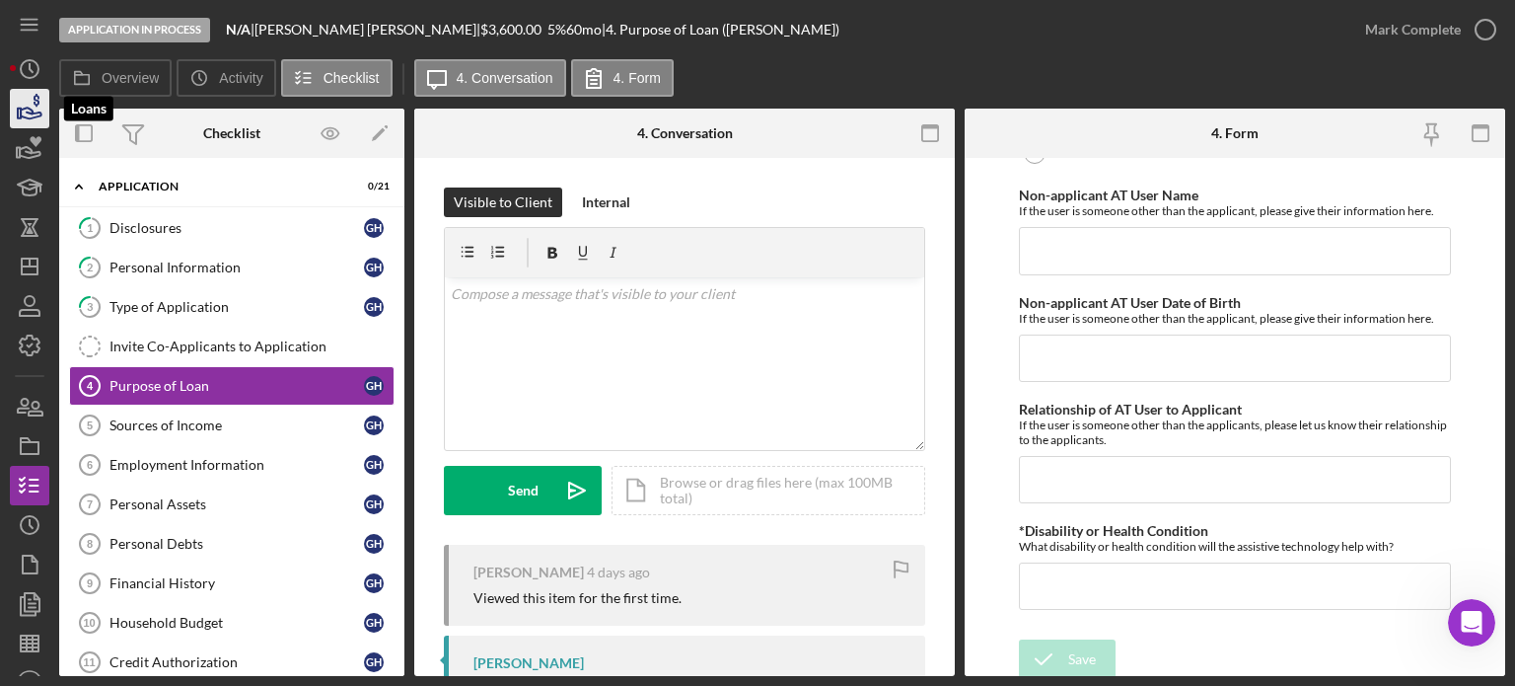
click at [21, 109] on polygon "button" at bounding box center [19, 114] width 3 height 10
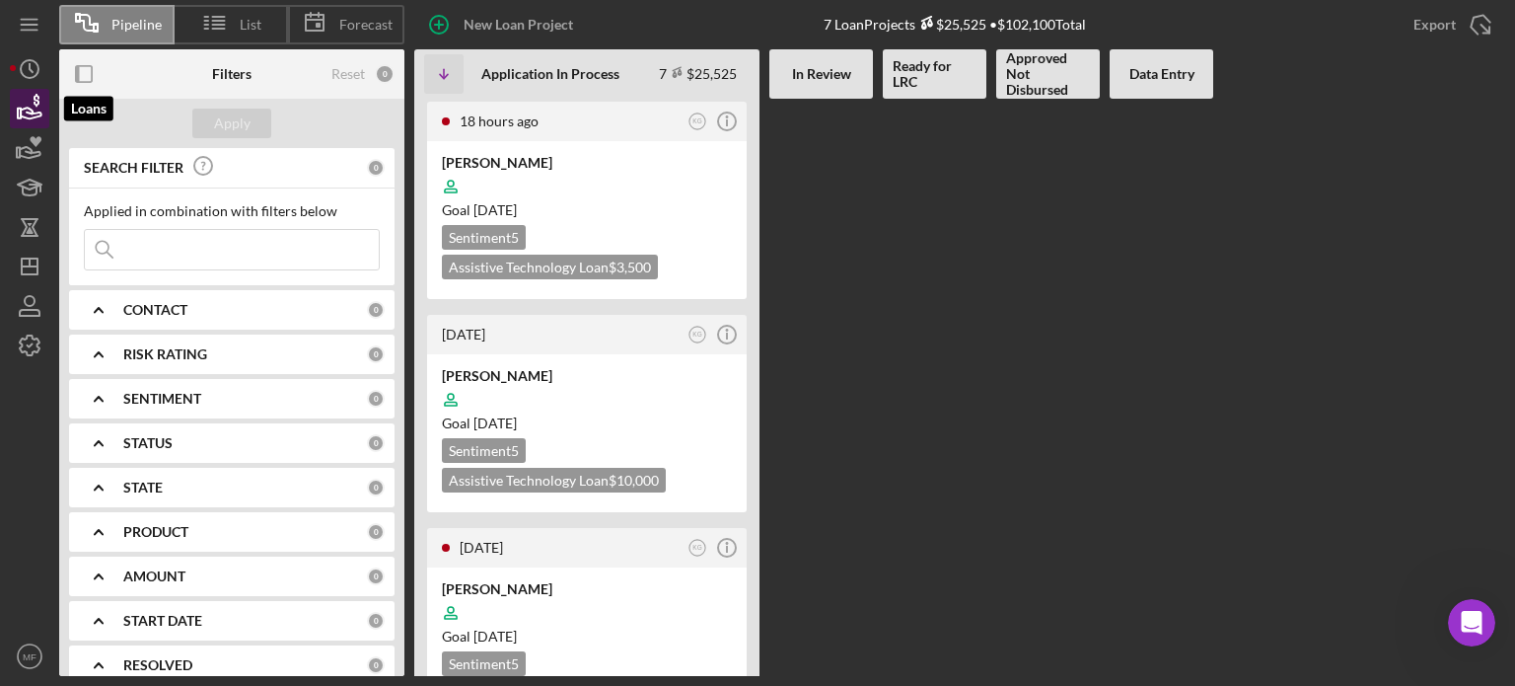
click at [23, 107] on icon "button" at bounding box center [29, 108] width 49 height 49
click at [36, 269] on icon "Icon/Dashboard" at bounding box center [29, 266] width 49 height 49
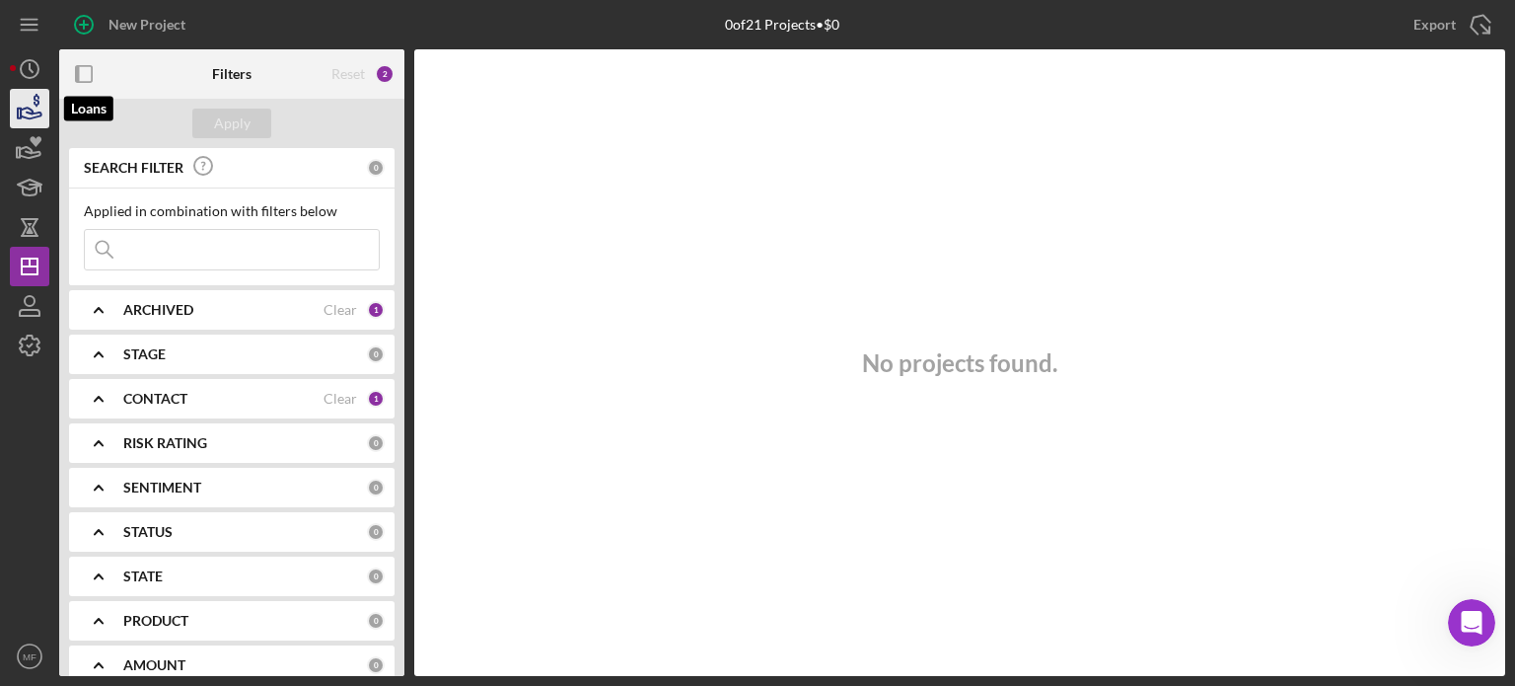
click at [26, 113] on icon "button" at bounding box center [29, 108] width 49 height 49
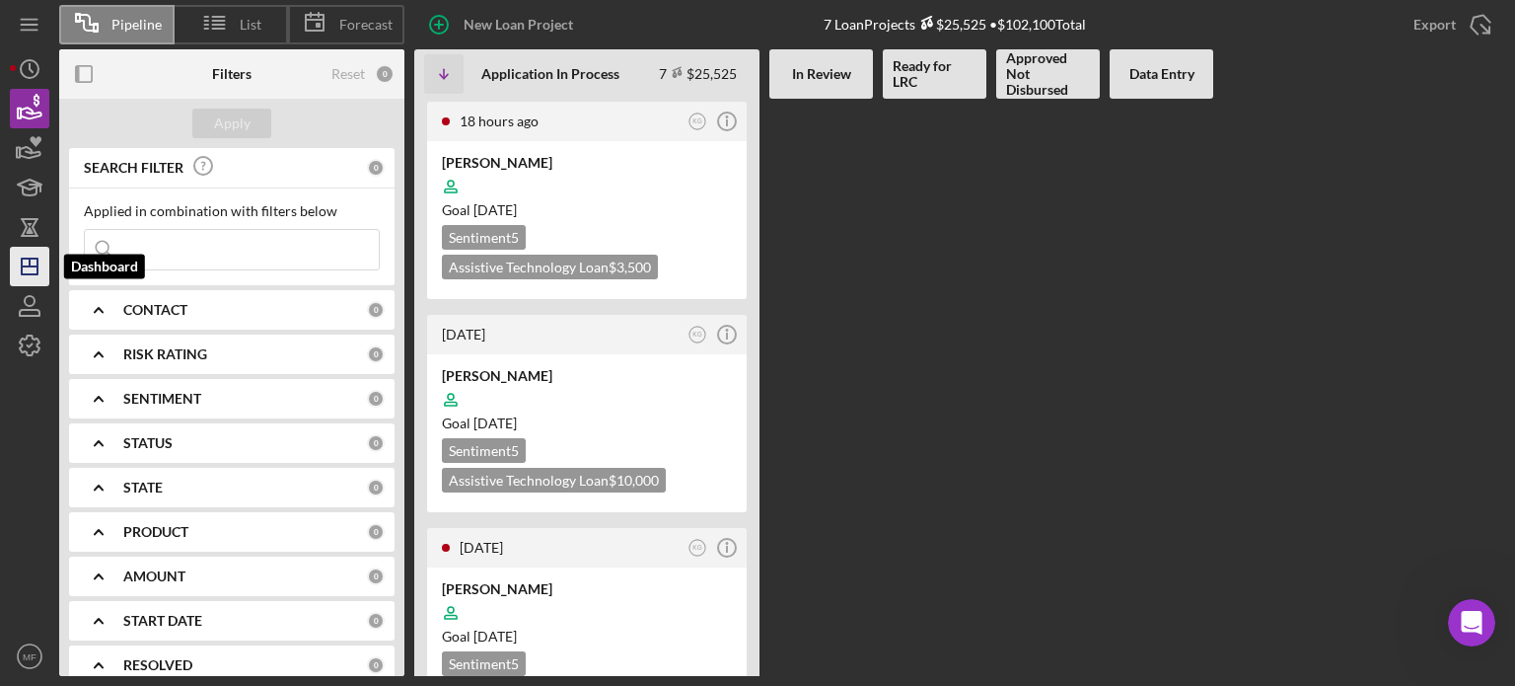
click at [24, 267] on icon "Icon/Dashboard" at bounding box center [29, 266] width 49 height 49
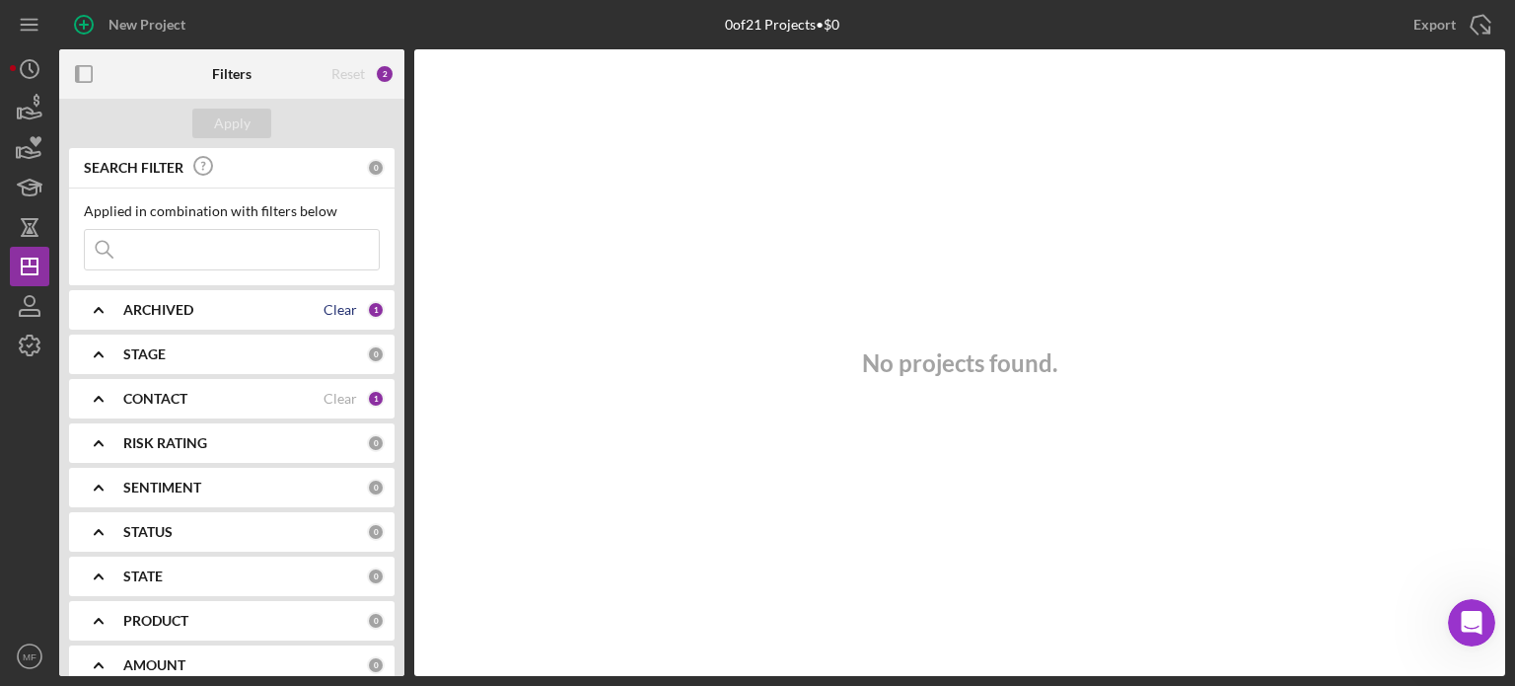
click at [337, 307] on div "Clear" at bounding box center [341, 310] width 34 height 16
click at [334, 392] on div "Clear" at bounding box center [341, 399] width 34 height 16
click at [232, 113] on div "Apply" at bounding box center [232, 124] width 37 height 30
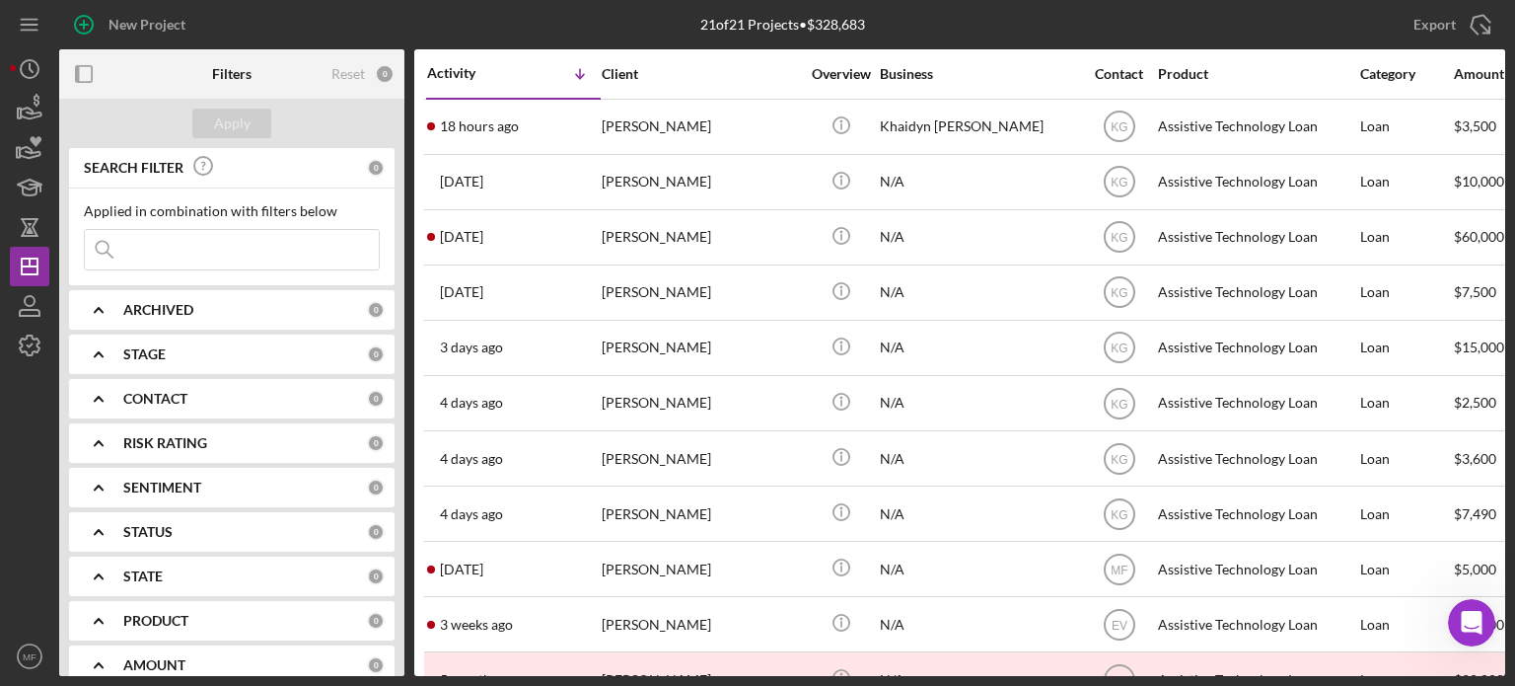
click at [226, 311] on div "ARCHIVED" at bounding box center [245, 310] width 244 height 16
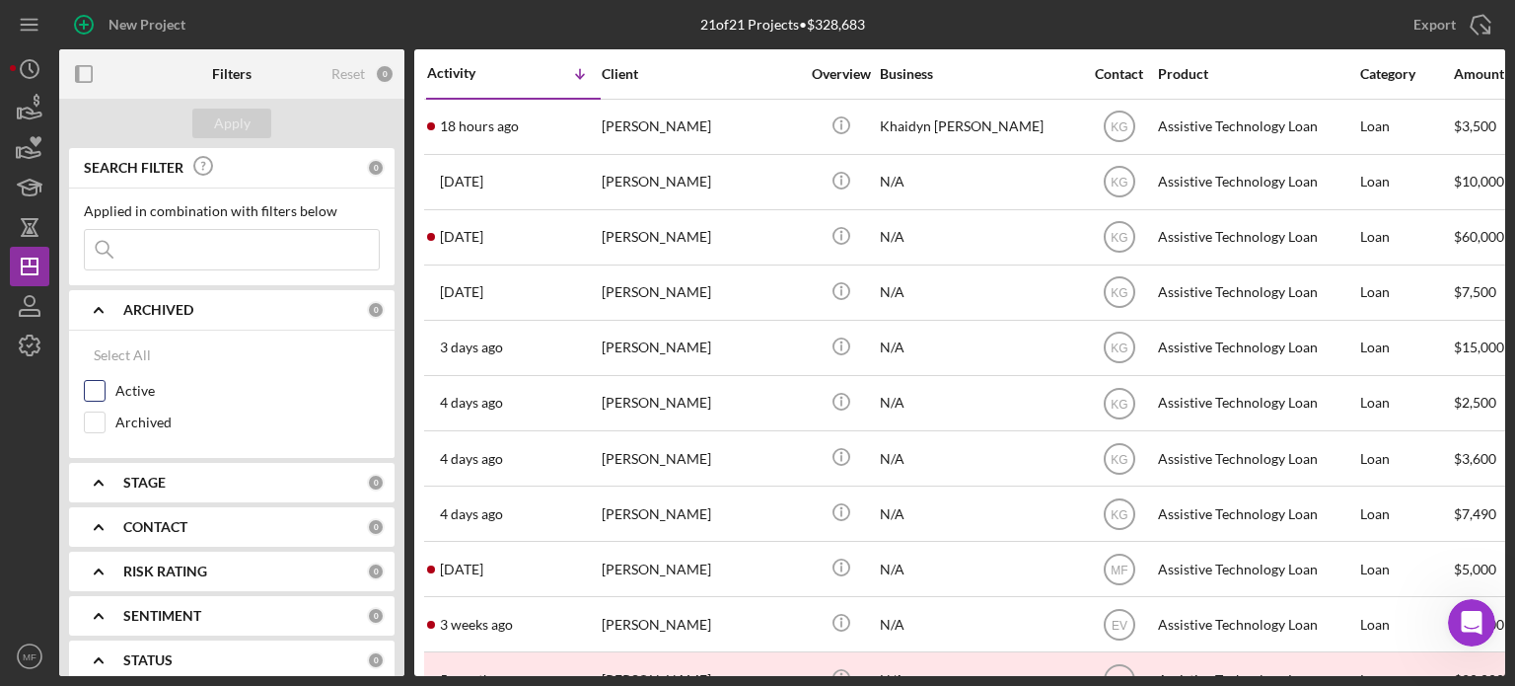
click at [93, 392] on input "Active" at bounding box center [95, 391] width 20 height 20
checkbox input "true"
click at [239, 119] on div "Apply" at bounding box center [232, 124] width 37 height 30
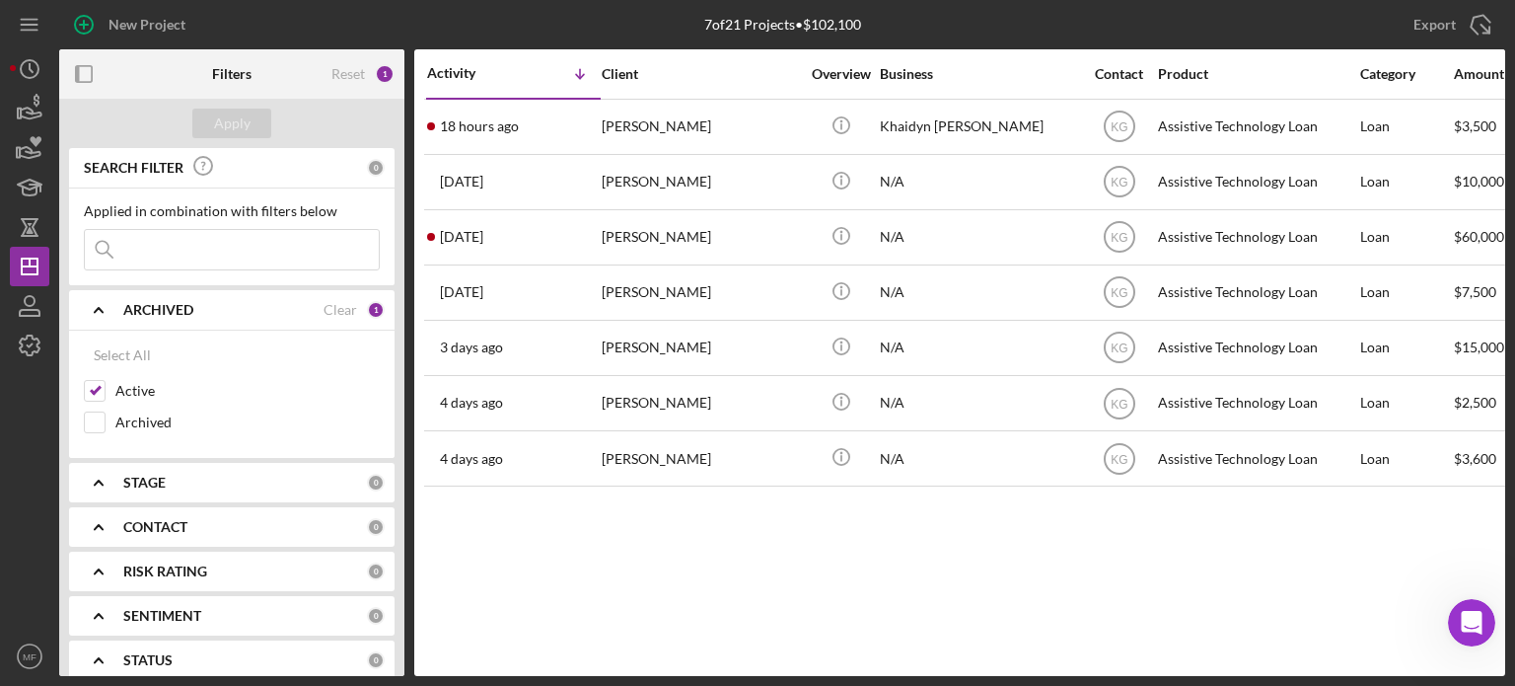
click at [578, 536] on div "Activity Icon/Table Sort Arrow Client Overview Business Contact Product Categor…" at bounding box center [959, 362] width 1091 height 627
click at [97, 310] on polyline at bounding box center [99, 310] width 8 height 4
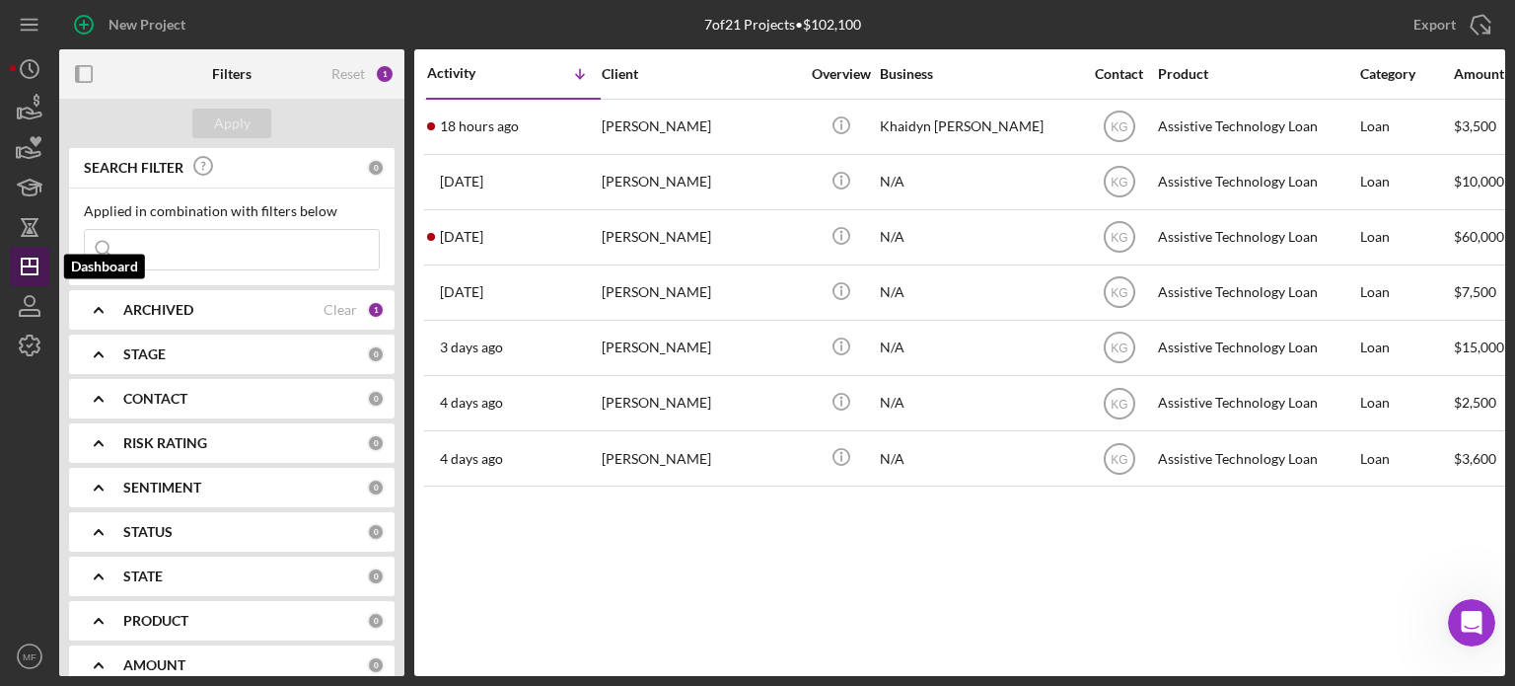
click at [28, 270] on icon "Icon/Dashboard" at bounding box center [29, 266] width 49 height 49
click at [35, 114] on icon "button" at bounding box center [29, 108] width 49 height 49
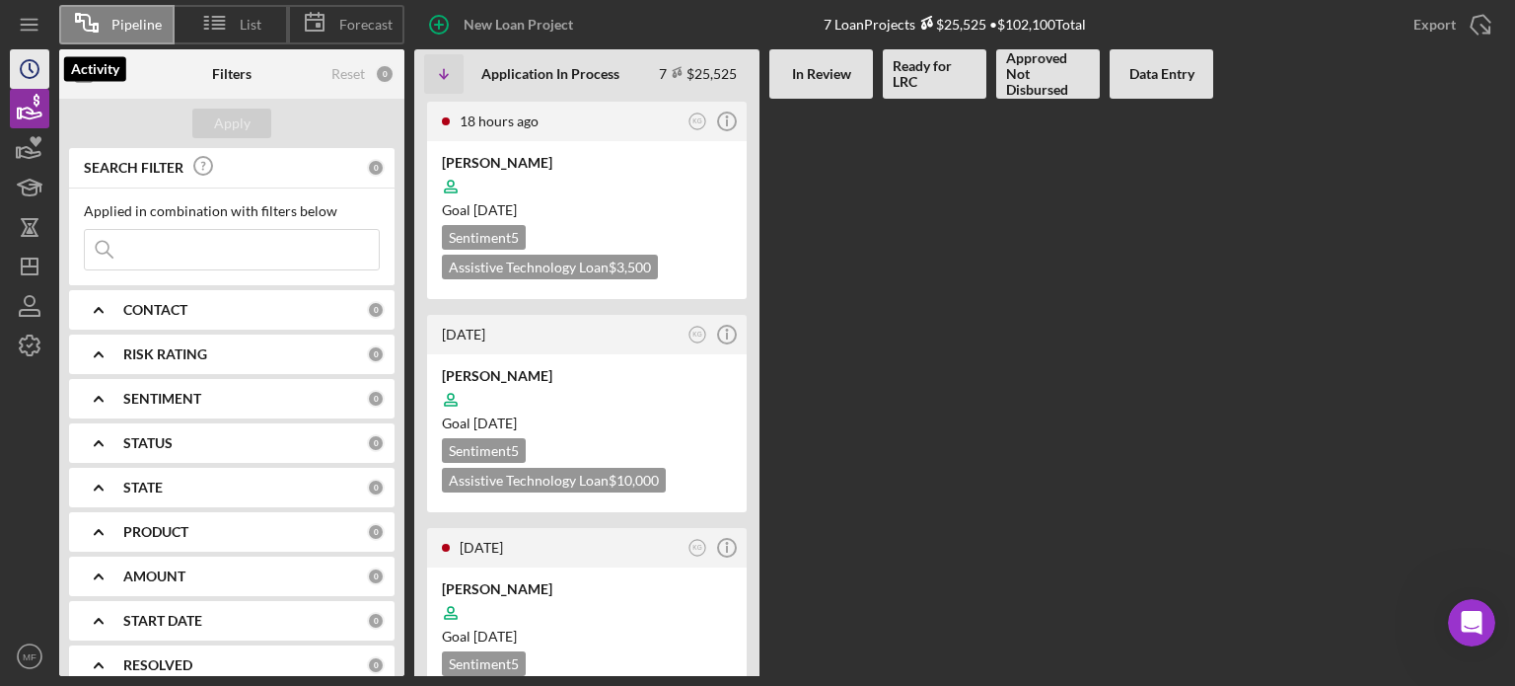
click at [30, 62] on icon "Icon/History" at bounding box center [29, 68] width 49 height 49
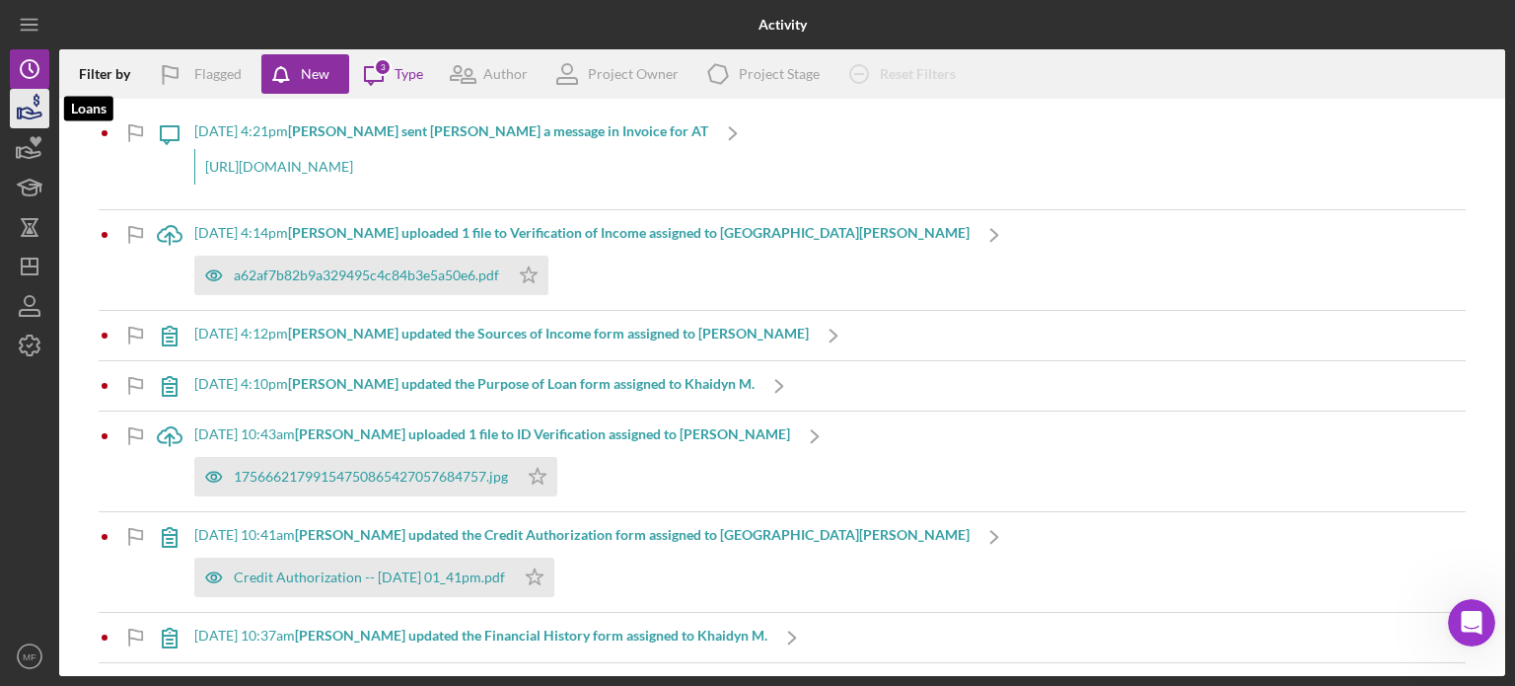
click at [27, 110] on icon "button" at bounding box center [29, 108] width 49 height 49
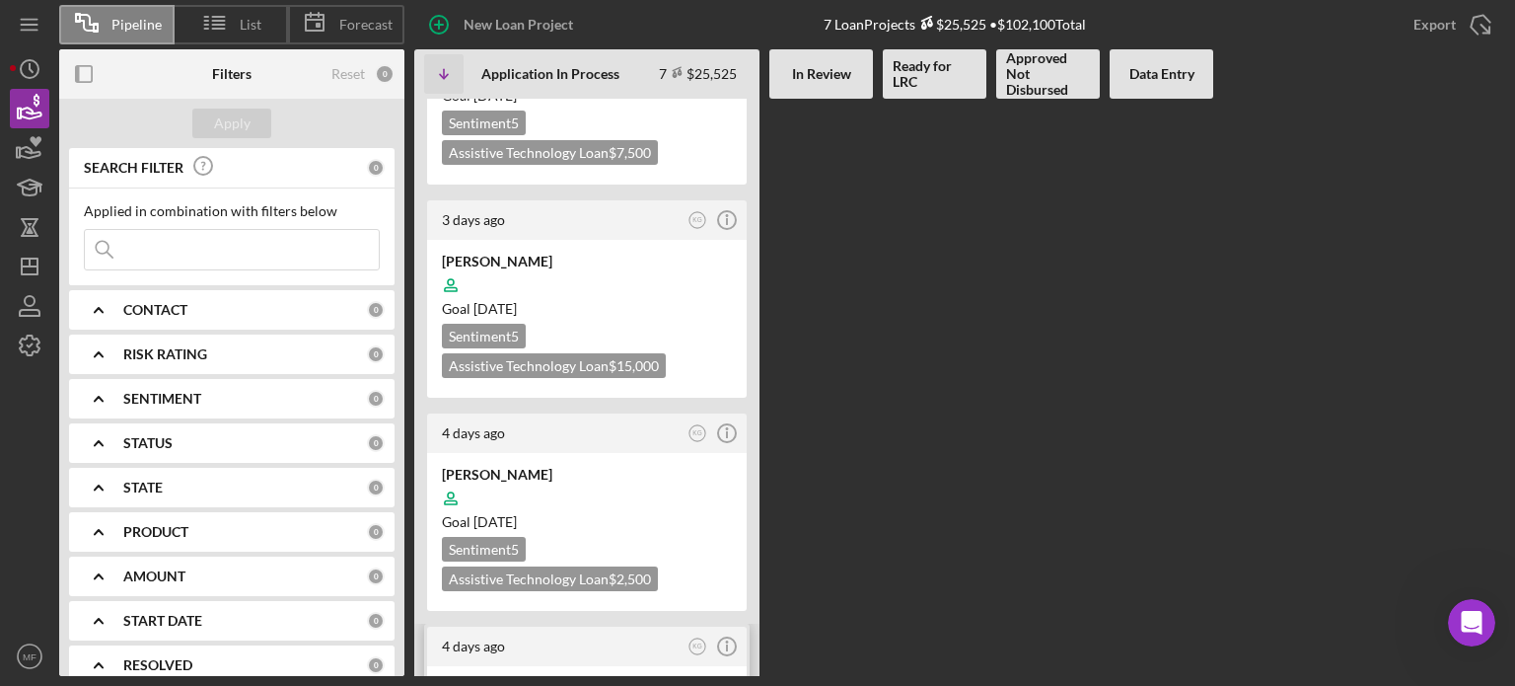
scroll to position [906, 0]
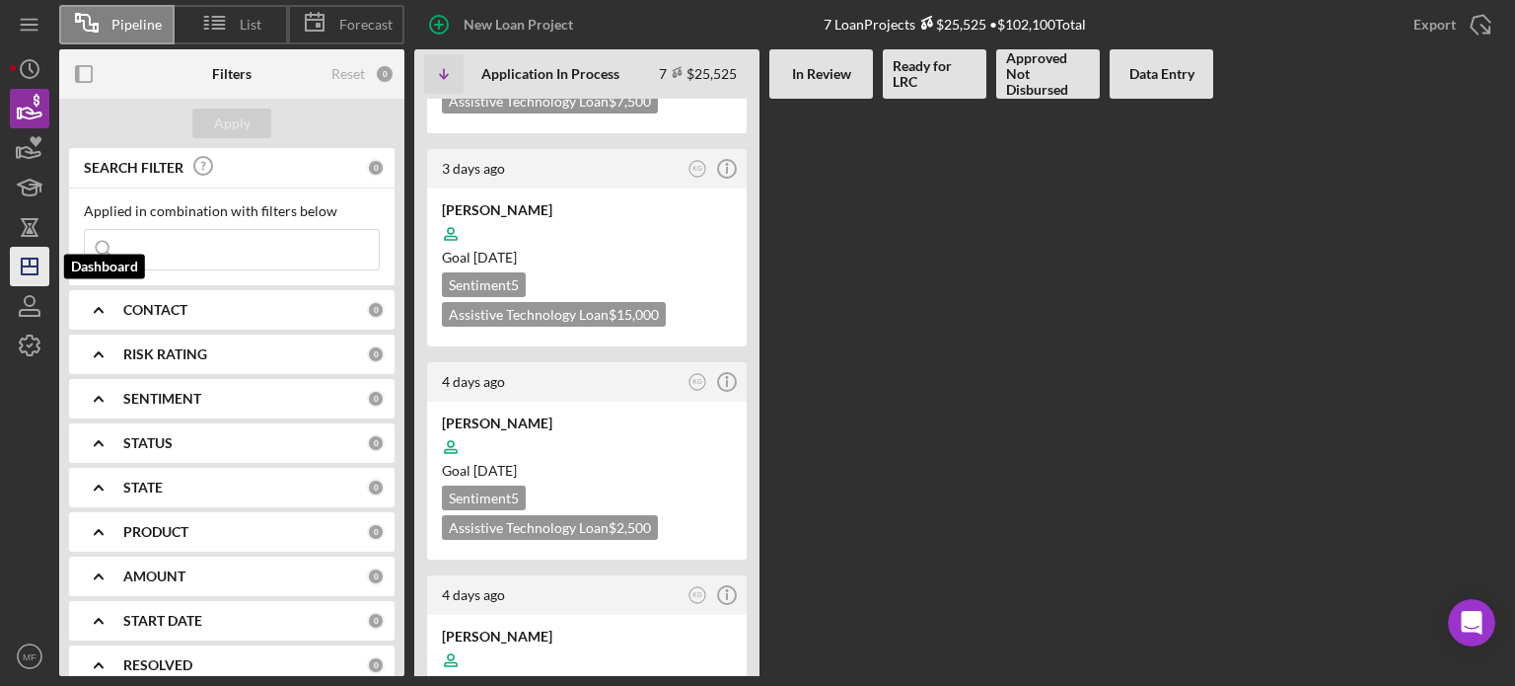
click at [40, 263] on icon "Icon/Dashboard" at bounding box center [29, 266] width 49 height 49
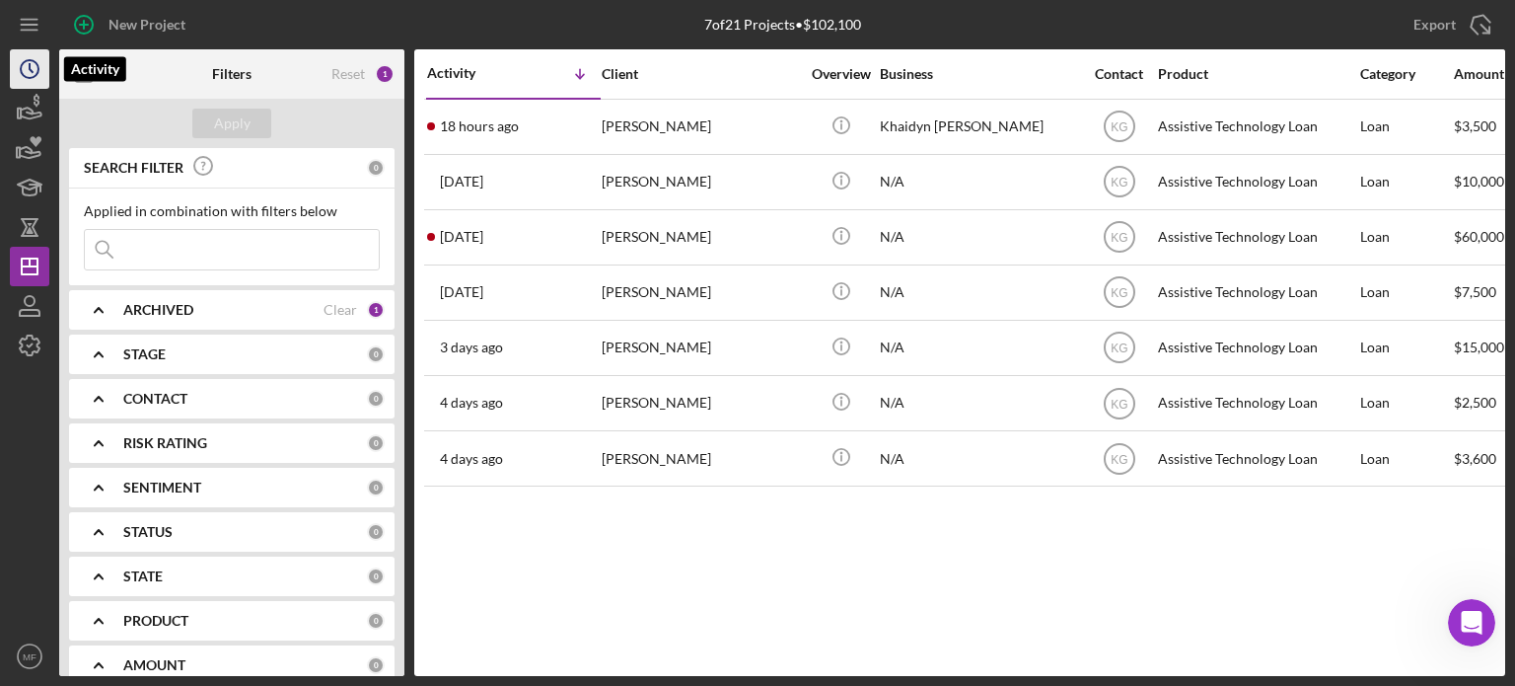
click at [28, 62] on icon "Icon/History" at bounding box center [29, 68] width 49 height 49
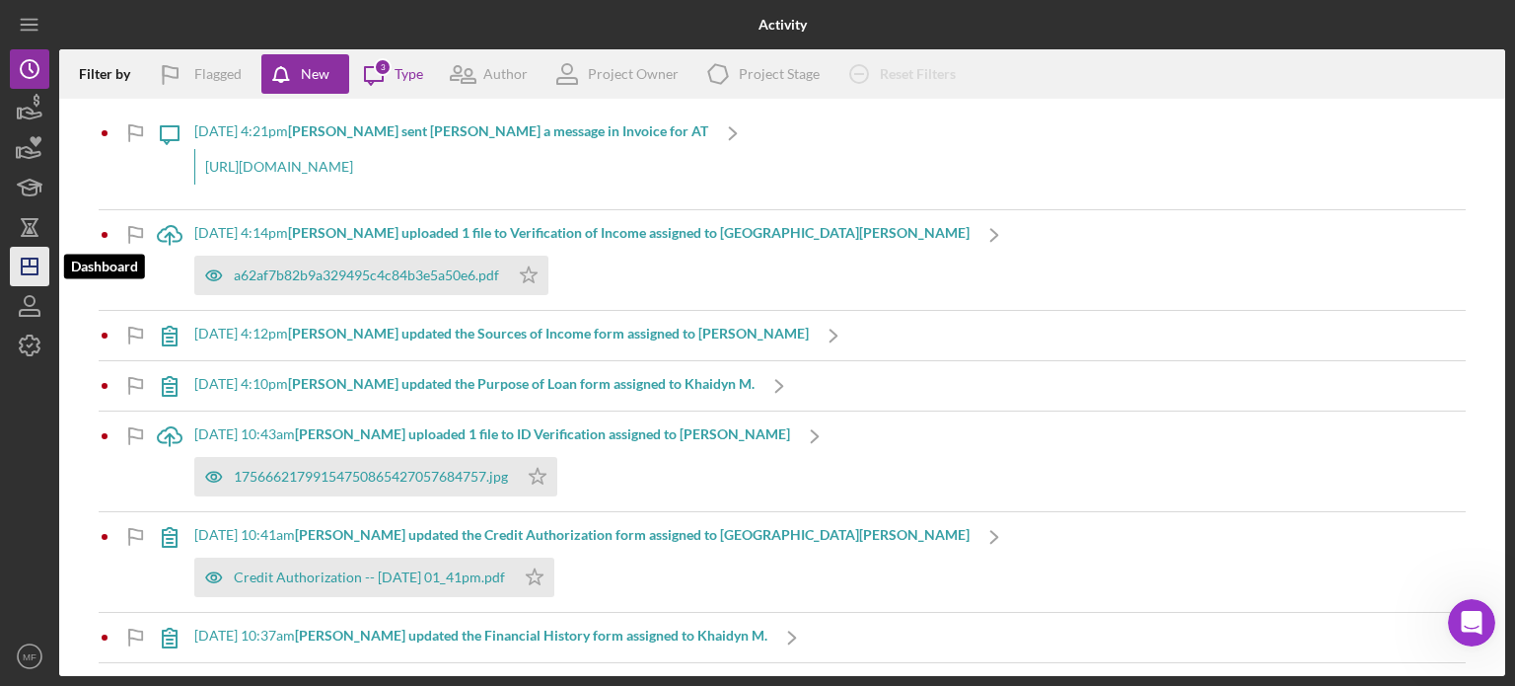
click at [34, 259] on icon "Icon/Dashboard" at bounding box center [29, 266] width 49 height 49
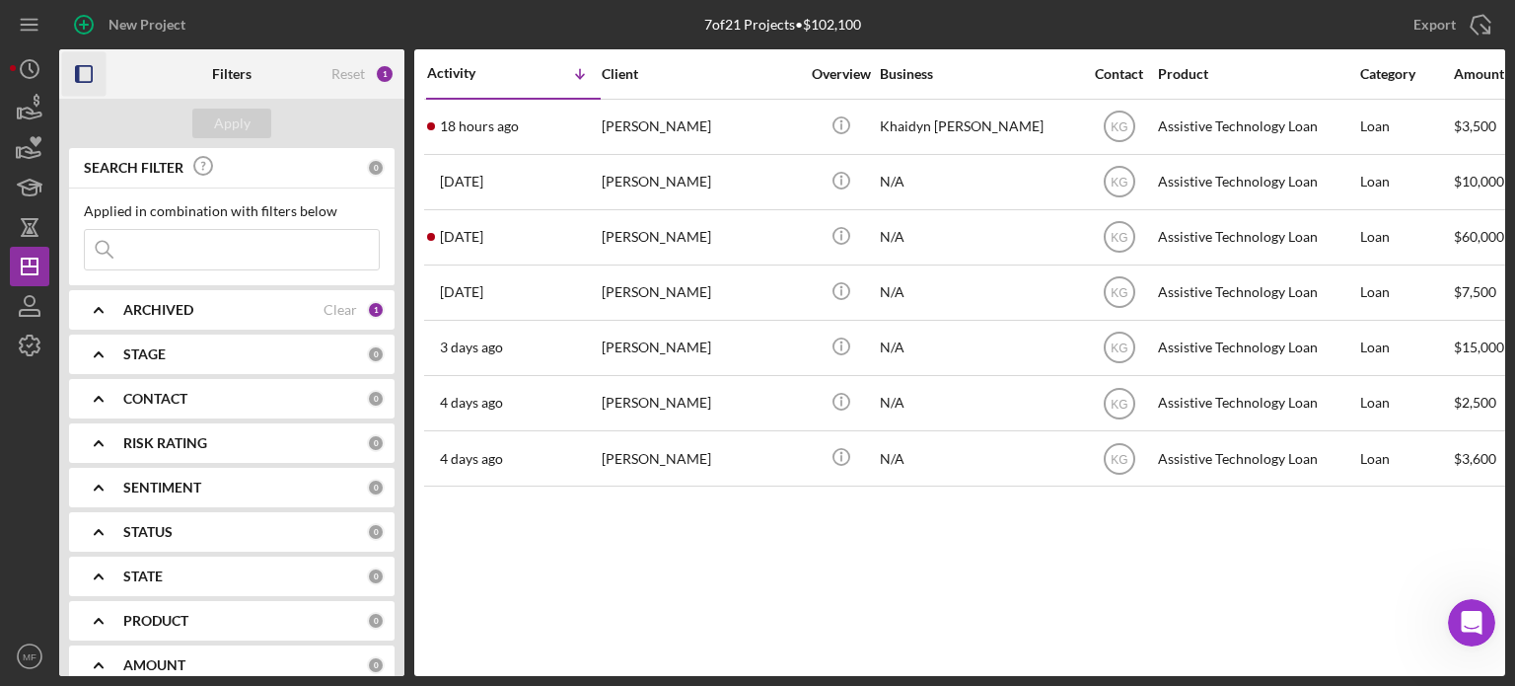
click at [78, 75] on rect "button" at bounding box center [78, 74] width 4 height 16
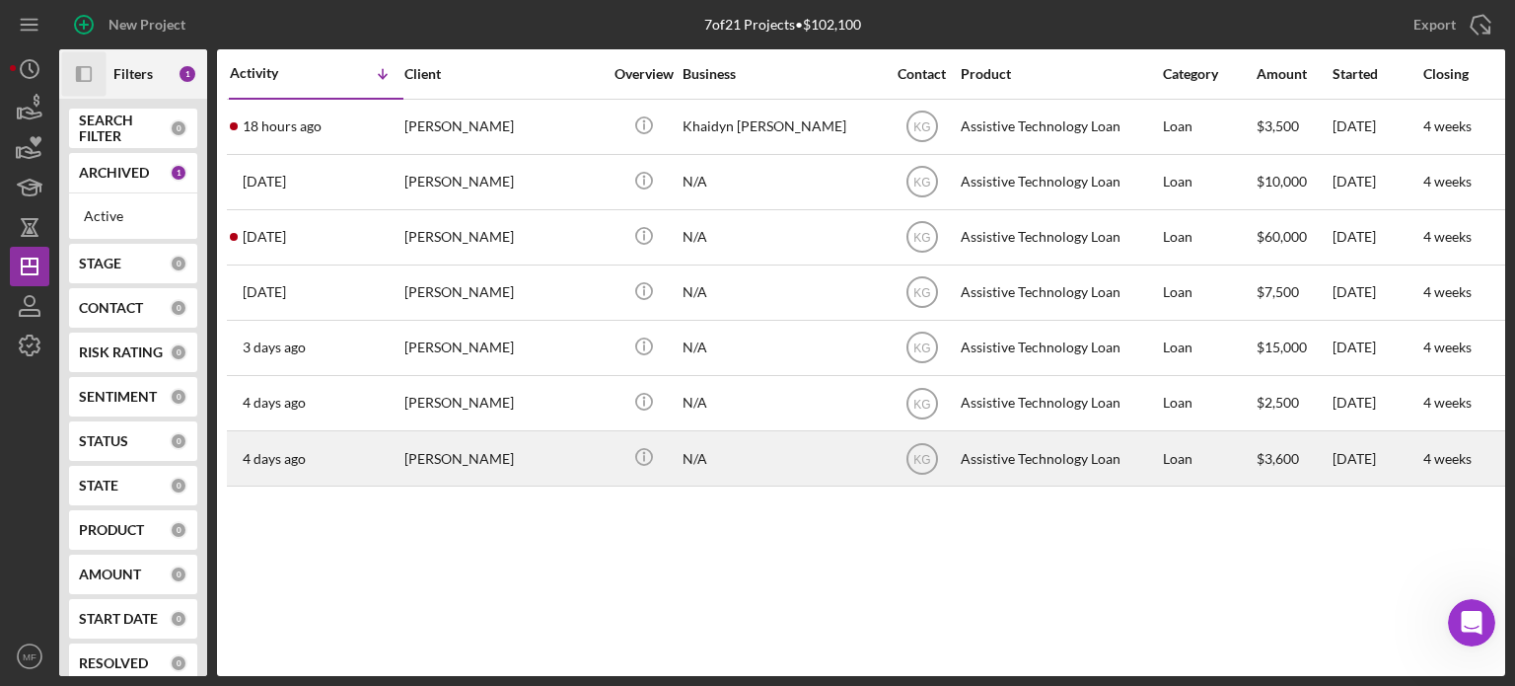
click at [527, 467] on div "[PERSON_NAME]" at bounding box center [503, 458] width 197 height 52
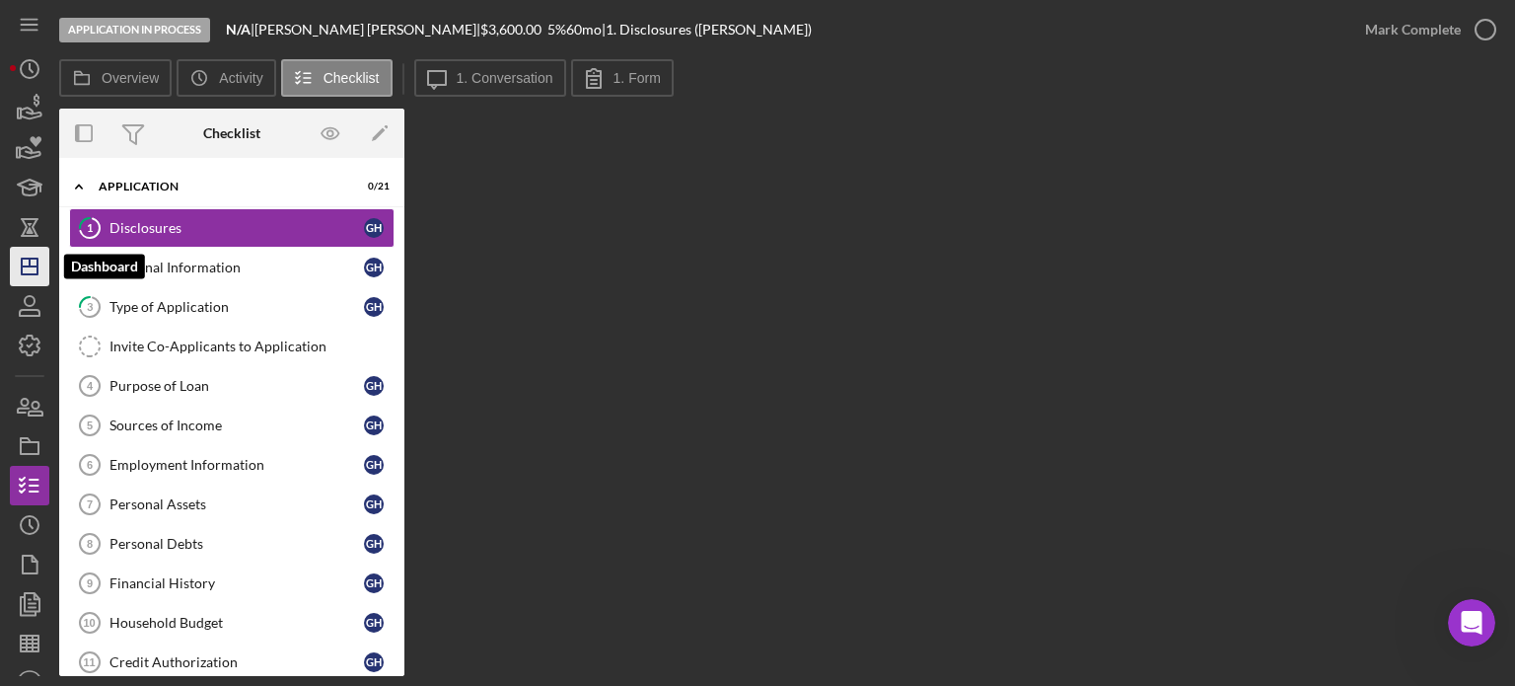
click at [24, 259] on polygon "button" at bounding box center [30, 266] width 16 height 16
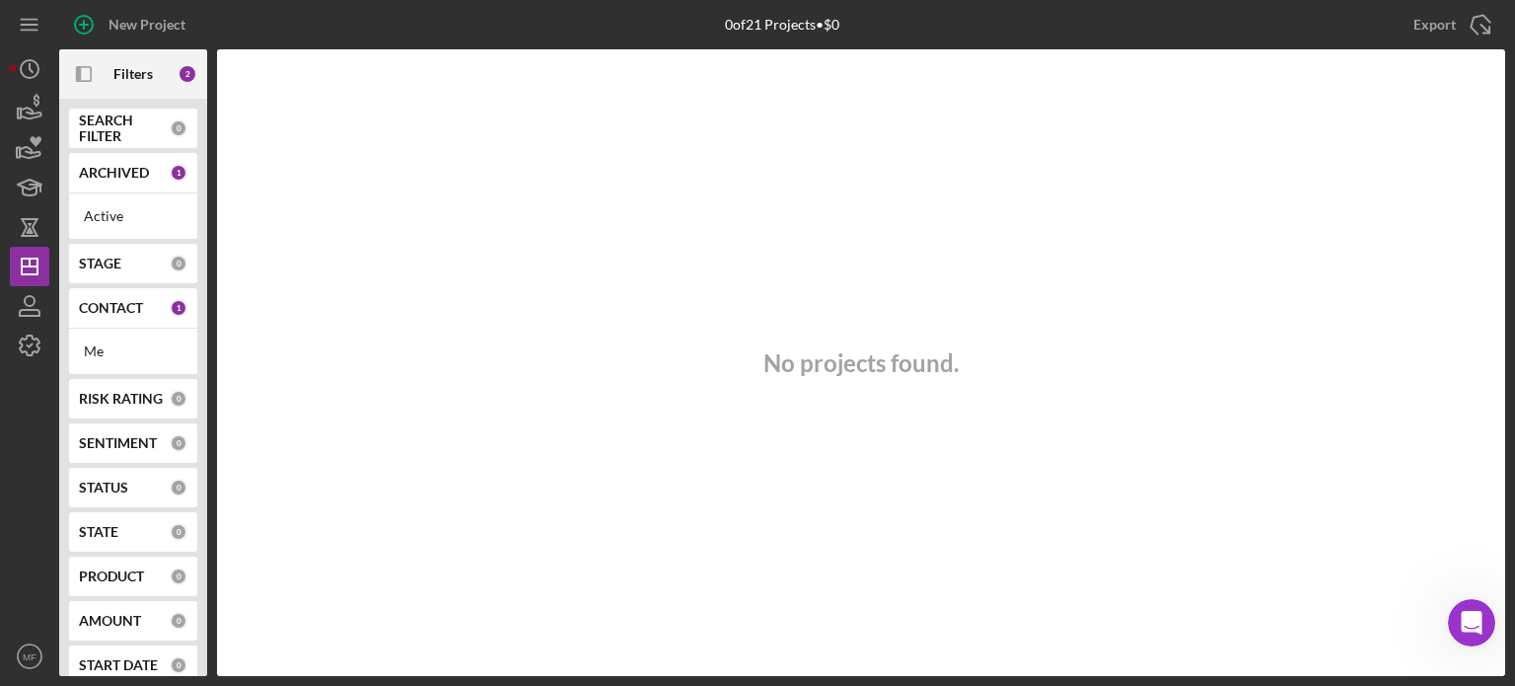
click at [130, 305] on b "CONTACT" at bounding box center [111, 308] width 64 height 16
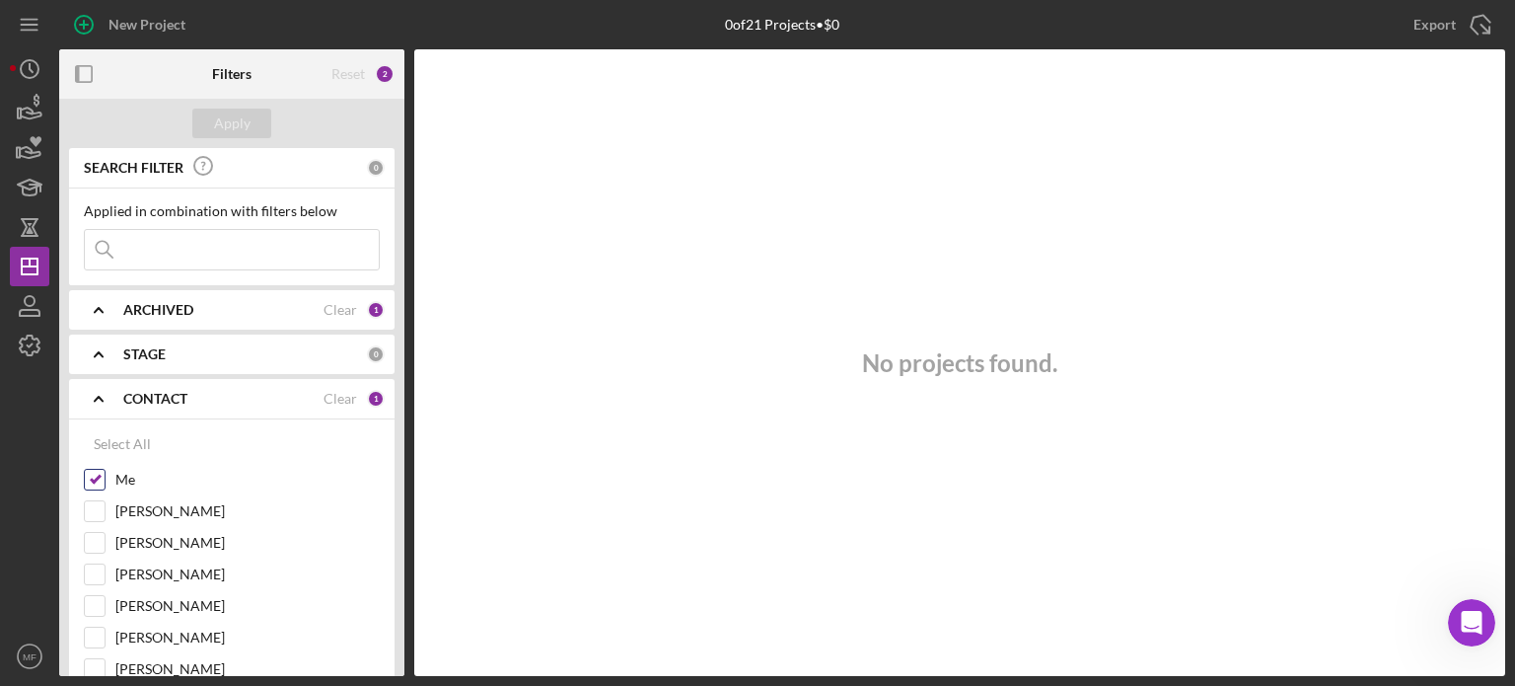
click at [90, 477] on input "Me" at bounding box center [95, 480] width 20 height 20
checkbox input "false"
click at [230, 117] on div "Apply" at bounding box center [232, 124] width 37 height 30
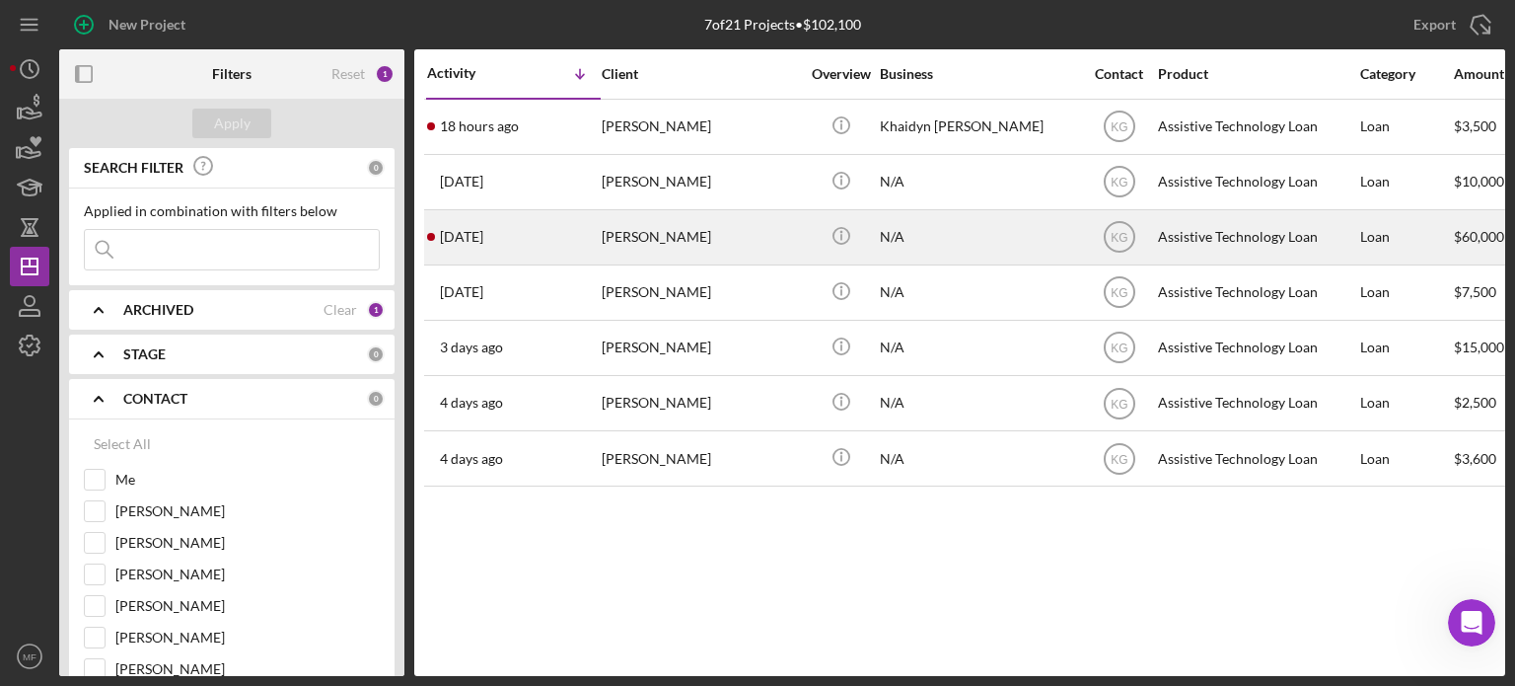
click at [659, 232] on div "[PERSON_NAME]" at bounding box center [700, 237] width 197 height 52
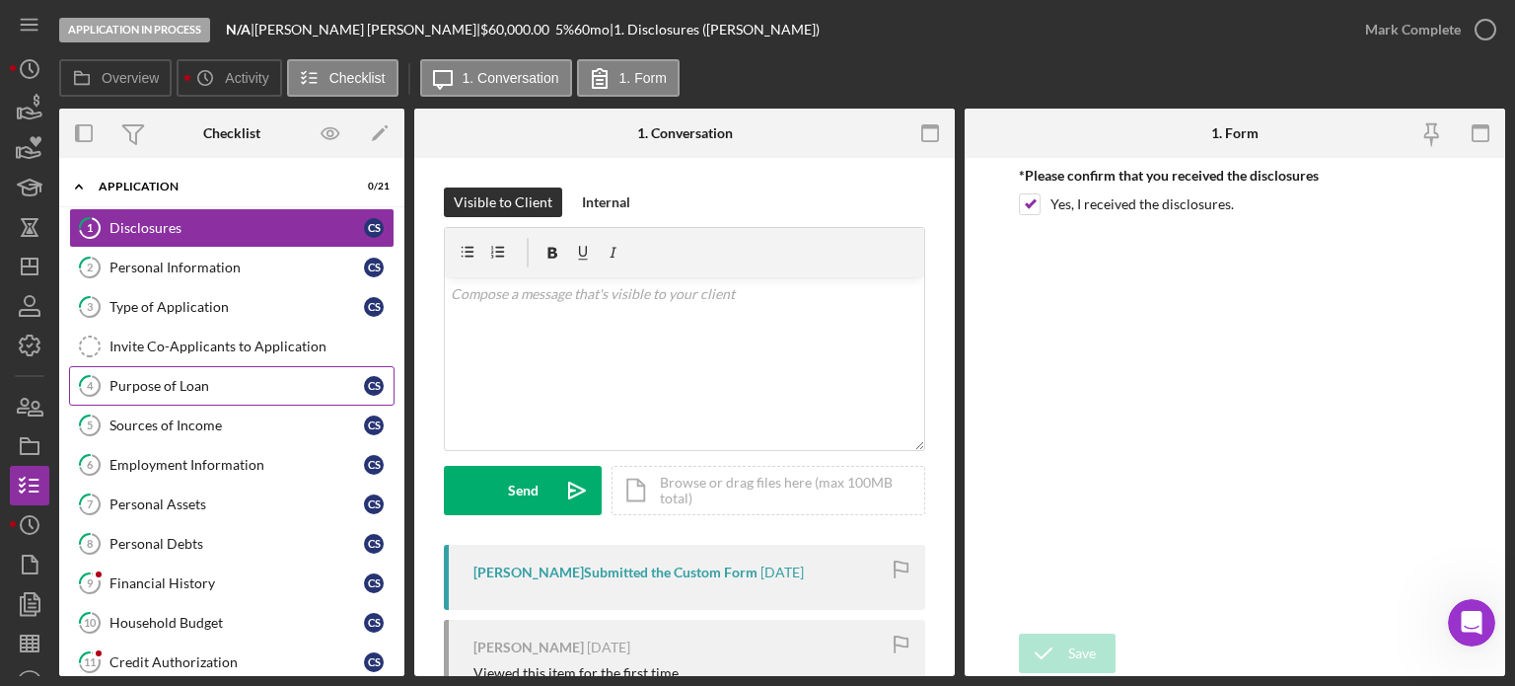
click at [186, 382] on div "Purpose of Loan" at bounding box center [237, 386] width 255 height 16
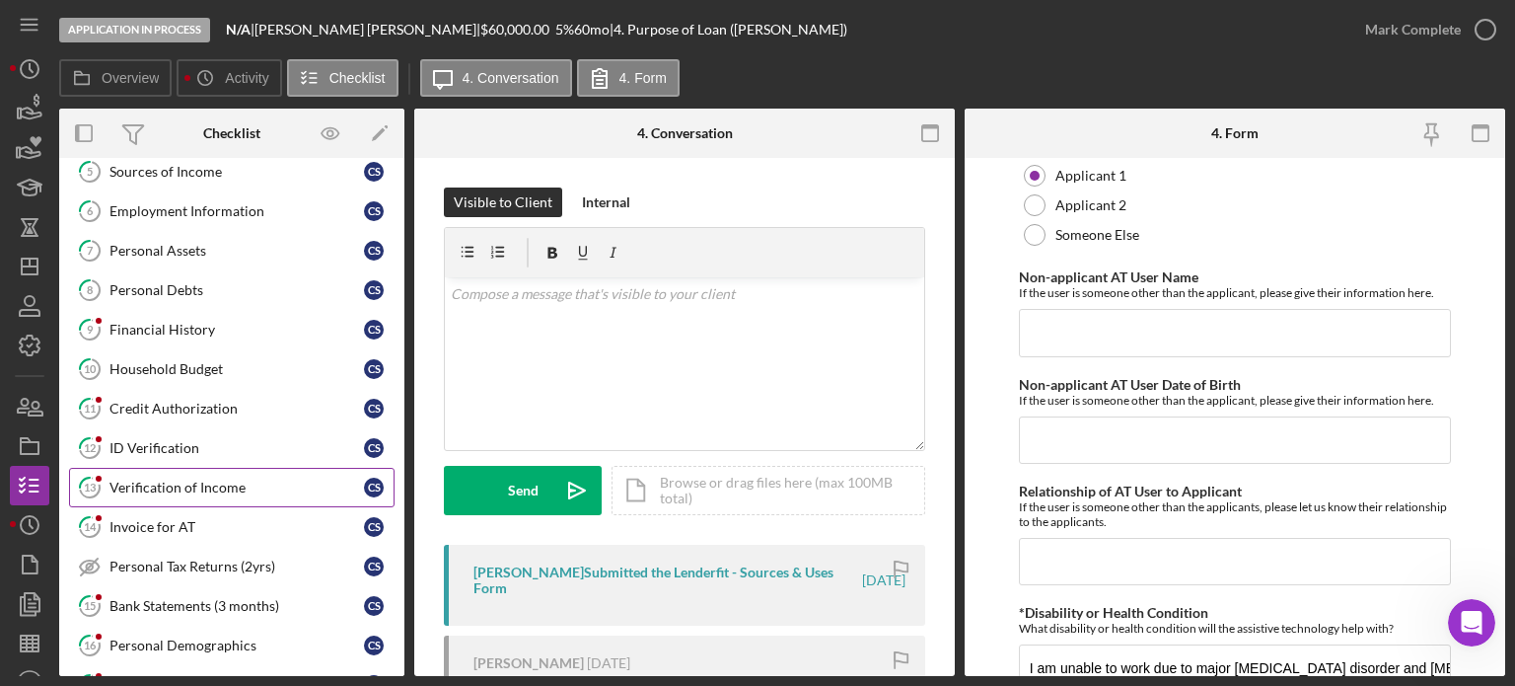
scroll to position [296, 0]
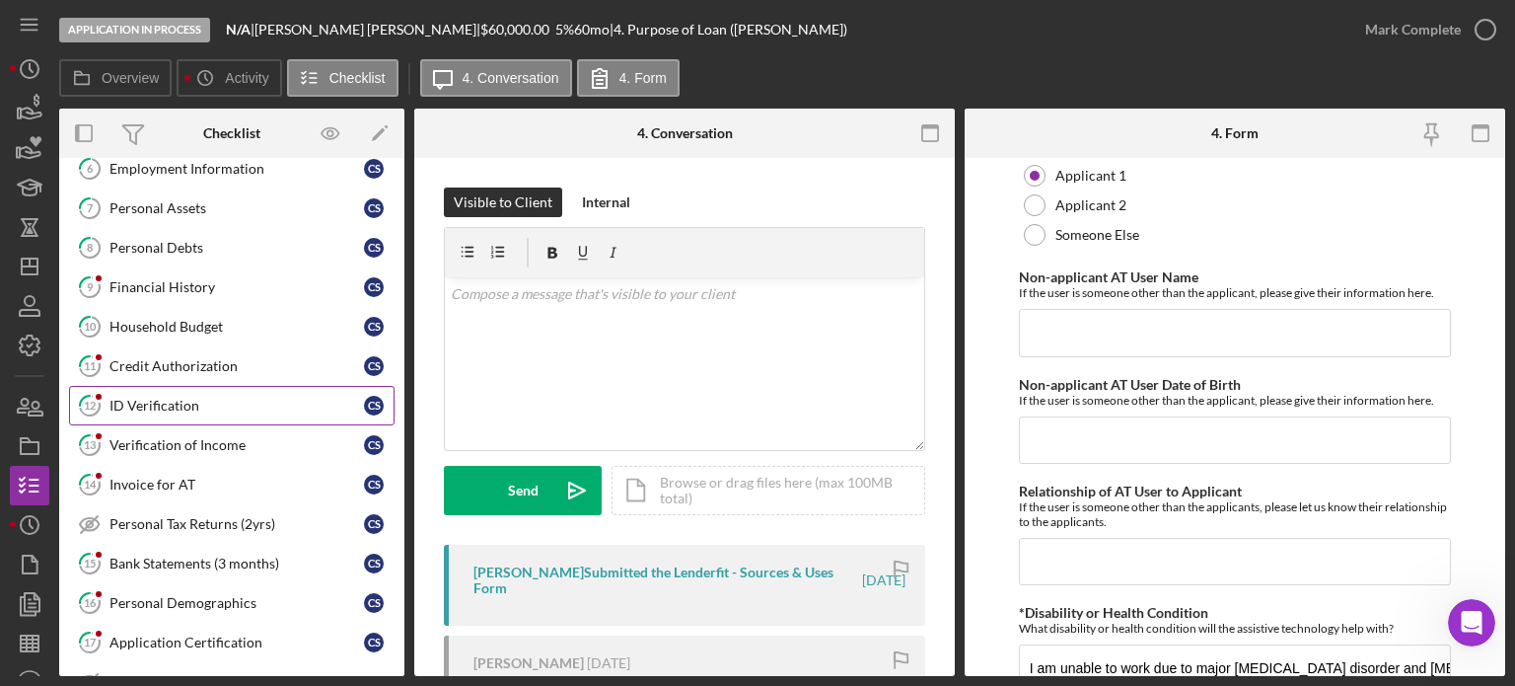
click at [150, 399] on div "ID Verification" at bounding box center [237, 406] width 255 height 16
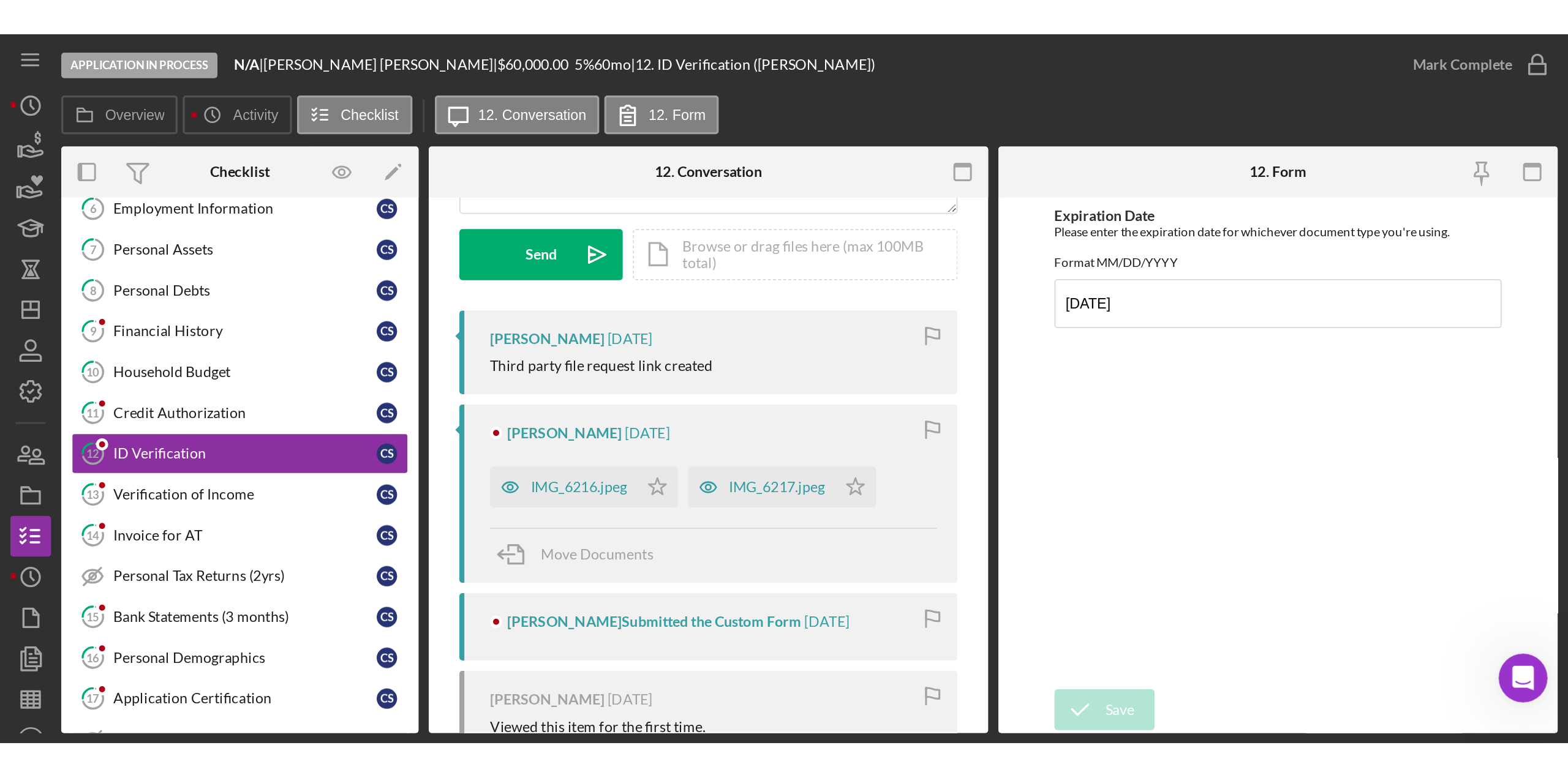
scroll to position [184, 0]
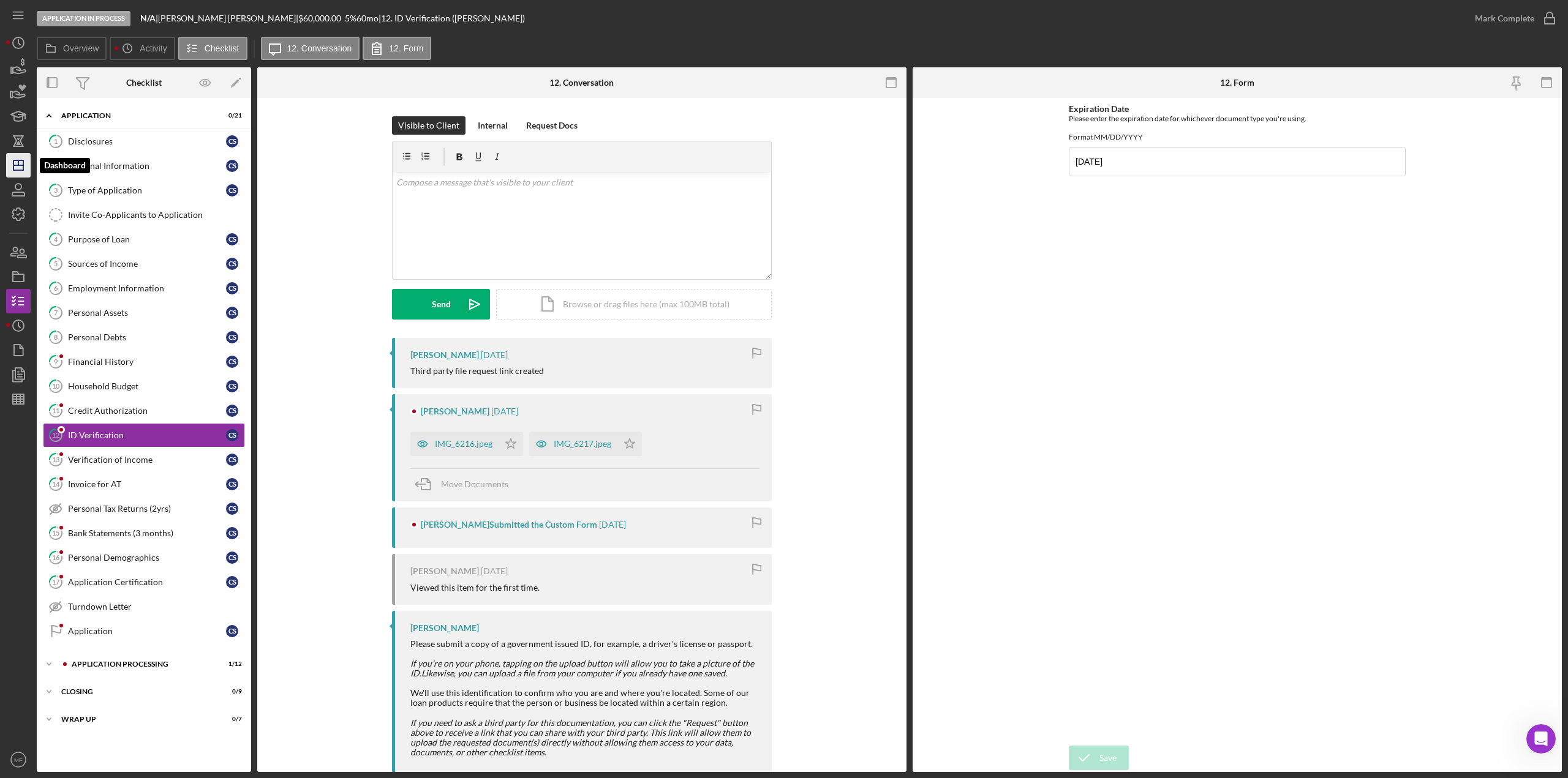
click at [22, 163] on icon "Icon/Dashboard" at bounding box center [18, 165] width 30 height 30
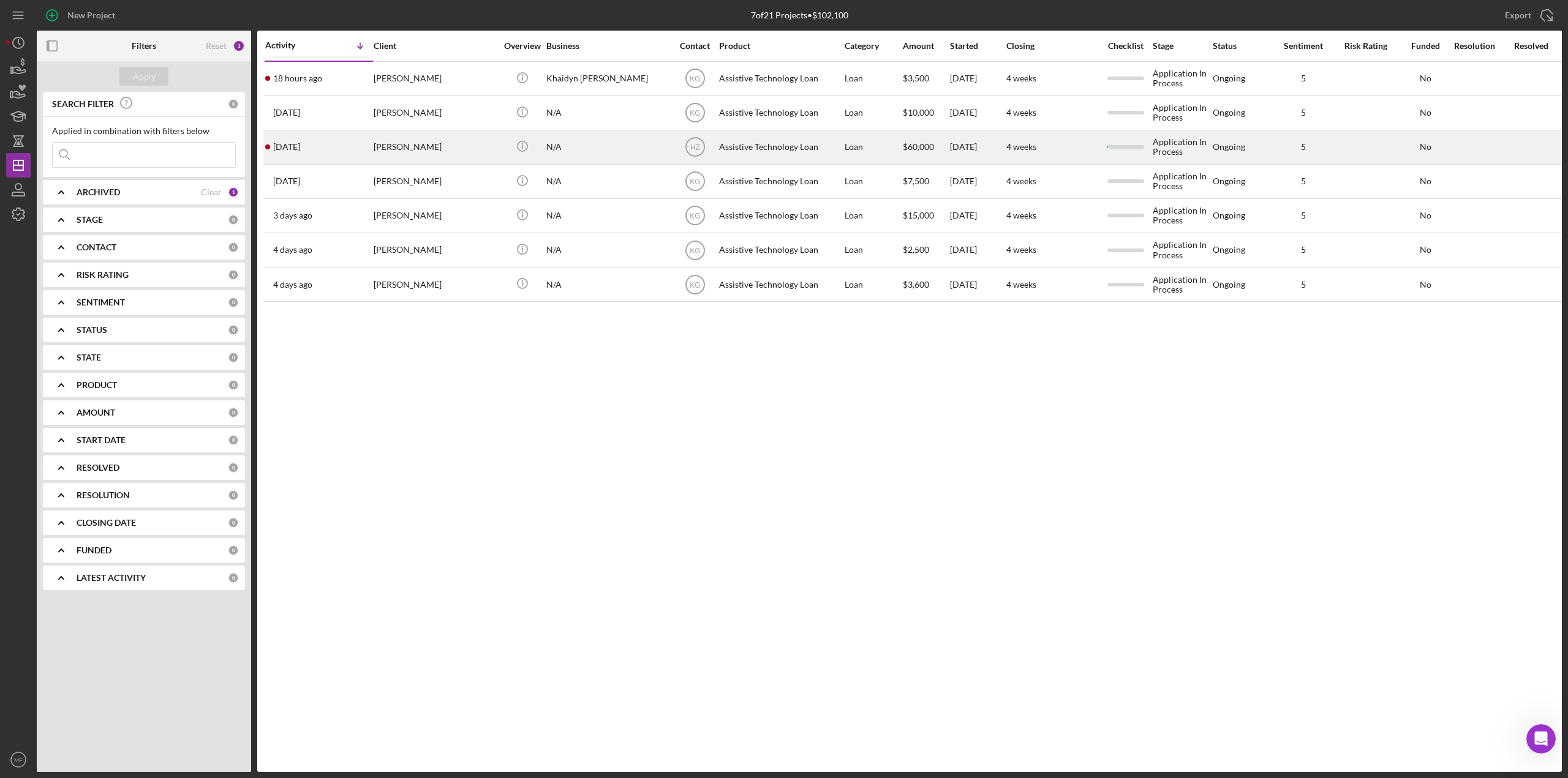
click at [595, 148] on div "N/A" at bounding box center [607, 147] width 122 height 32
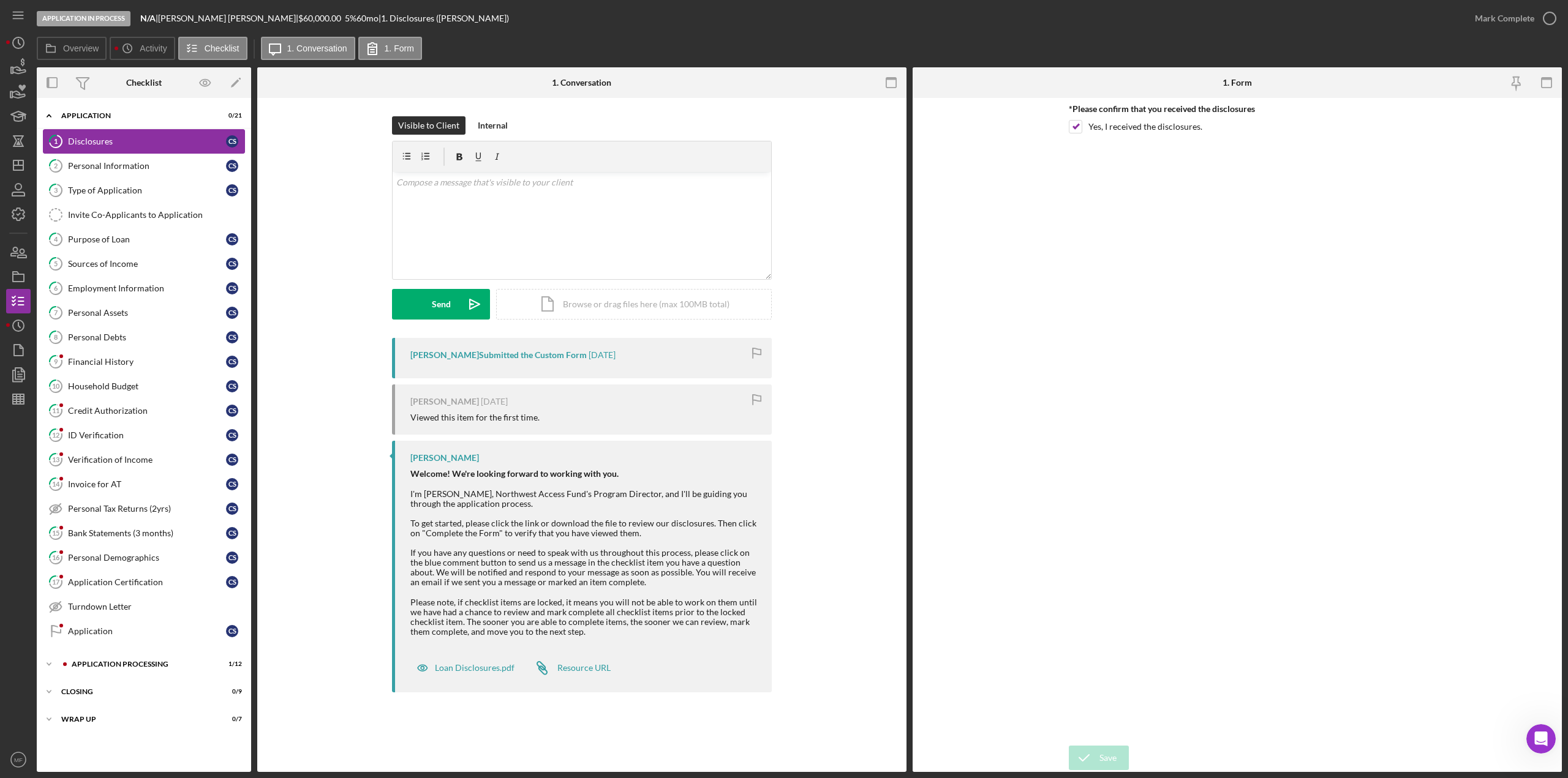
click at [127, 143] on div "Disclosures" at bounding box center [147, 141] width 158 height 10
click at [20, 167] on icon "Icon/Dashboard" at bounding box center [18, 165] width 30 height 30
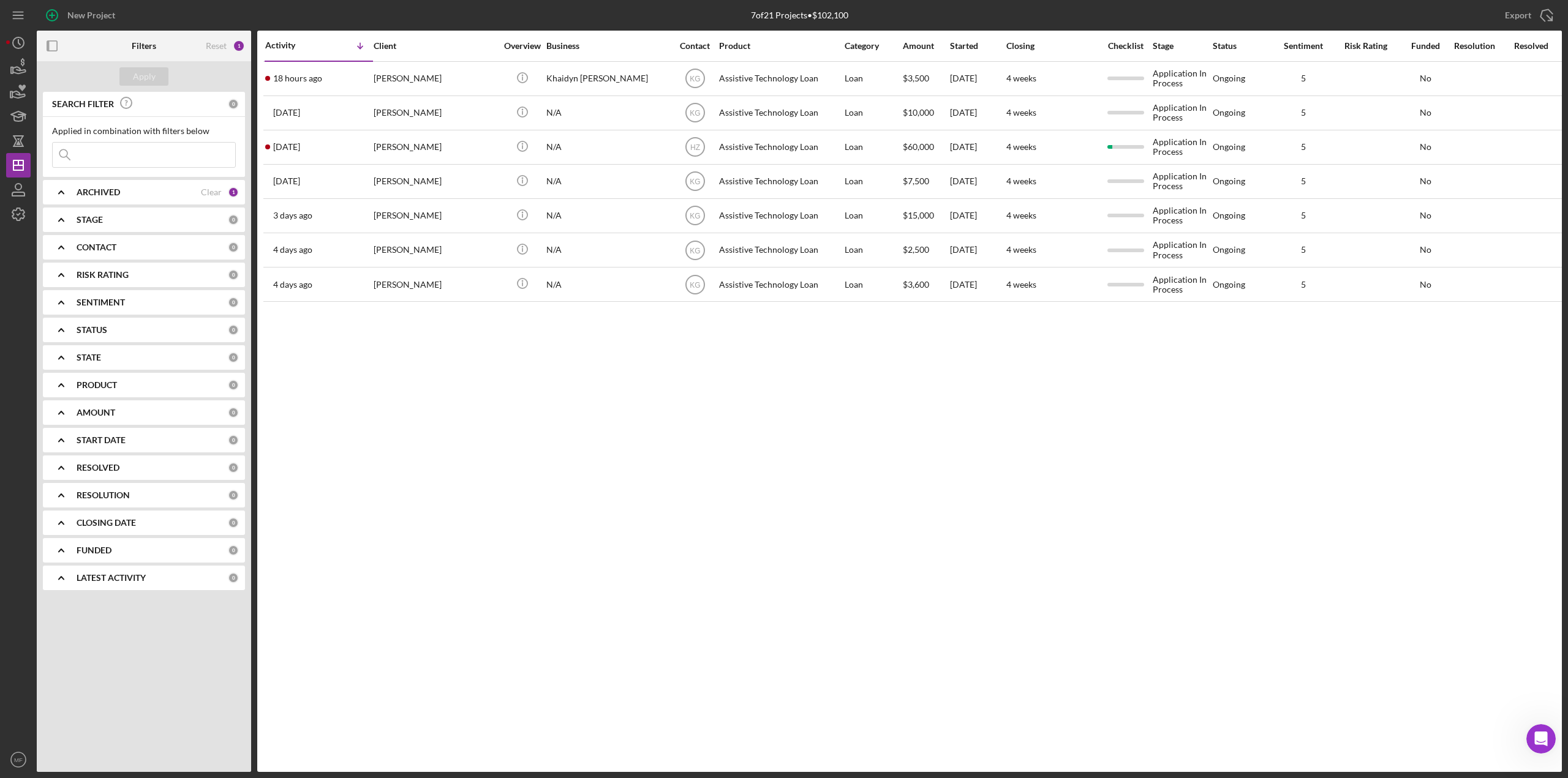
click at [168, 243] on div "CONTACT" at bounding box center [152, 248] width 151 height 10
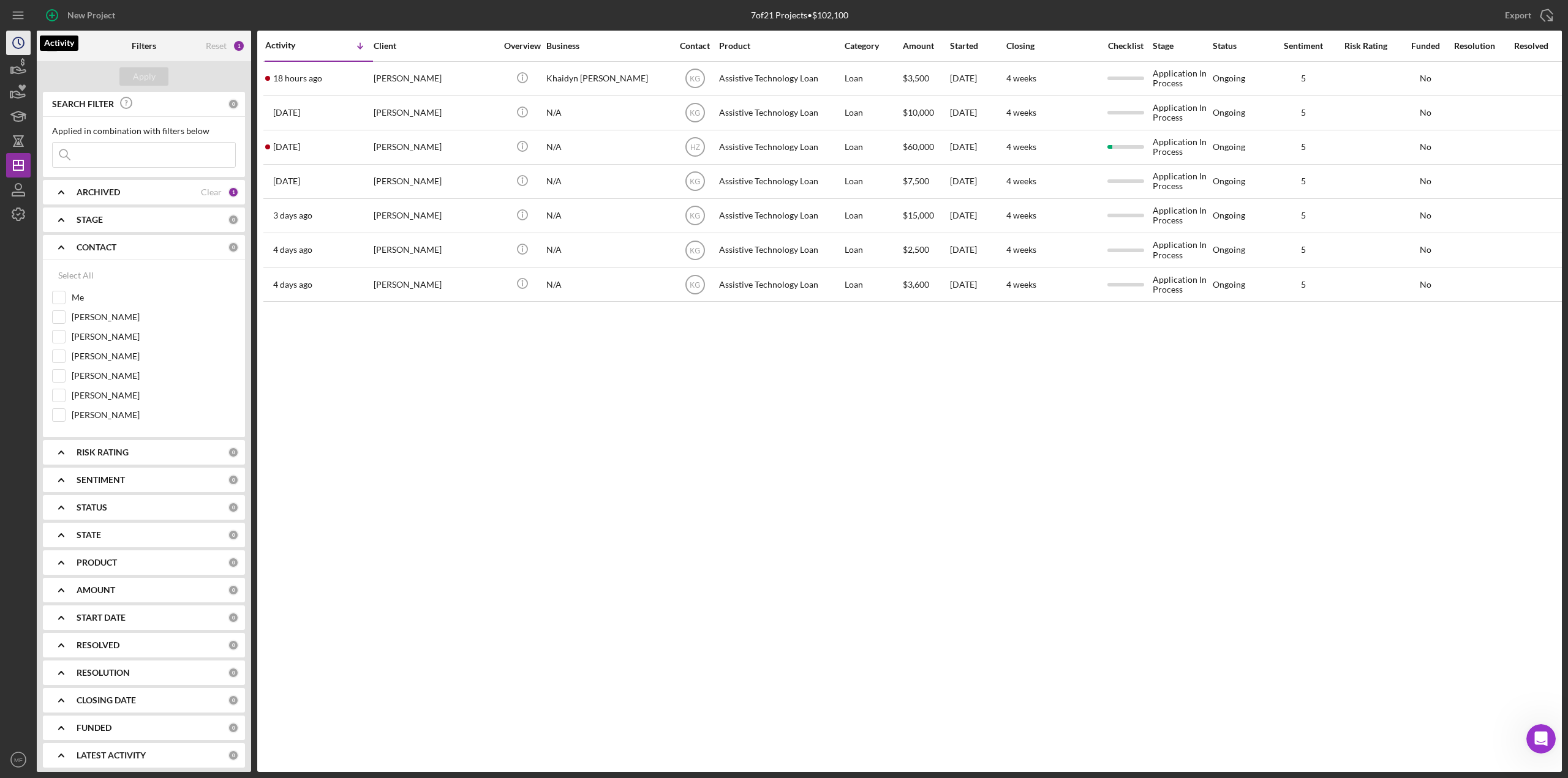
click at [12, 43] on icon "Icon/History" at bounding box center [18, 42] width 30 height 30
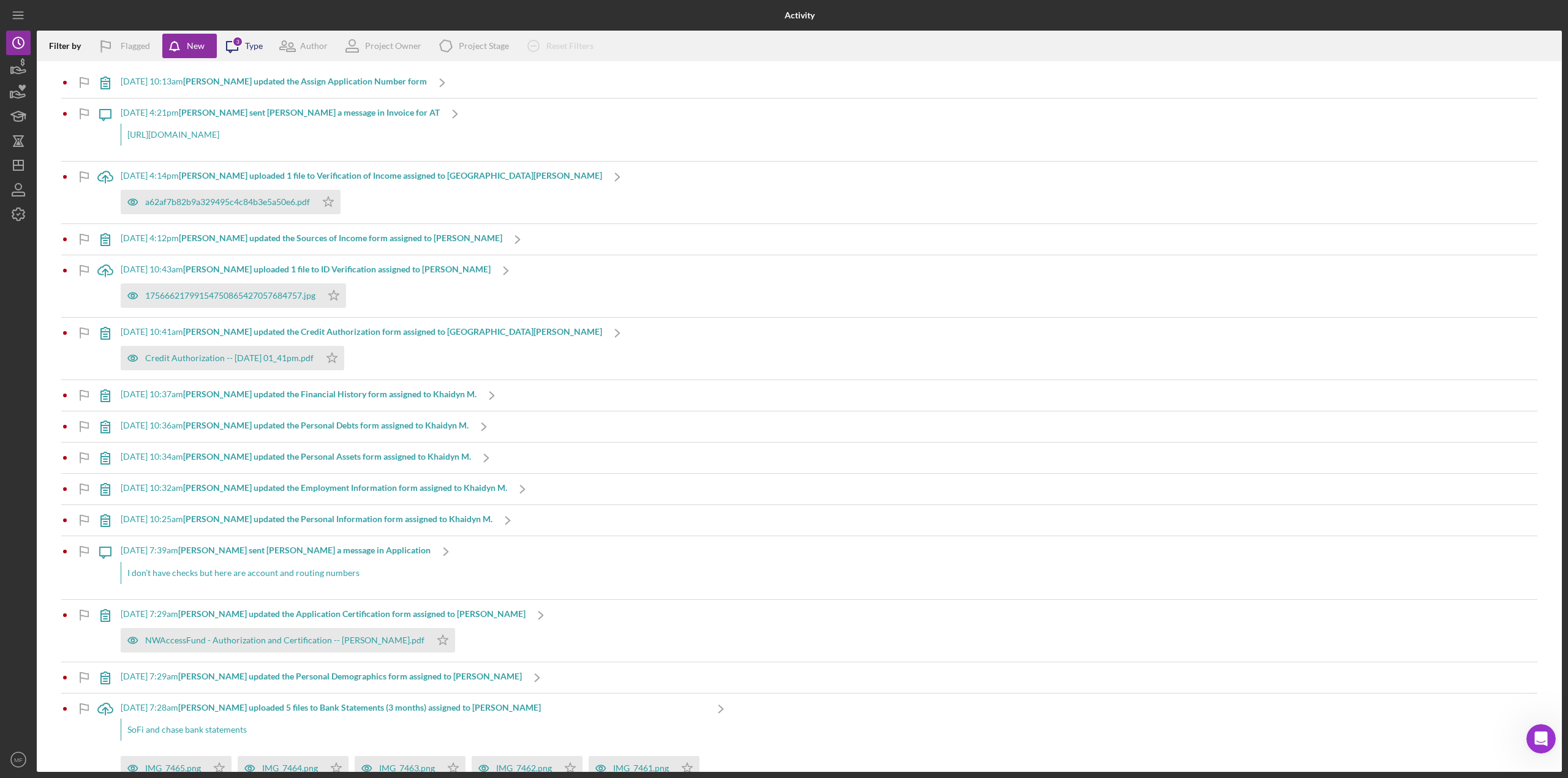
click at [245, 43] on icon "Icon/Message" at bounding box center [232, 45] width 30 height 30
click at [233, 84] on div at bounding box center [231, 91] width 14 height 14
click at [231, 92] on input "checkbox" at bounding box center [231, 91] width 12 height 12
checkbox input "true"
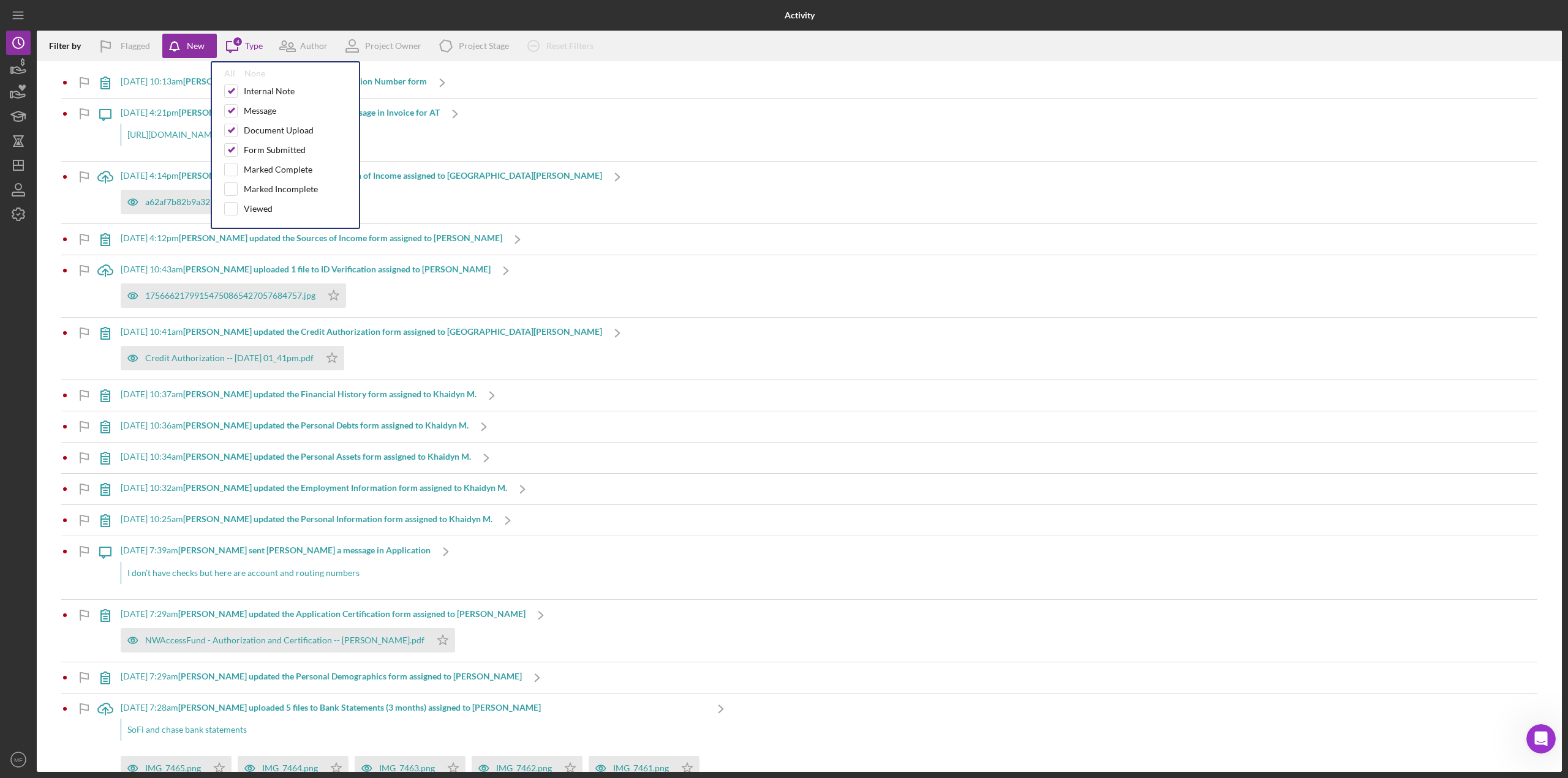
click at [805, 425] on div "[DATE] 10:34am [PERSON_NAME] updated the Personal Assets form assigned to Khaid…" at bounding box center [800, 457] width 1476 height 30
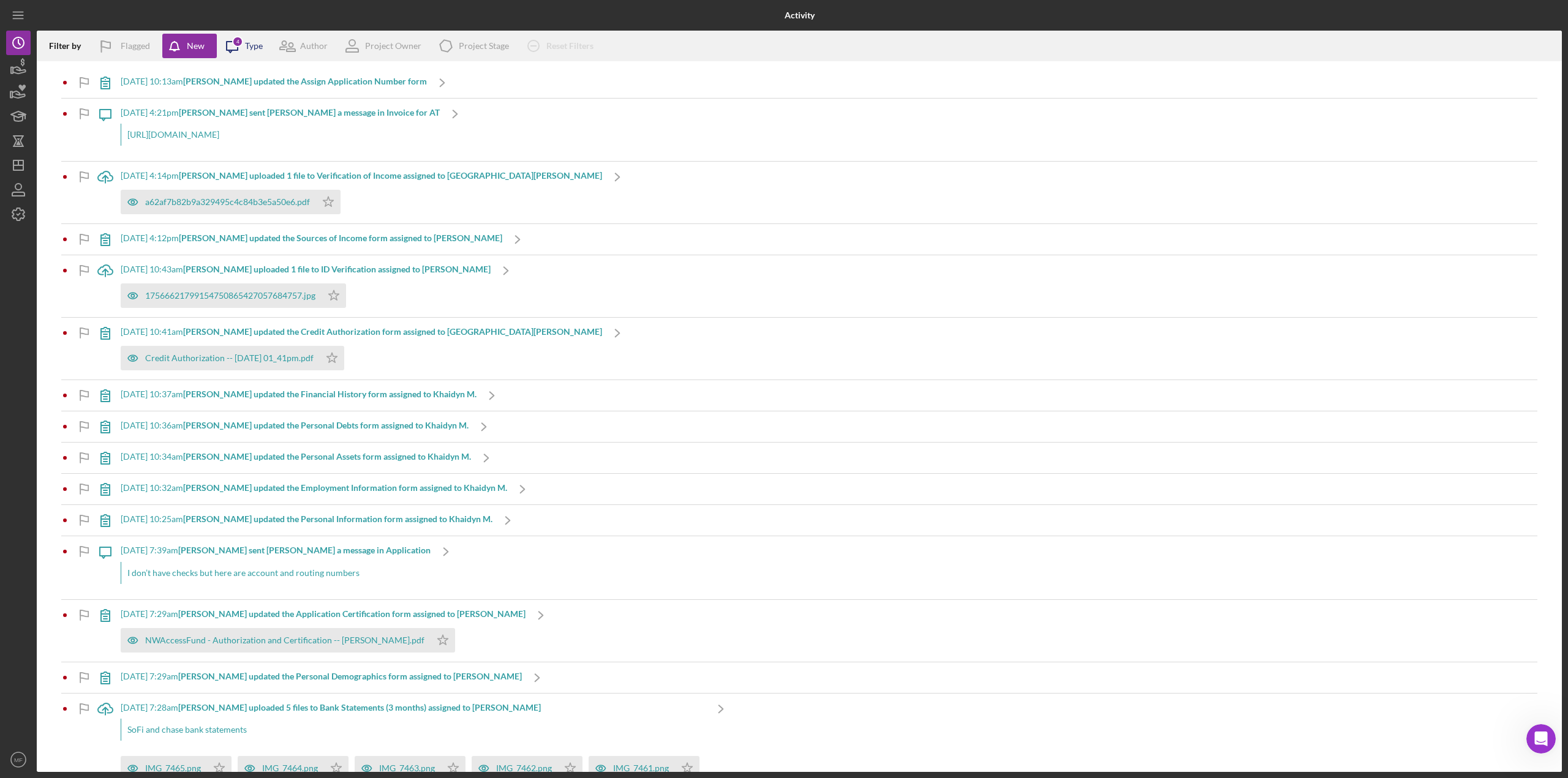
click at [245, 47] on icon "Icon/Message" at bounding box center [232, 45] width 30 height 30
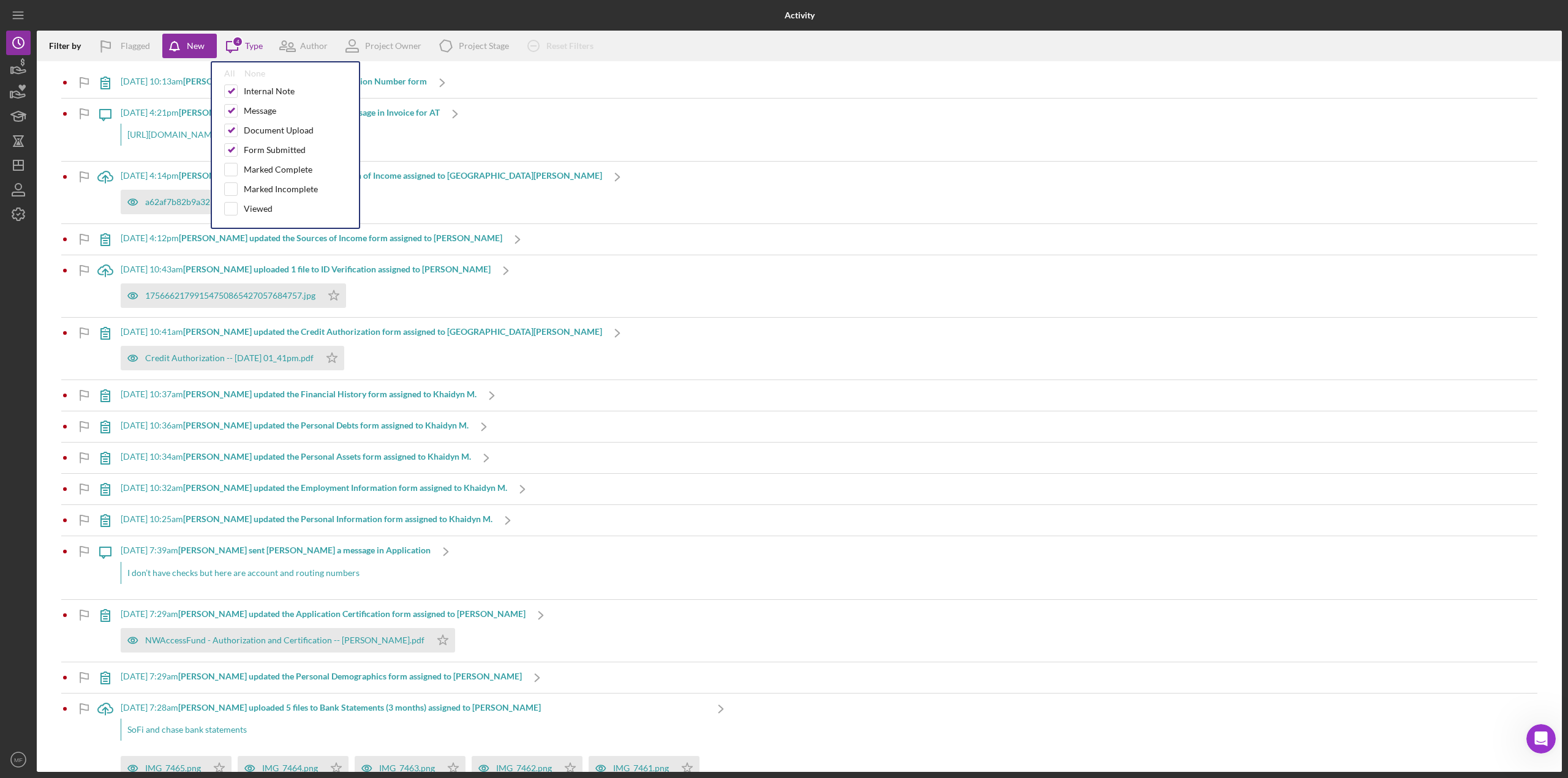
click at [522, 138] on div "Icon/Message [DATE] 4:21pm [PERSON_NAME] sent [PERSON_NAME] a message in Invoic…" at bounding box center [800, 130] width 1476 height 63
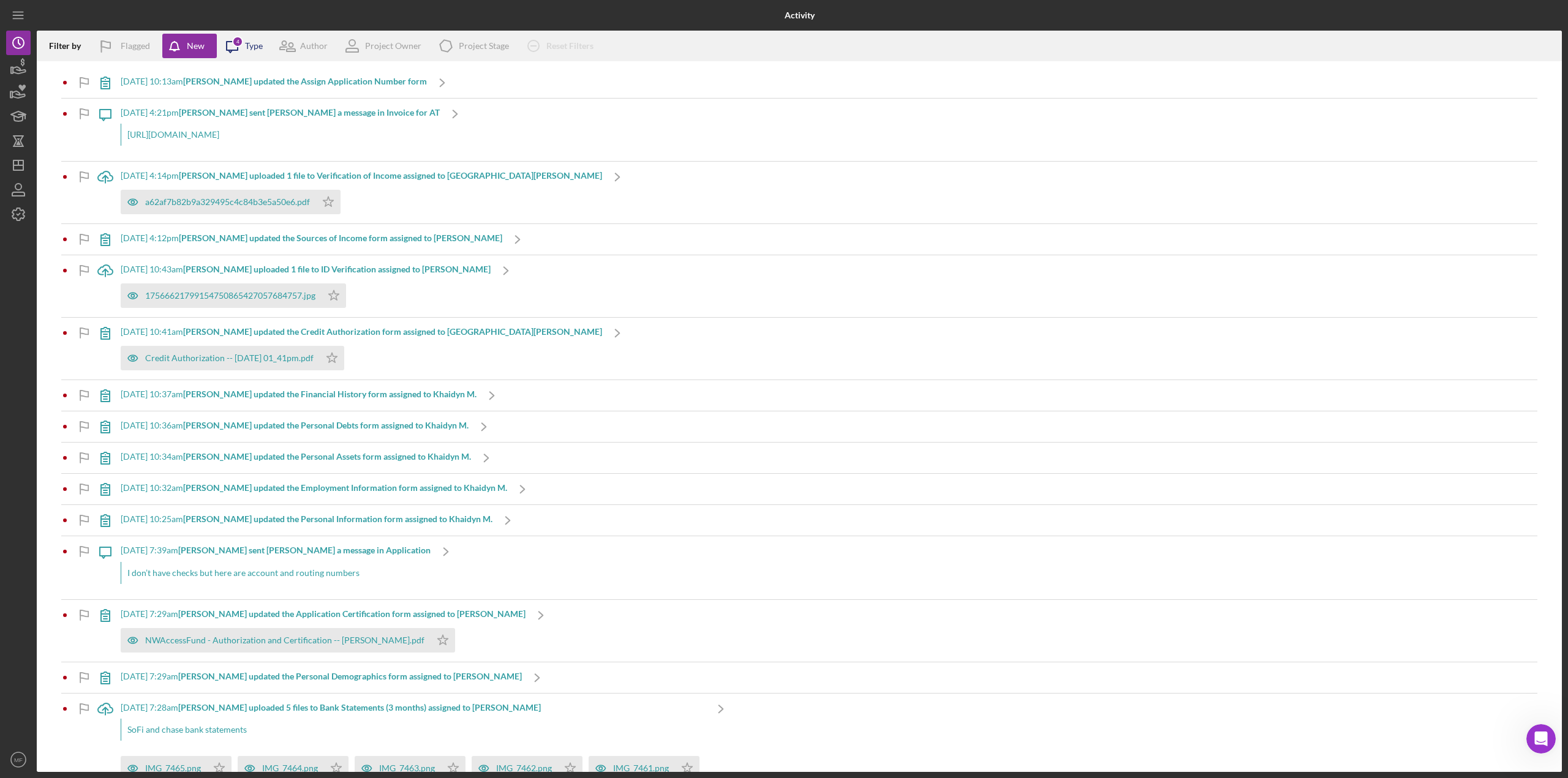
click at [239, 42] on div "4" at bounding box center [238, 42] width 11 height 11
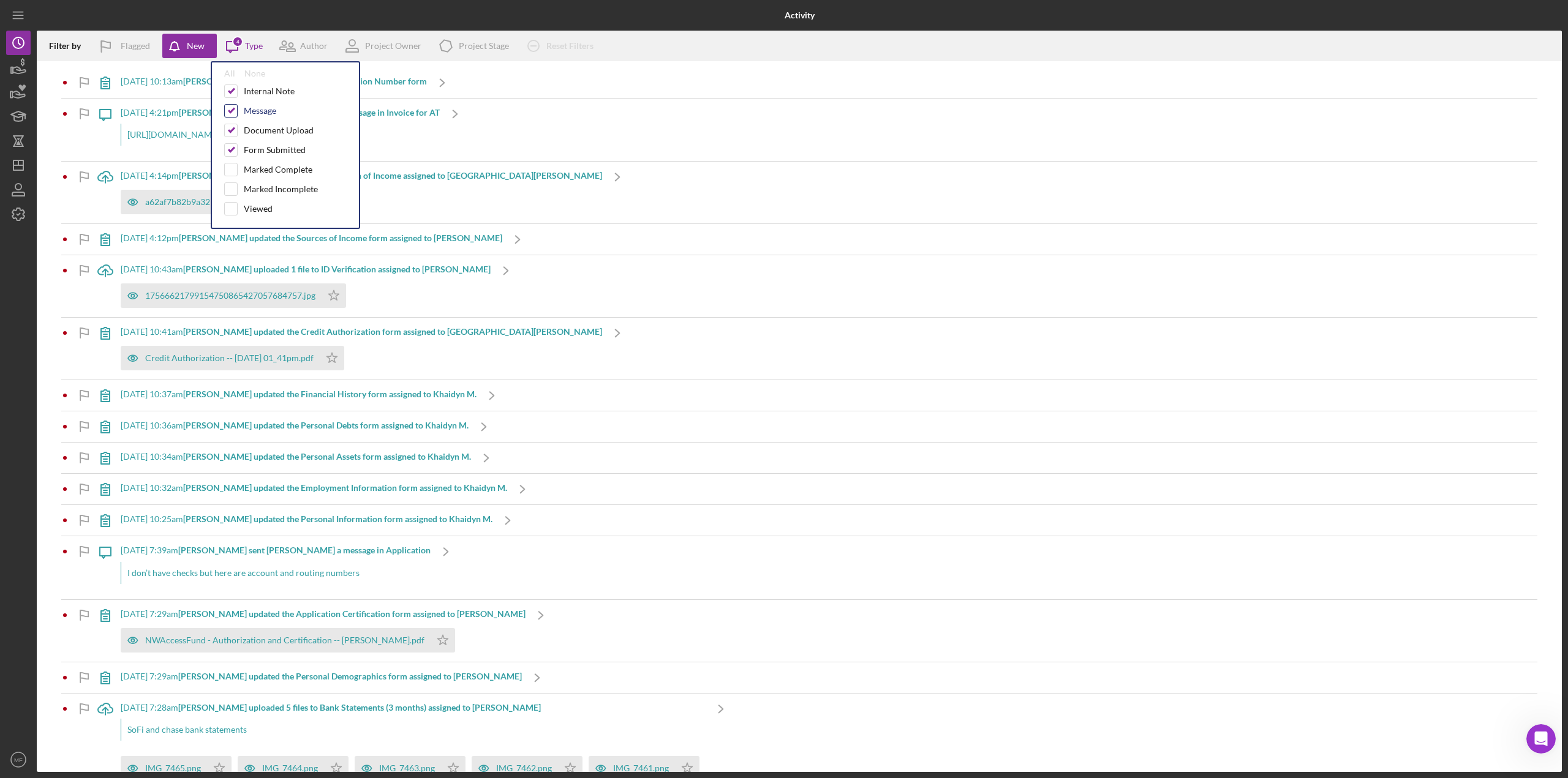
click at [232, 110] on input "checkbox" at bounding box center [231, 111] width 12 height 12
checkbox input "false"
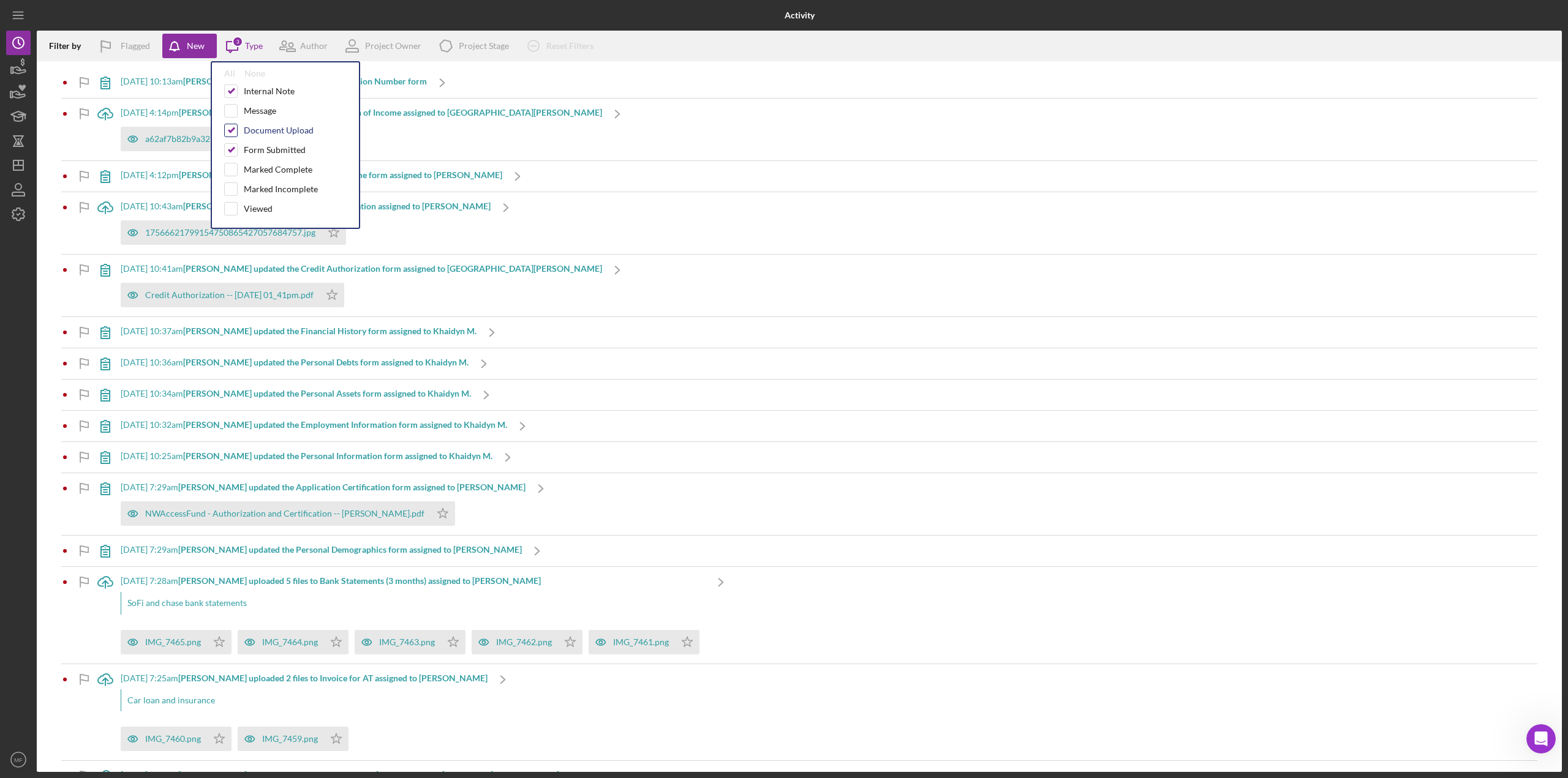
click at [231, 131] on input "checkbox" at bounding box center [231, 130] width 12 height 12
checkbox input "false"
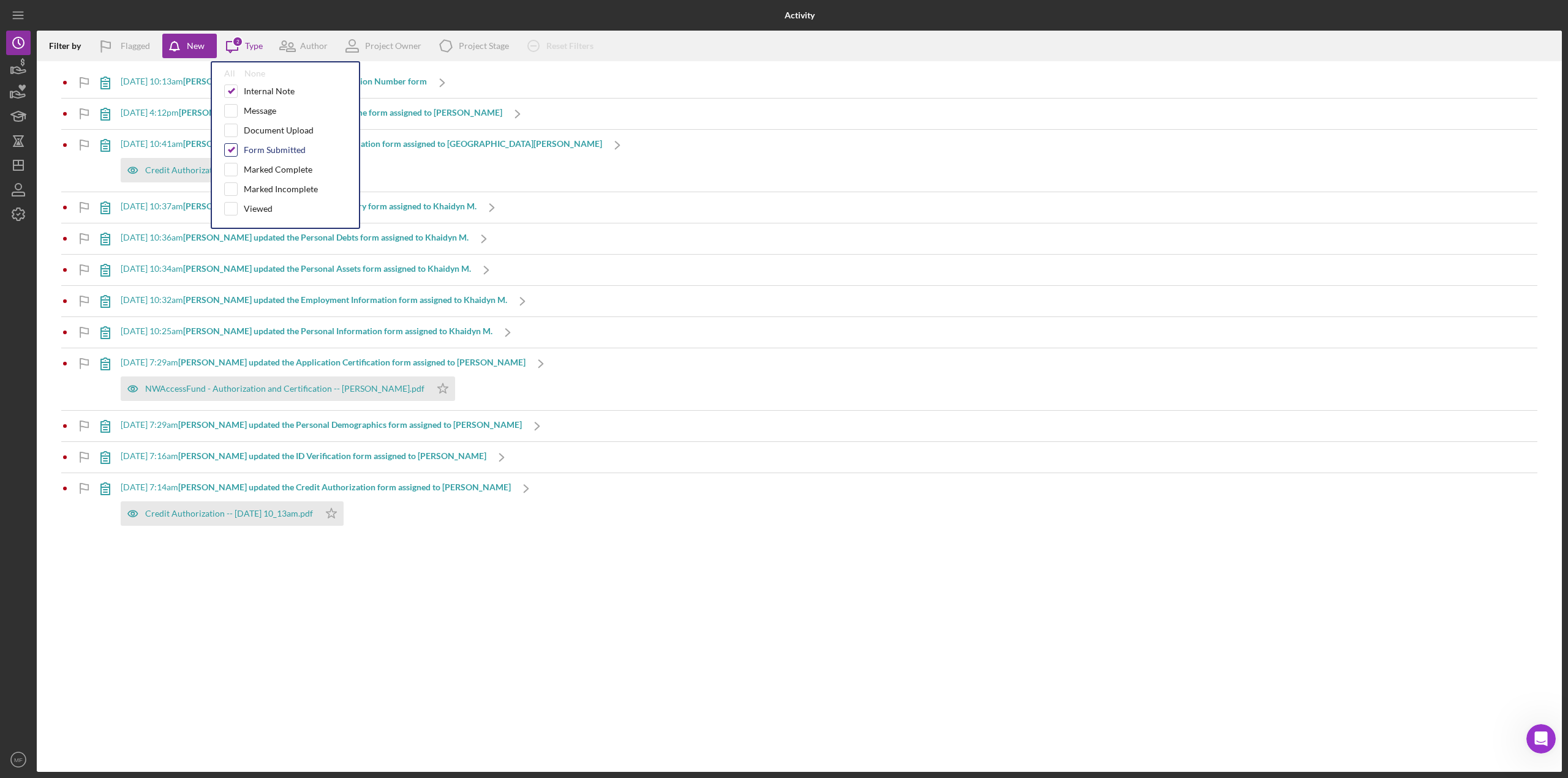
click at [232, 146] on input "checkbox" at bounding box center [231, 150] width 12 height 12
checkbox input "false"
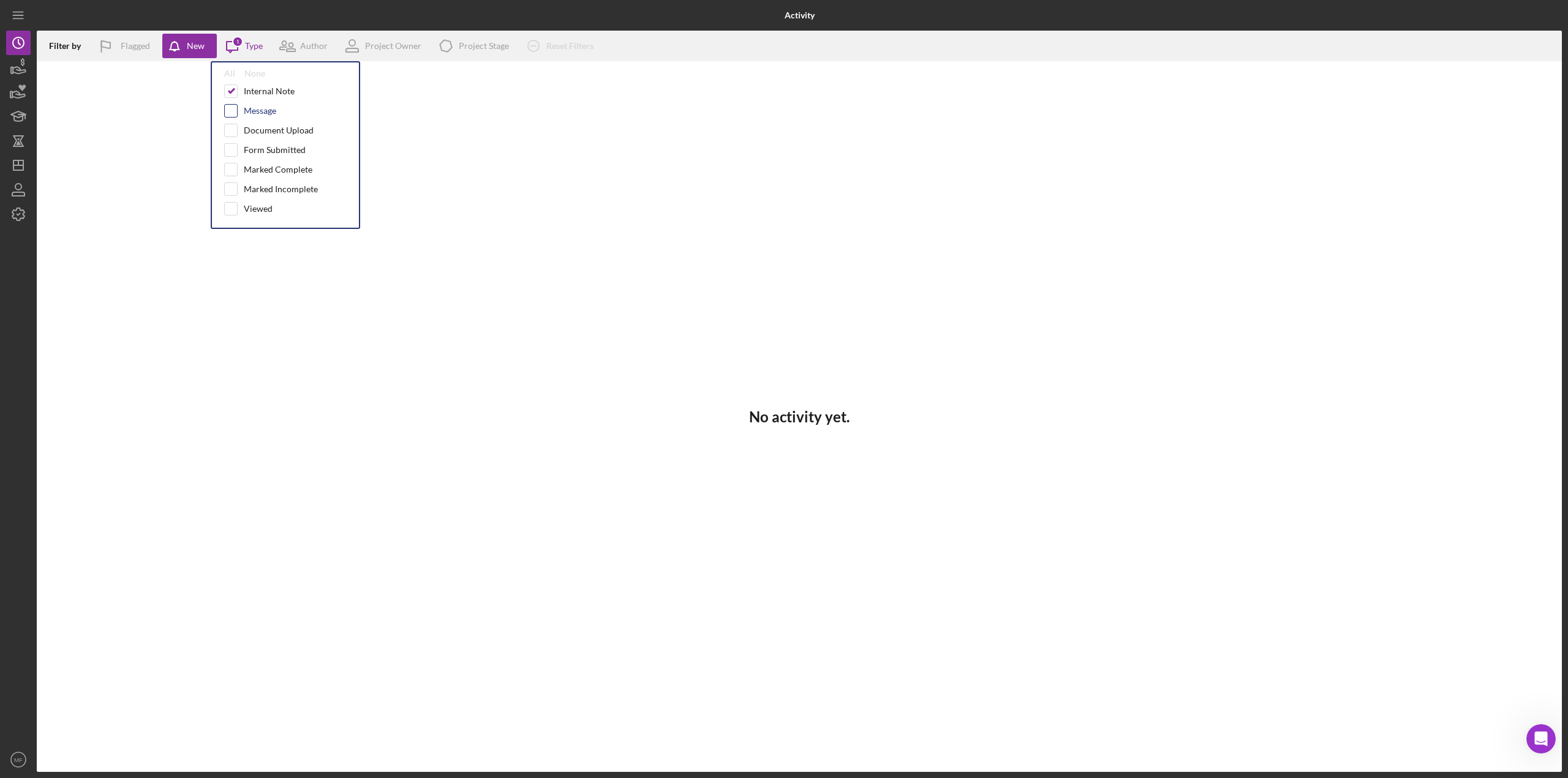
click at [228, 114] on input "checkbox" at bounding box center [231, 111] width 12 height 12
checkbox input "true"
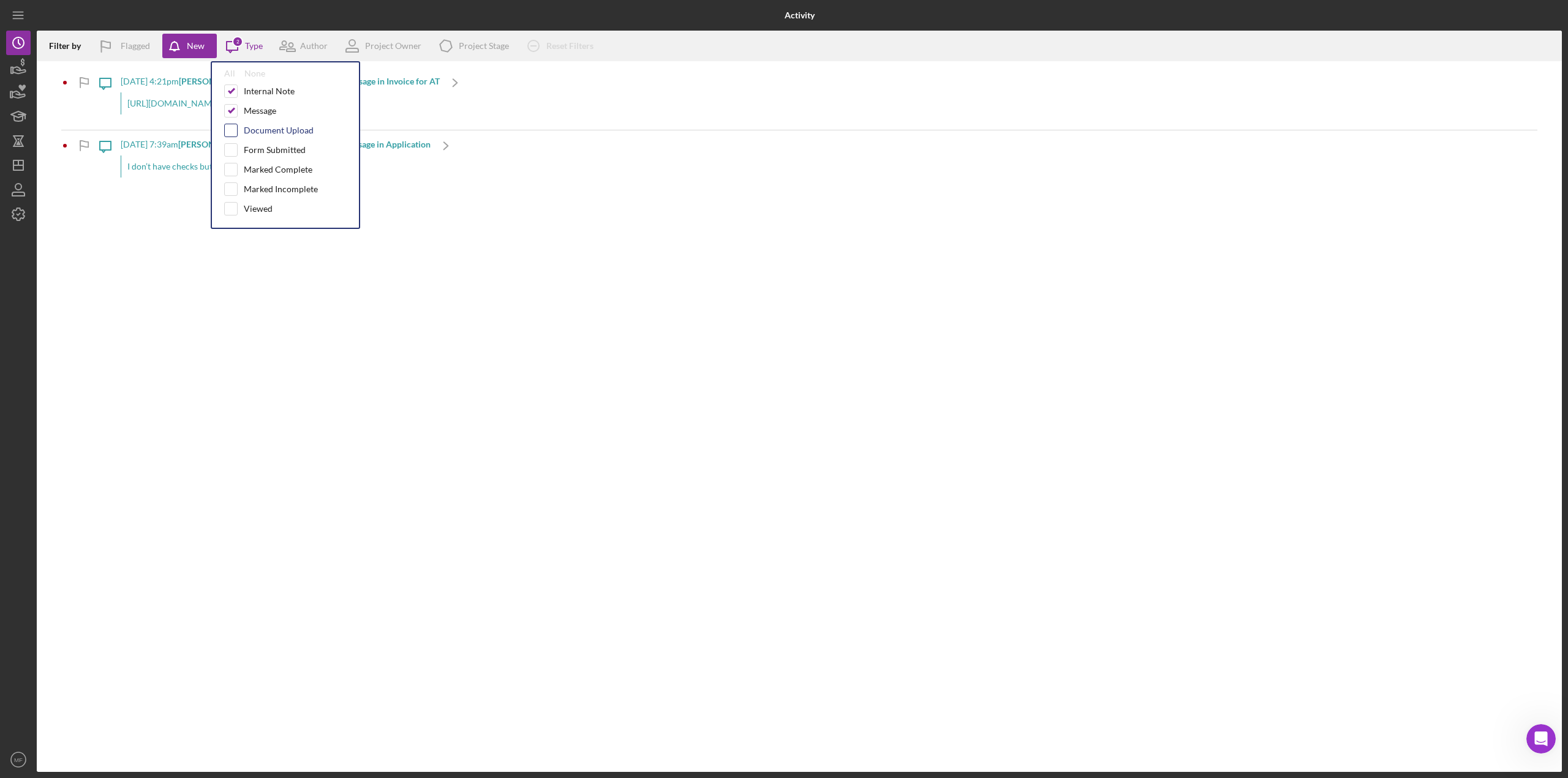
click at [232, 132] on input "checkbox" at bounding box center [231, 130] width 12 height 12
checkbox input "true"
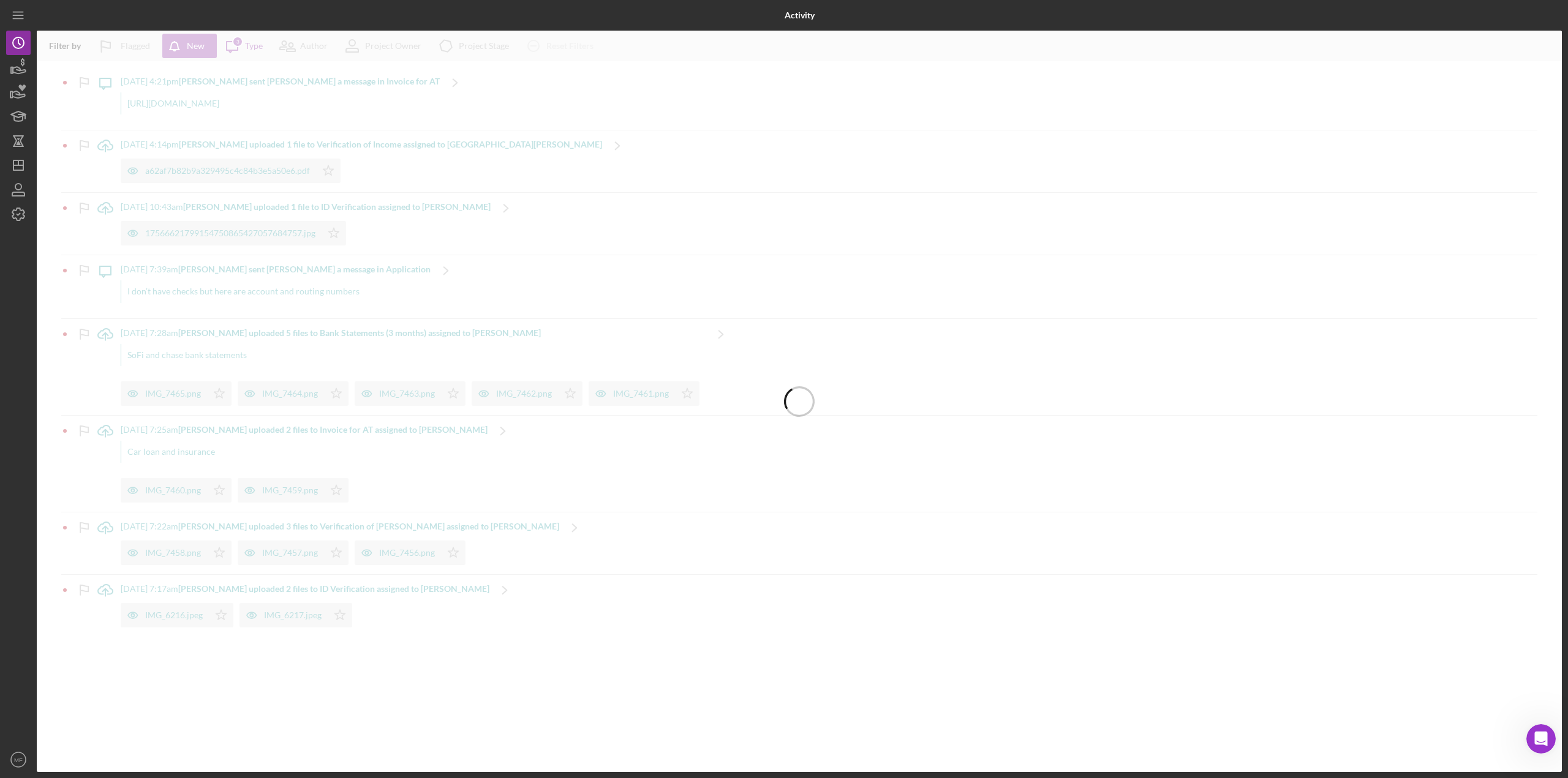
click at [230, 152] on div at bounding box center [799, 401] width 1525 height 741
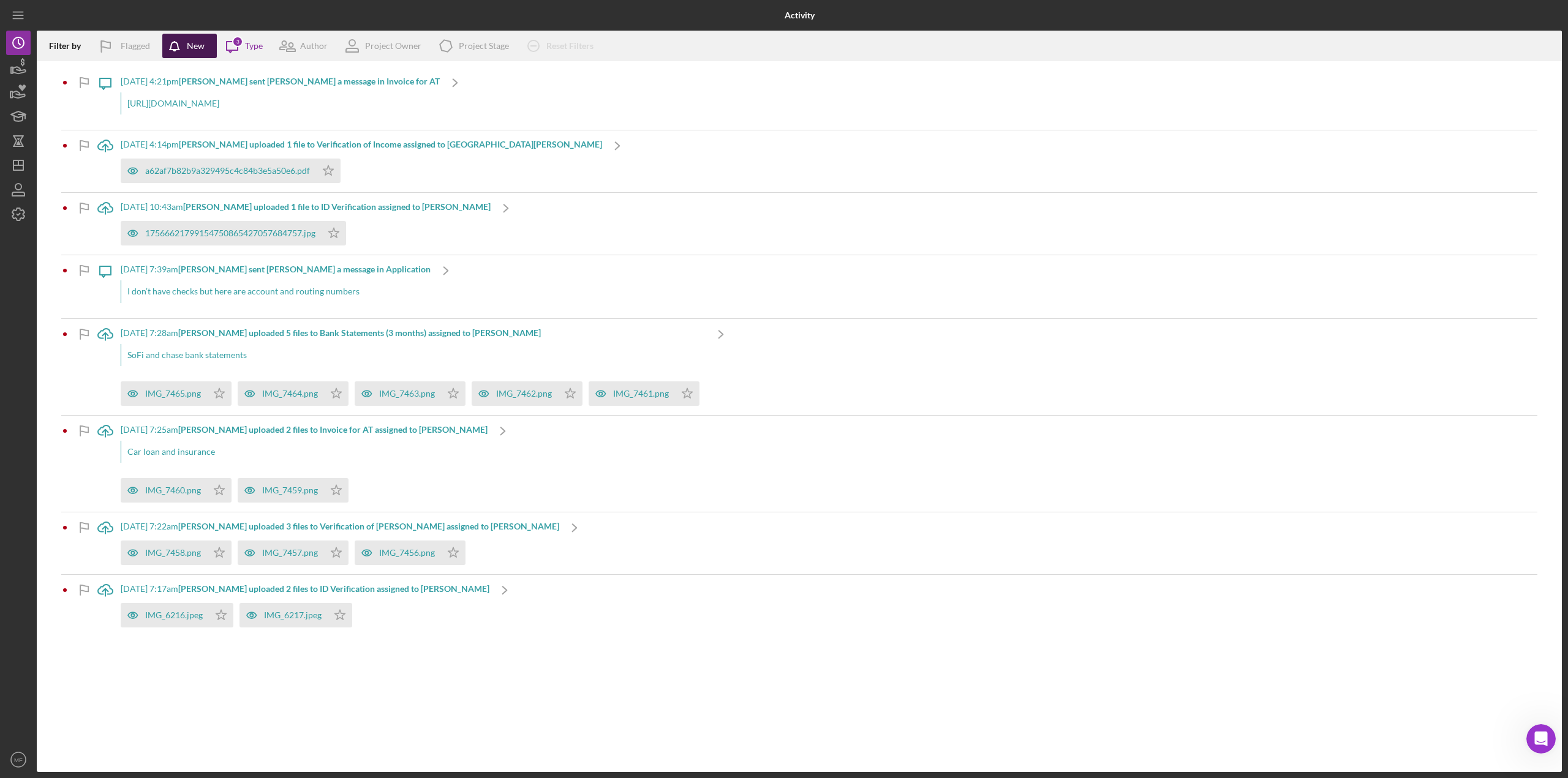
click at [197, 47] on div "New" at bounding box center [196, 45] width 18 height 24
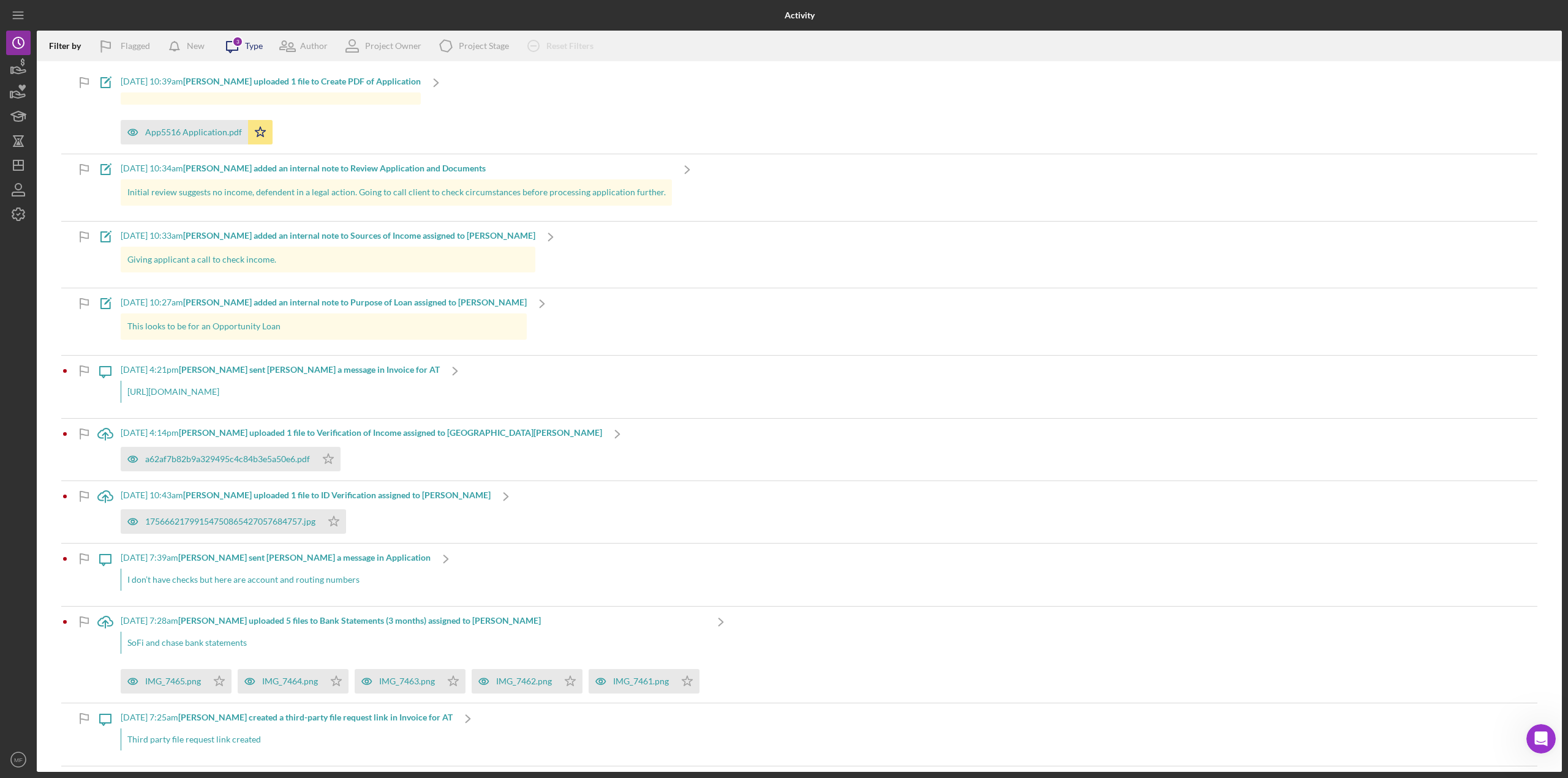
click at [245, 44] on icon "Icon/Message" at bounding box center [232, 45] width 30 height 30
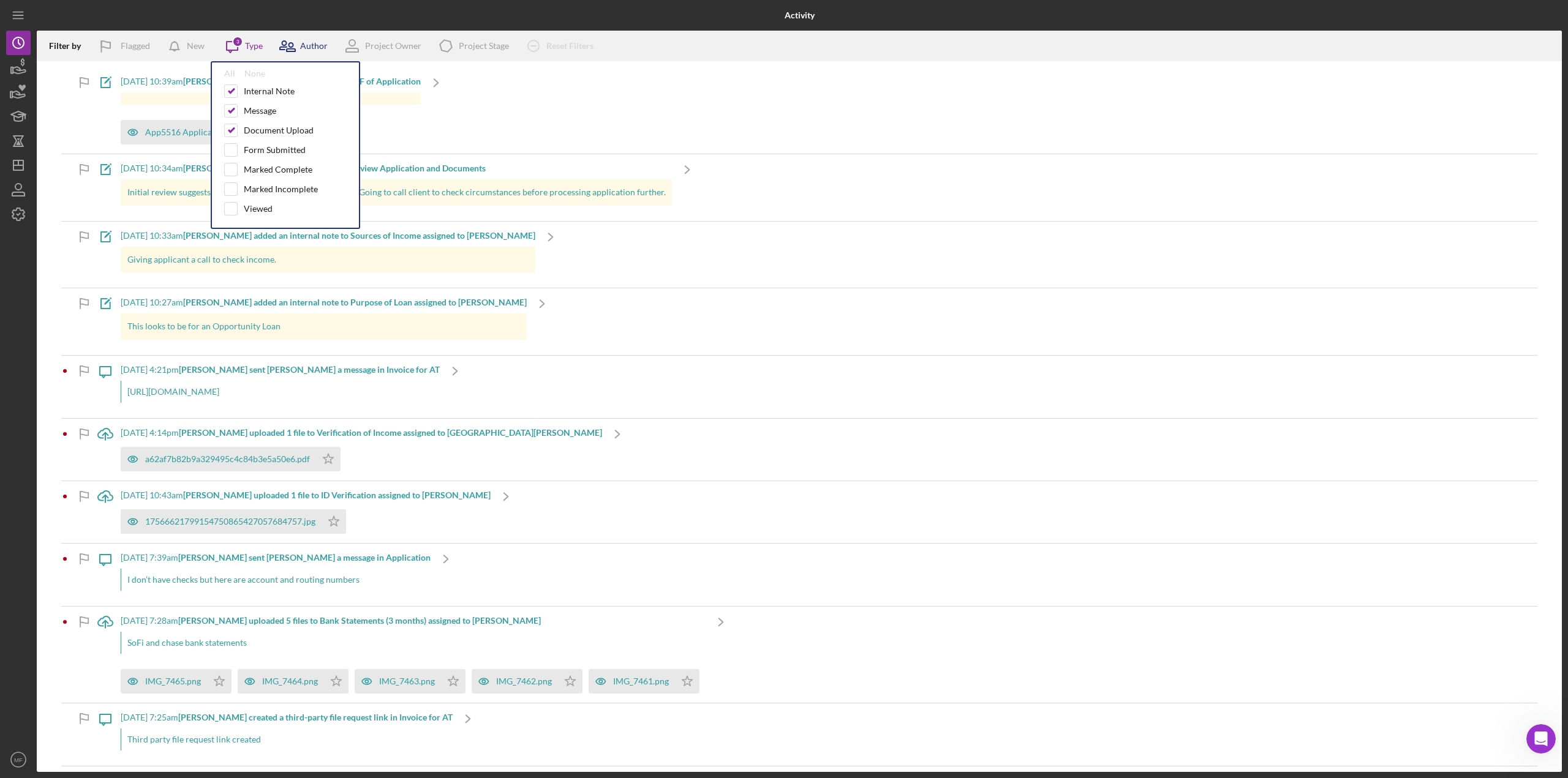
click at [297, 48] on icon at bounding box center [287, 45] width 30 height 30
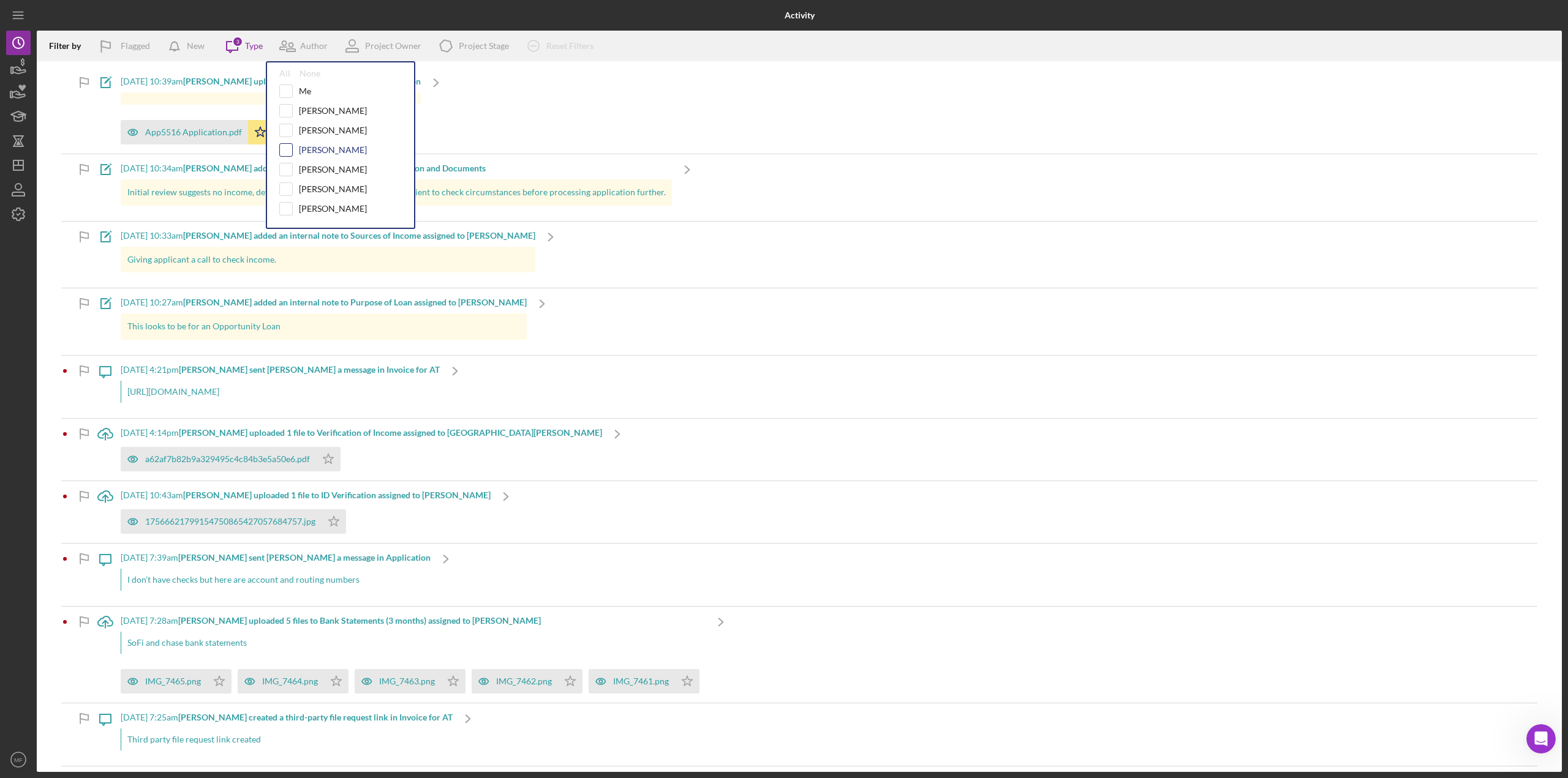
click at [286, 153] on input "checkbox" at bounding box center [286, 150] width 12 height 12
checkbox input "true"
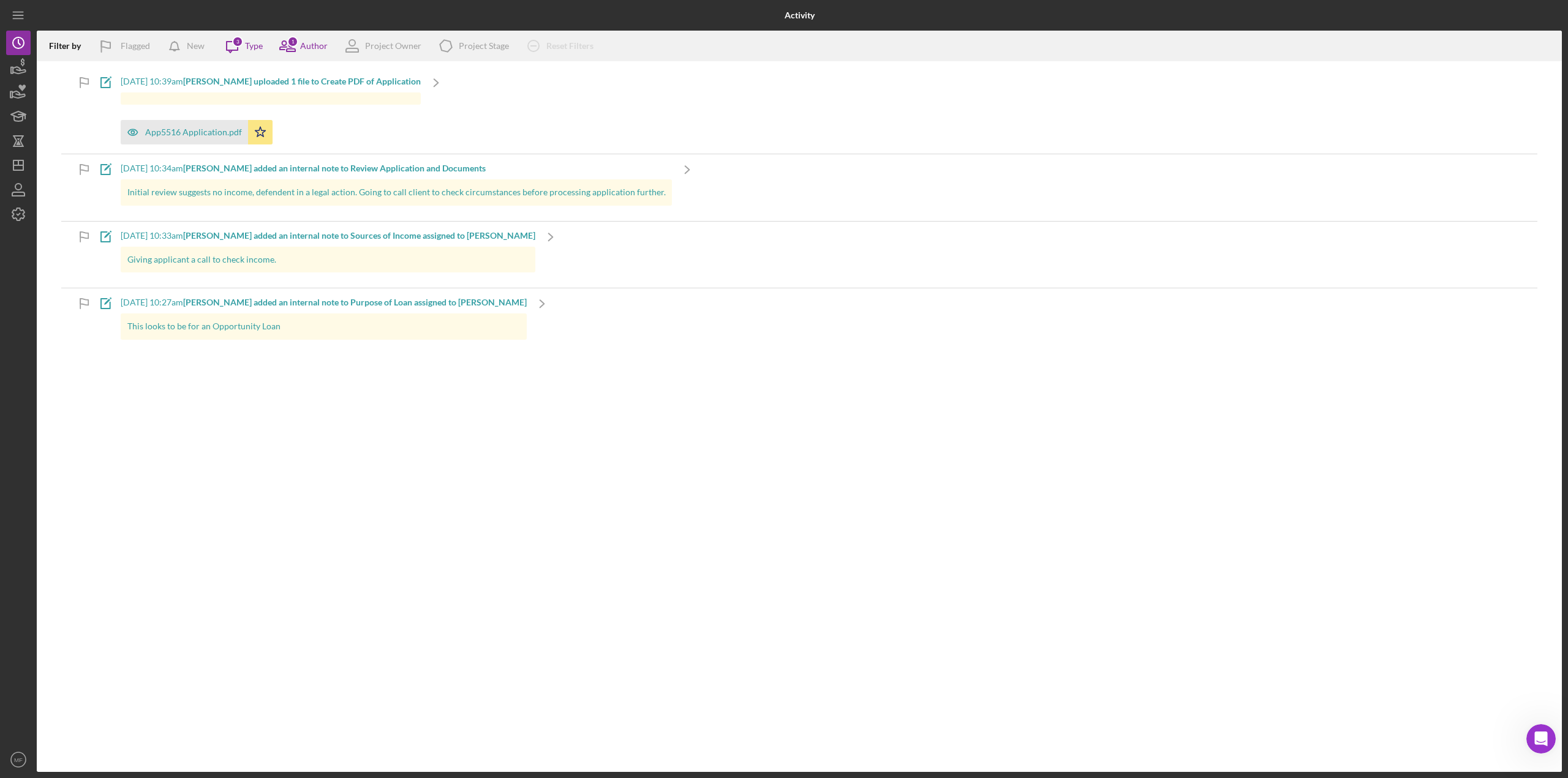
click at [482, 425] on div "Filter by Flagged New Icon/Message 3 Type 1 Author Project Owner Icon/Product P…" at bounding box center [799, 401] width 1525 height 741
click at [395, 43] on div "Project Owner" at bounding box center [393, 46] width 56 height 10
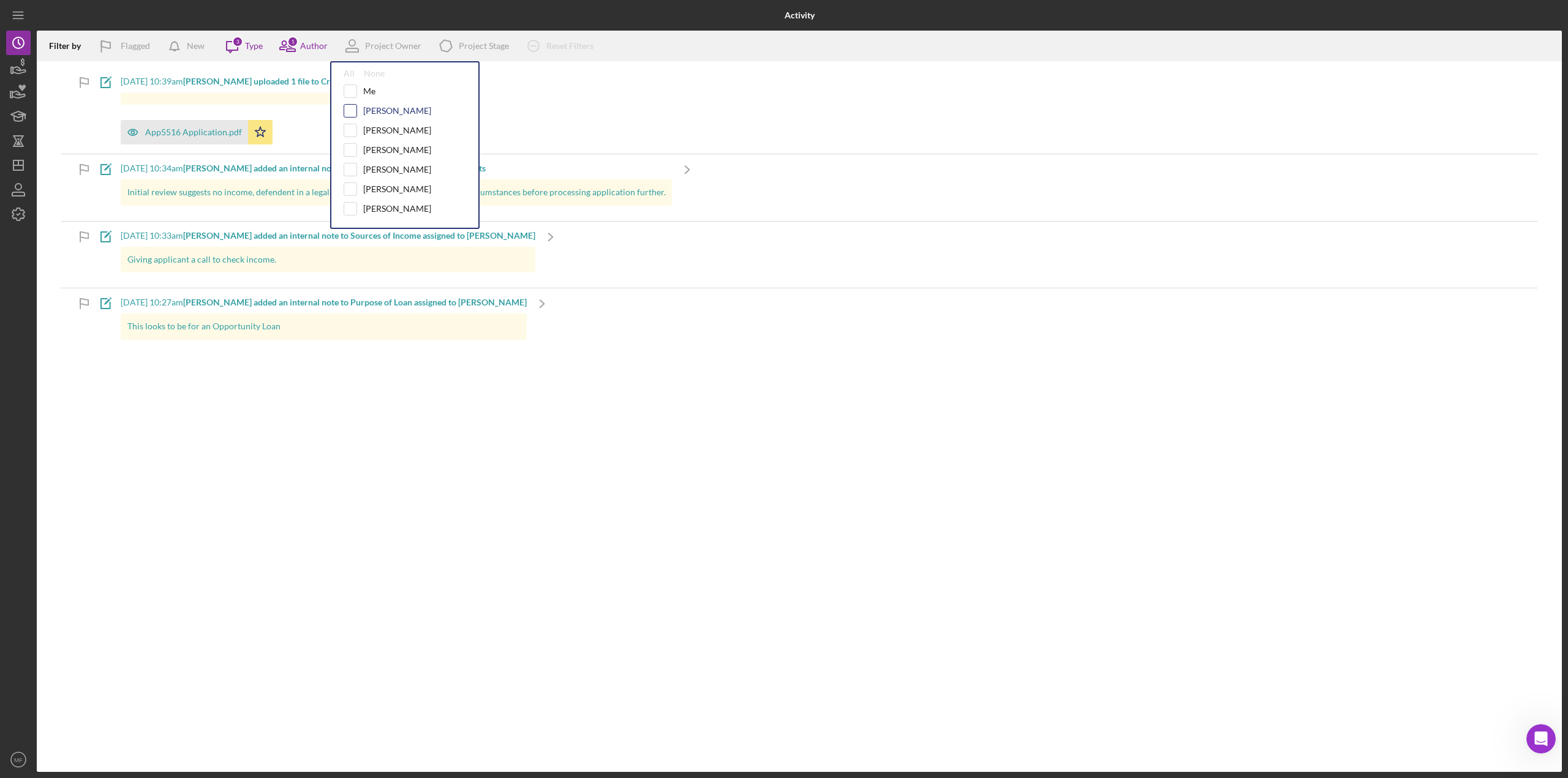
click at [350, 113] on input "checkbox" at bounding box center [350, 111] width 12 height 12
checkbox input "true"
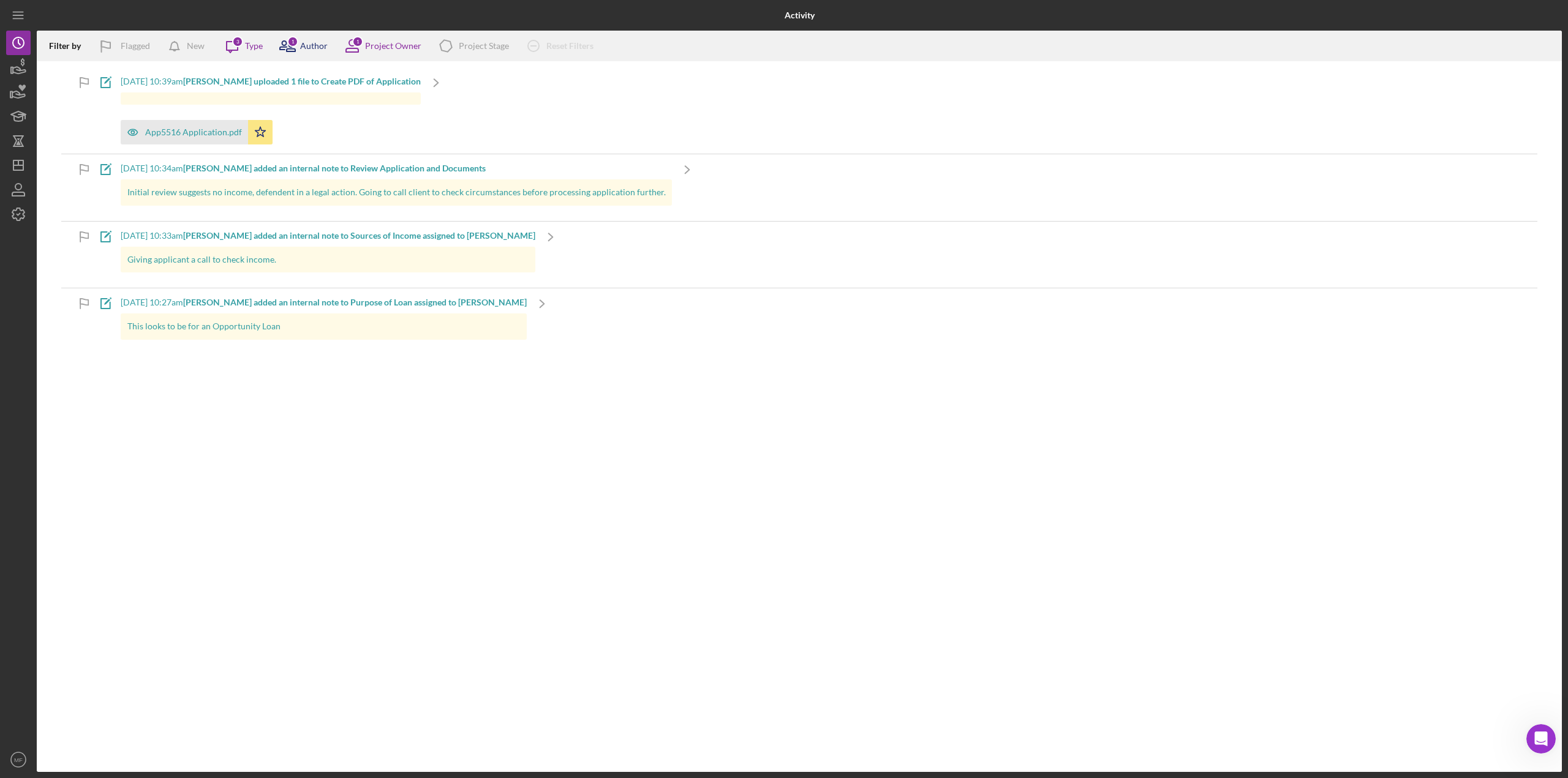
click at [313, 46] on div "Author" at bounding box center [313, 46] width 27 height 10
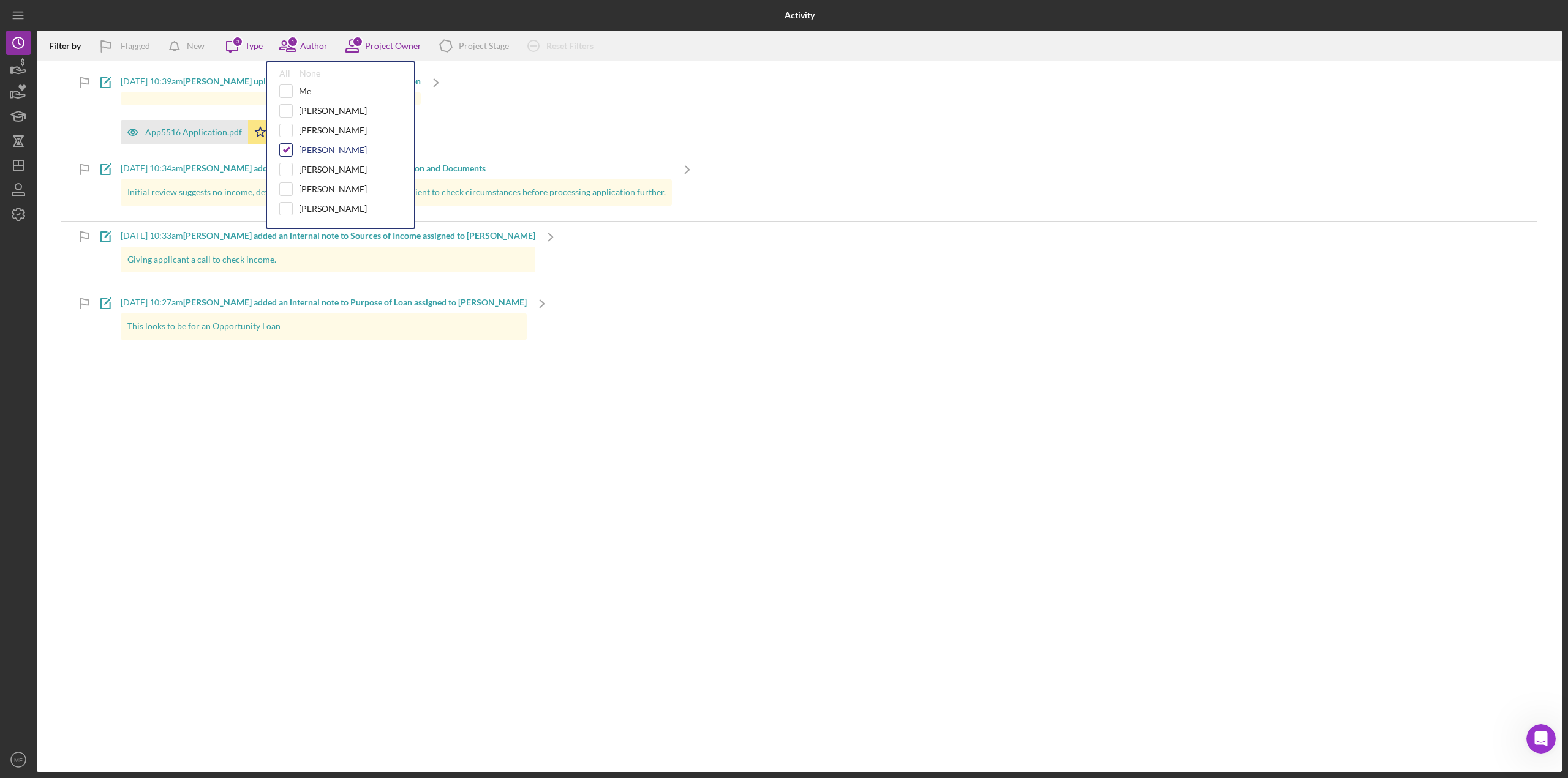
click at [287, 151] on input "checkbox" at bounding box center [286, 150] width 12 height 12
checkbox input "false"
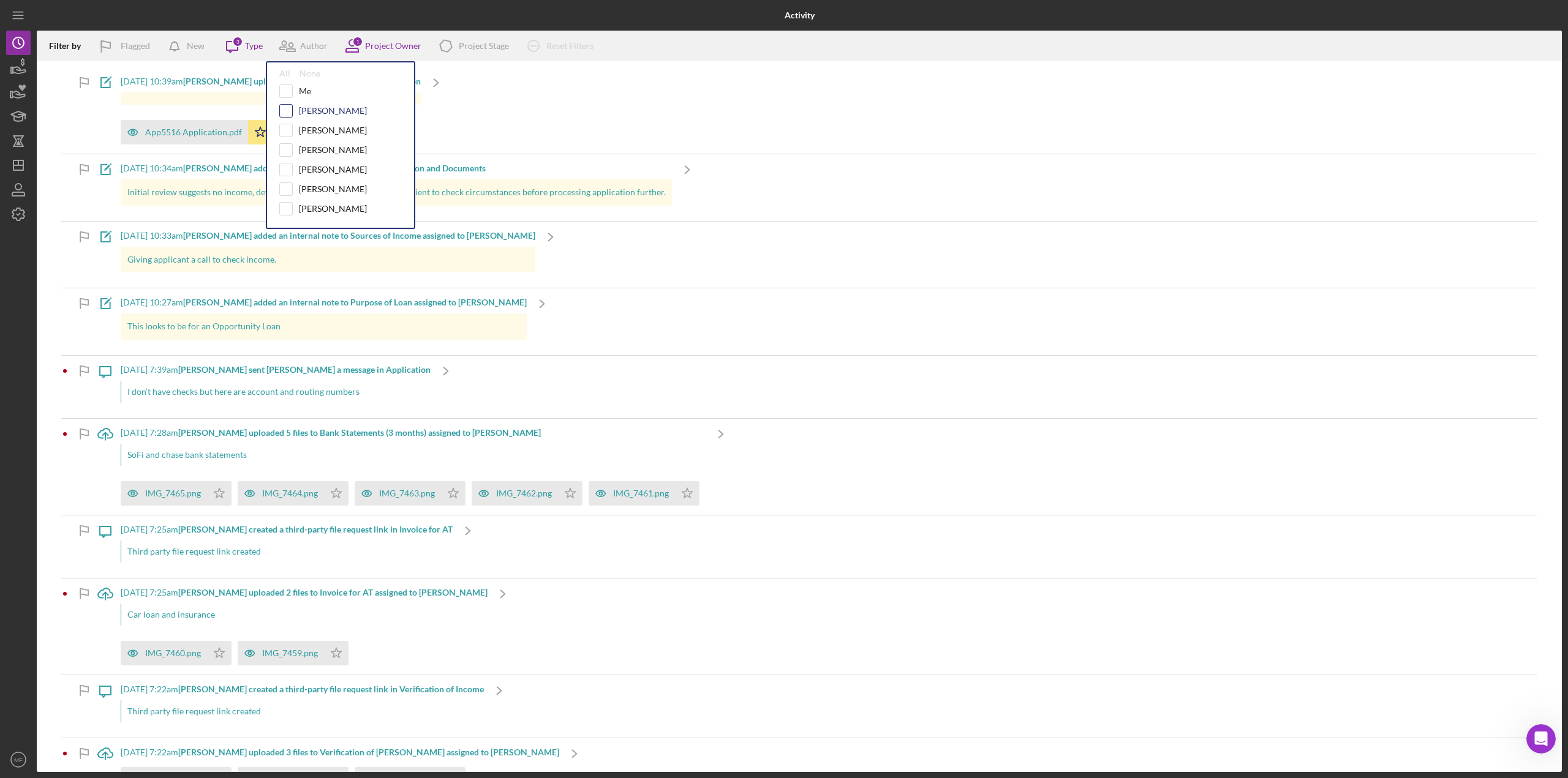
click at [289, 107] on input "checkbox" at bounding box center [286, 111] width 12 height 12
checkbox input "true"
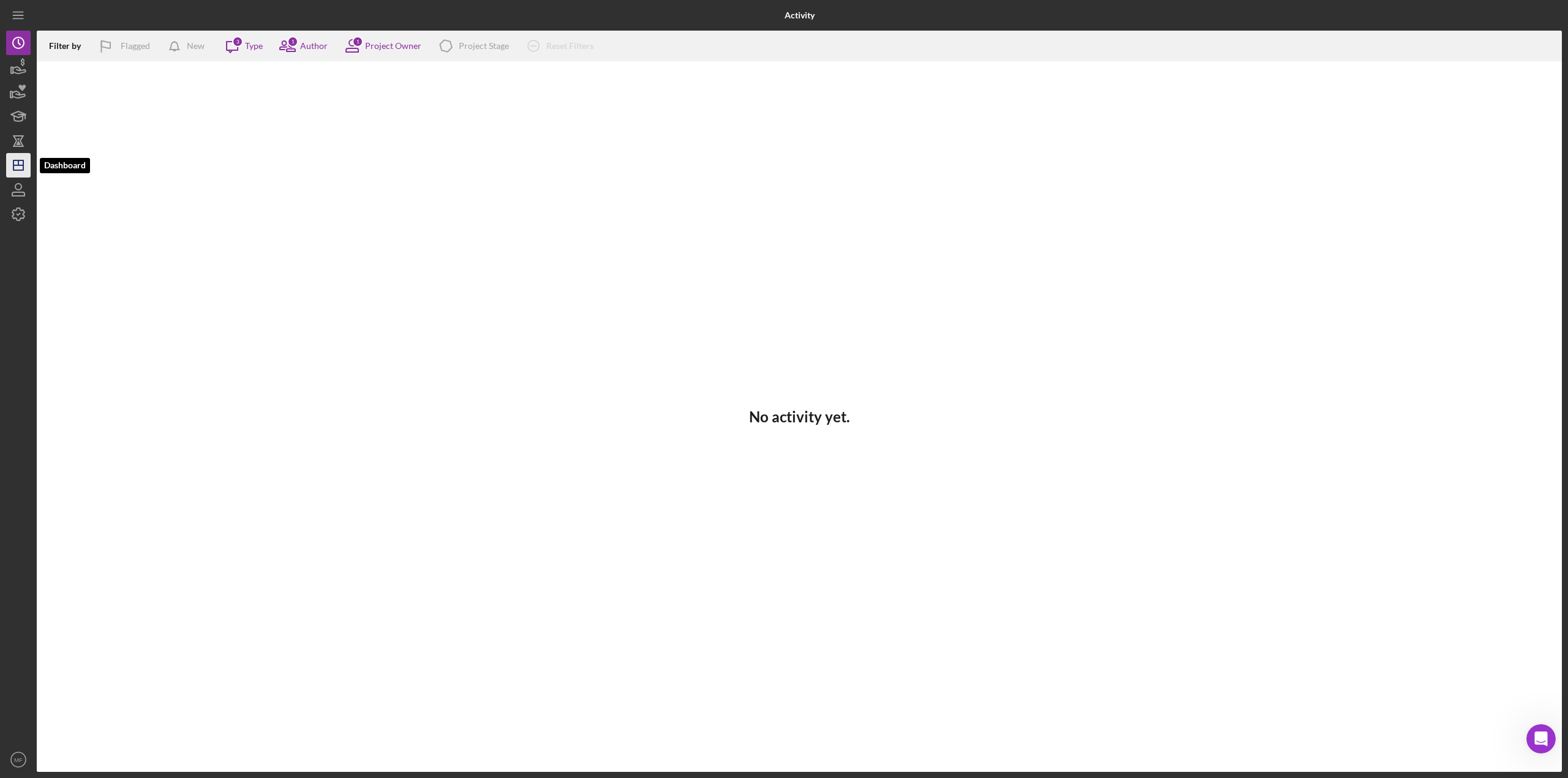
click at [23, 168] on polygon "button" at bounding box center [19, 165] width 10 height 10
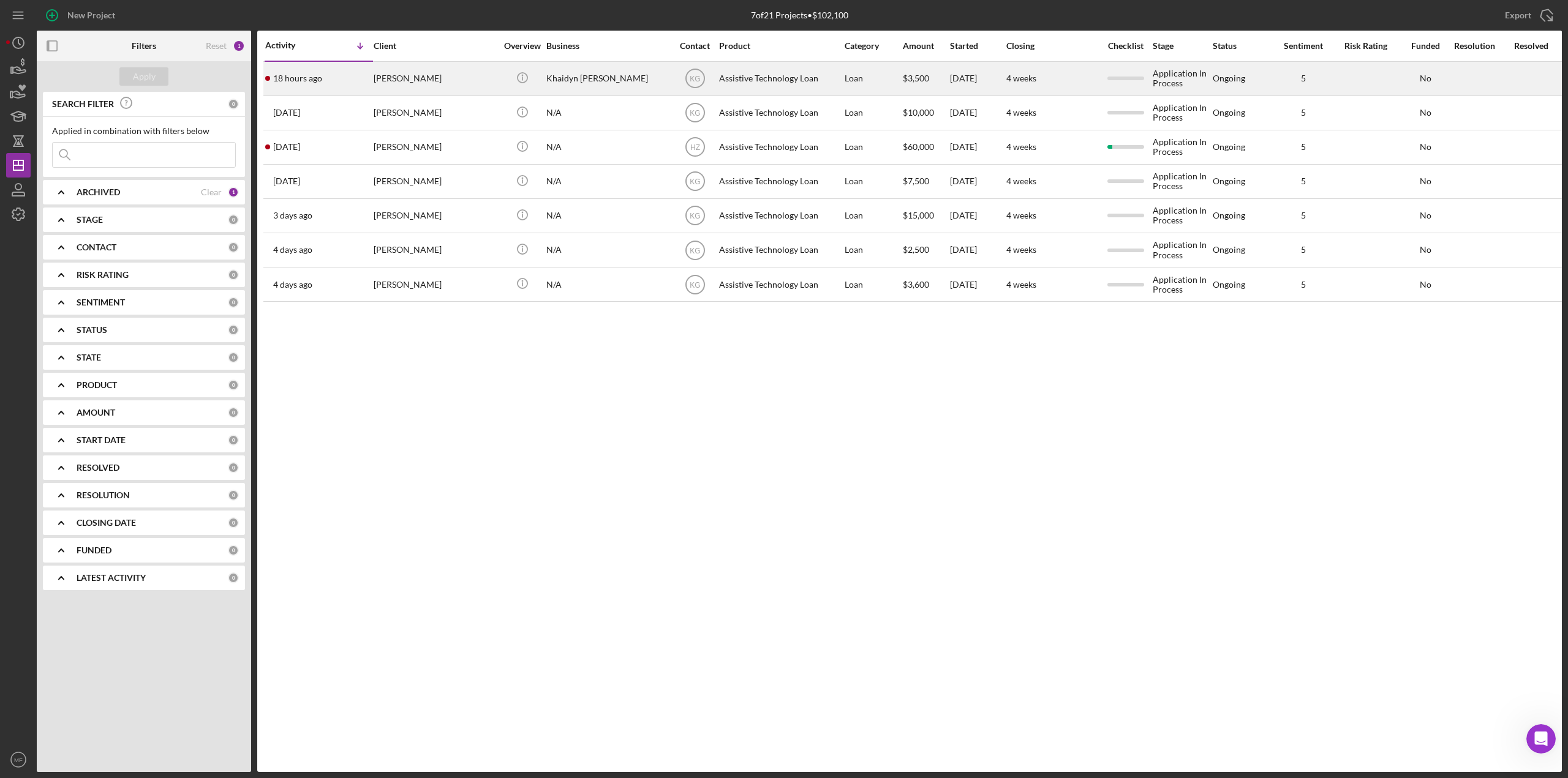
click at [785, 79] on div "Assistive Technology Loan" at bounding box center [780, 79] width 122 height 32
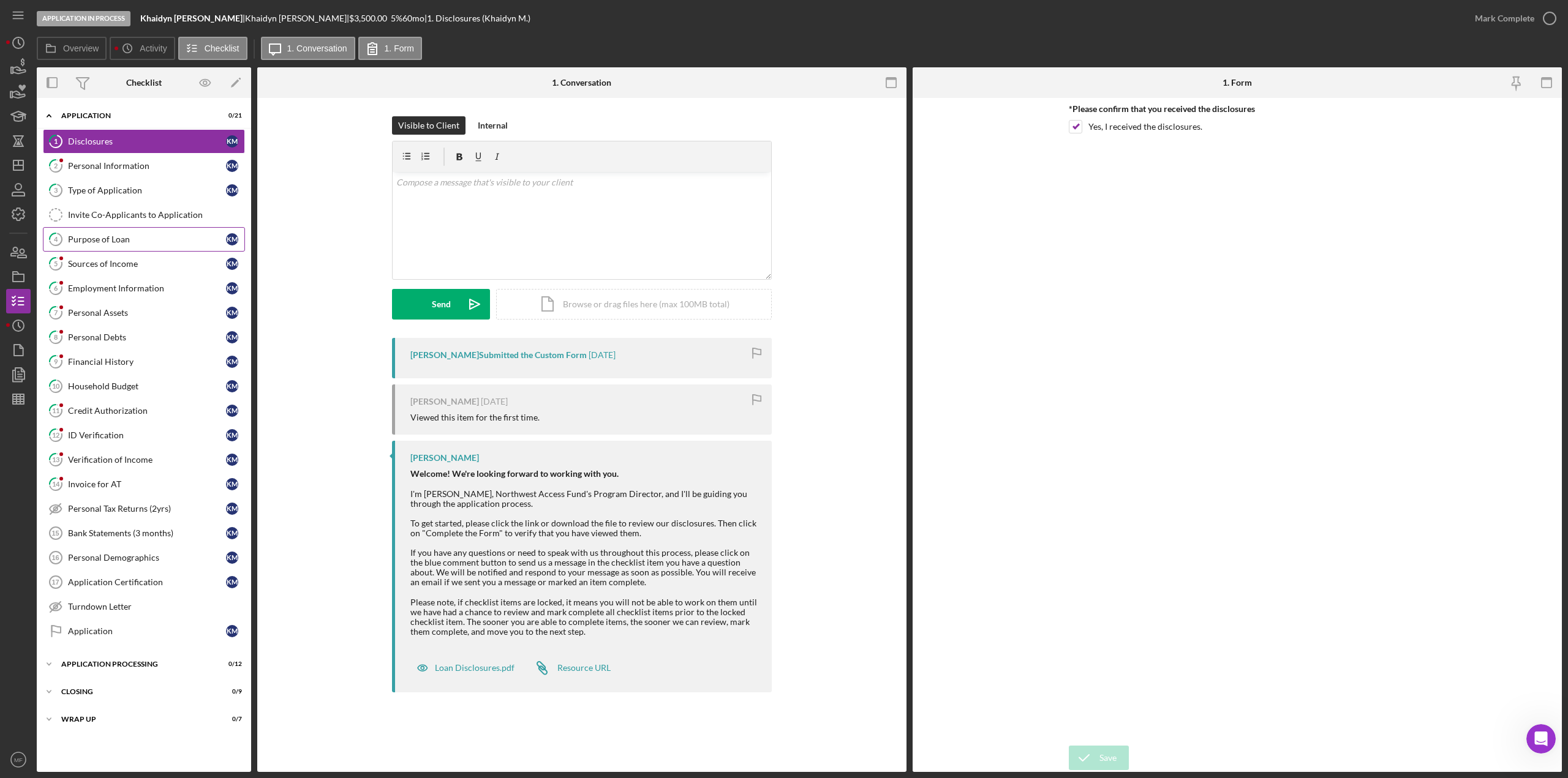
click at [119, 245] on link "4 Purpose of Loan K M" at bounding box center [144, 239] width 202 height 24
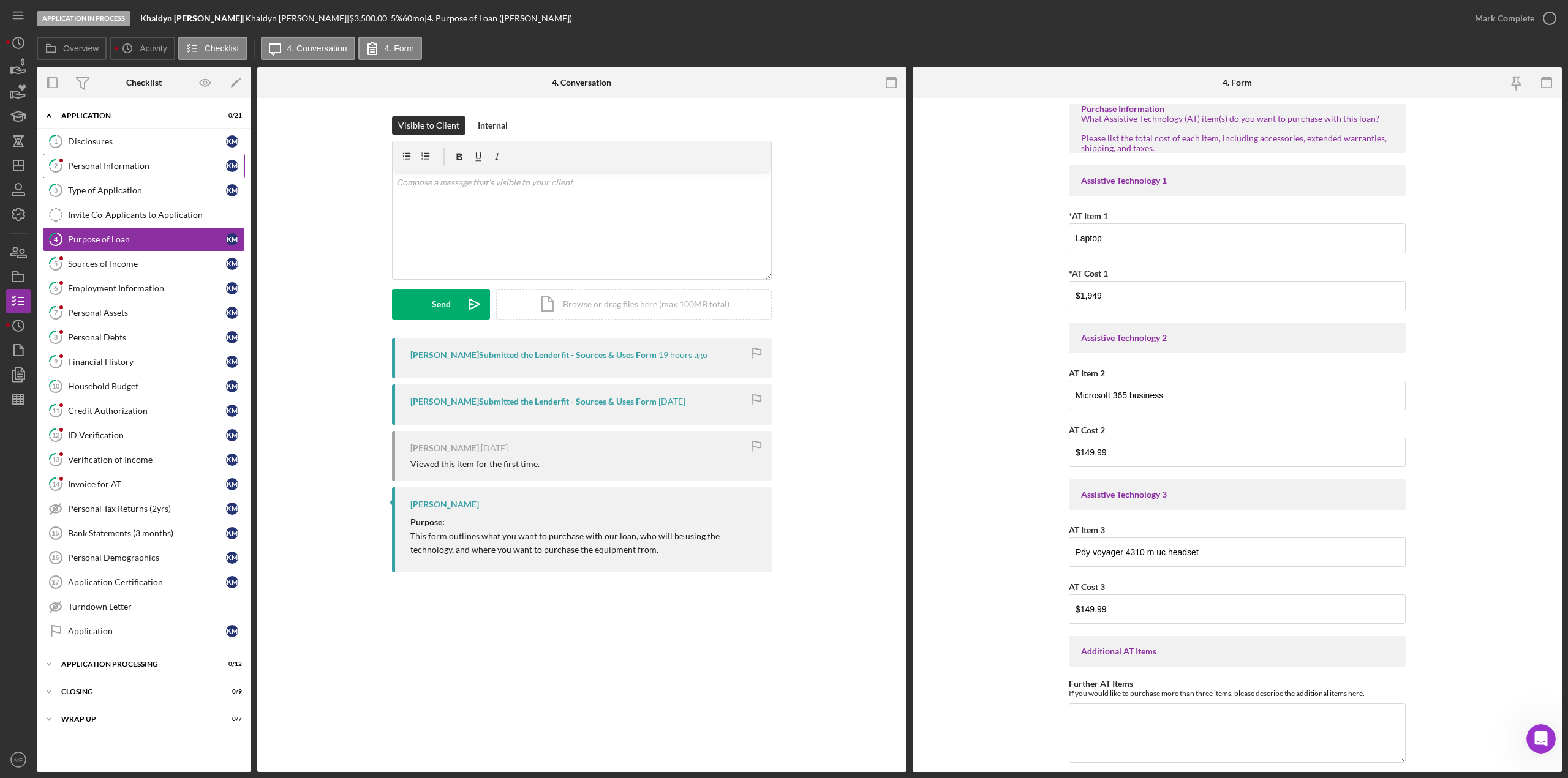
click at [114, 166] on div "Personal Information" at bounding box center [147, 166] width 158 height 10
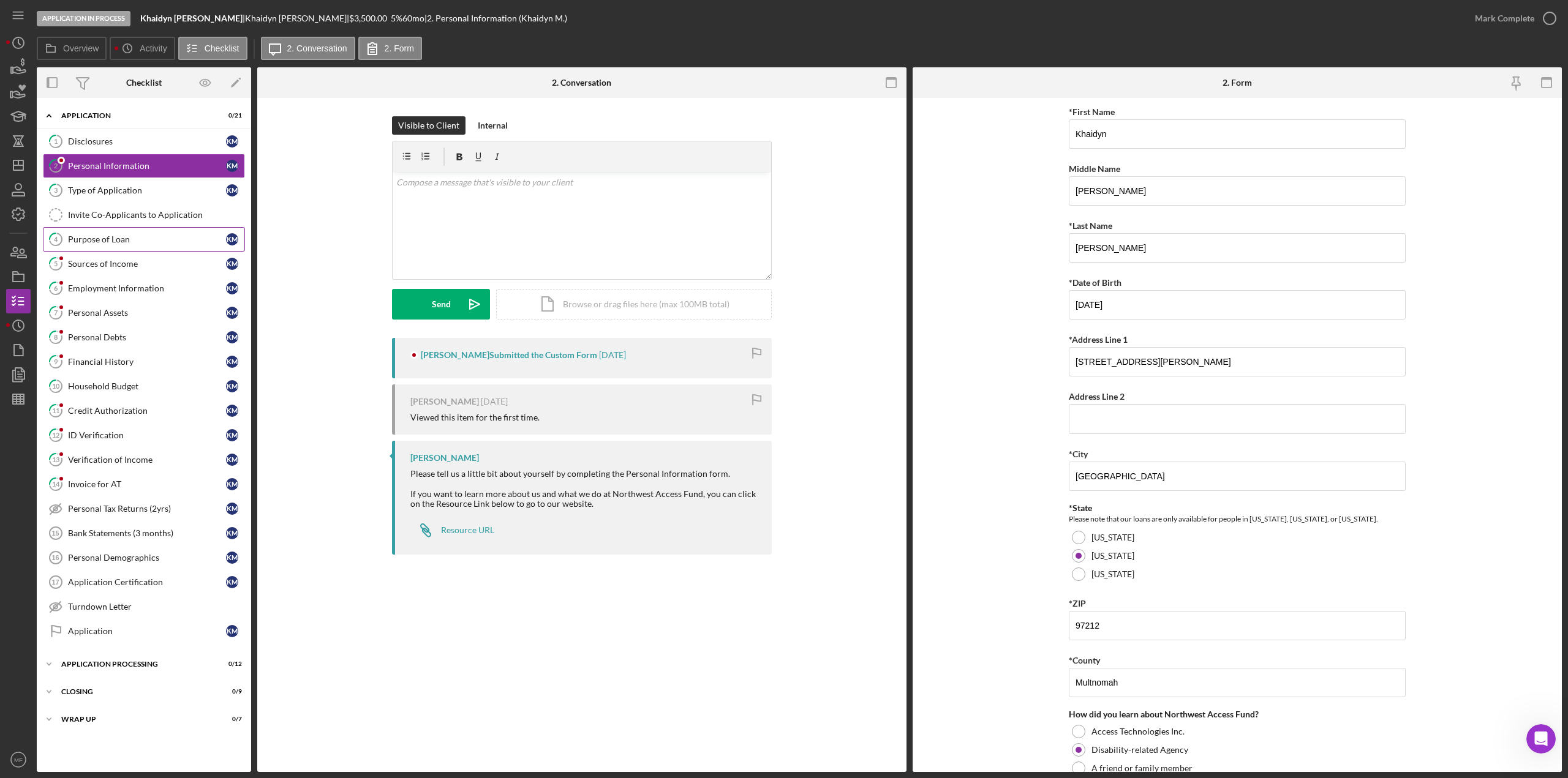
click at [116, 241] on div "Purpose of Loan" at bounding box center [147, 239] width 158 height 10
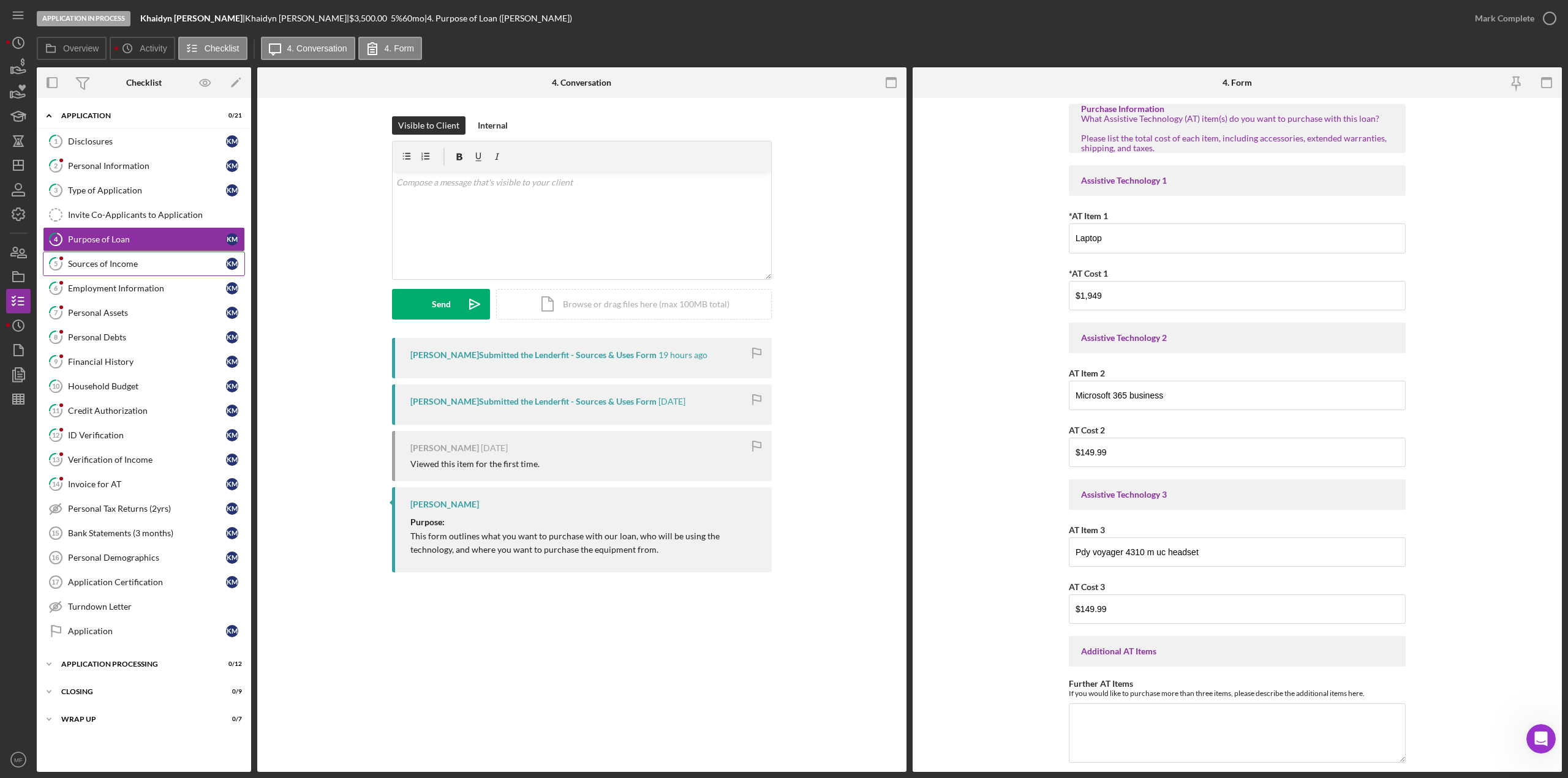
click at [114, 261] on div "Sources of Income" at bounding box center [147, 264] width 158 height 10
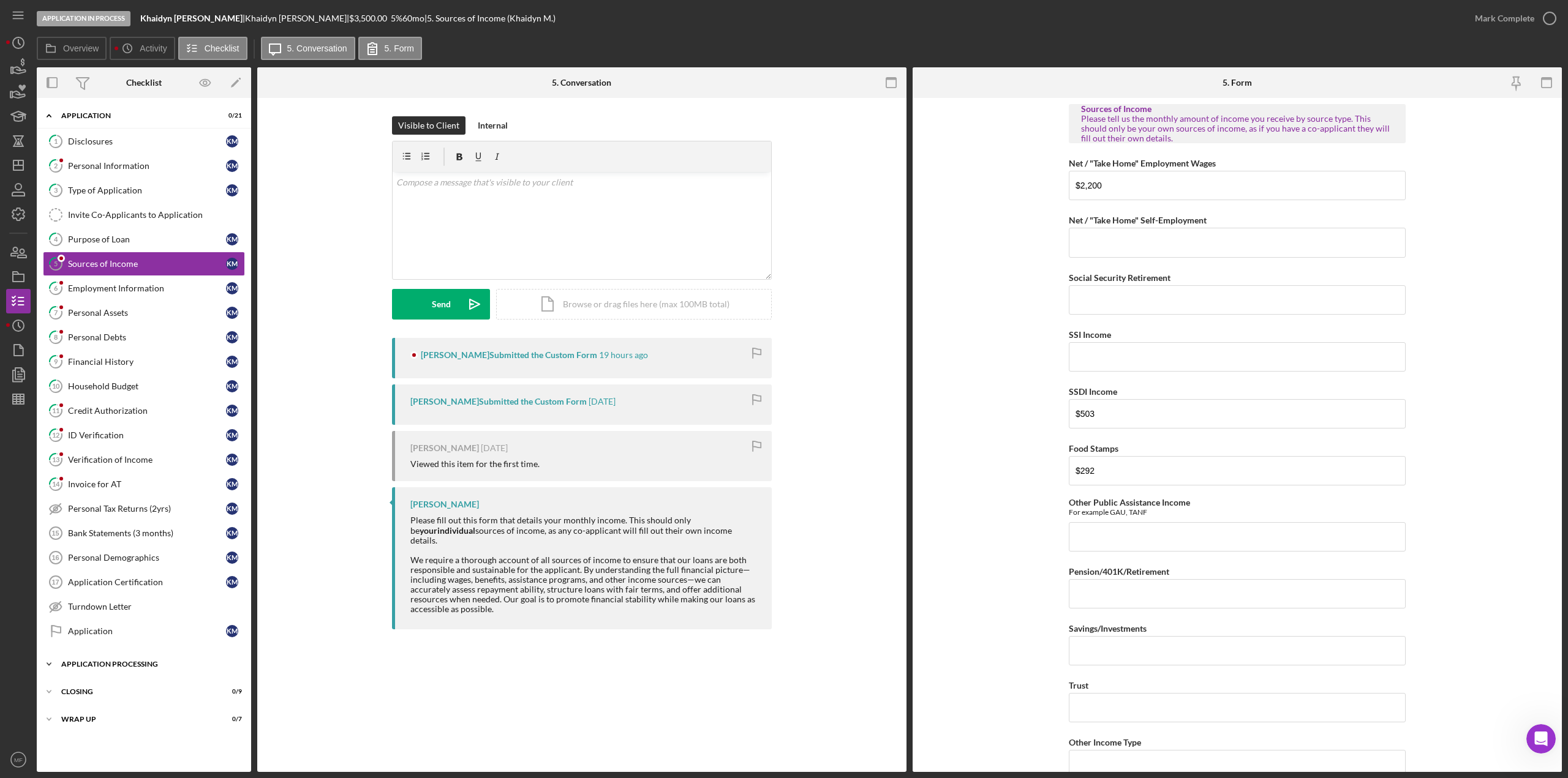
click at [137, 425] on div "Application Processing" at bounding box center [148, 664] width 174 height 7
click at [130, 410] on div "Credit Authorization" at bounding box center [147, 411] width 158 height 10
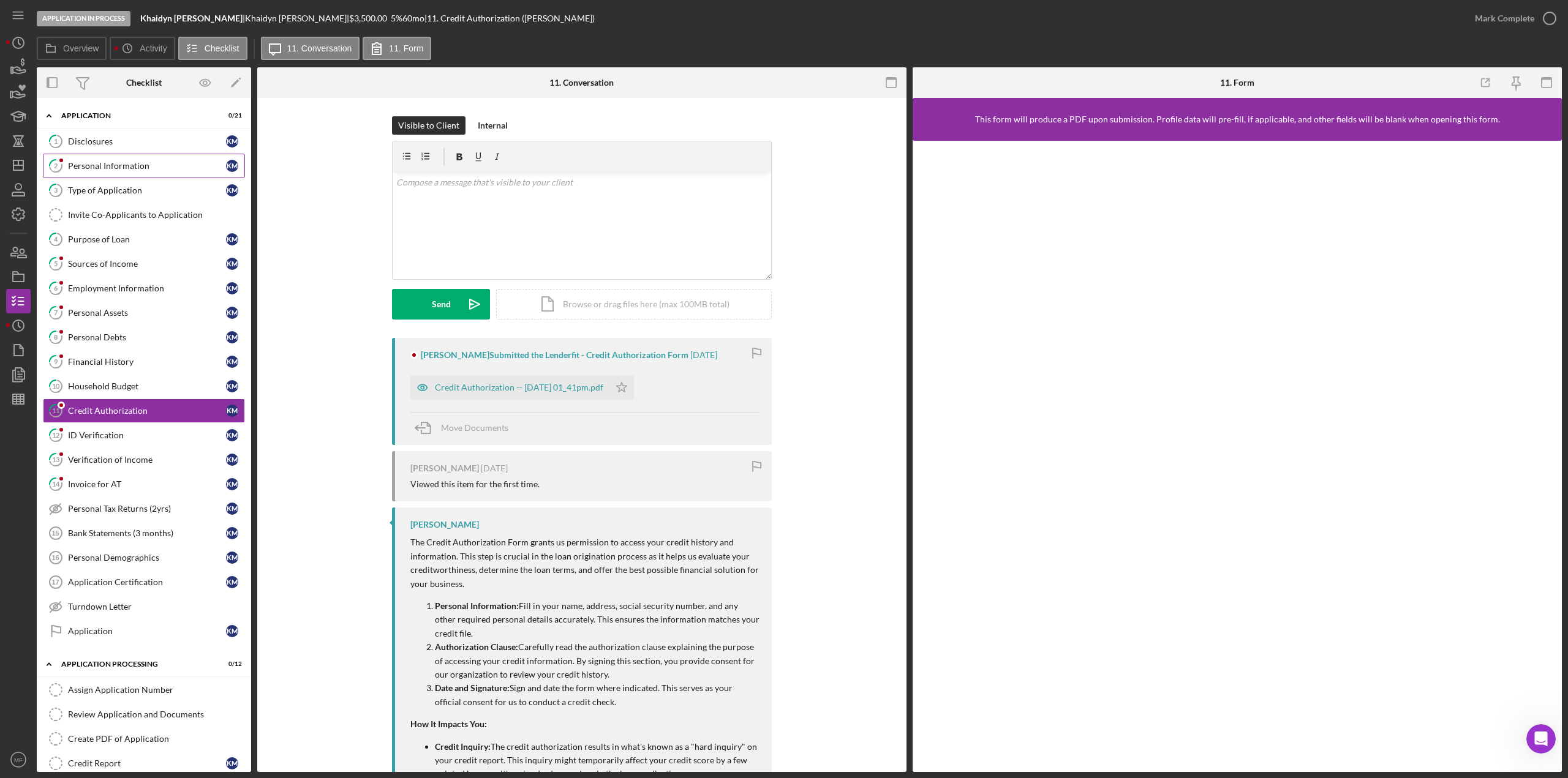
click at [132, 164] on div "Personal Information" at bounding box center [147, 166] width 158 height 10
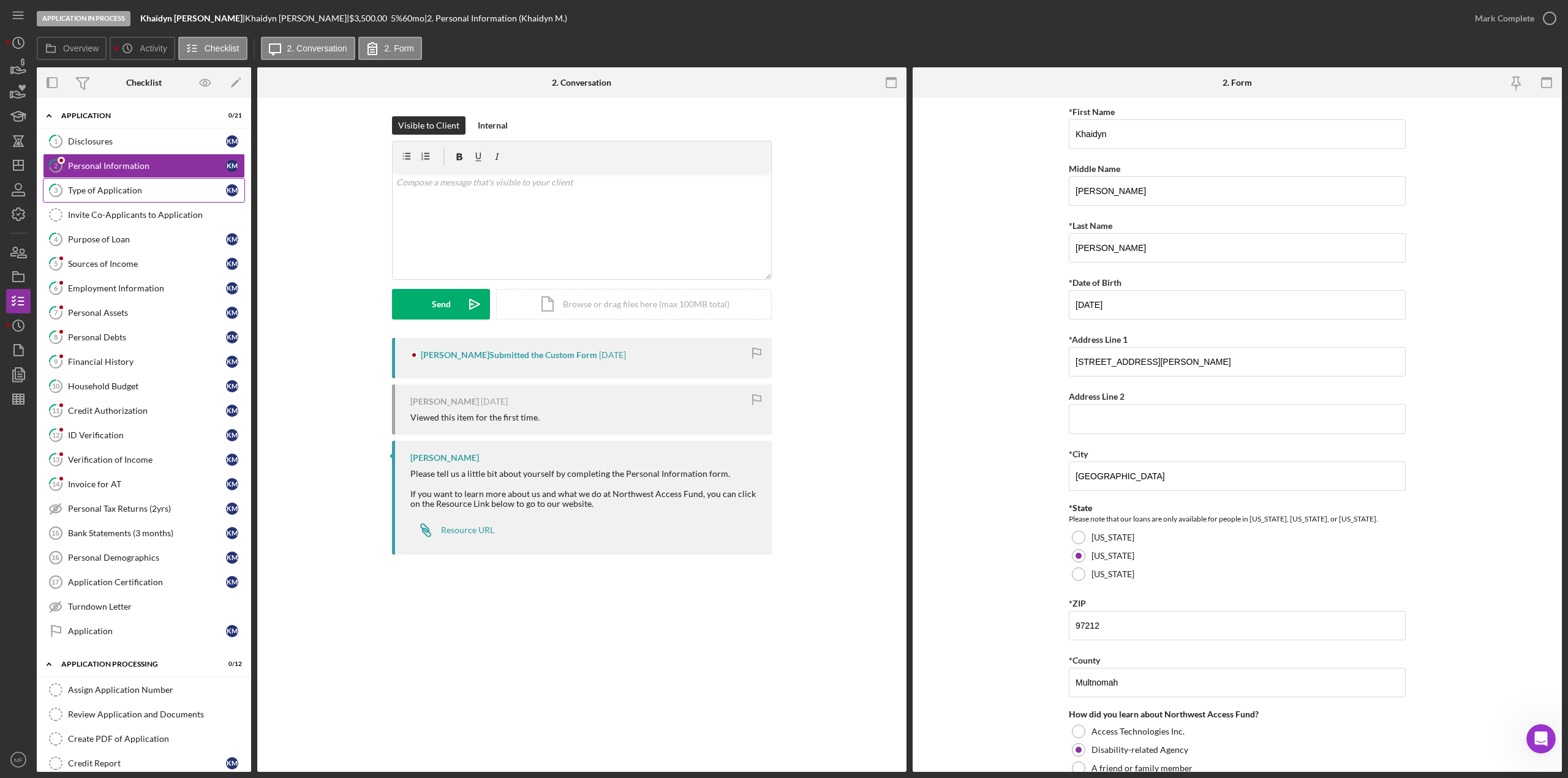
click at [112, 193] on div "Type of Application" at bounding box center [147, 190] width 158 height 10
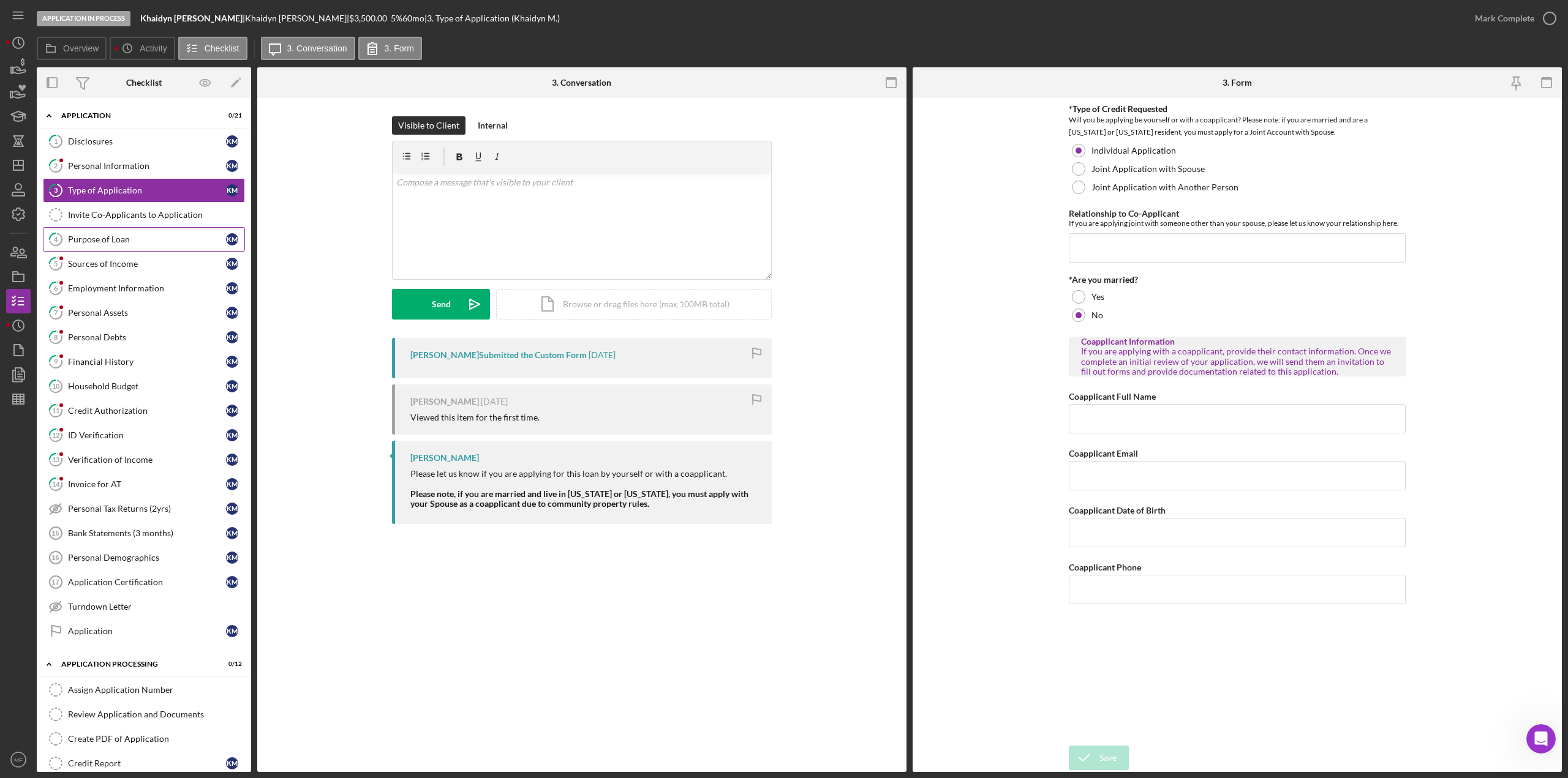
click at [79, 242] on div "Purpose of Loan" at bounding box center [147, 239] width 158 height 10
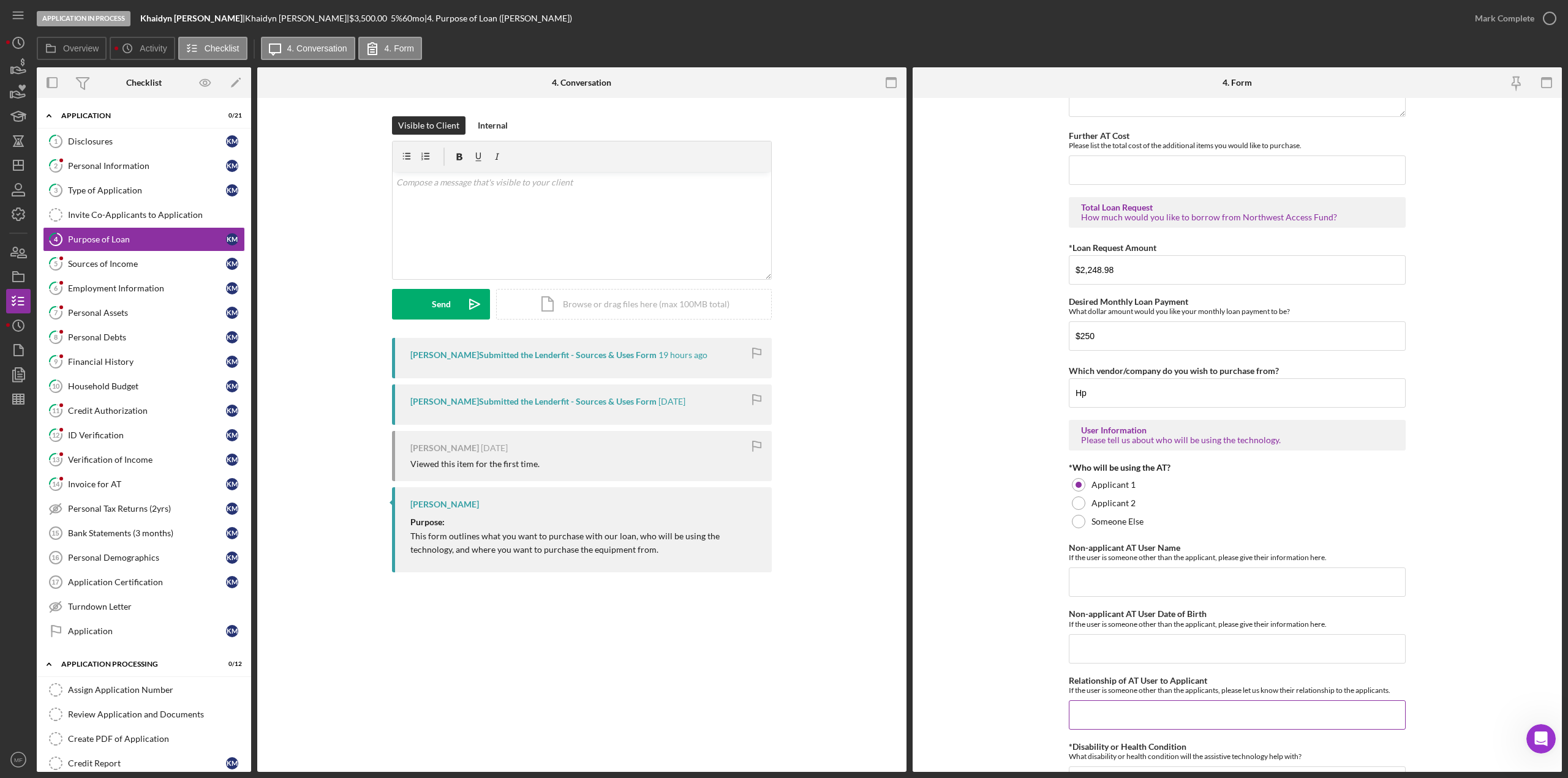
scroll to position [714, 0]
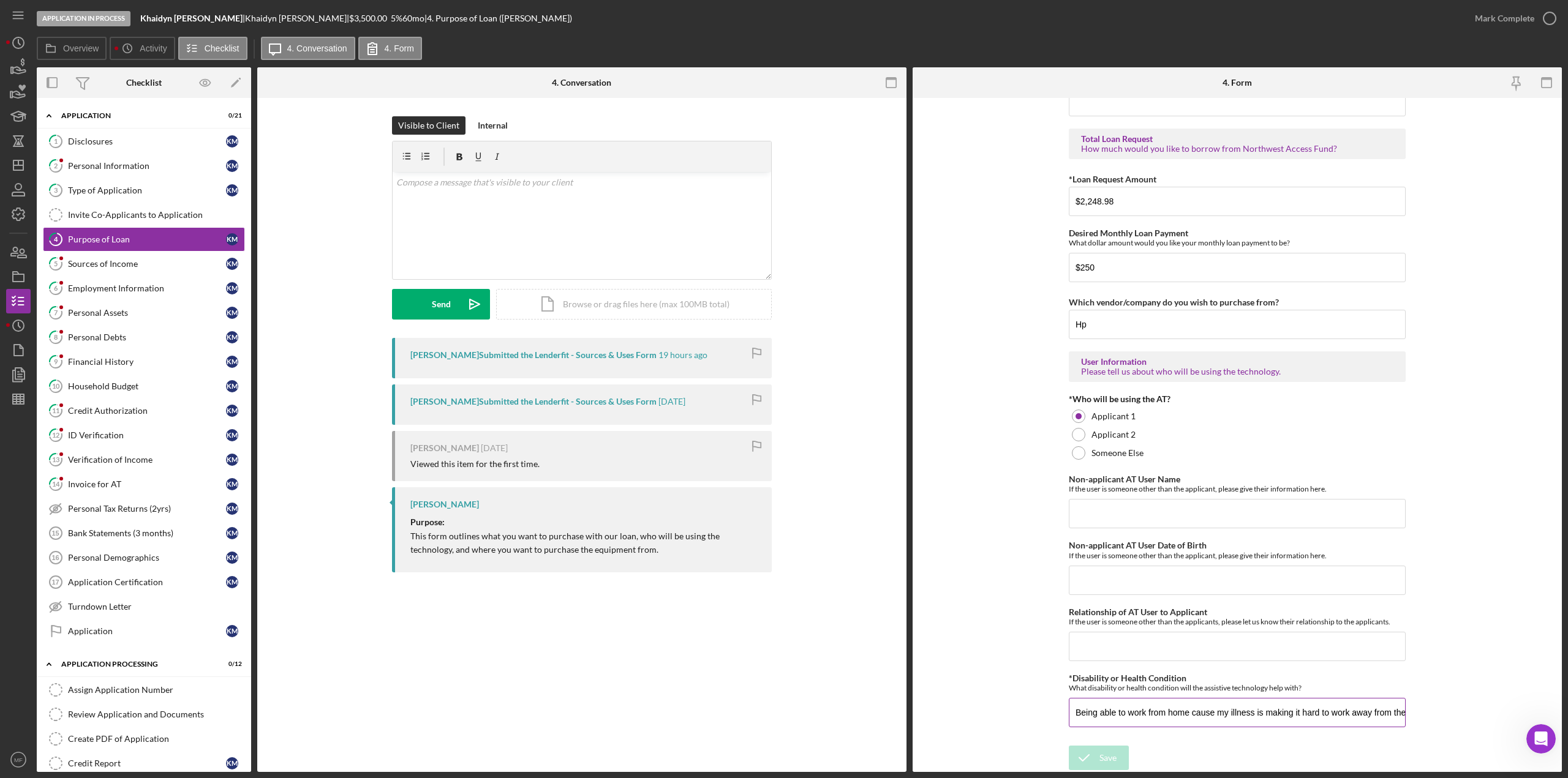
click at [940, 425] on input "Being able to work from home cause my illness is making it hard to work away fr…" at bounding box center [1237, 712] width 337 height 29
type input "0"
click at [940, 425] on form "Purchase Information What Assistive Technology (AT) item(s) do you want to purc…" at bounding box center [1237, 435] width 649 height 674
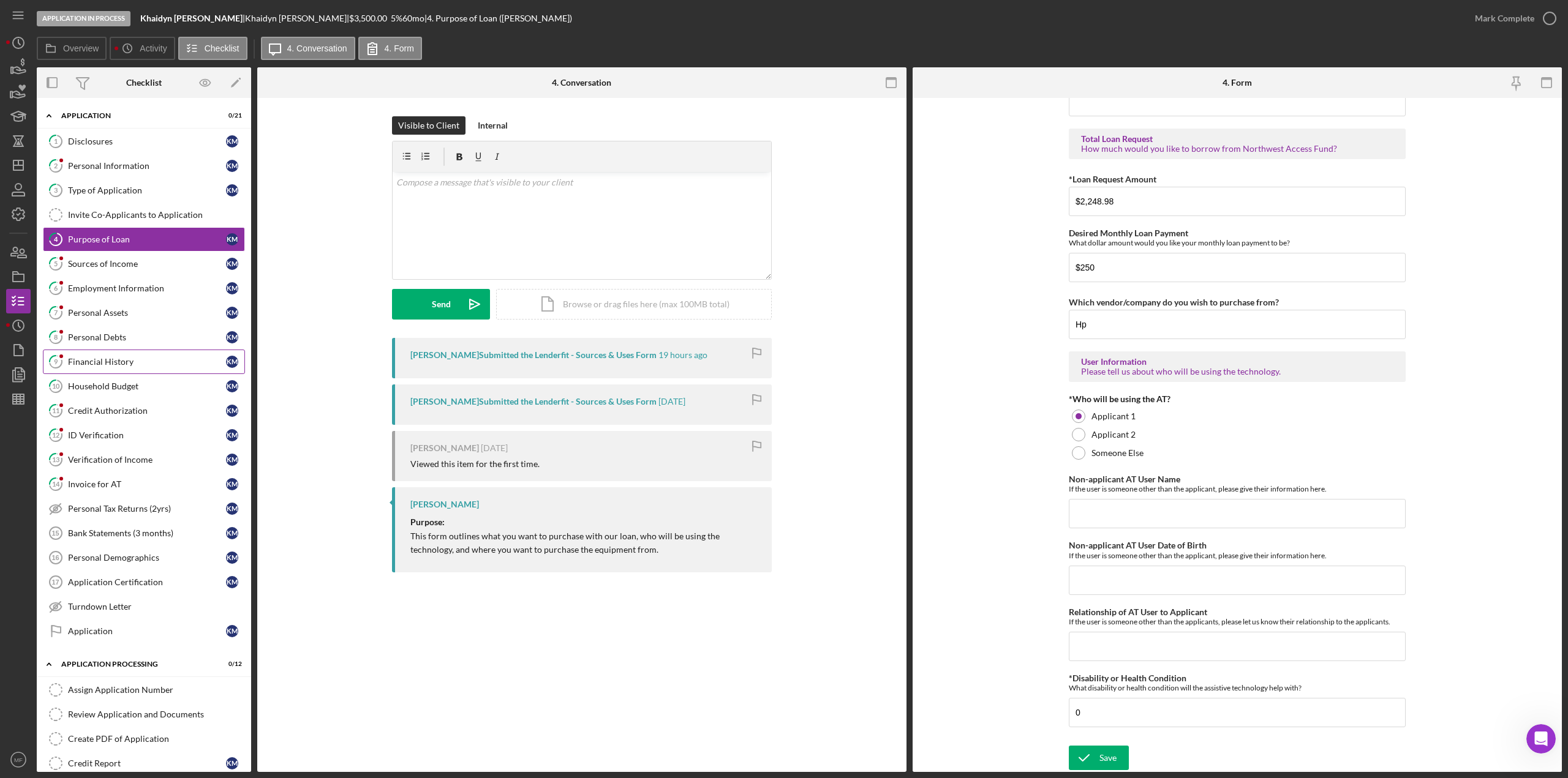
click at [115, 355] on link "9 Financial History K M" at bounding box center [144, 361] width 202 height 24
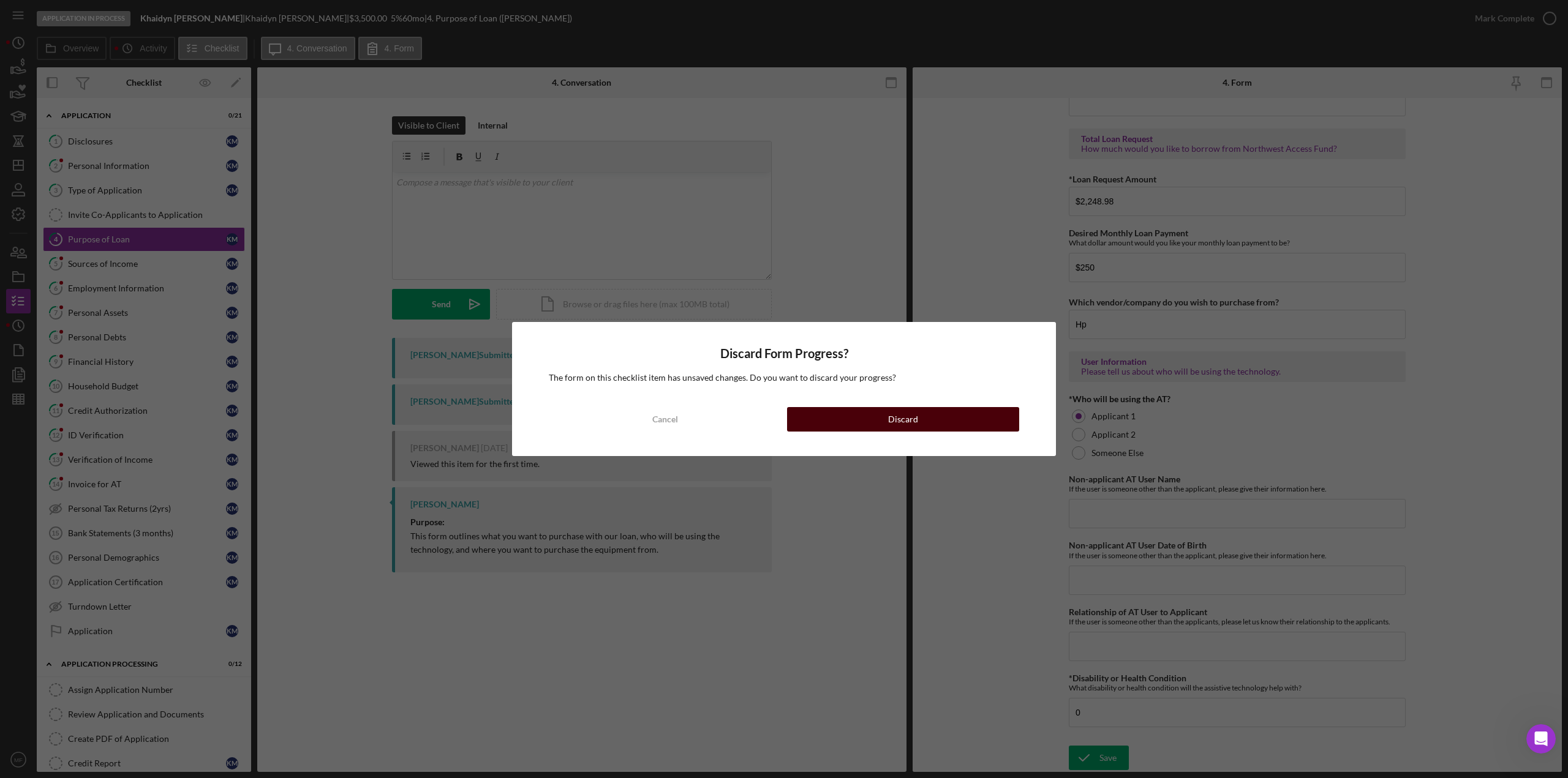
click at [875, 419] on button "Discard" at bounding box center [903, 419] width 232 height 24
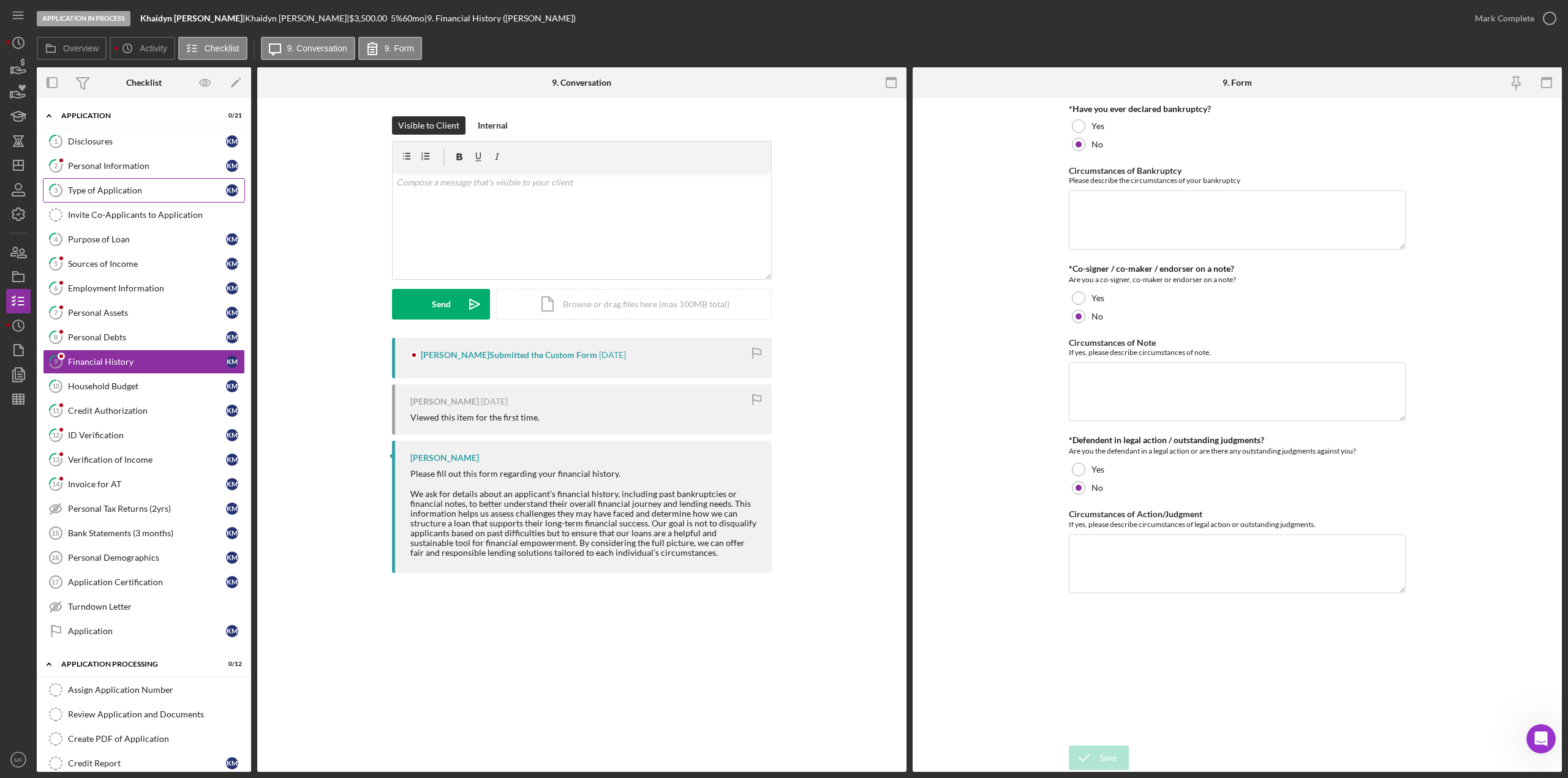
click at [110, 192] on div "Type of Application" at bounding box center [147, 190] width 158 height 10
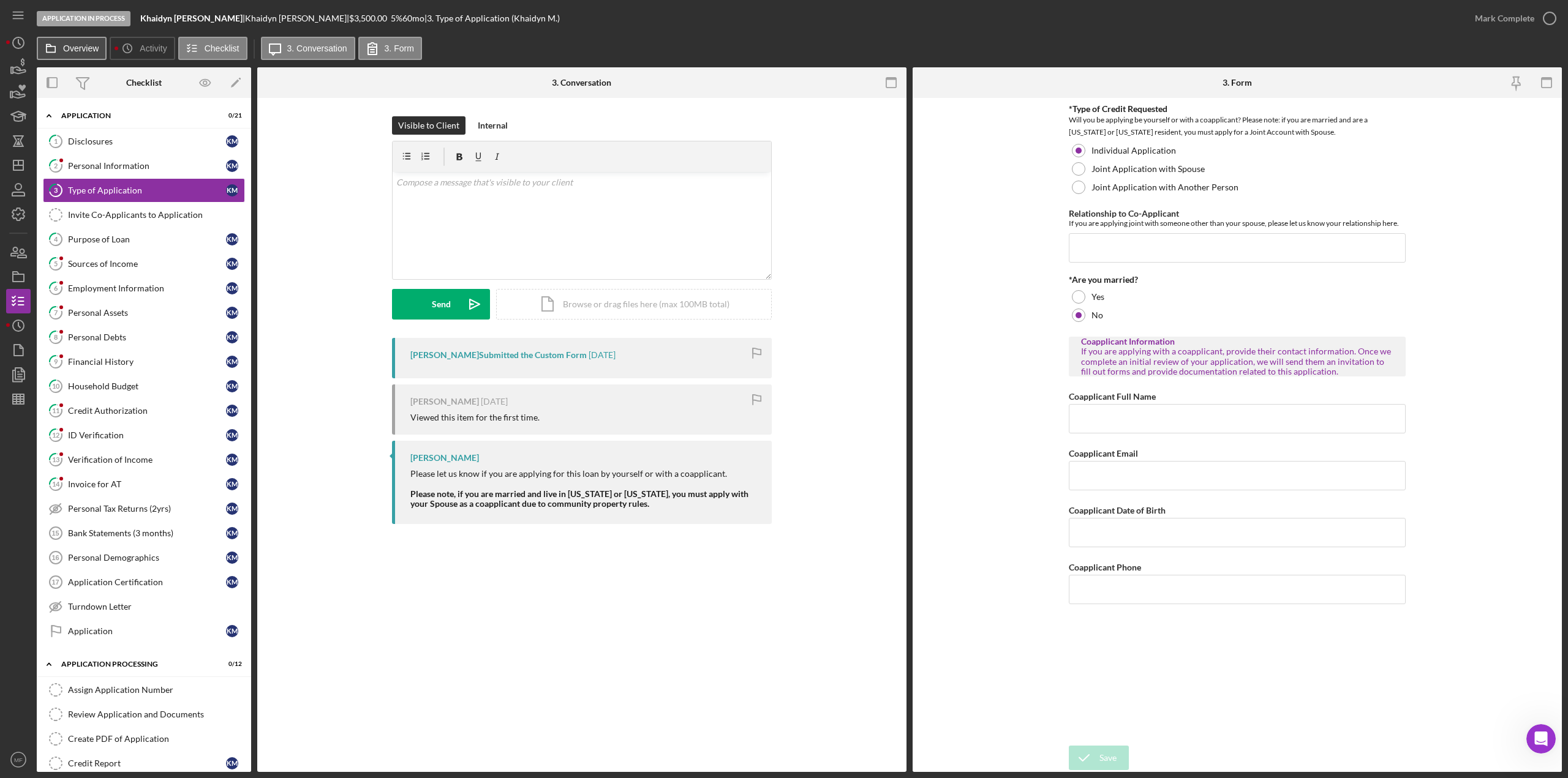
click at [65, 44] on label "Overview" at bounding box center [81, 48] width 35 height 10
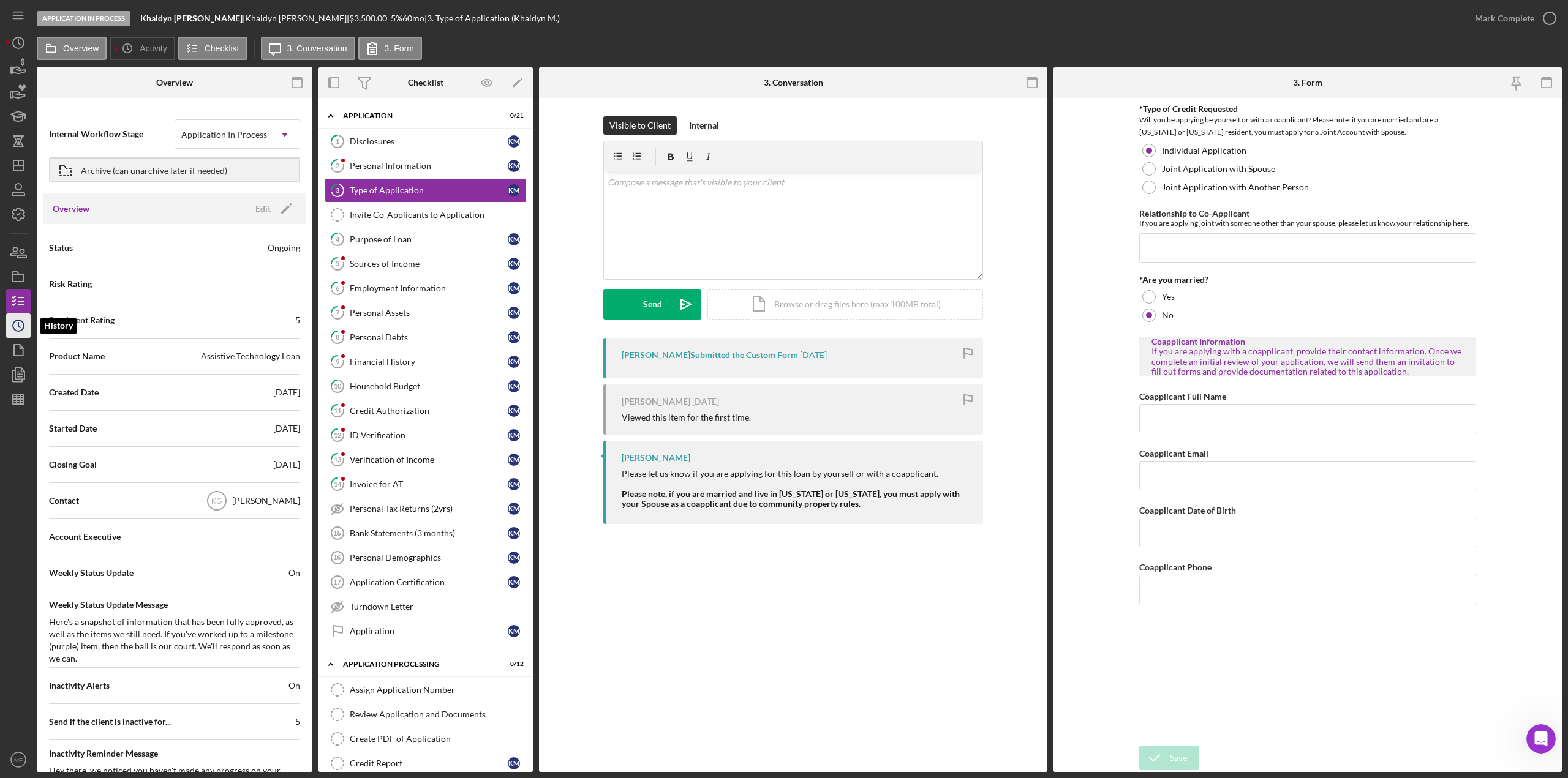
click at [19, 324] on polyline "button" at bounding box center [19, 325] width 2 height 5
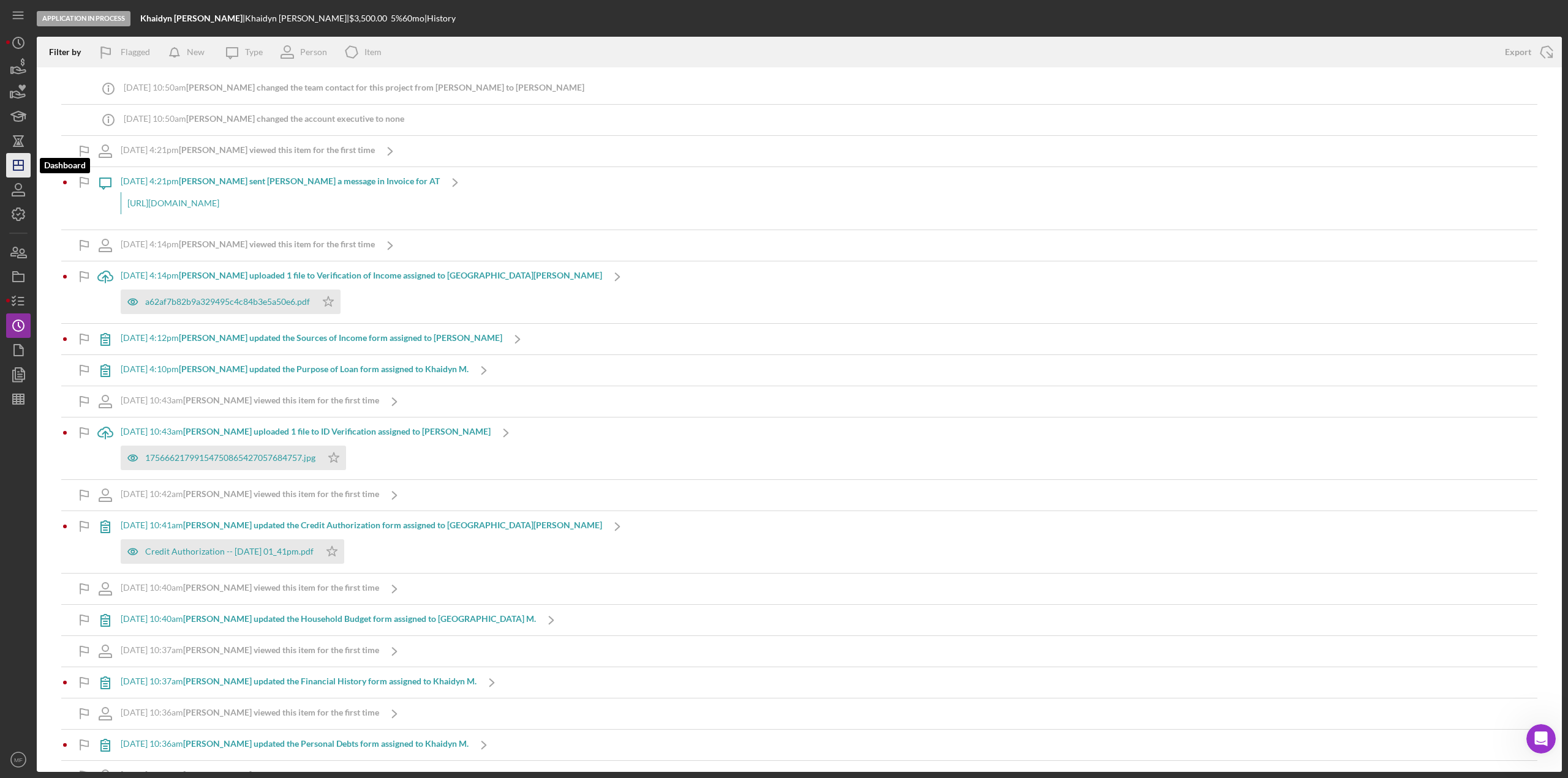
click at [18, 169] on icon "Icon/Dashboard" at bounding box center [18, 165] width 30 height 30
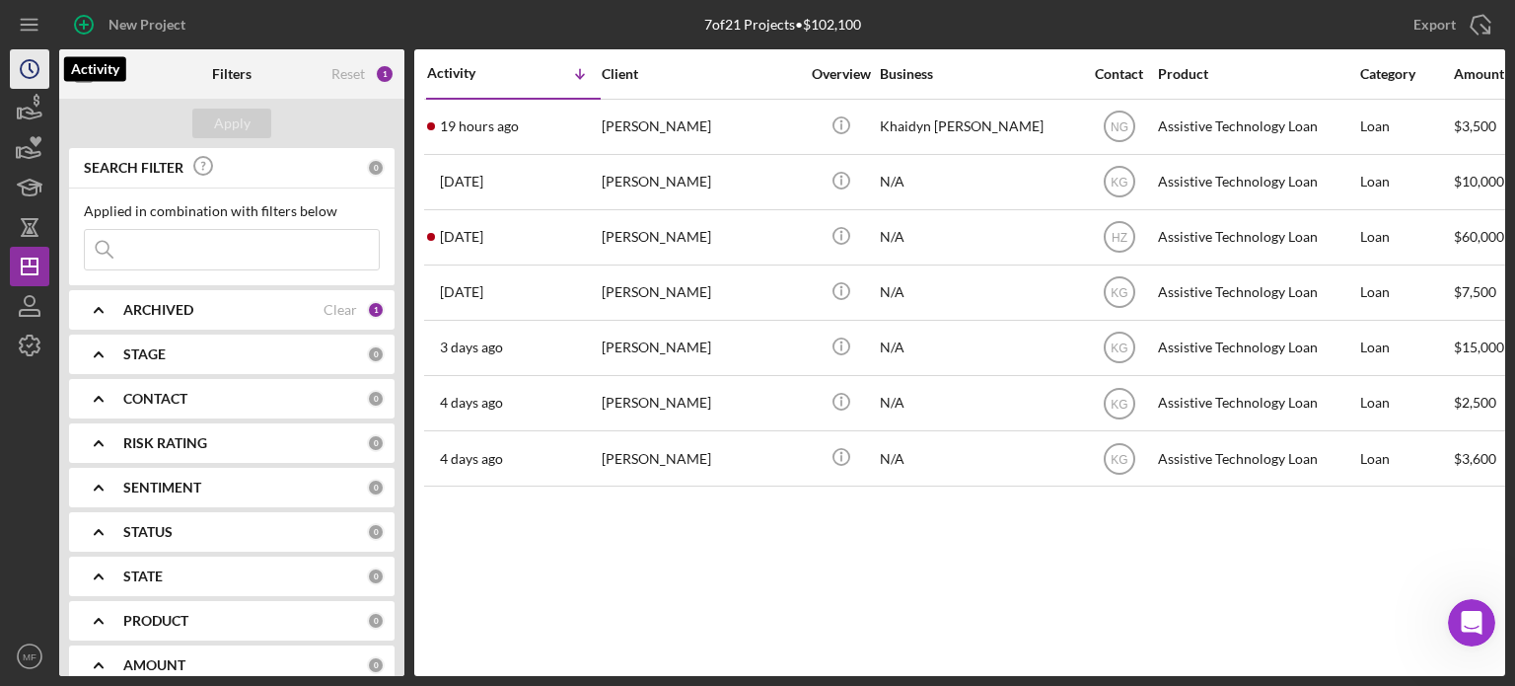
click at [25, 74] on icon "Icon/History" at bounding box center [29, 68] width 49 height 49
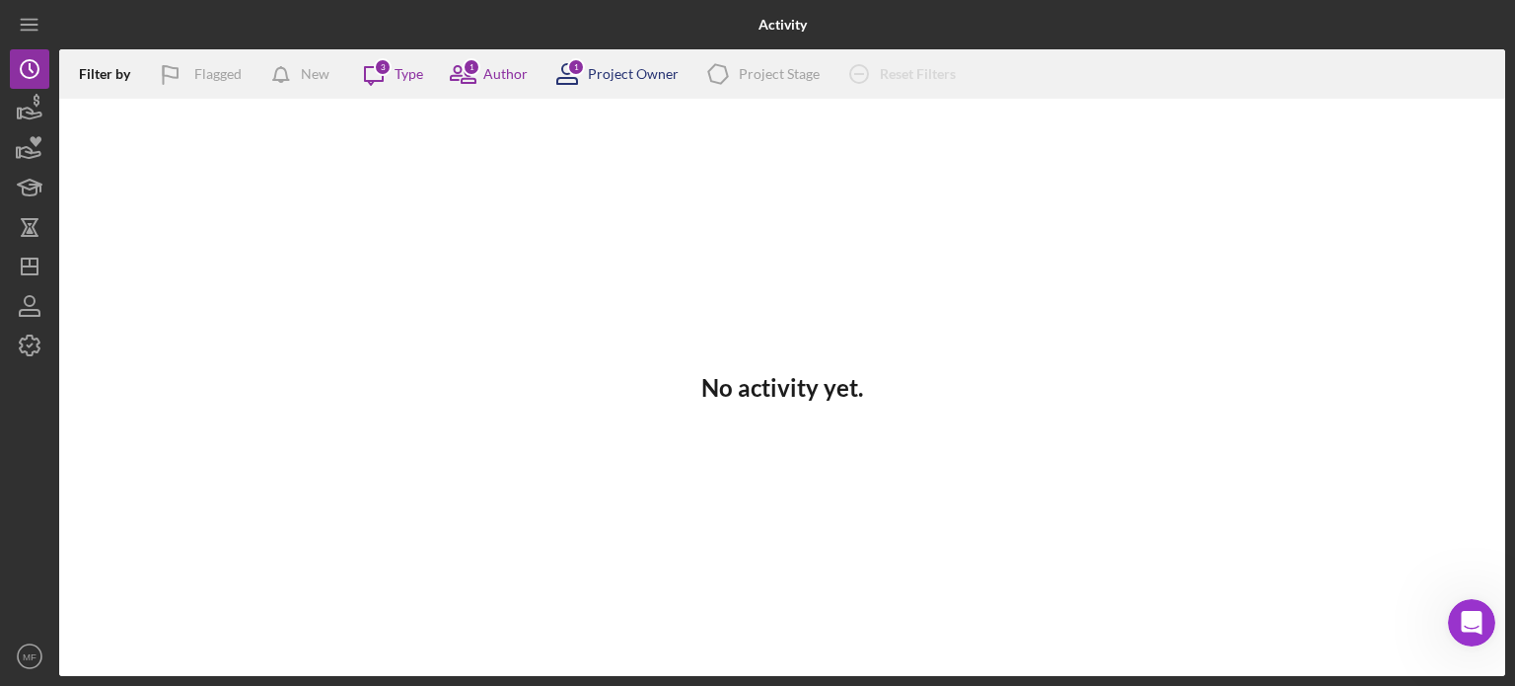
click at [621, 70] on div "Project Owner" at bounding box center [633, 74] width 91 height 16
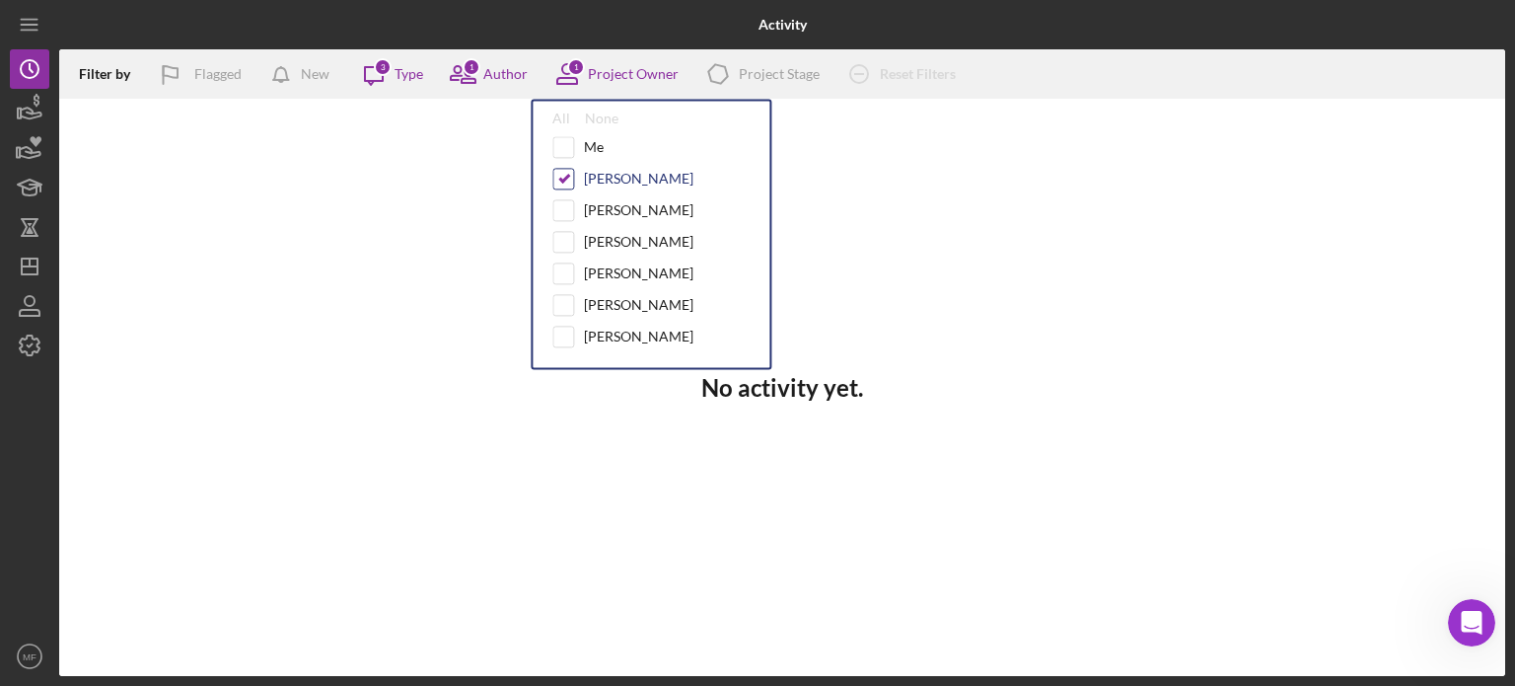
click at [558, 177] on input "checkbox" at bounding box center [563, 179] width 20 height 20
checkbox input "false"
click at [562, 141] on input "checkbox" at bounding box center [563, 147] width 20 height 20
click at [561, 141] on input "checkbox" at bounding box center [563, 147] width 20 height 20
checkbox input "false"
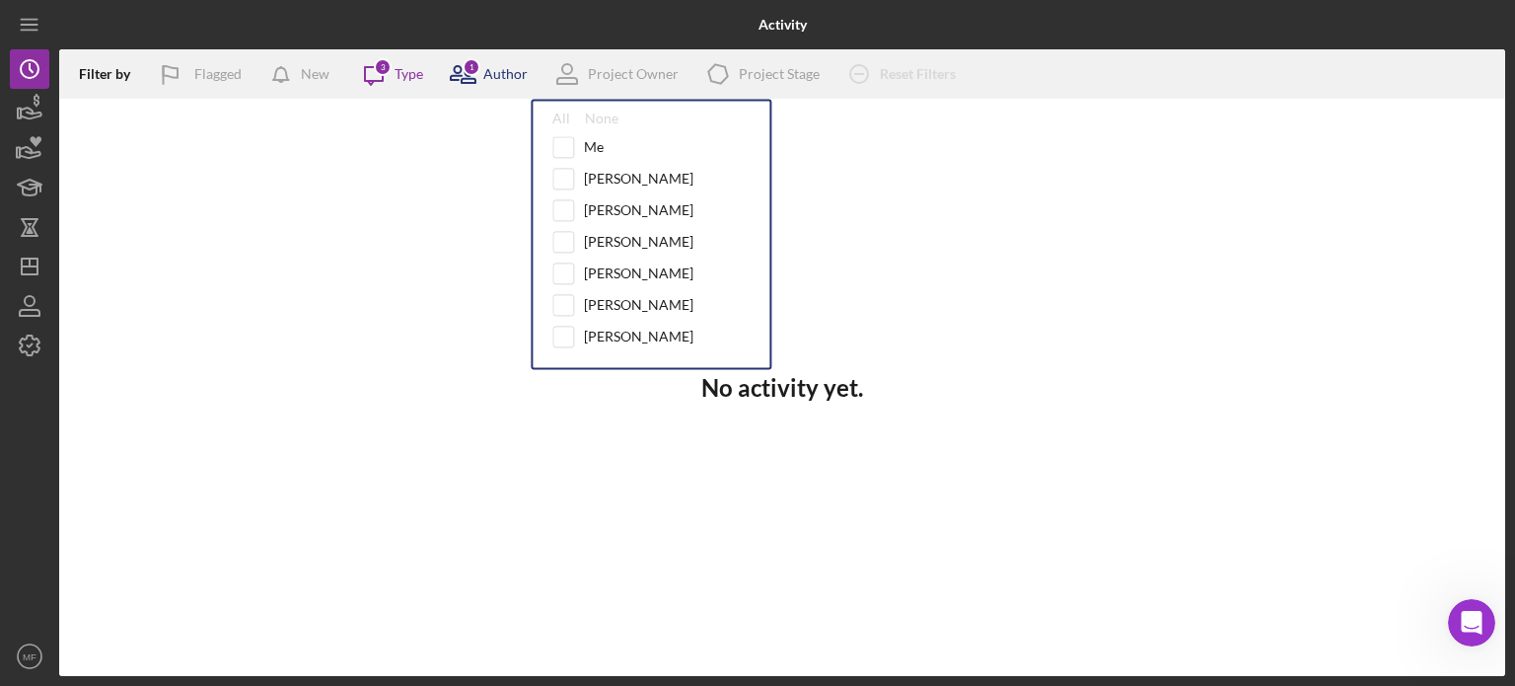
click at [497, 72] on div "Author" at bounding box center [505, 74] width 44 height 16
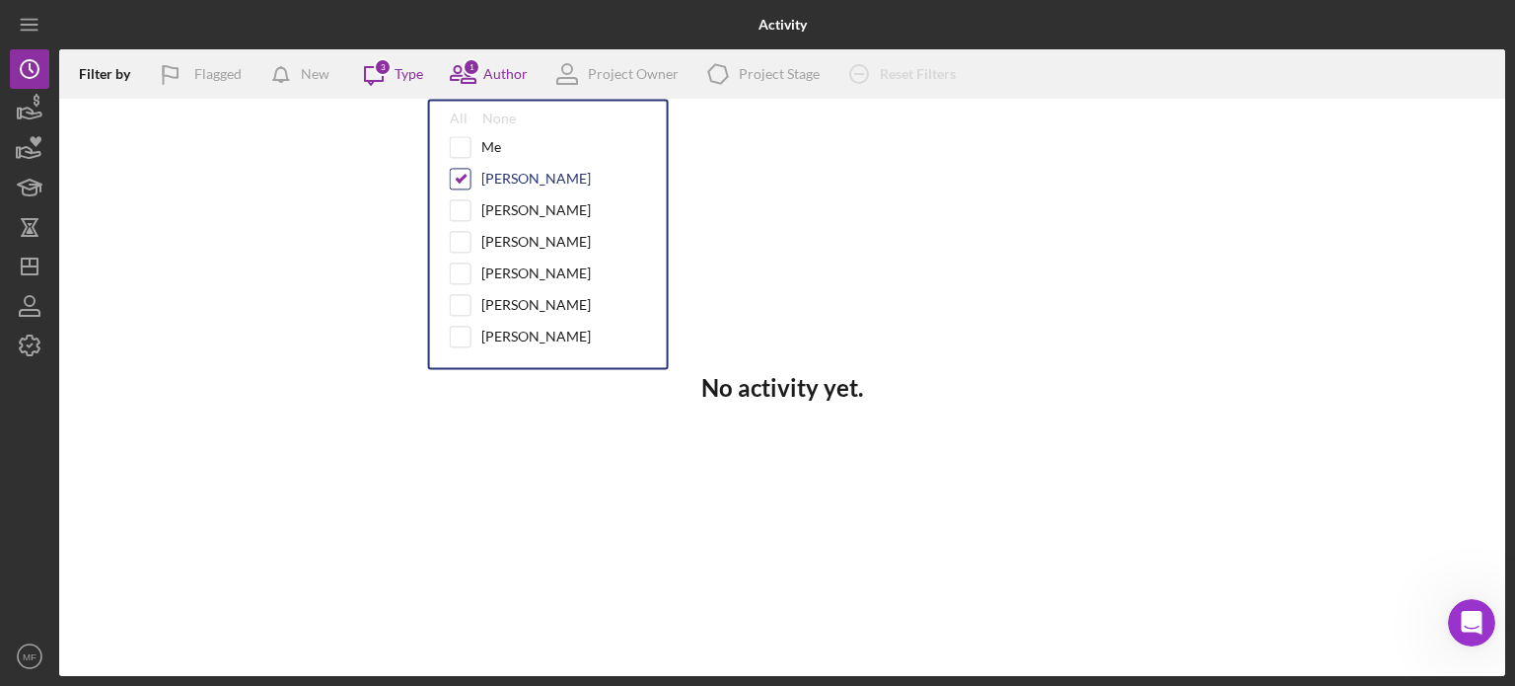
click at [459, 176] on input "checkbox" at bounding box center [461, 179] width 20 height 20
checkbox input "false"
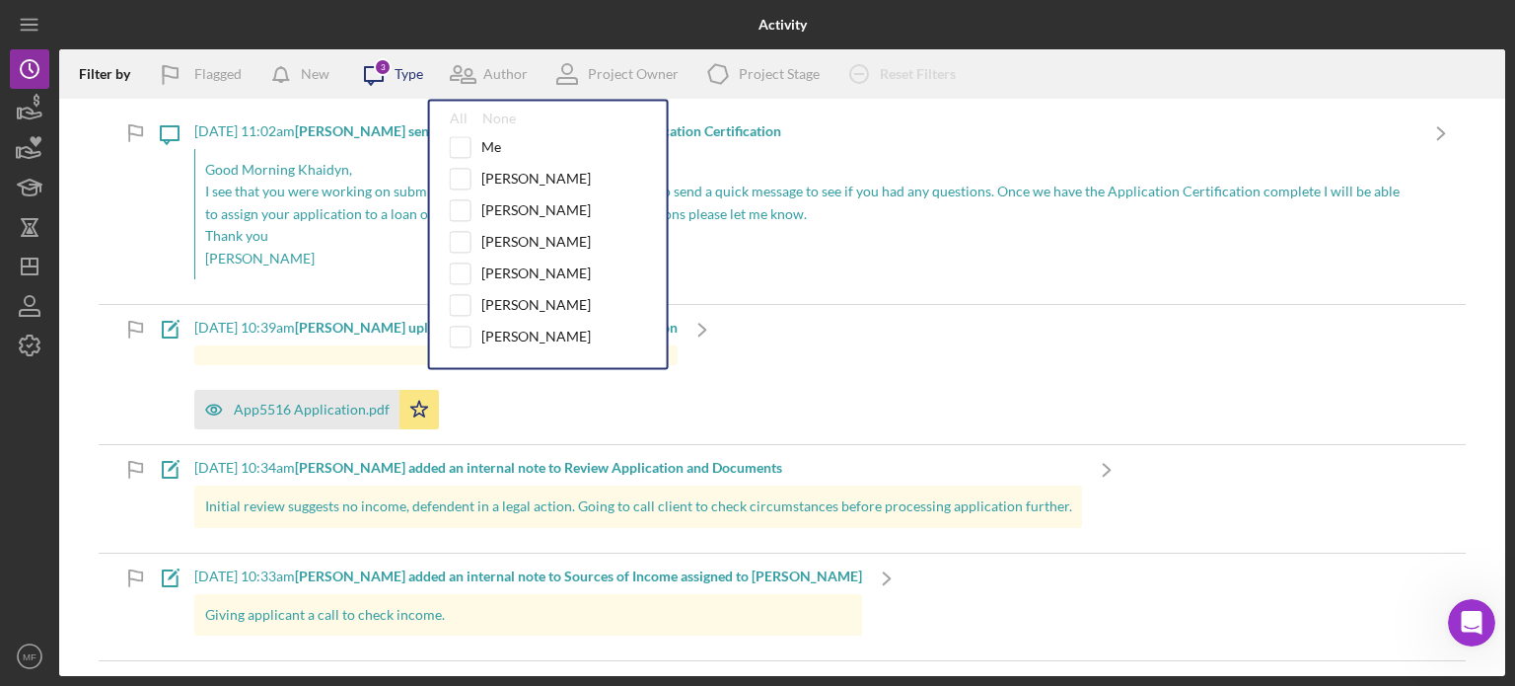
click at [394, 74] on icon "Icon/Message" at bounding box center [373, 73] width 49 height 49
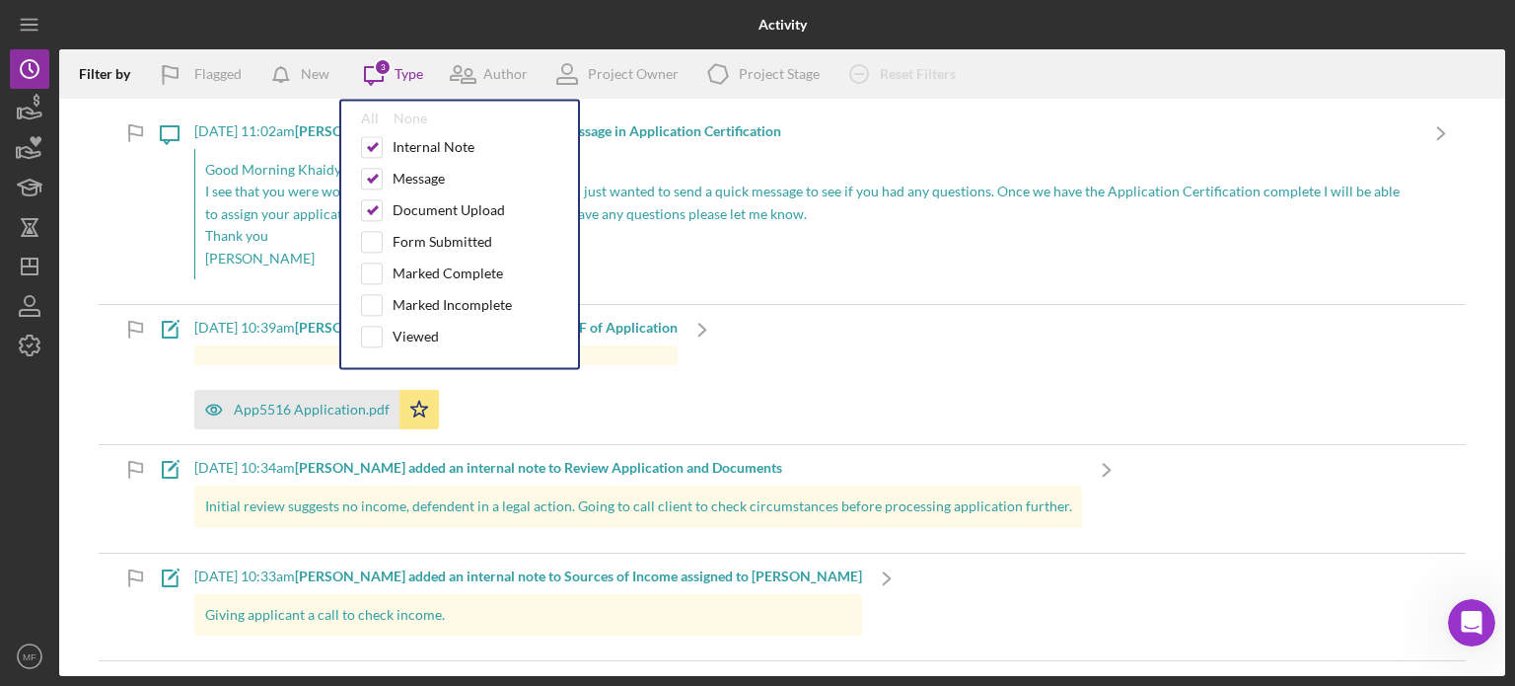
click at [916, 267] on p "[PERSON_NAME]" at bounding box center [806, 259] width 1202 height 22
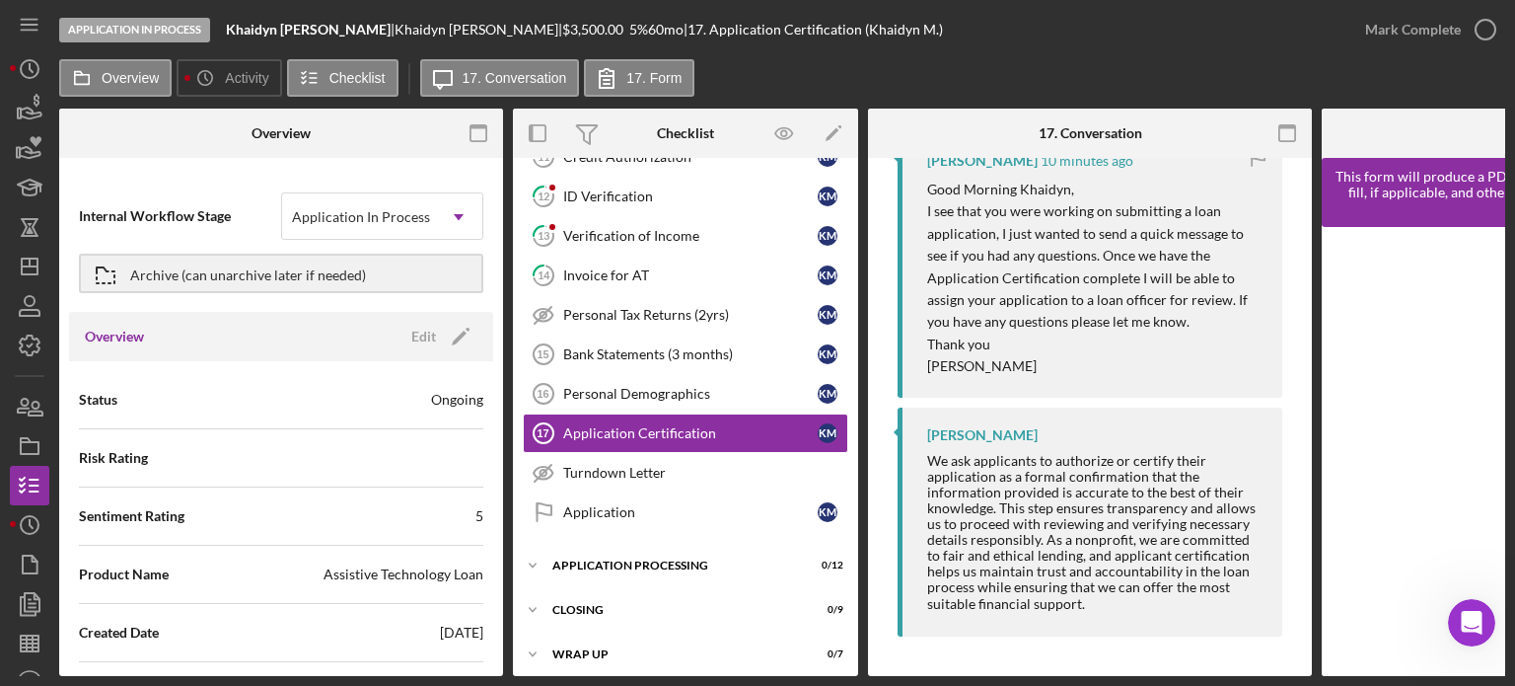
scroll to position [415, 0]
click at [32, 74] on icon "Icon/History" at bounding box center [29, 68] width 49 height 49
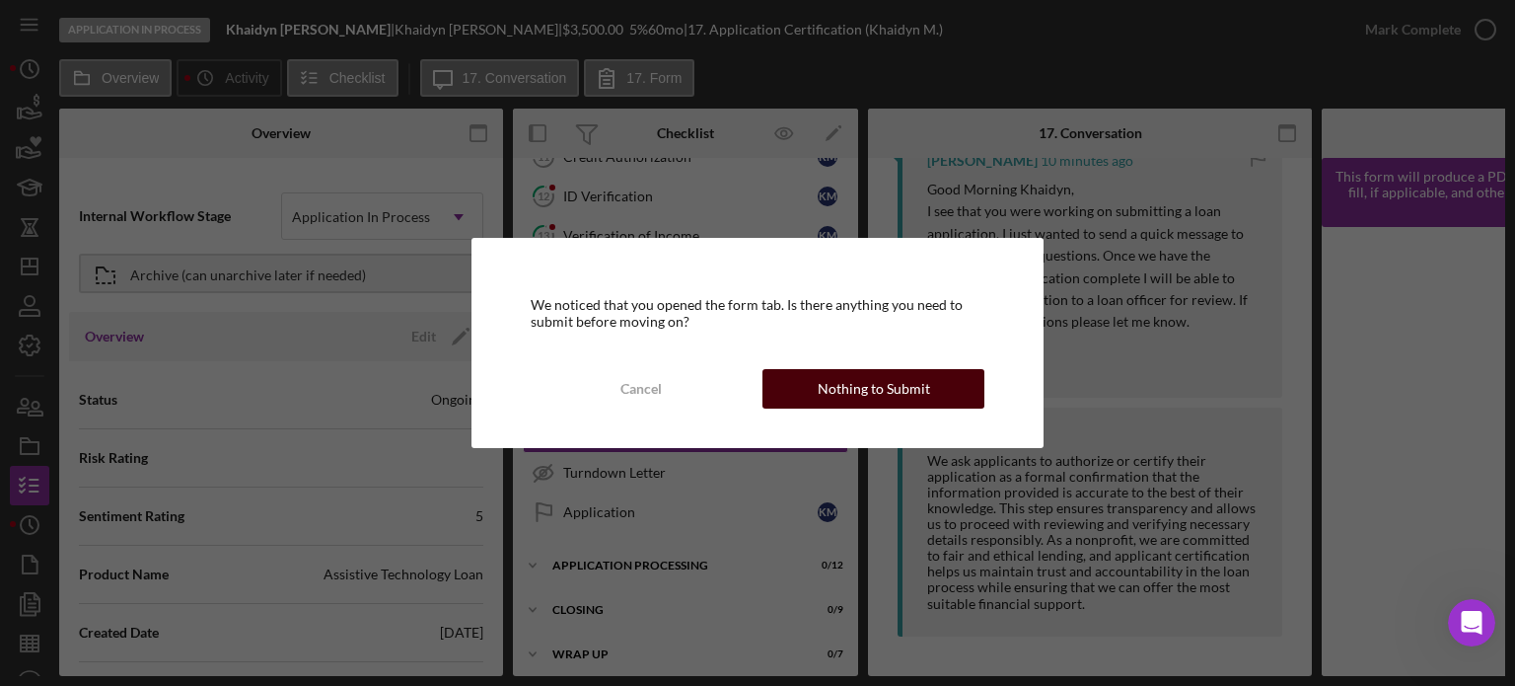
click at [841, 390] on div "Nothing to Submit" at bounding box center [874, 388] width 112 height 39
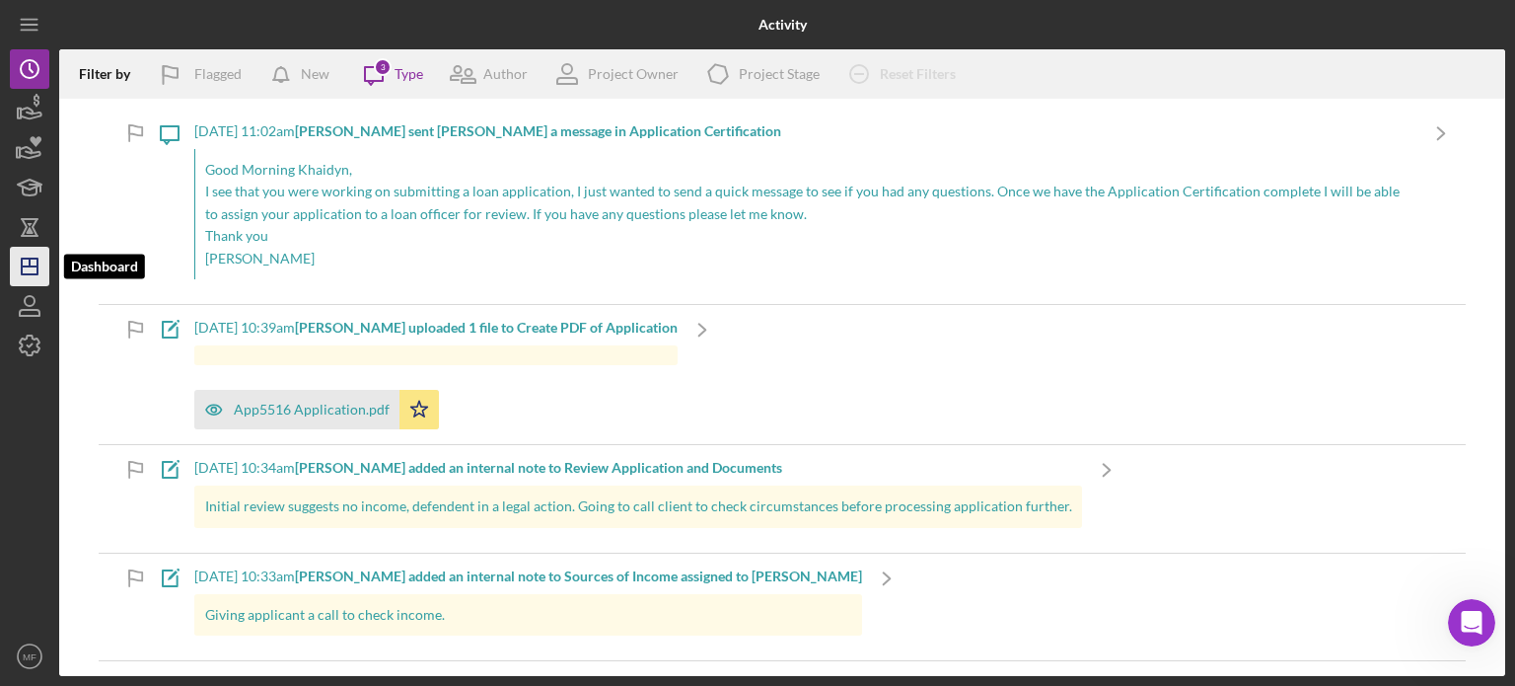
click at [37, 267] on polygon "button" at bounding box center [30, 266] width 16 height 16
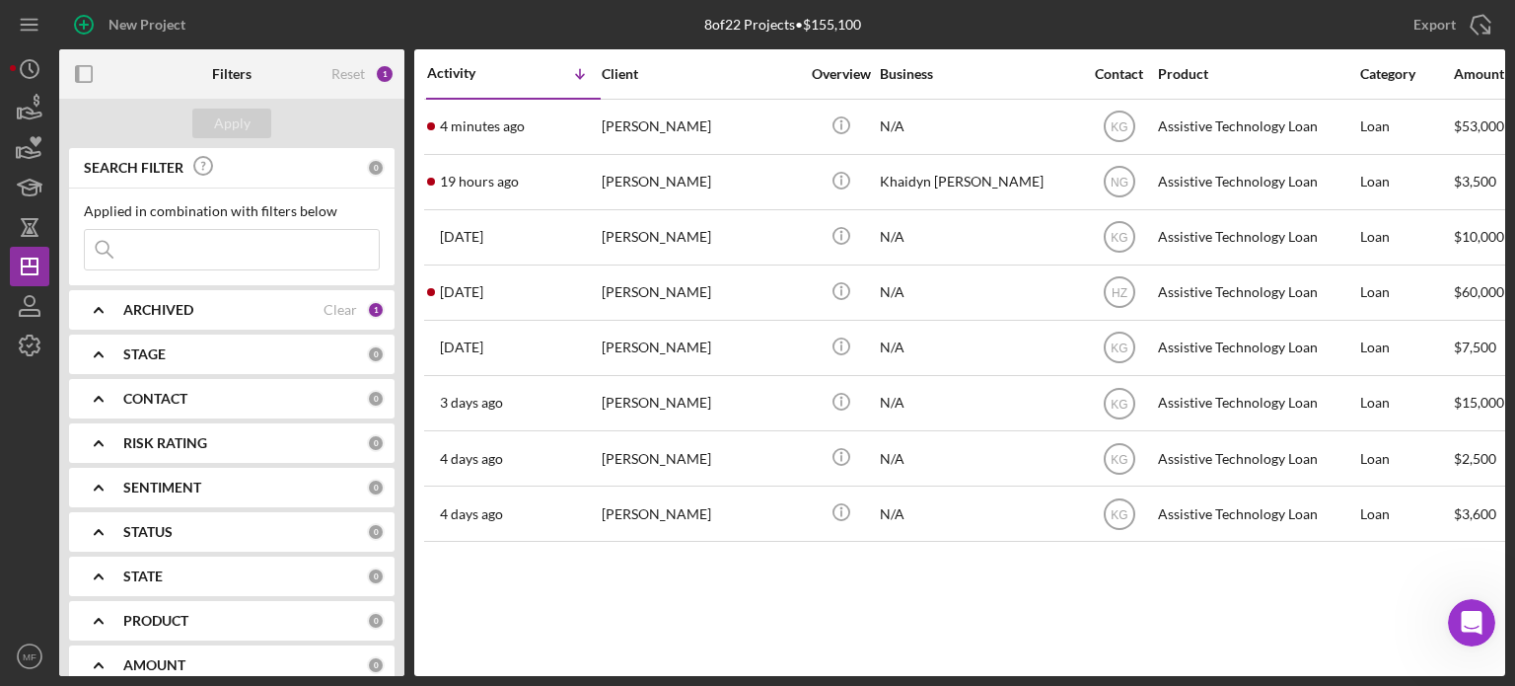
click at [191, 314] on b "ARCHIVED" at bounding box center [158, 310] width 70 height 16
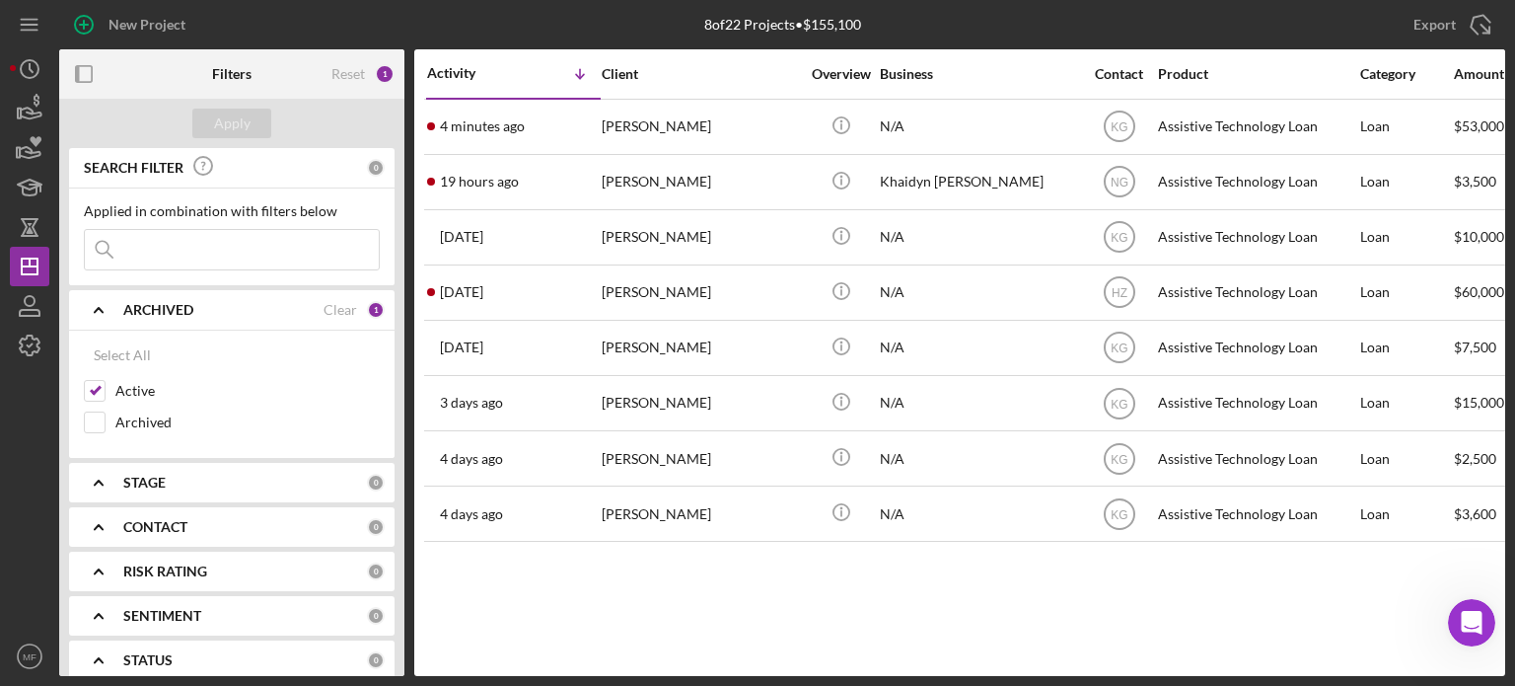
click at [801, 572] on div "Activity Icon/Table Sort Arrow Client Overview Business Contact Product Categor…" at bounding box center [959, 362] width 1091 height 627
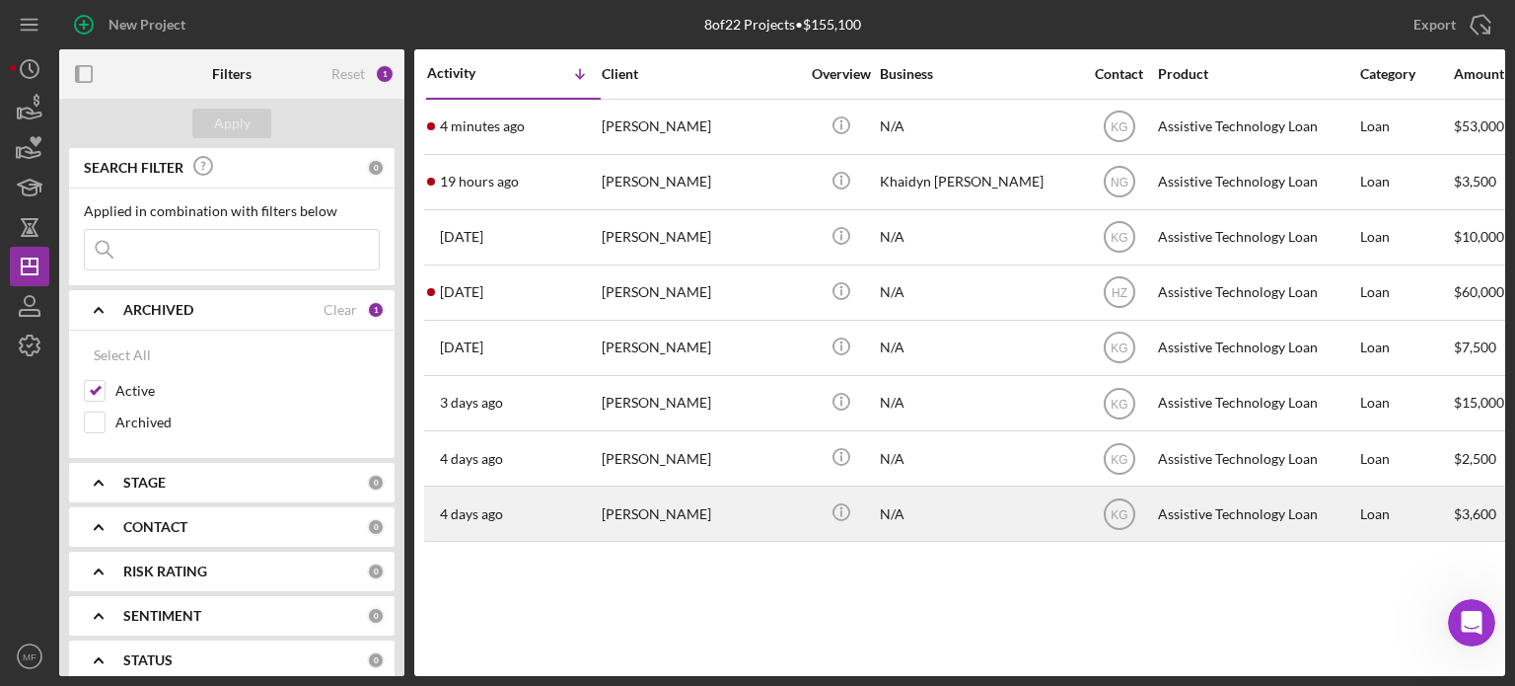
click at [921, 516] on div "N/A" at bounding box center [978, 513] width 197 height 52
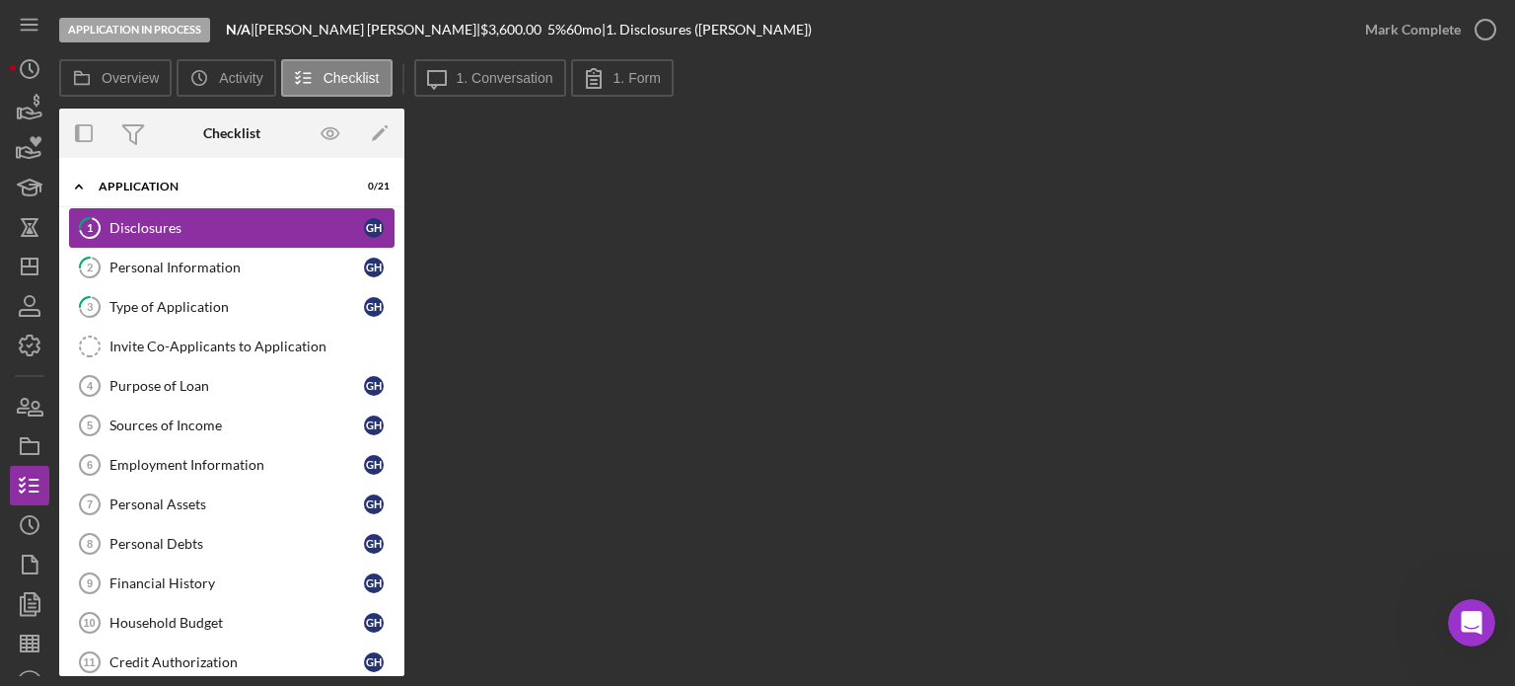
click at [178, 224] on div "Disclosures" at bounding box center [237, 228] width 255 height 16
click at [190, 262] on div "Personal Information" at bounding box center [237, 267] width 255 height 16
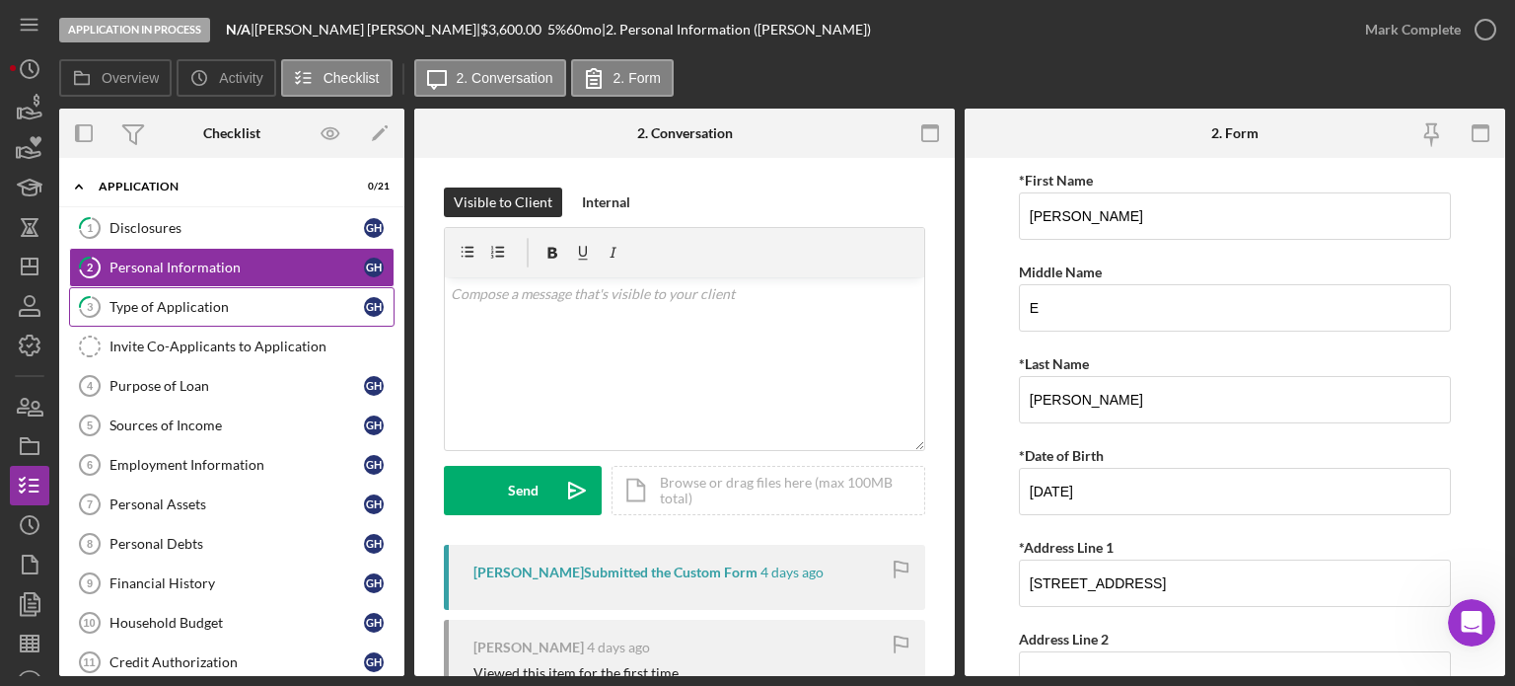
click at [168, 307] on div "Type of Application" at bounding box center [237, 307] width 255 height 16
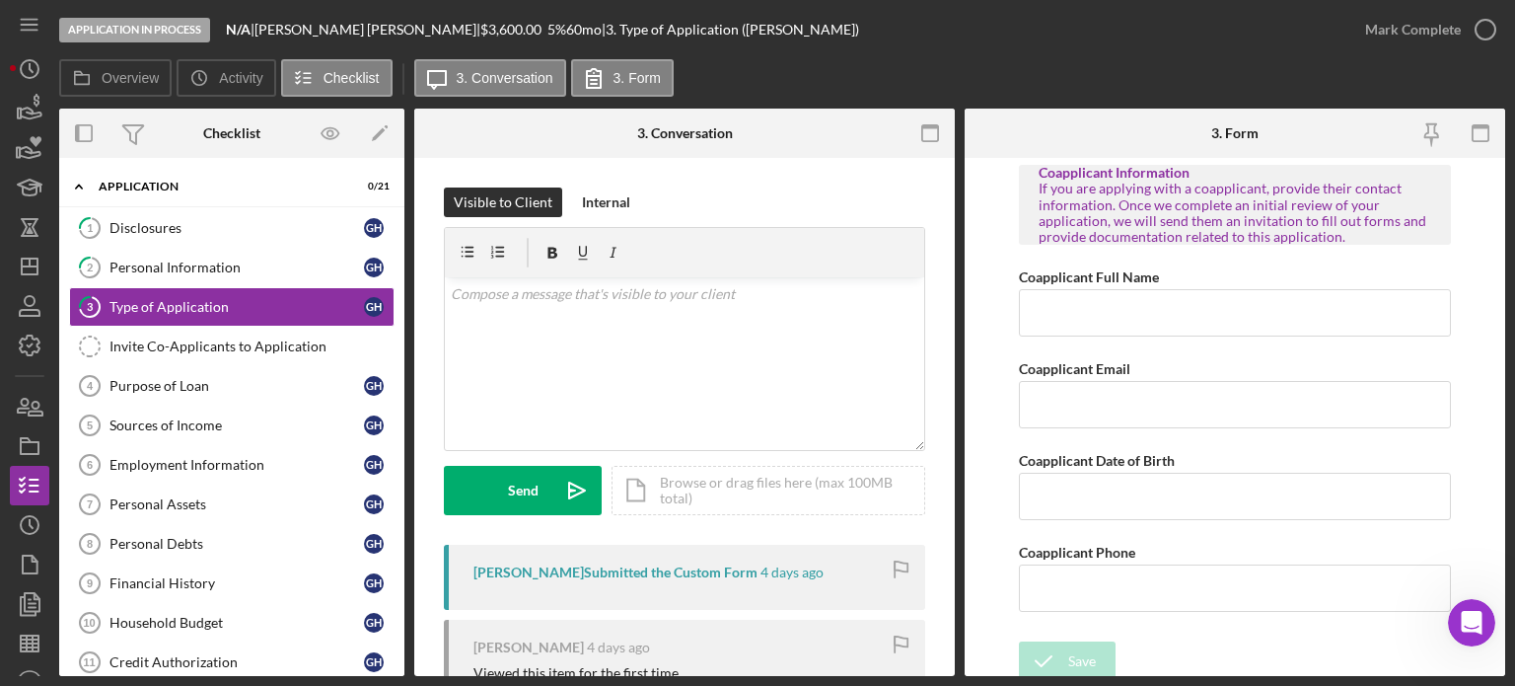
scroll to position [418, 0]
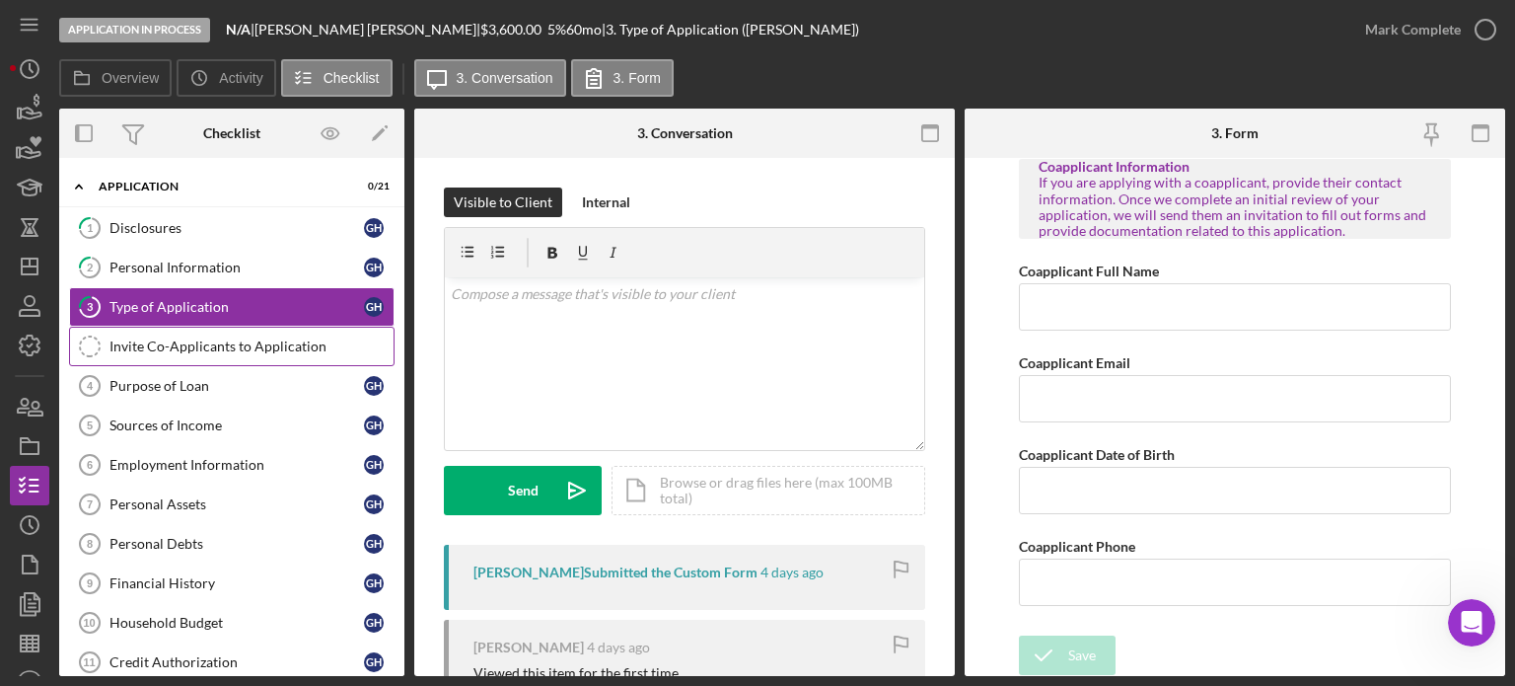
click at [236, 346] on div "Invite Co-Applicants to Application" at bounding box center [252, 346] width 284 height 16
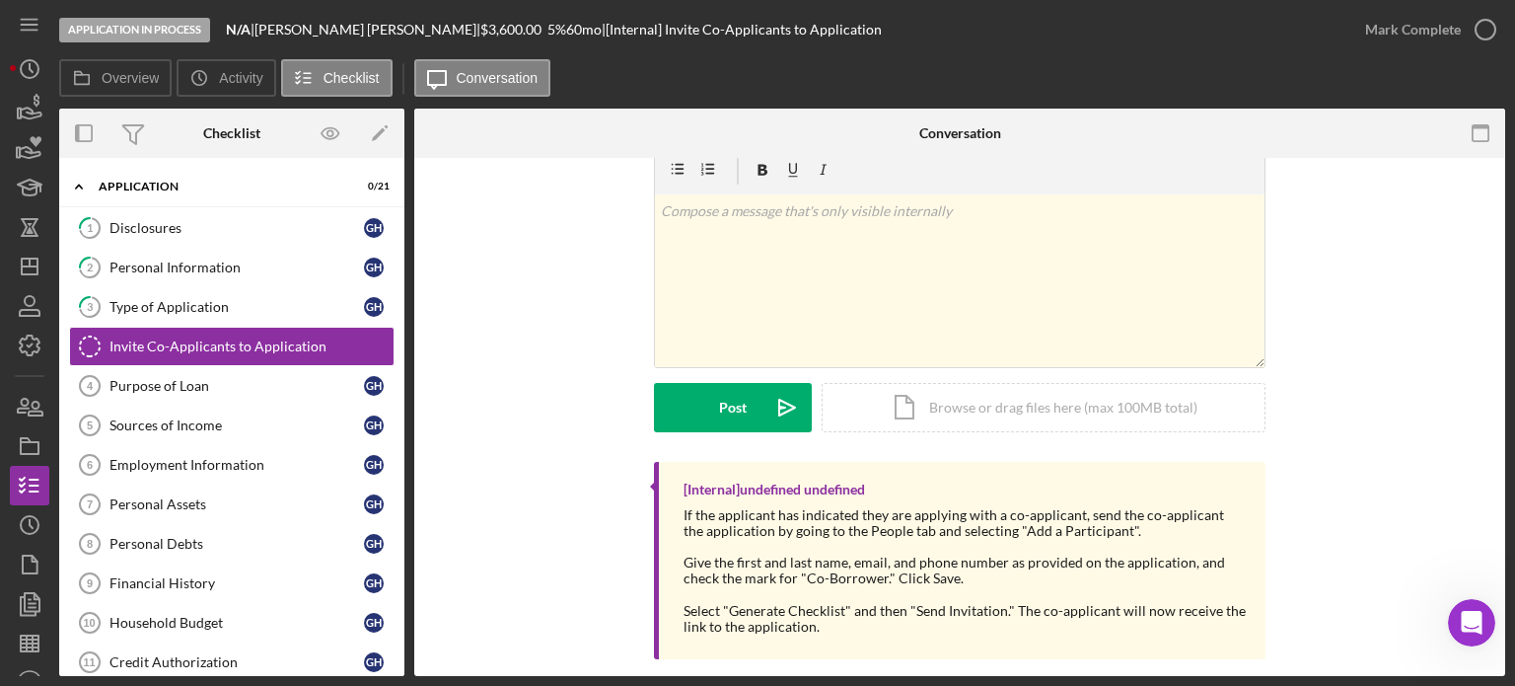
scroll to position [64, 0]
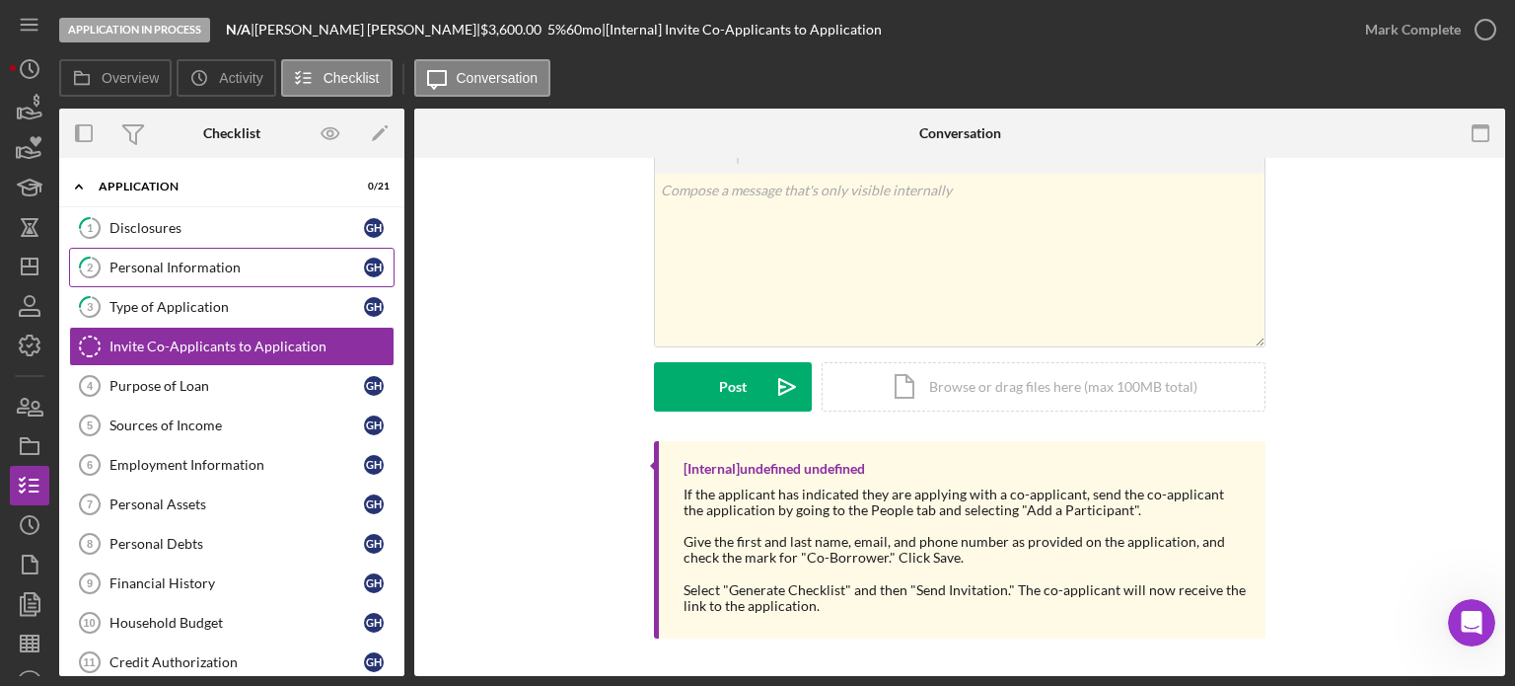
click at [216, 259] on div "Personal Information" at bounding box center [237, 267] width 255 height 16
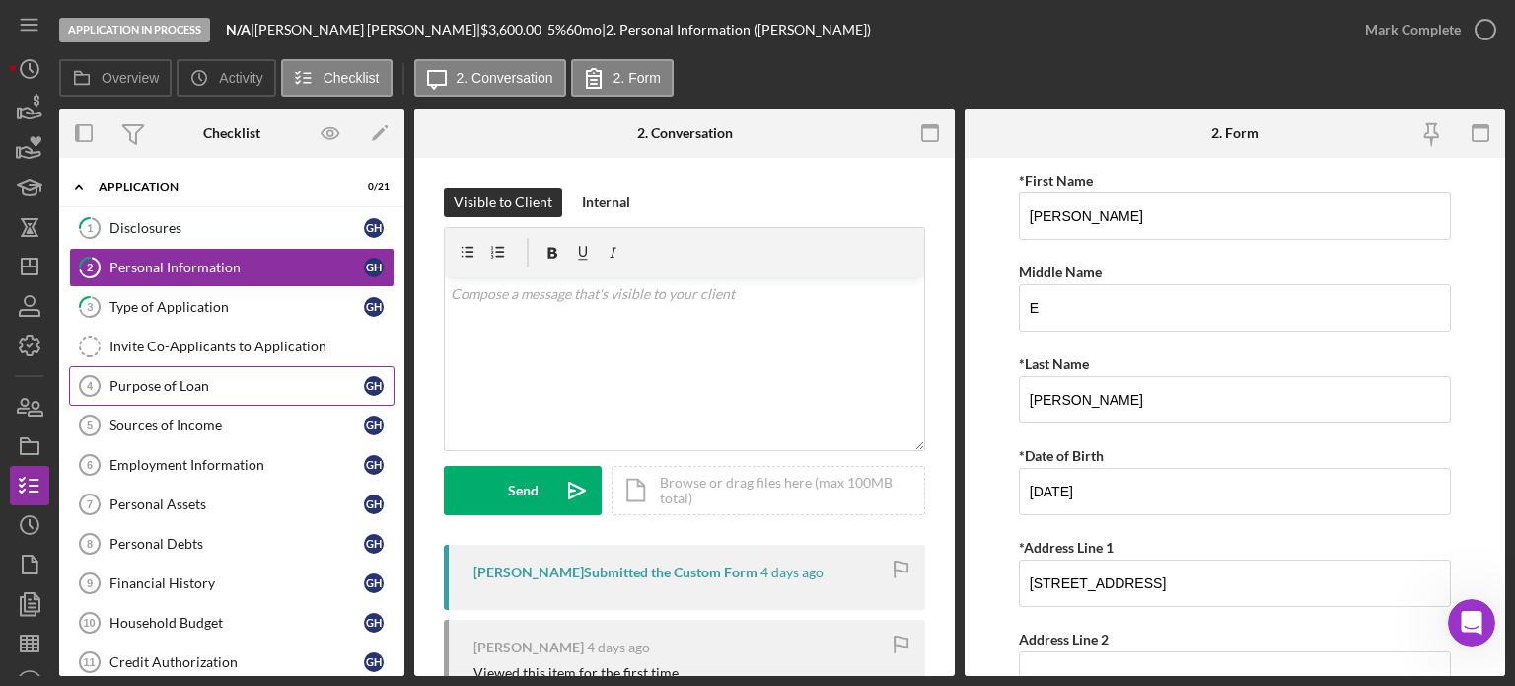
click at [154, 384] on div "Purpose of Loan" at bounding box center [237, 386] width 255 height 16
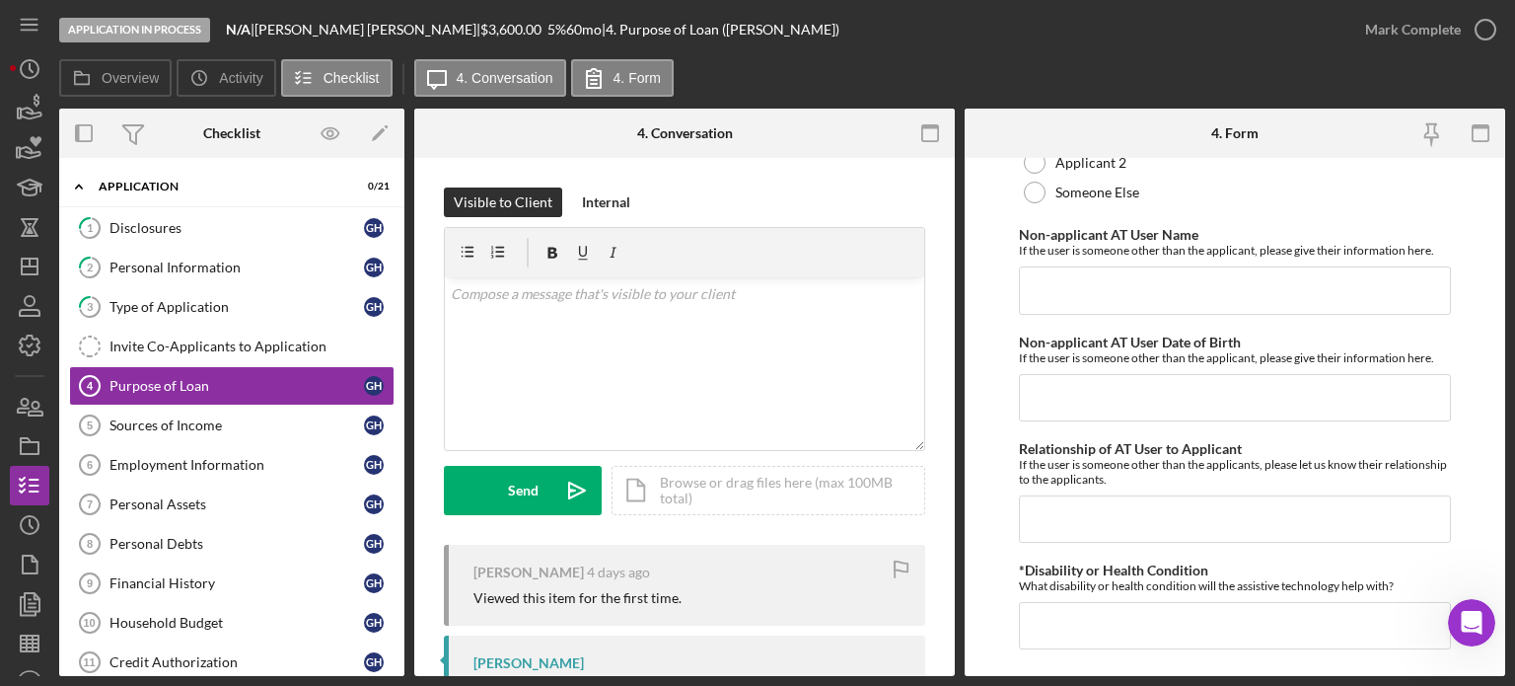
scroll to position [1759, 0]
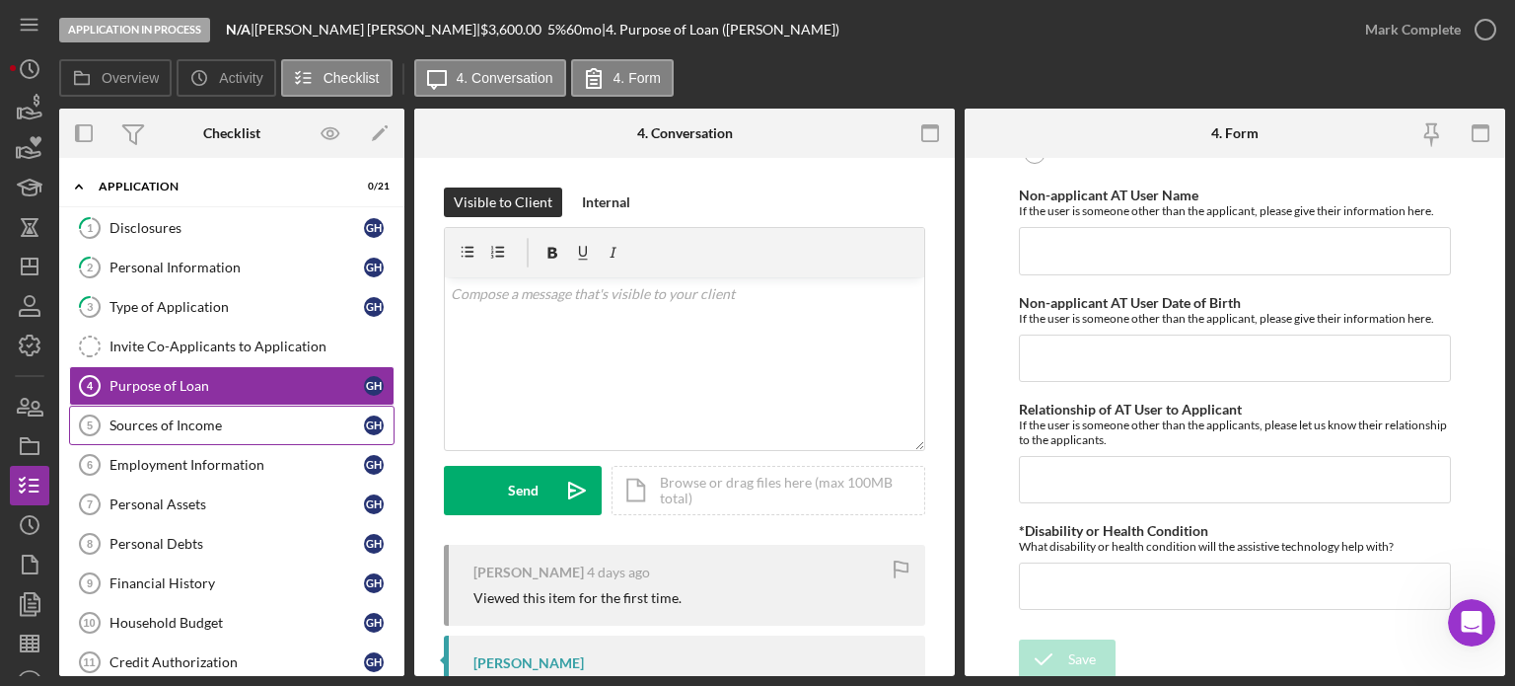
click at [214, 428] on div "Sources of Income" at bounding box center [237, 425] width 255 height 16
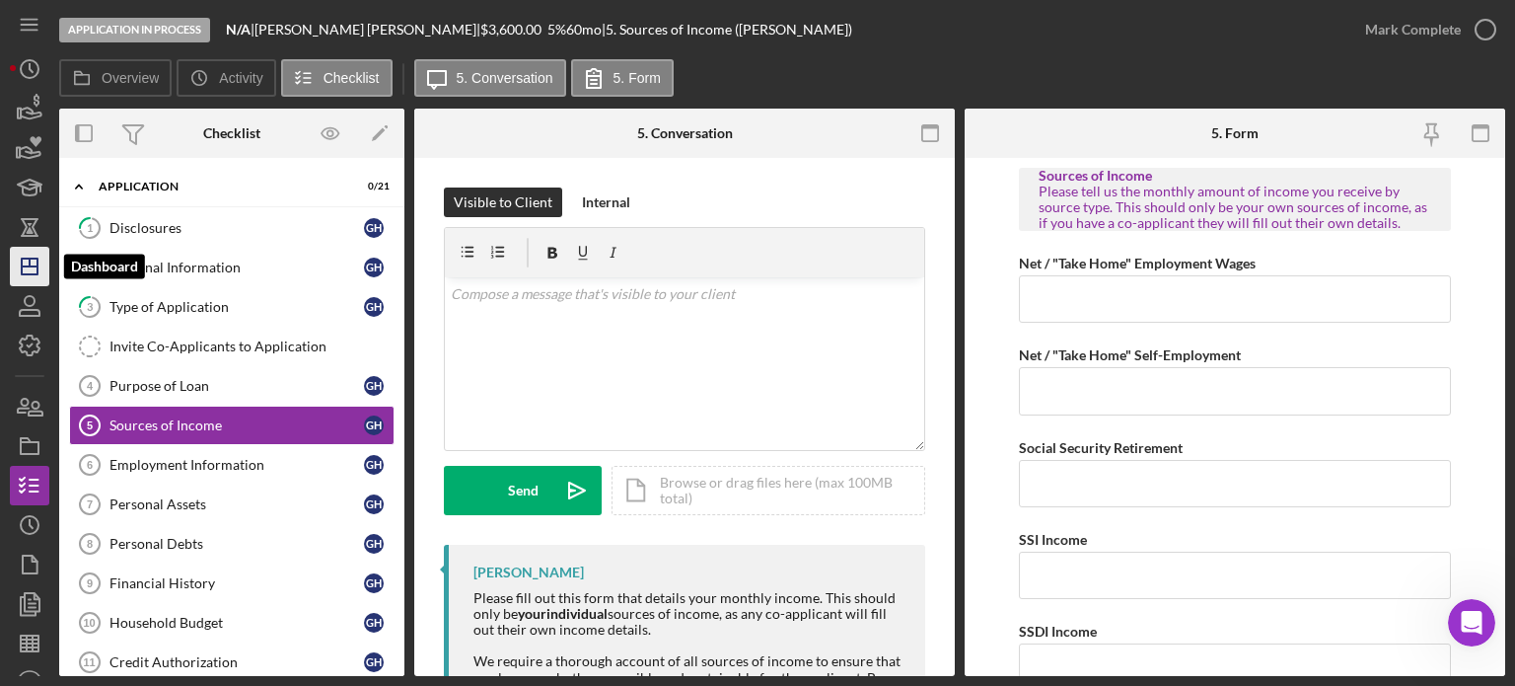
click at [32, 266] on line "button" at bounding box center [30, 266] width 16 height 0
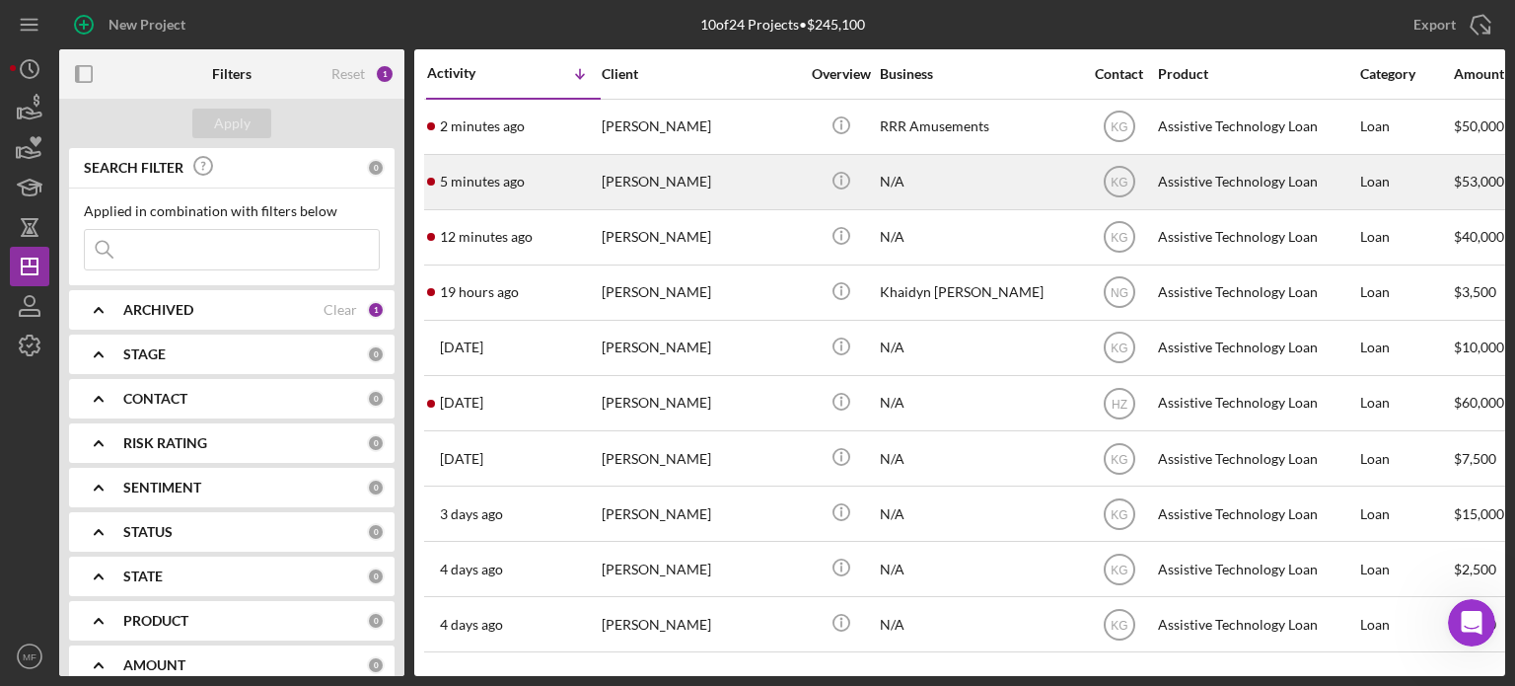
click at [949, 188] on div "N/A" at bounding box center [978, 182] width 197 height 52
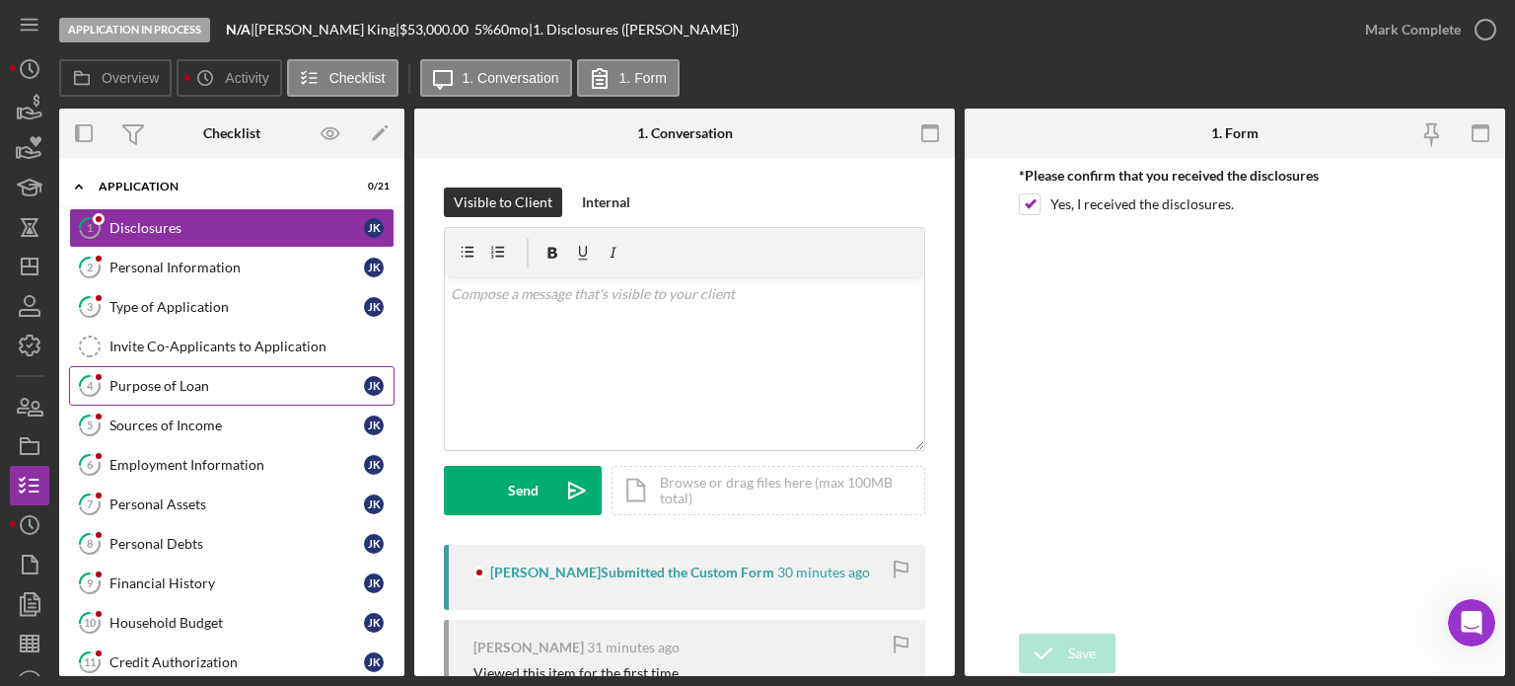
click at [198, 385] on div "Purpose of Loan" at bounding box center [237, 386] width 255 height 16
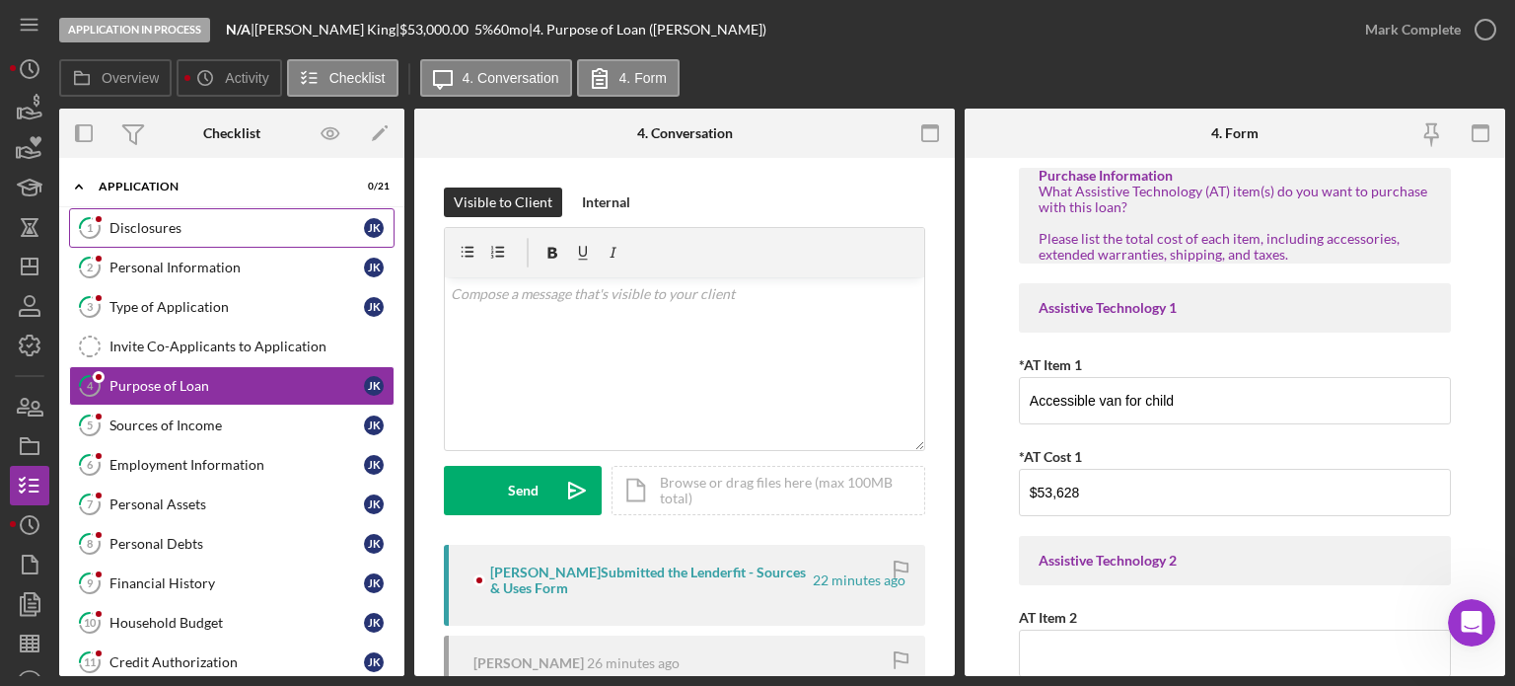
click at [146, 230] on div "Disclosures" at bounding box center [237, 228] width 255 height 16
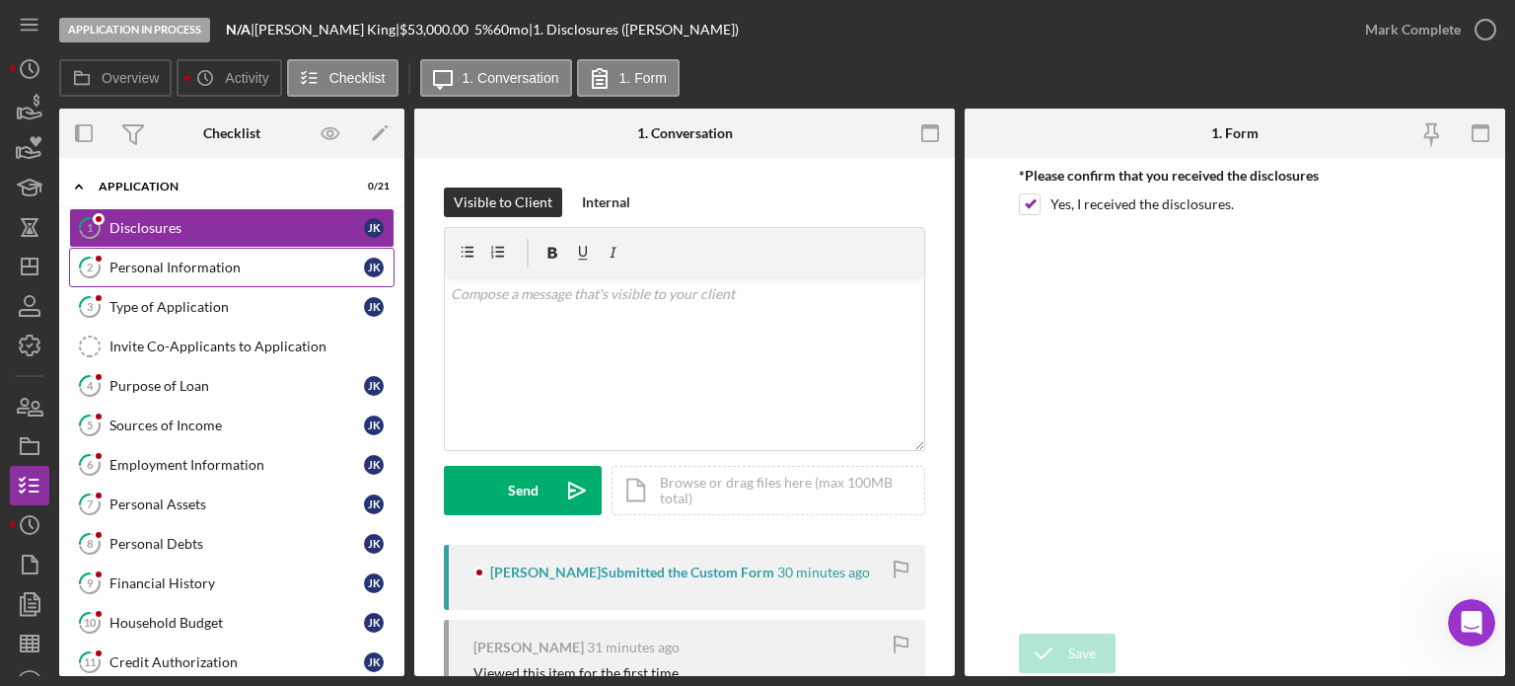
click at [154, 263] on div "Personal Information" at bounding box center [237, 267] width 255 height 16
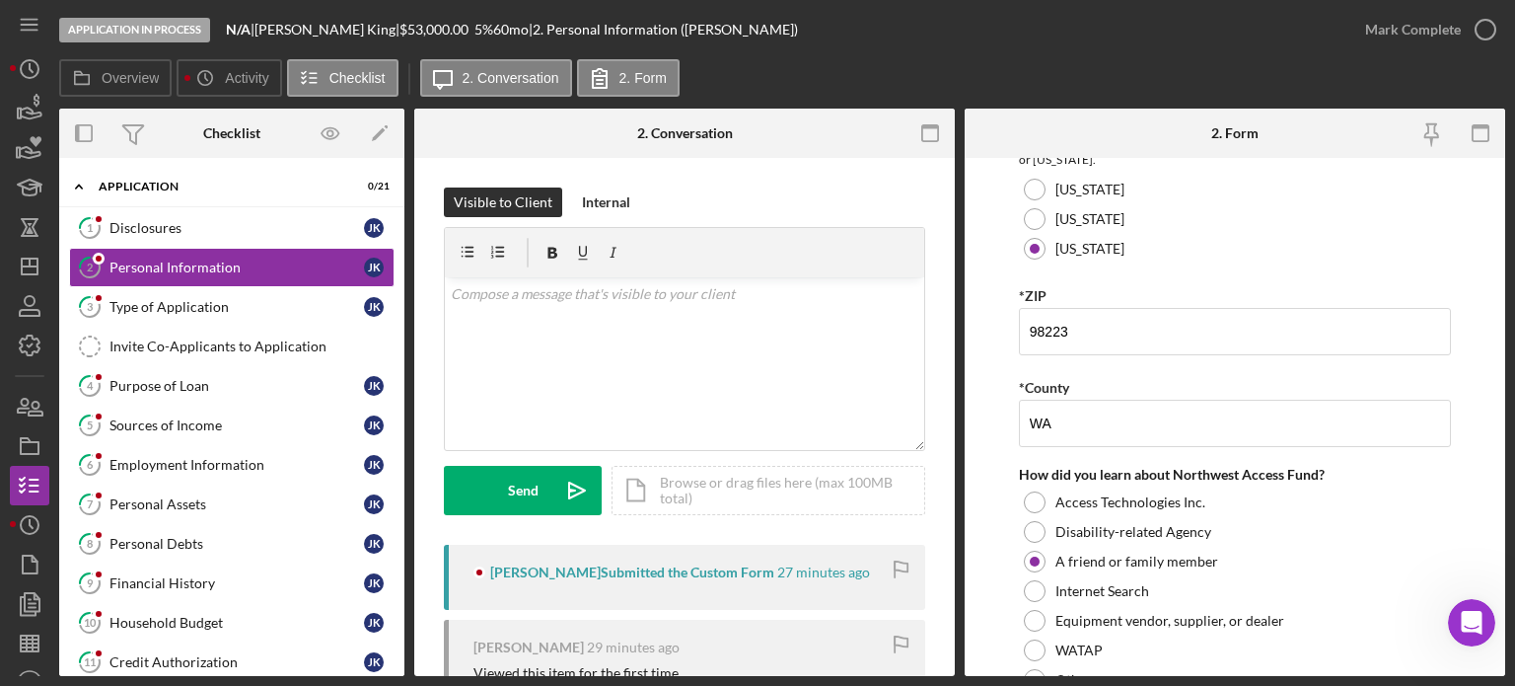
scroll to position [783, 0]
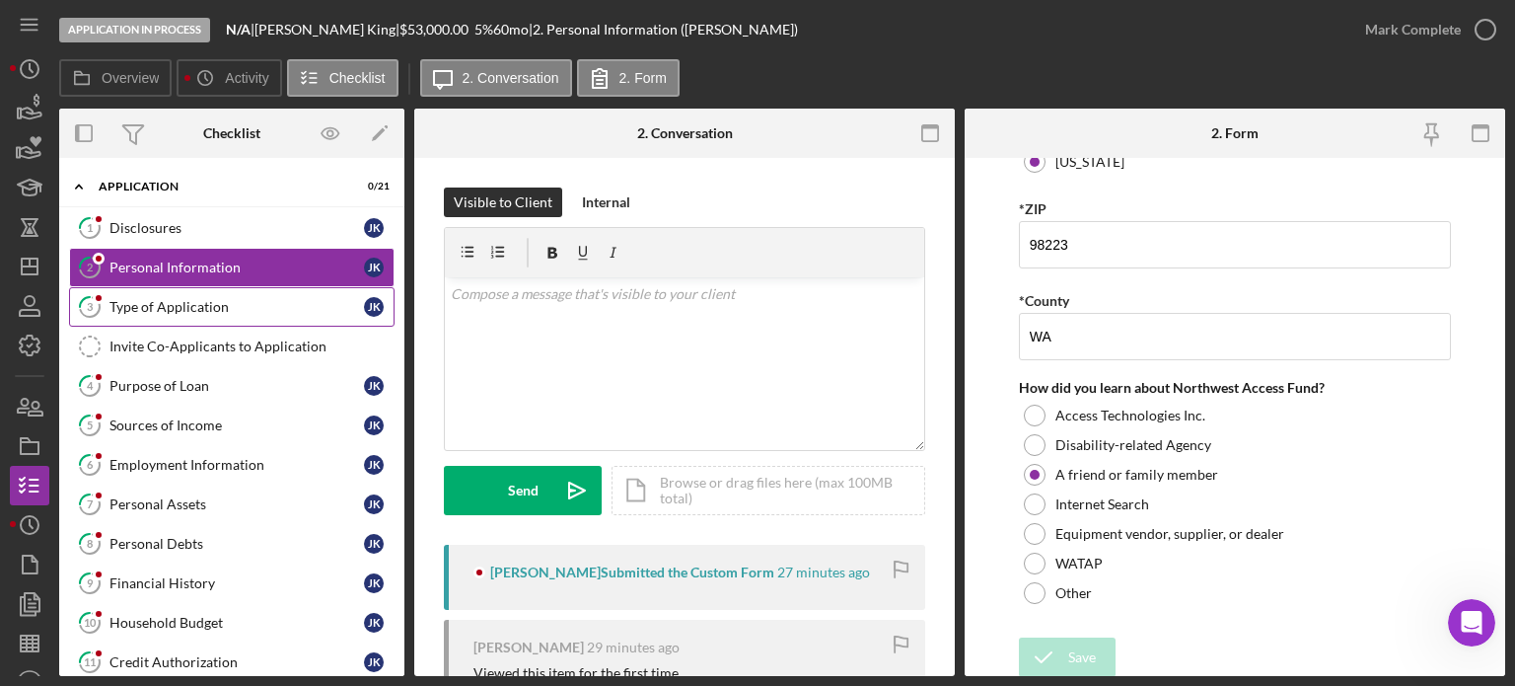
click at [196, 302] on div "Type of Application" at bounding box center [237, 307] width 255 height 16
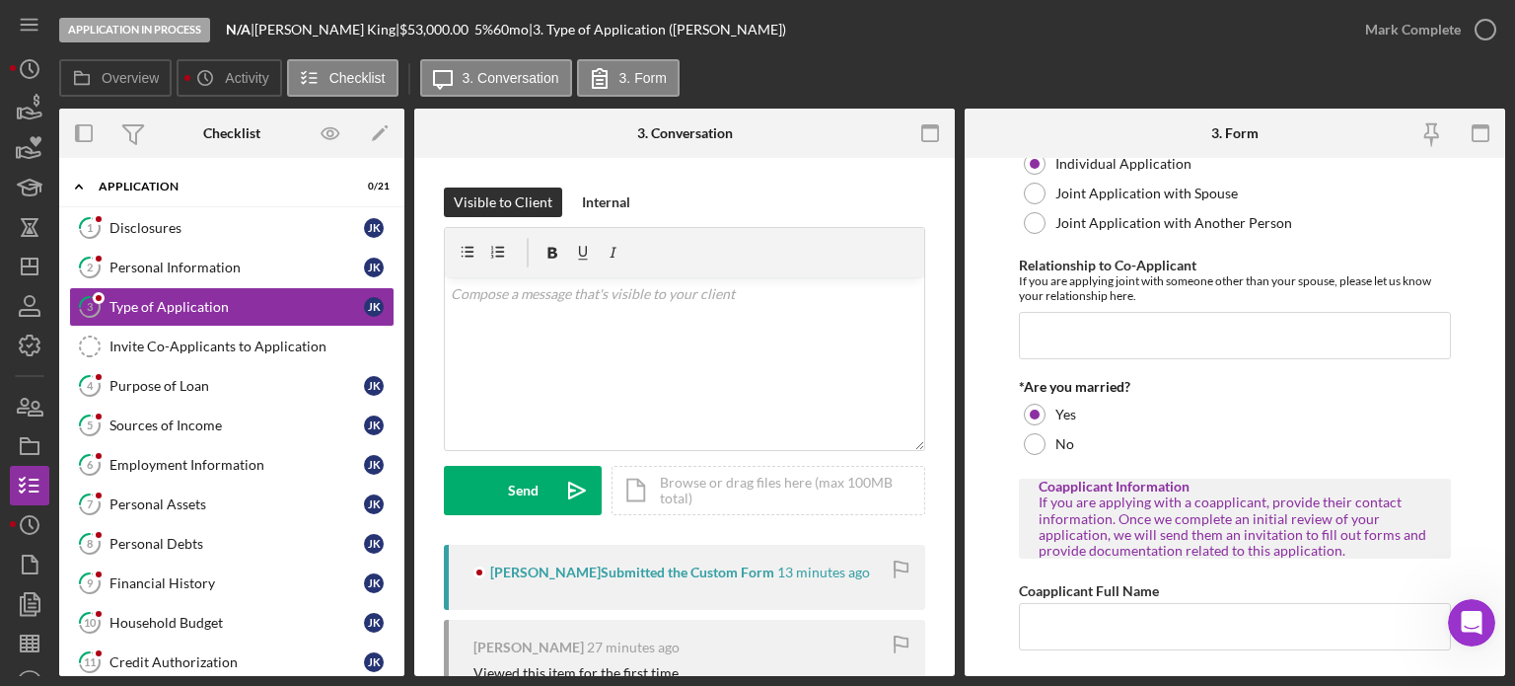
scroll to position [197, 0]
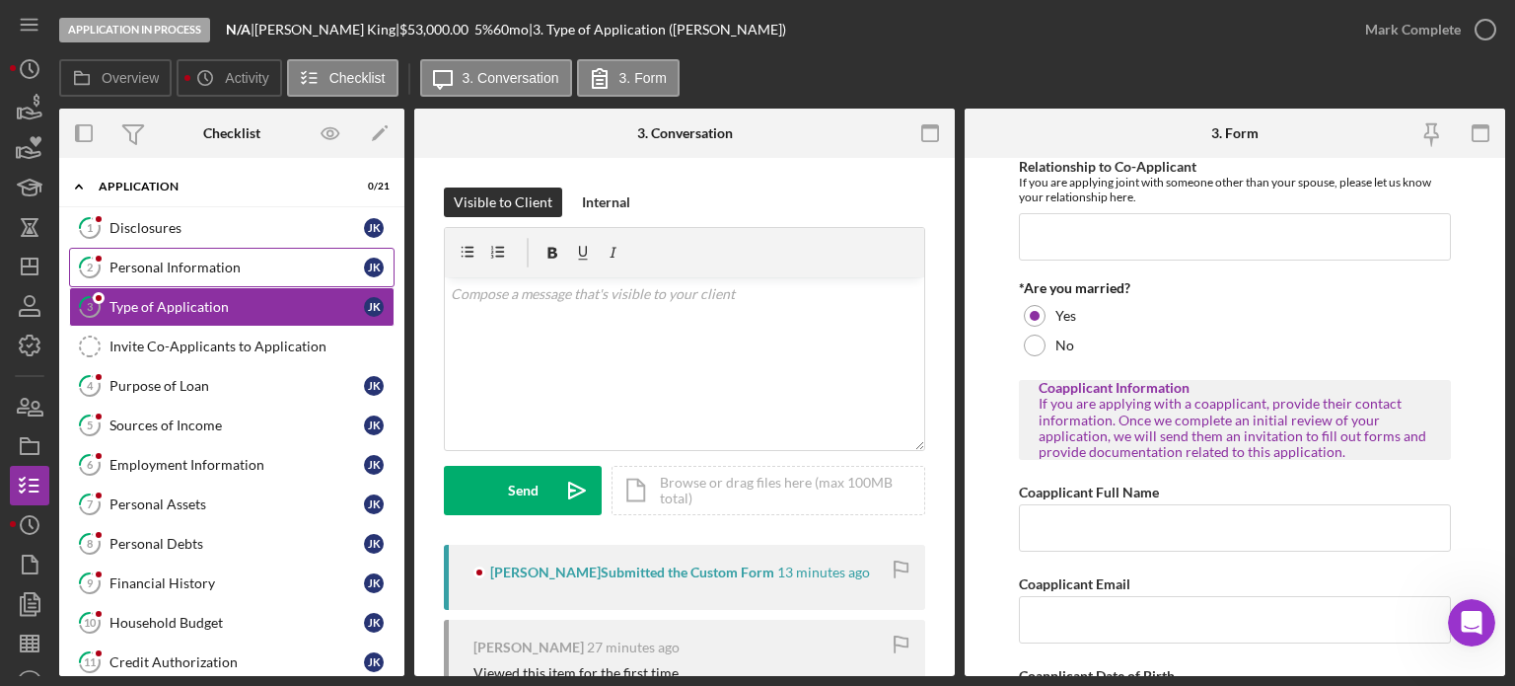
click at [188, 267] on div "Personal Information" at bounding box center [237, 267] width 255 height 16
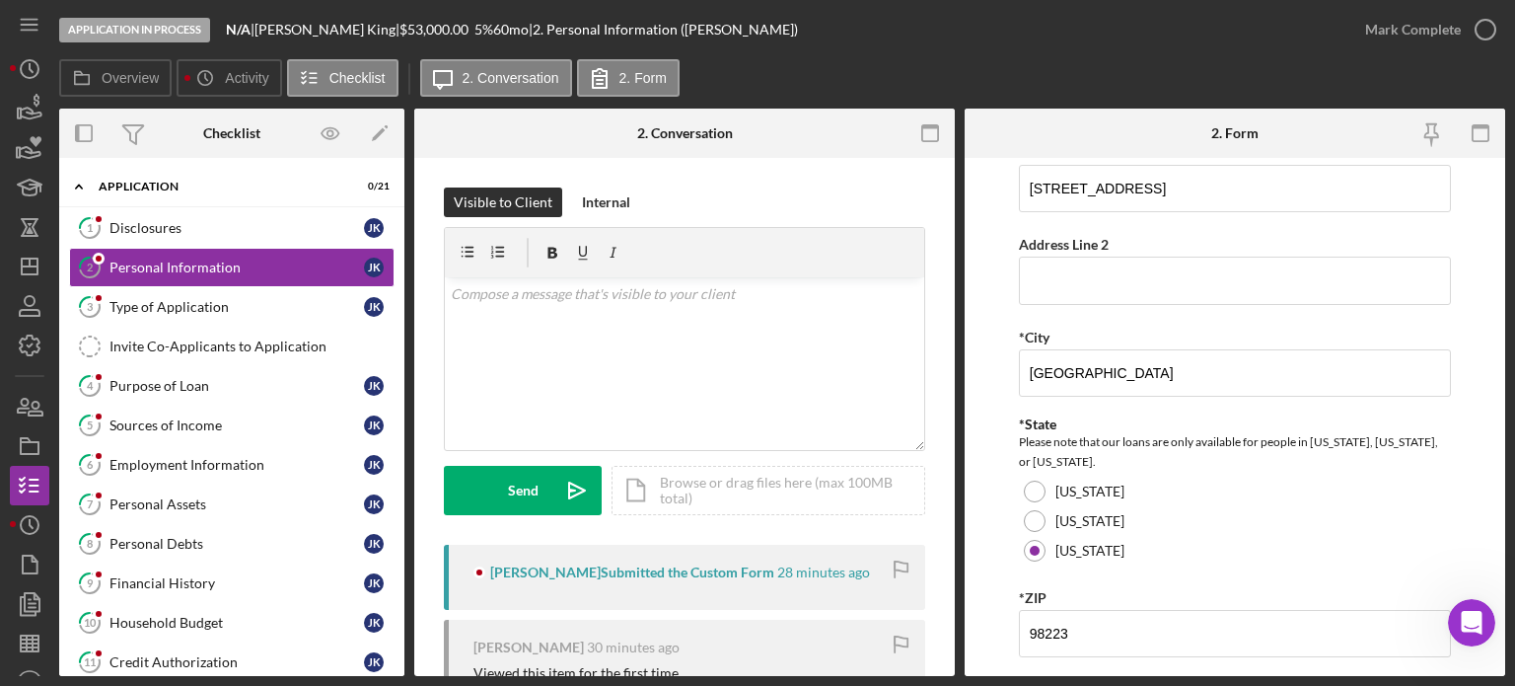
scroll to position [493, 0]
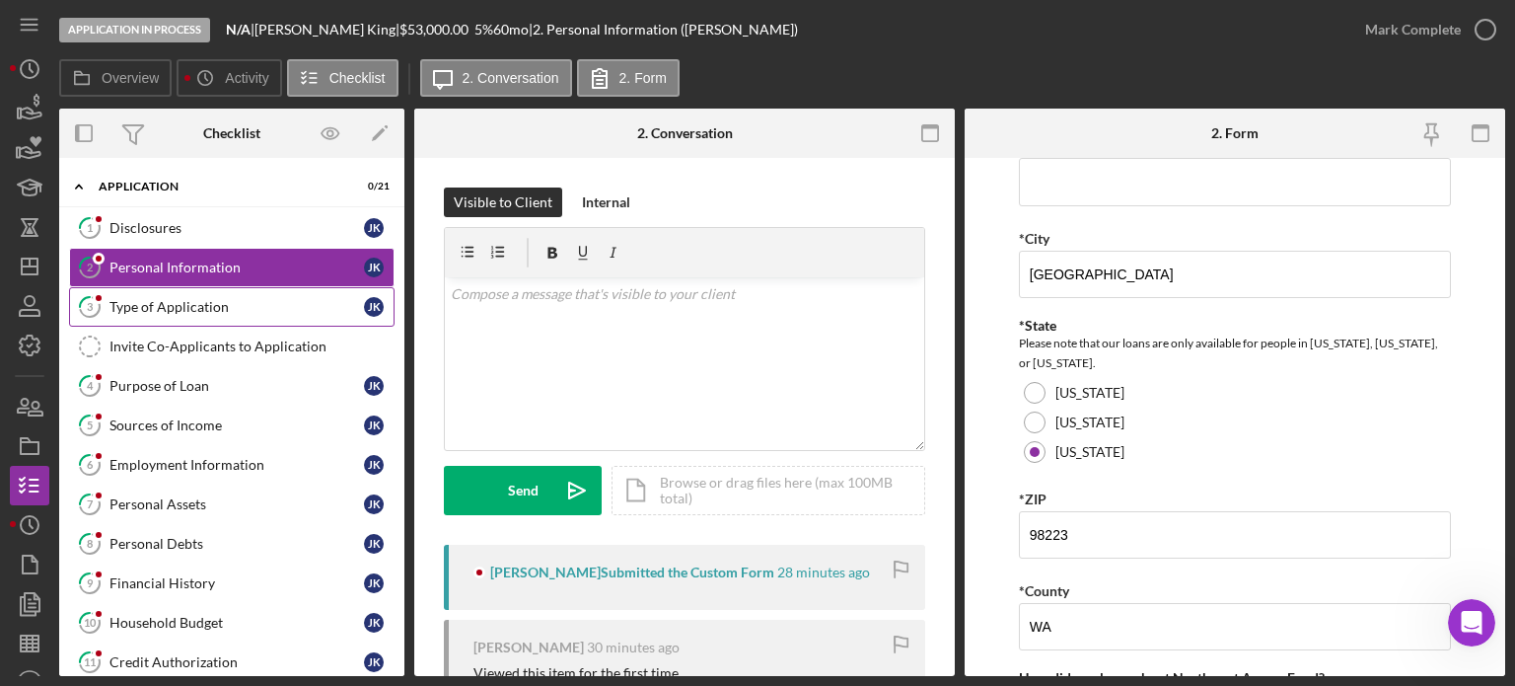
click at [170, 318] on link "3 Type of Application J K" at bounding box center [232, 306] width 326 height 39
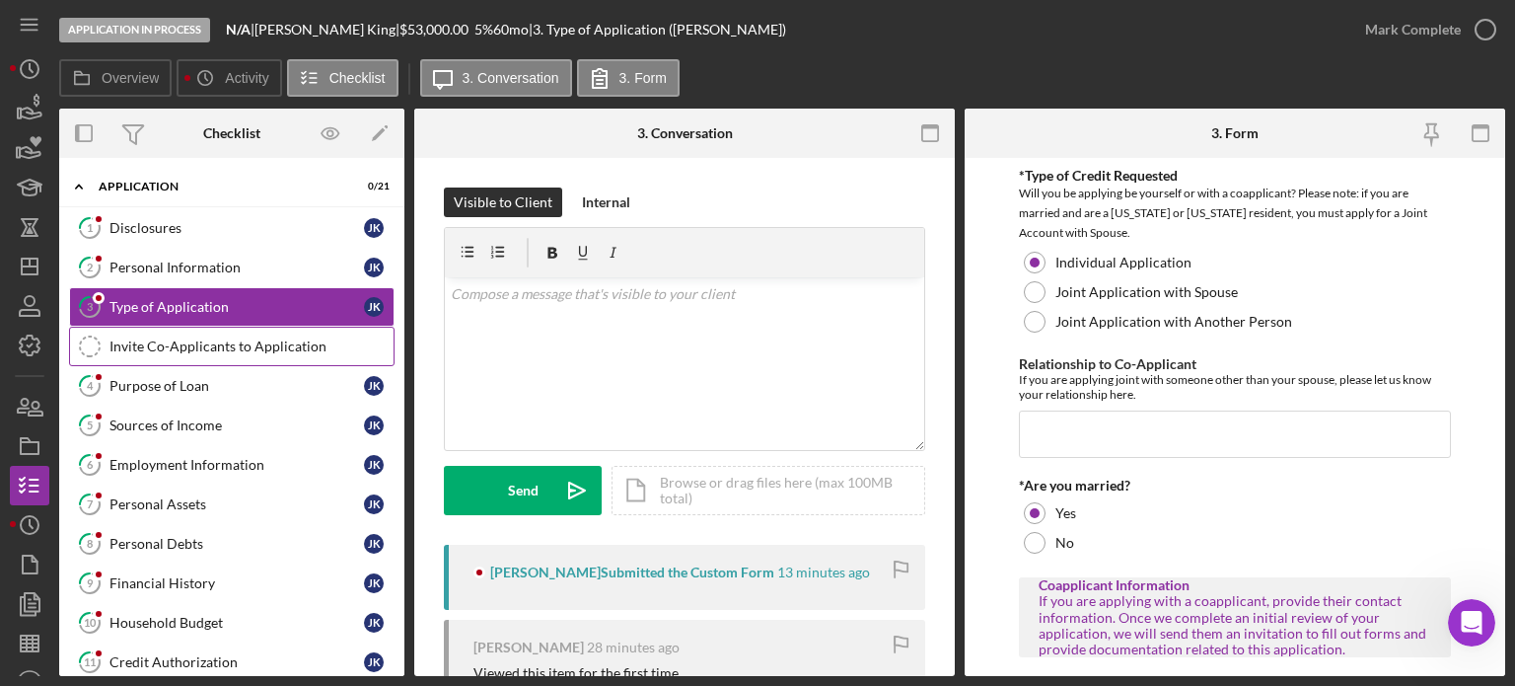
click at [167, 341] on div "Invite Co-Applicants to Application" at bounding box center [252, 346] width 284 height 16
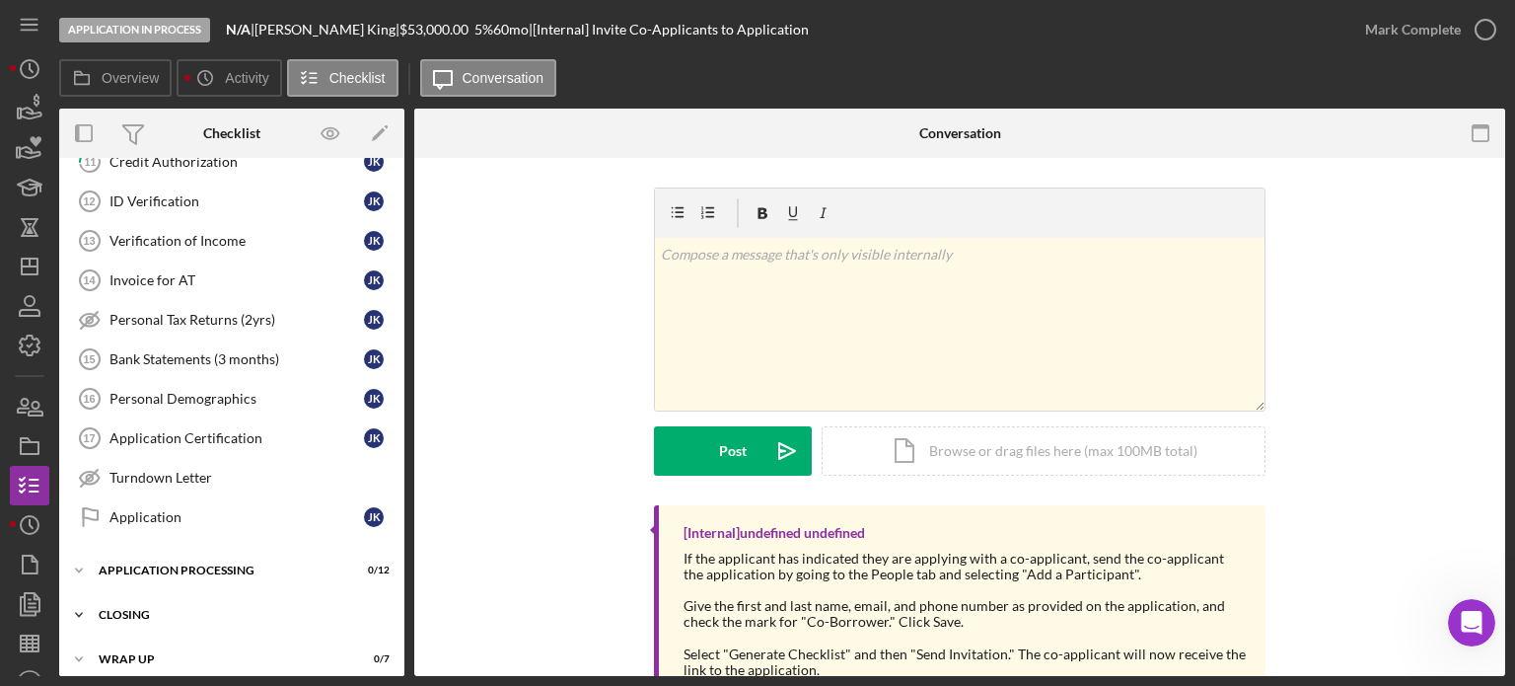
scroll to position [505, 0]
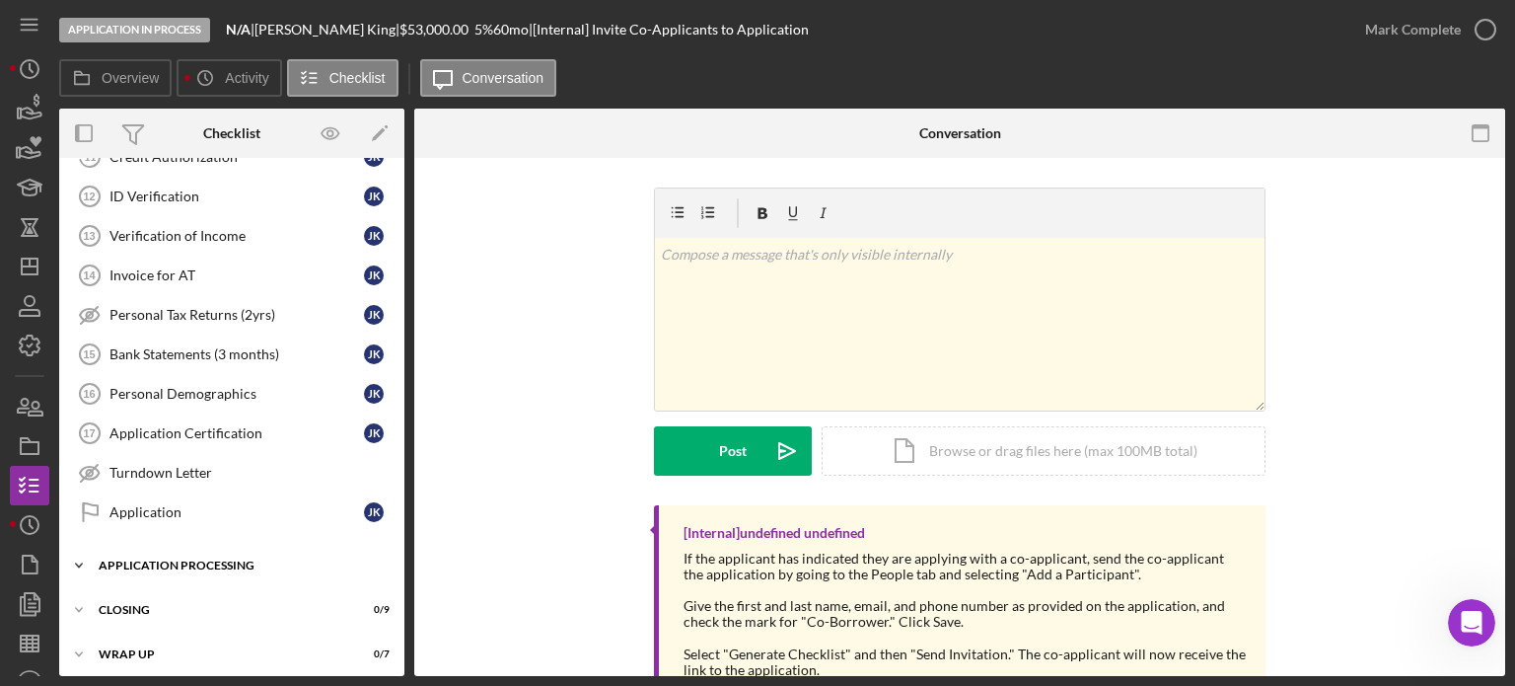
click at [237, 559] on div "Application Processing" at bounding box center [239, 565] width 281 height 12
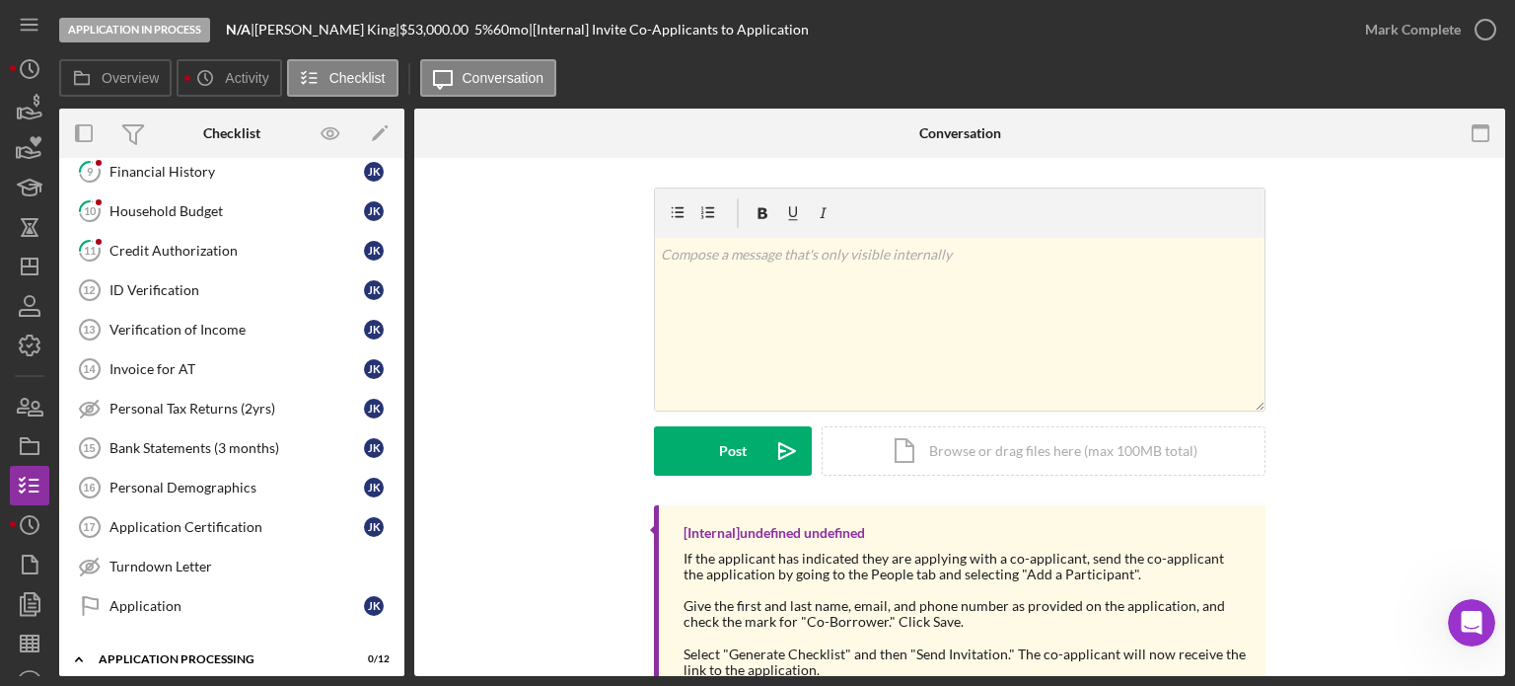
scroll to position [0, 0]
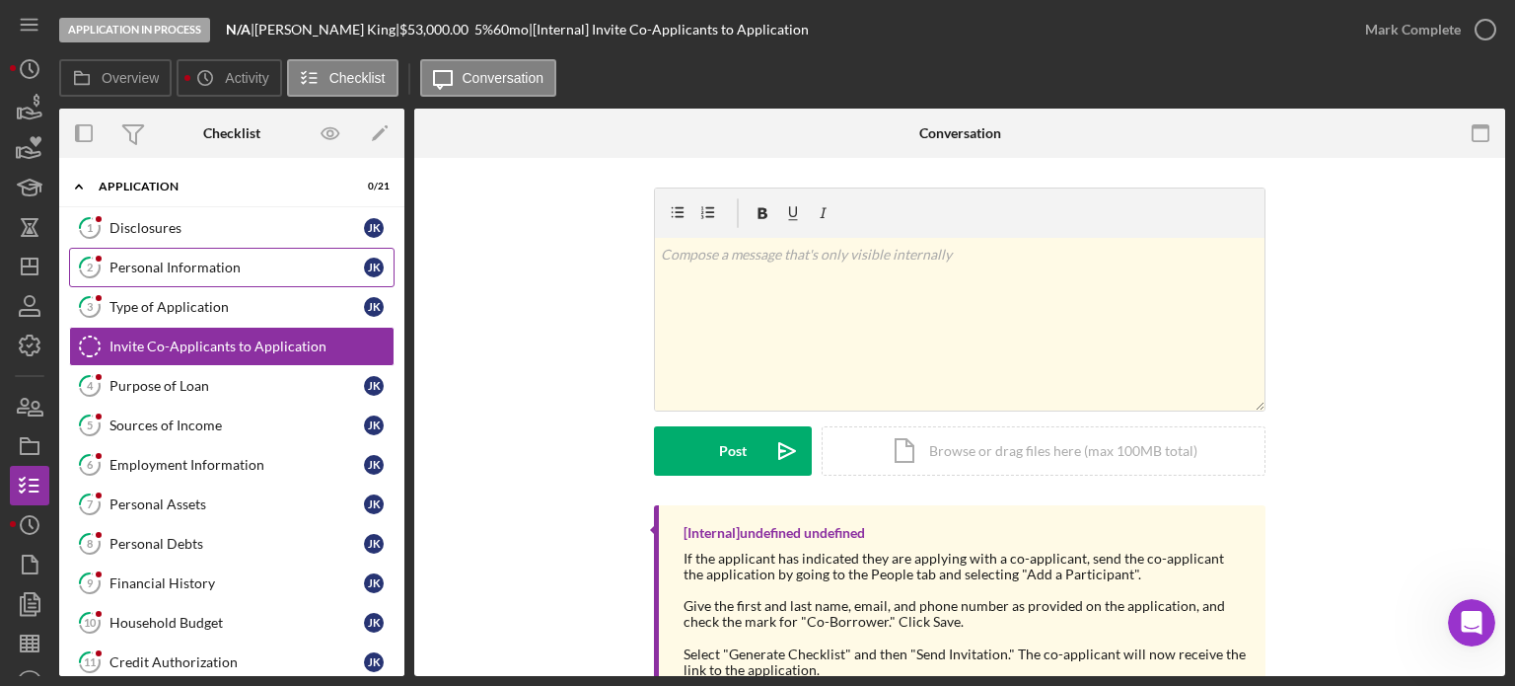
click at [185, 270] on div "Personal Information" at bounding box center [237, 267] width 255 height 16
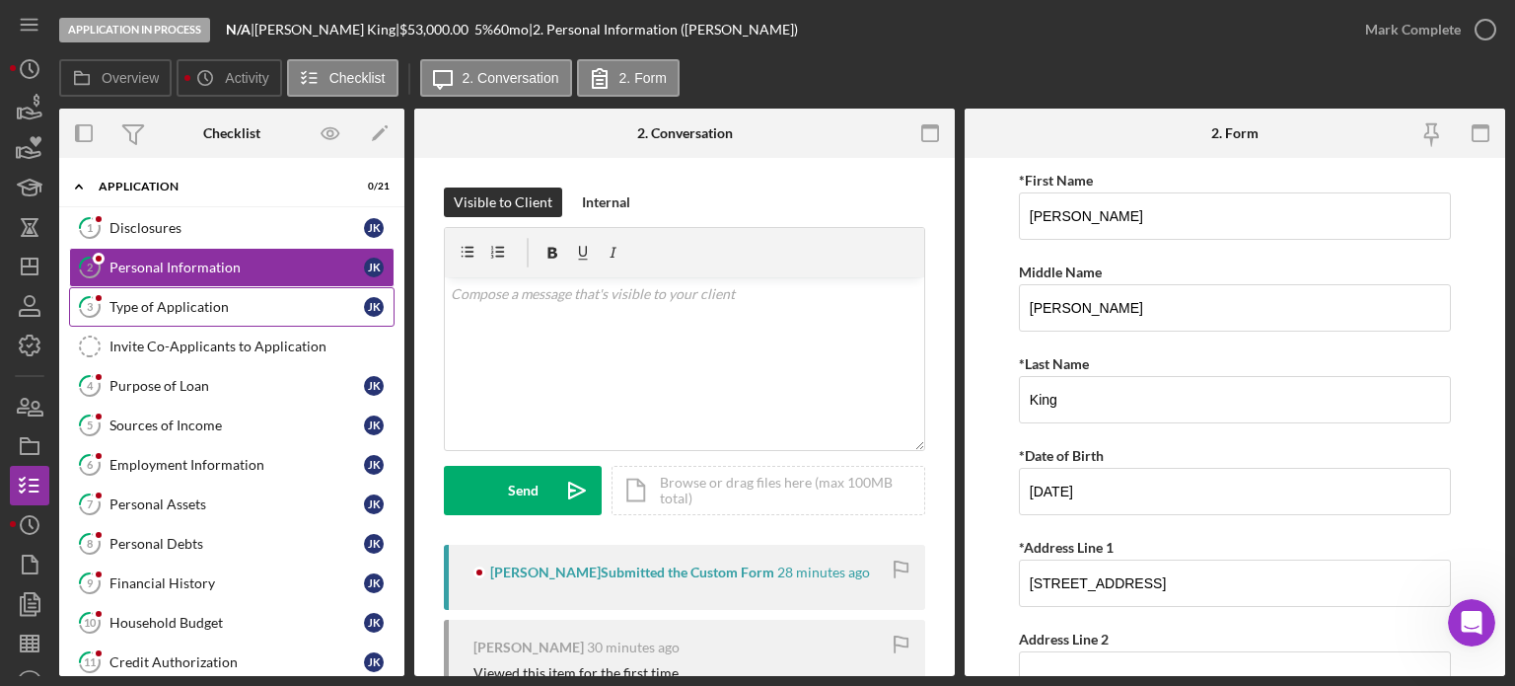
click at [181, 305] on div "Type of Application" at bounding box center [237, 307] width 255 height 16
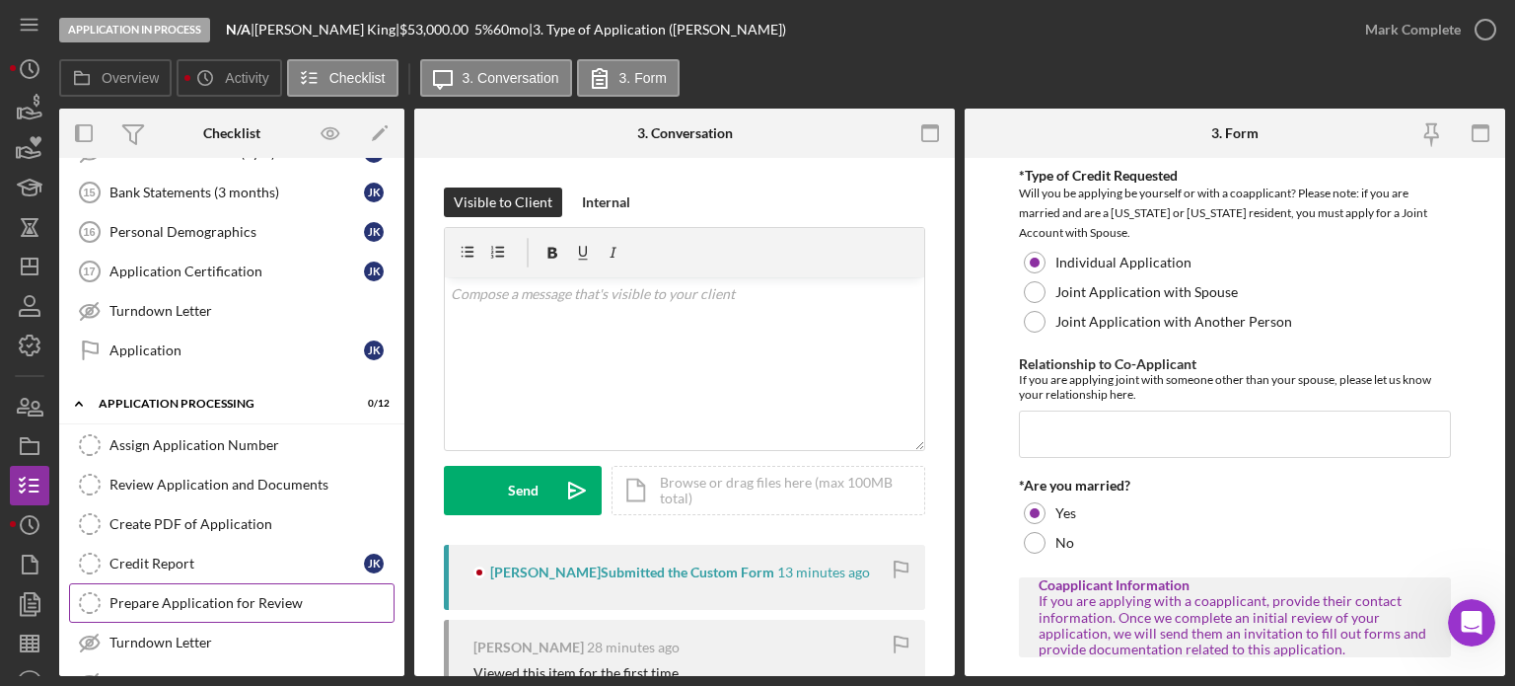
scroll to position [691, 0]
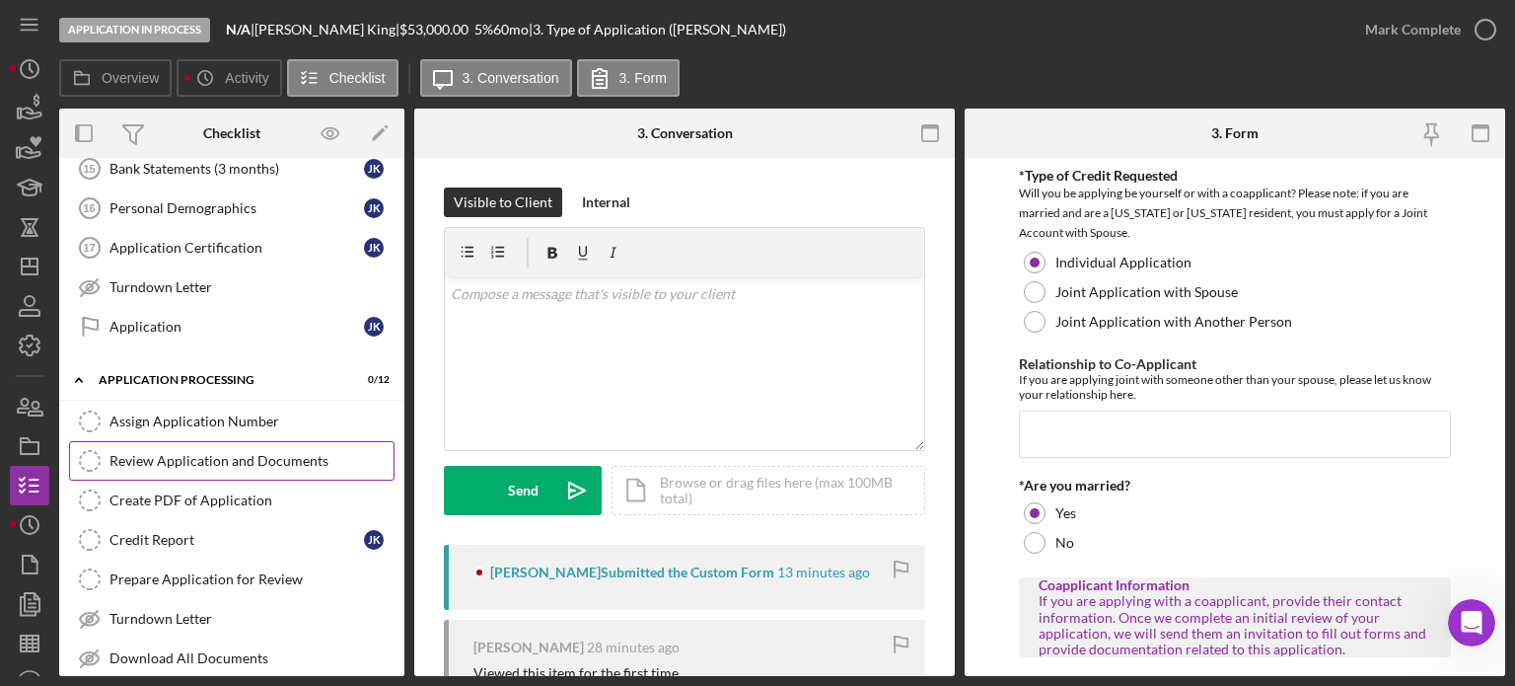
click at [243, 453] on div "Review Application and Documents" at bounding box center [252, 461] width 284 height 16
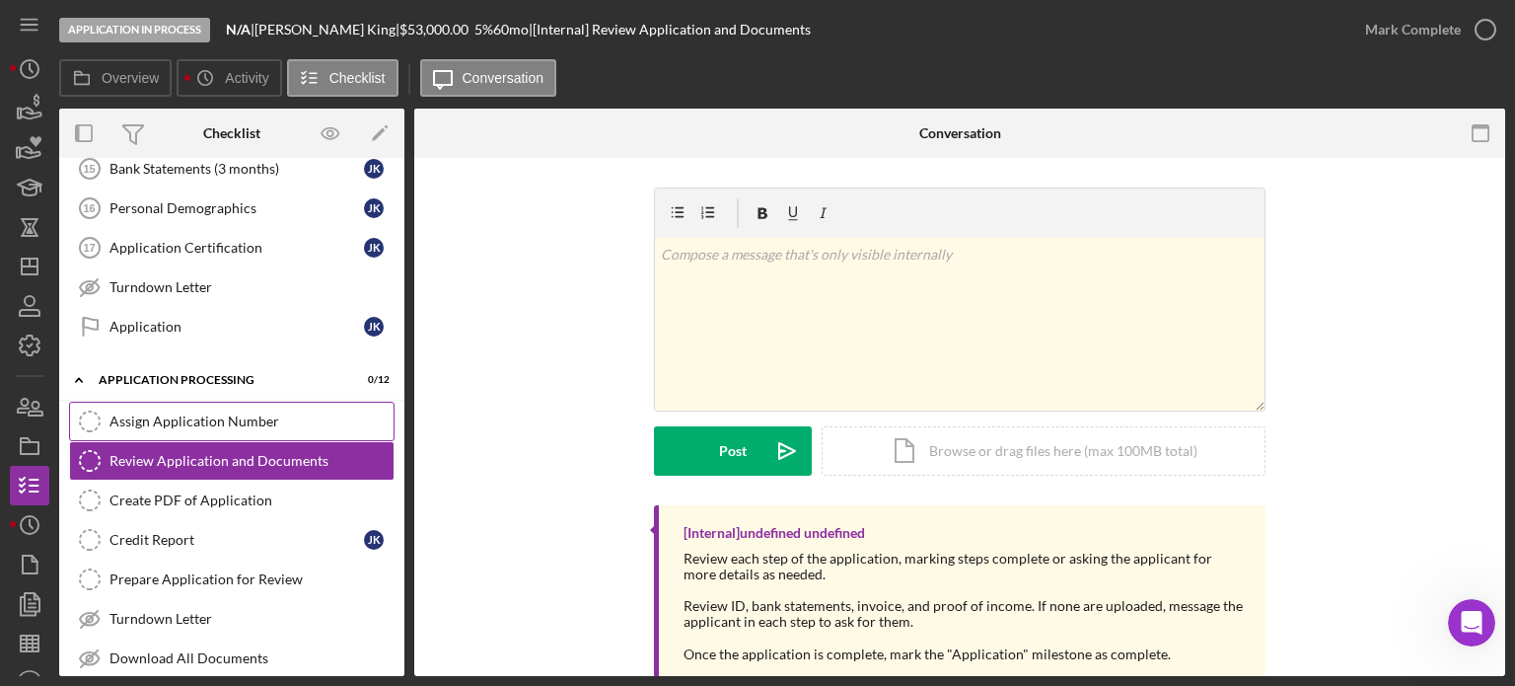
click at [225, 413] on div "Assign Application Number" at bounding box center [252, 421] width 284 height 16
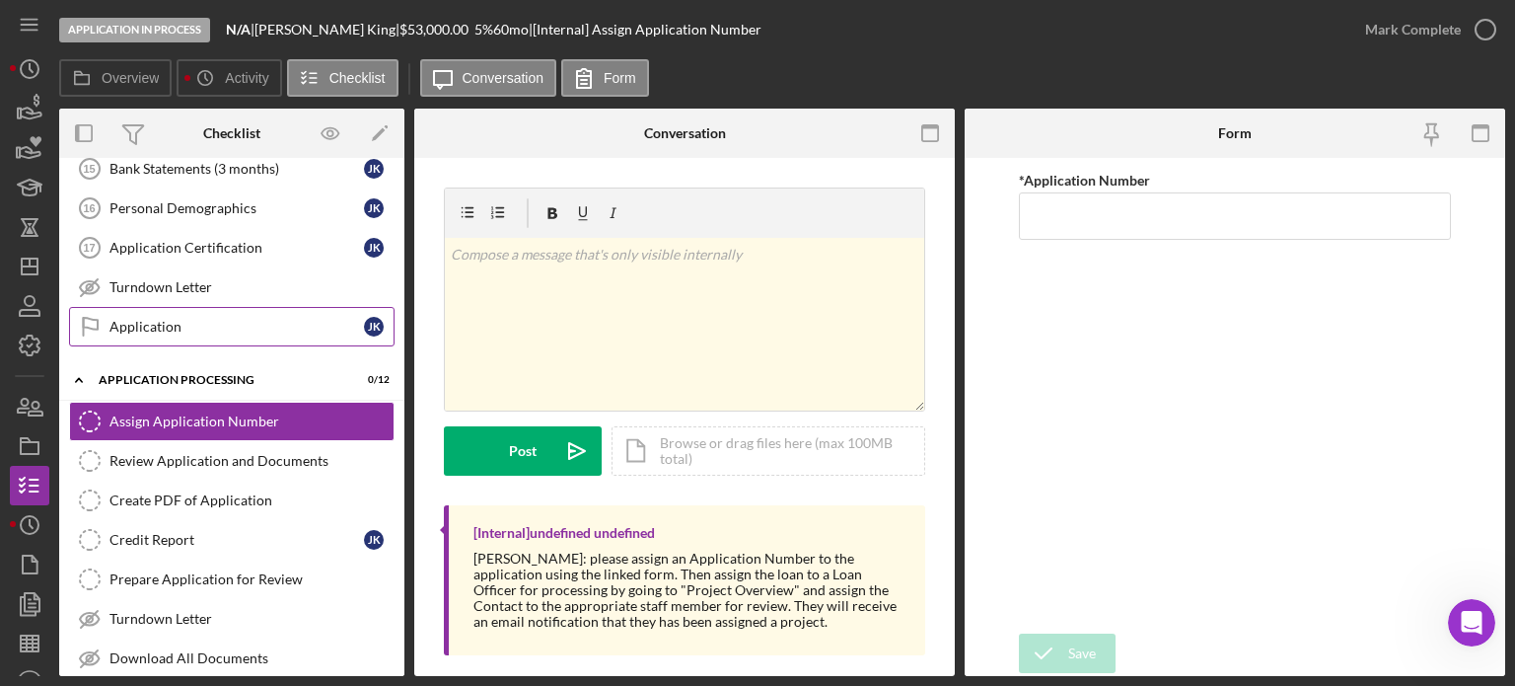
click at [175, 308] on link "Application Application J K" at bounding box center [232, 326] width 326 height 39
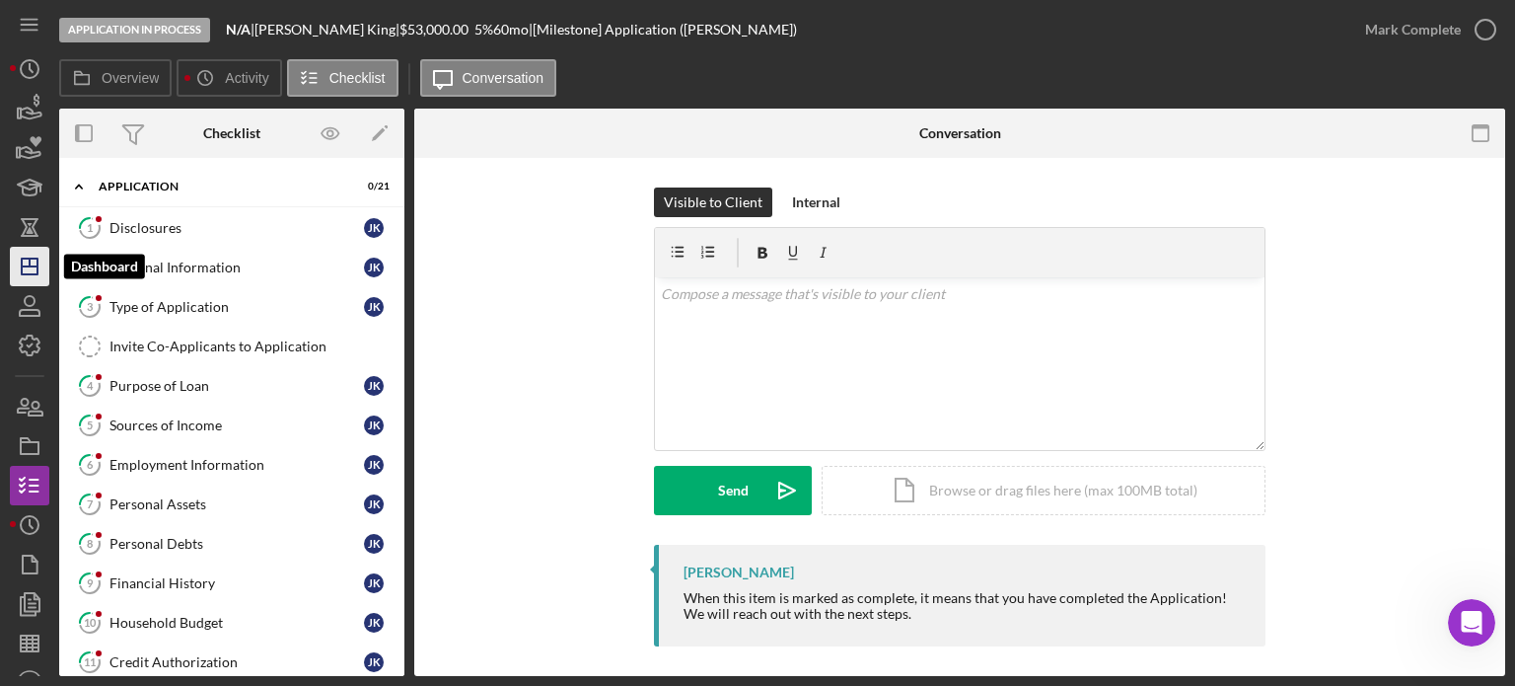
click at [34, 266] on line "button" at bounding box center [30, 266] width 16 height 0
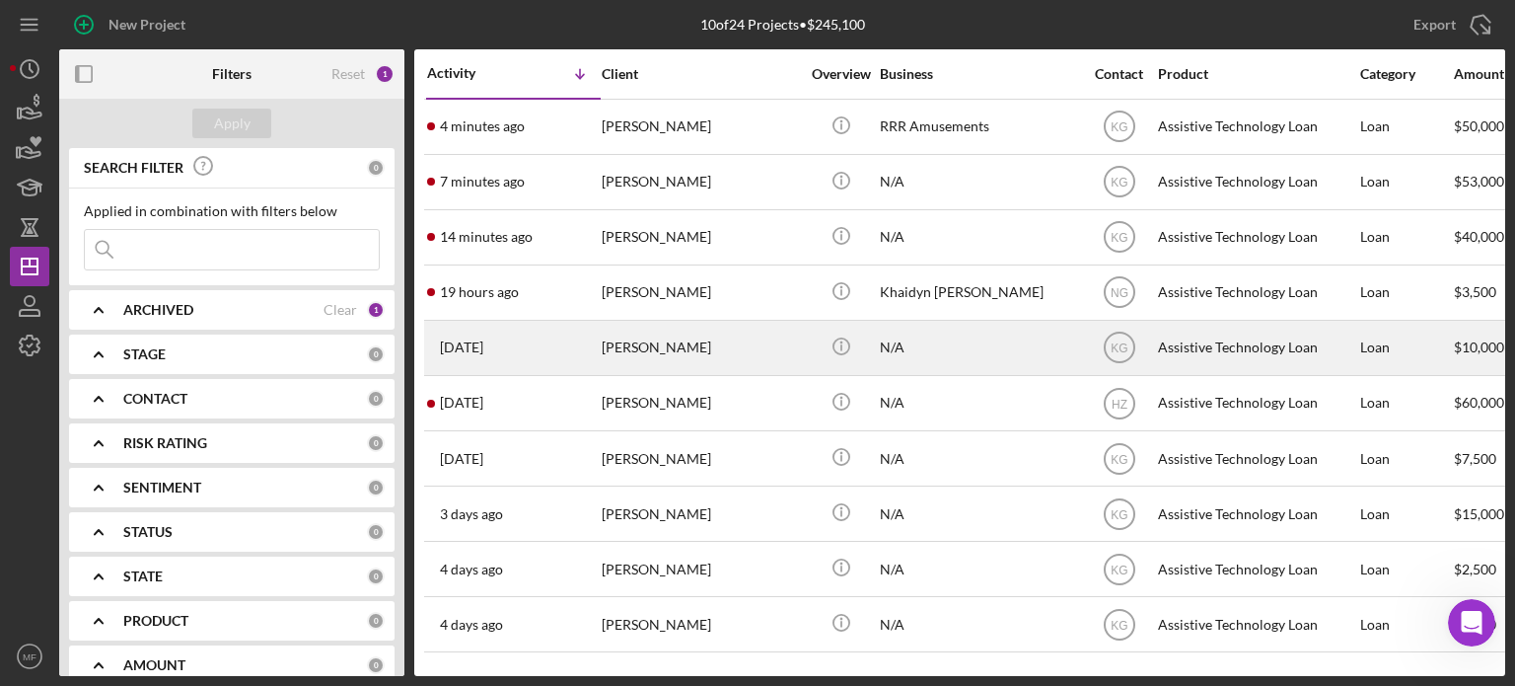
click at [681, 358] on div "[PERSON_NAME]" at bounding box center [700, 348] width 197 height 52
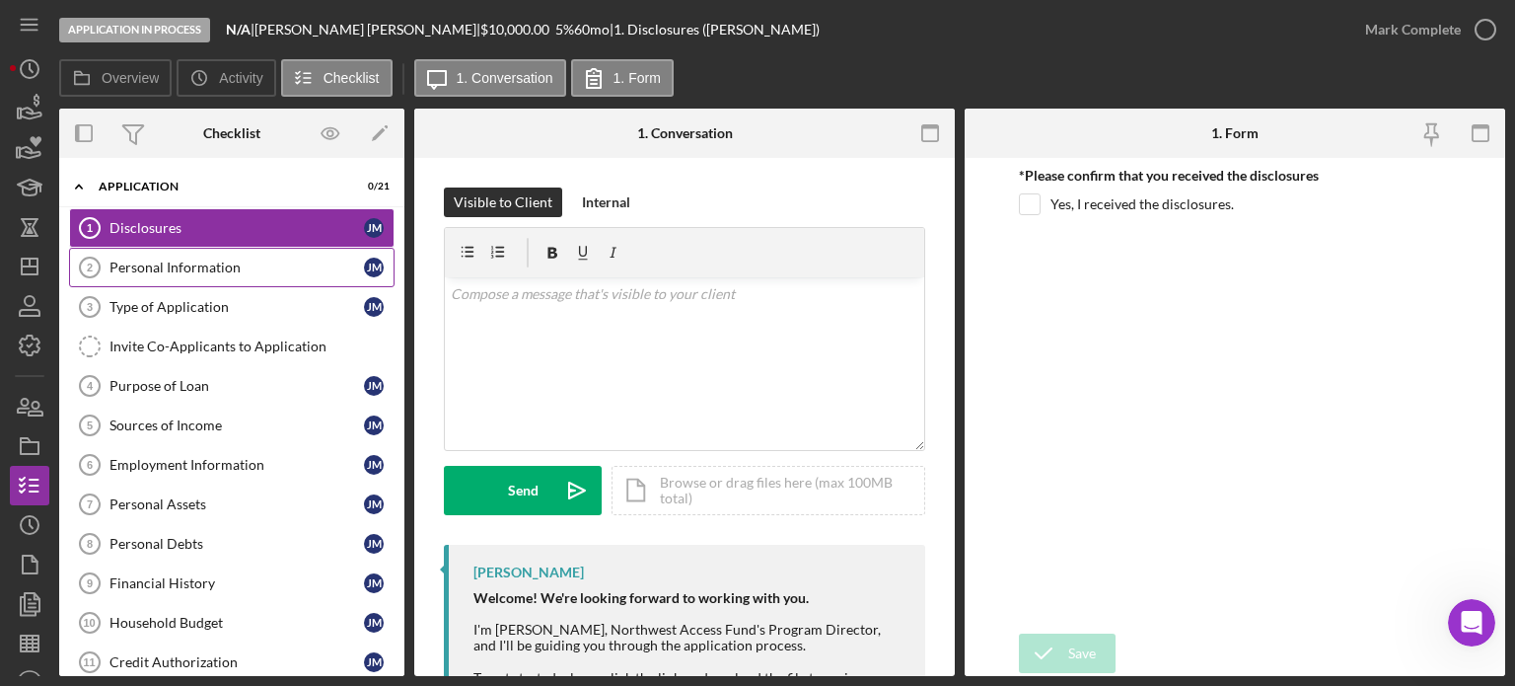
click at [181, 259] on div "Personal Information" at bounding box center [237, 267] width 255 height 16
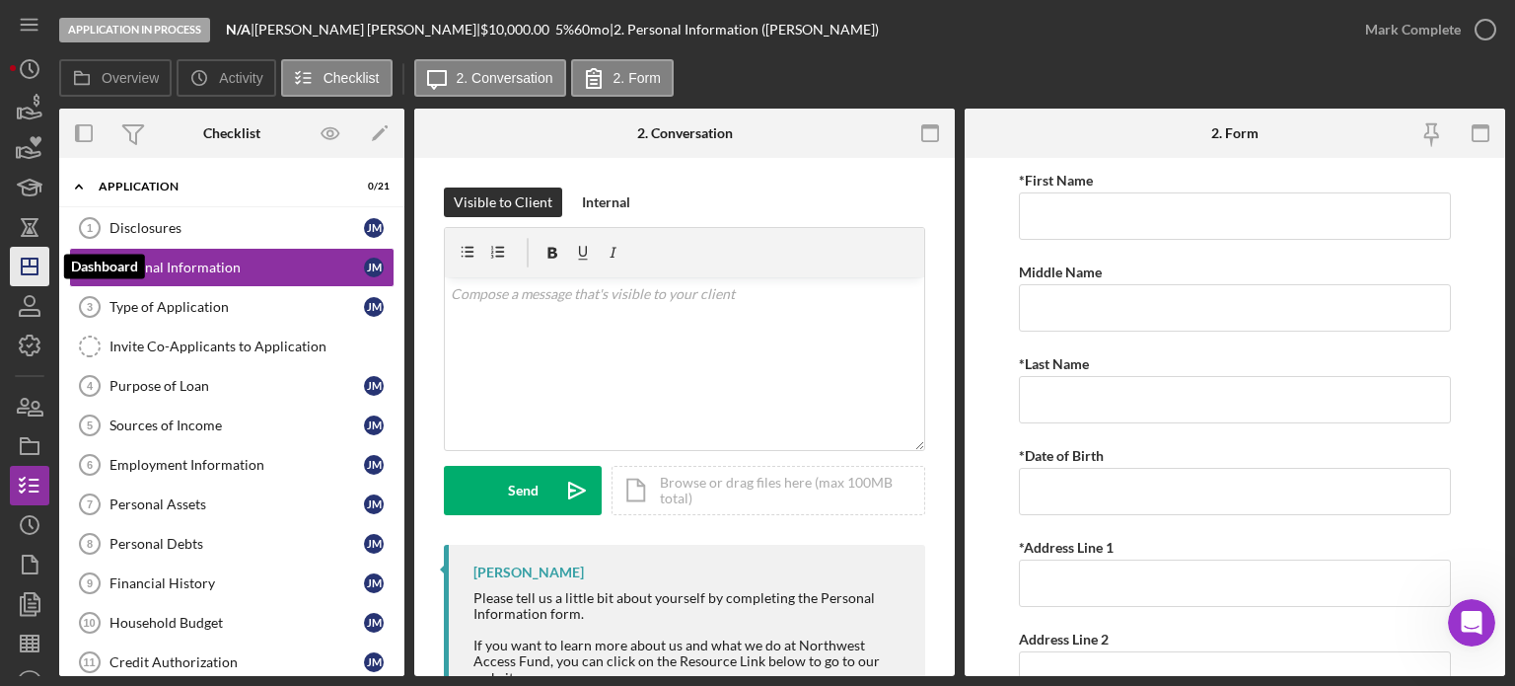
click at [37, 263] on polygon "button" at bounding box center [30, 266] width 16 height 16
